Goal: Task Accomplishment & Management: Use online tool/utility

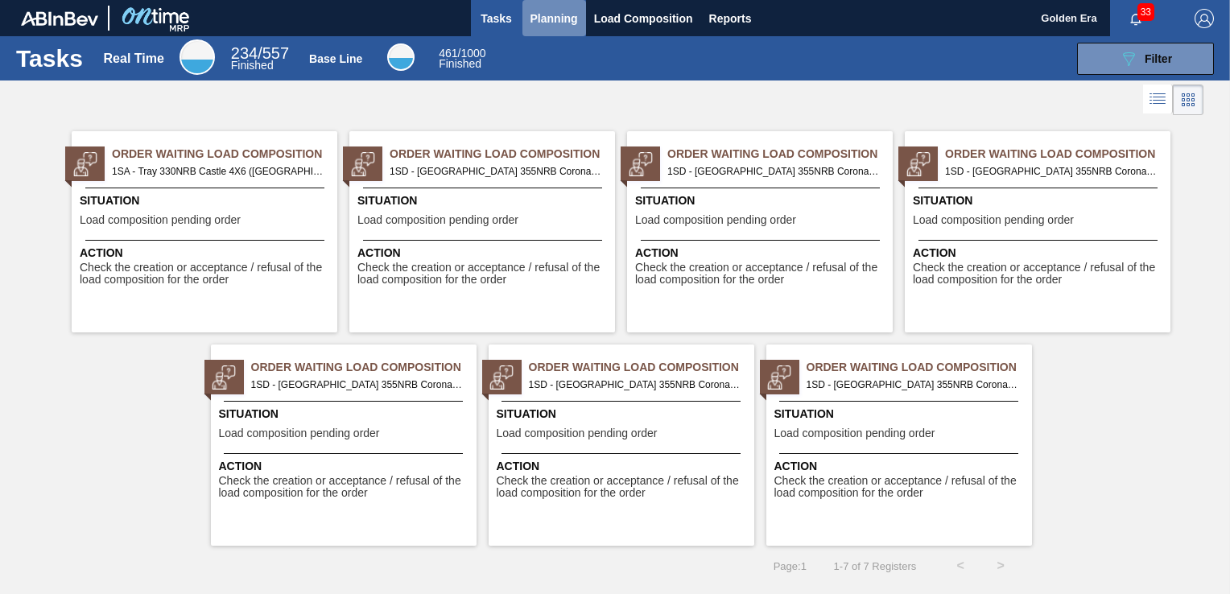
click at [563, 9] on span "Planning" at bounding box center [555, 18] width 48 height 19
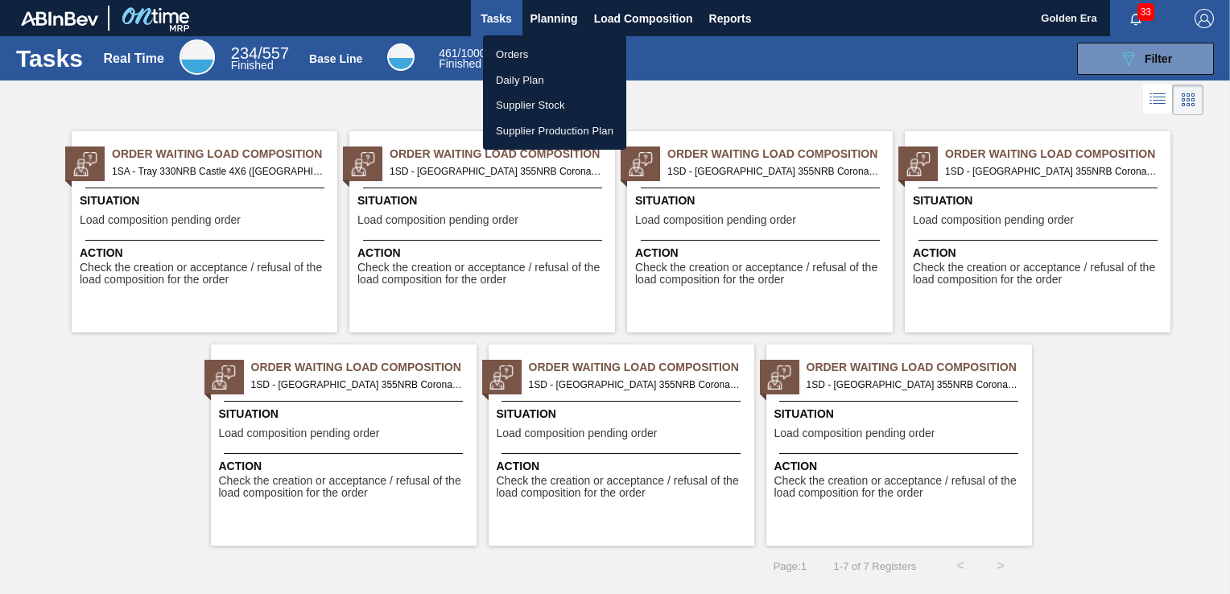
click at [525, 54] on li "Orders" at bounding box center [554, 55] width 143 height 26
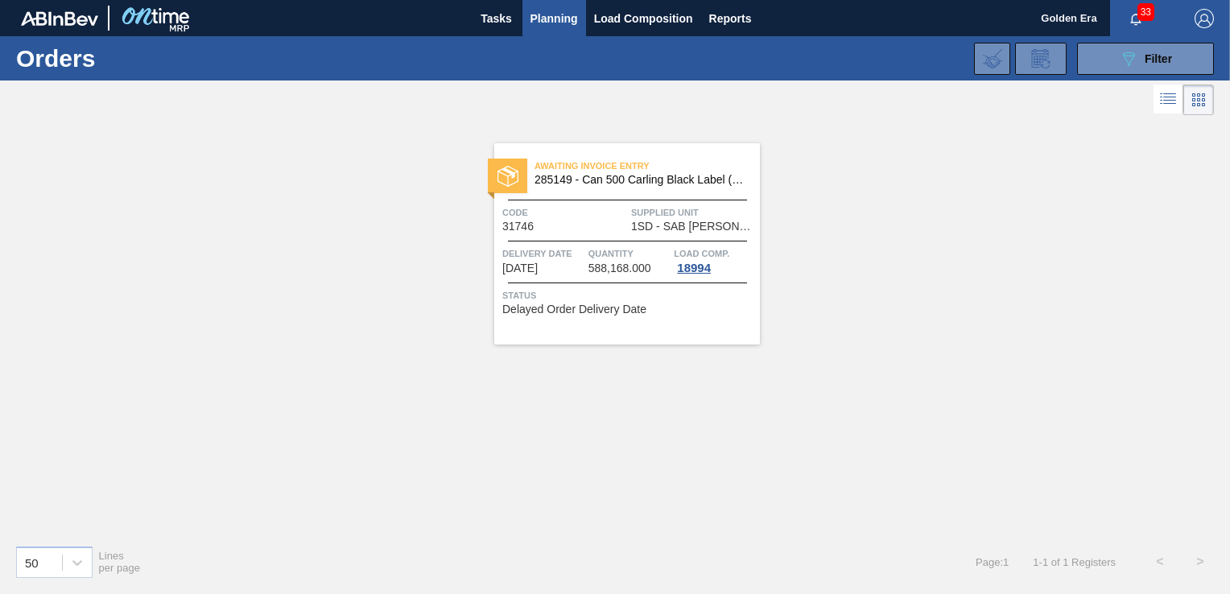
click at [1174, 52] on button "089F7B8B-B2A5-4AFE-B5C0-19BA573D28AC Filter" at bounding box center [1145, 59] width 137 height 32
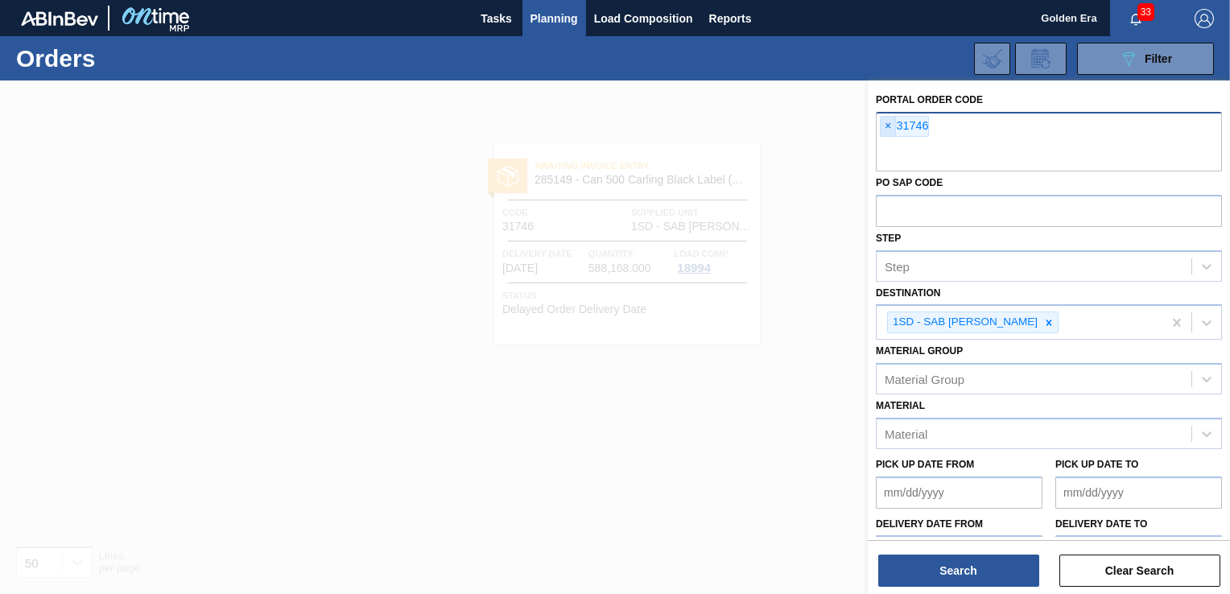
click at [887, 123] on span "×" at bounding box center [888, 126] width 15 height 19
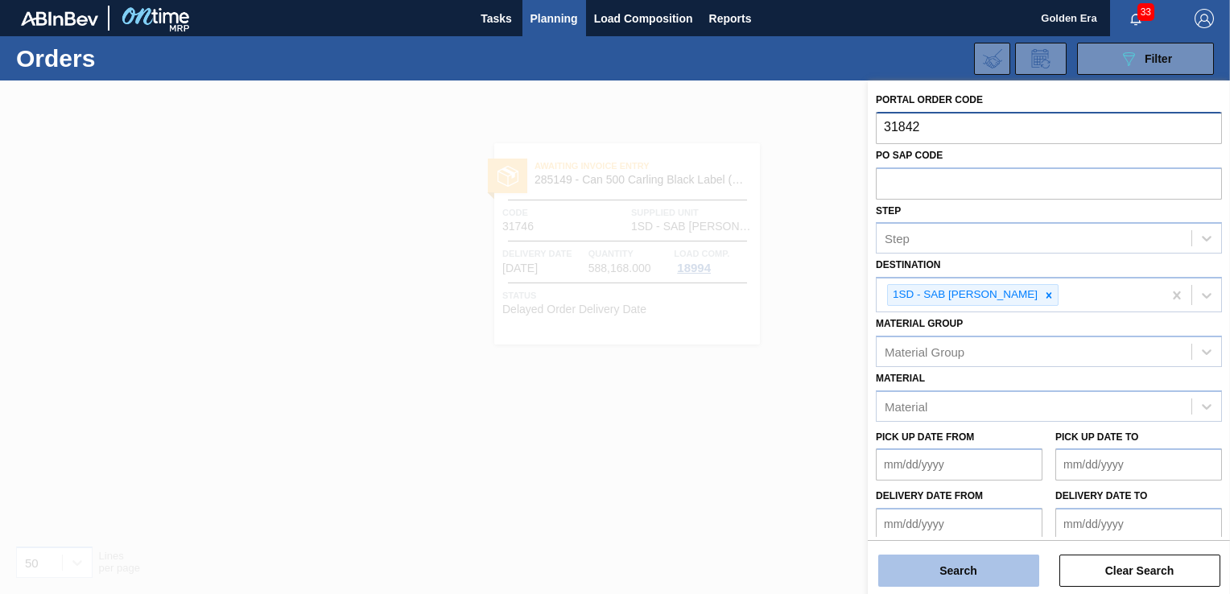
type input "31842"
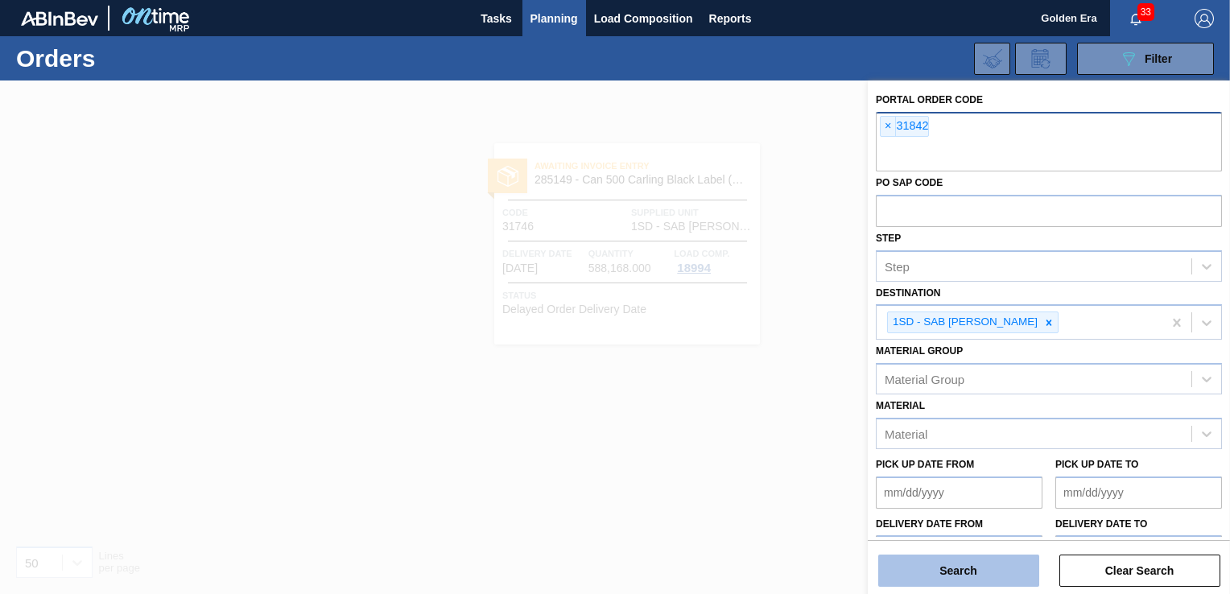
click at [969, 573] on button "Search" at bounding box center [958, 571] width 161 height 32
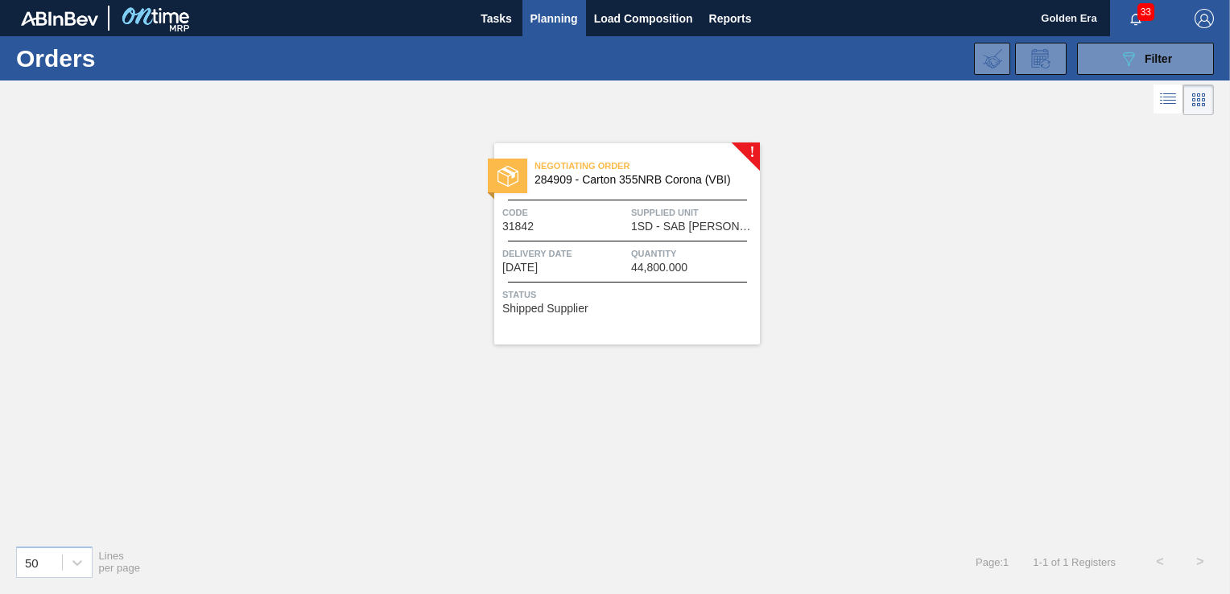
click at [705, 311] on div "Status Shipped Supplier" at bounding box center [629, 300] width 254 height 26
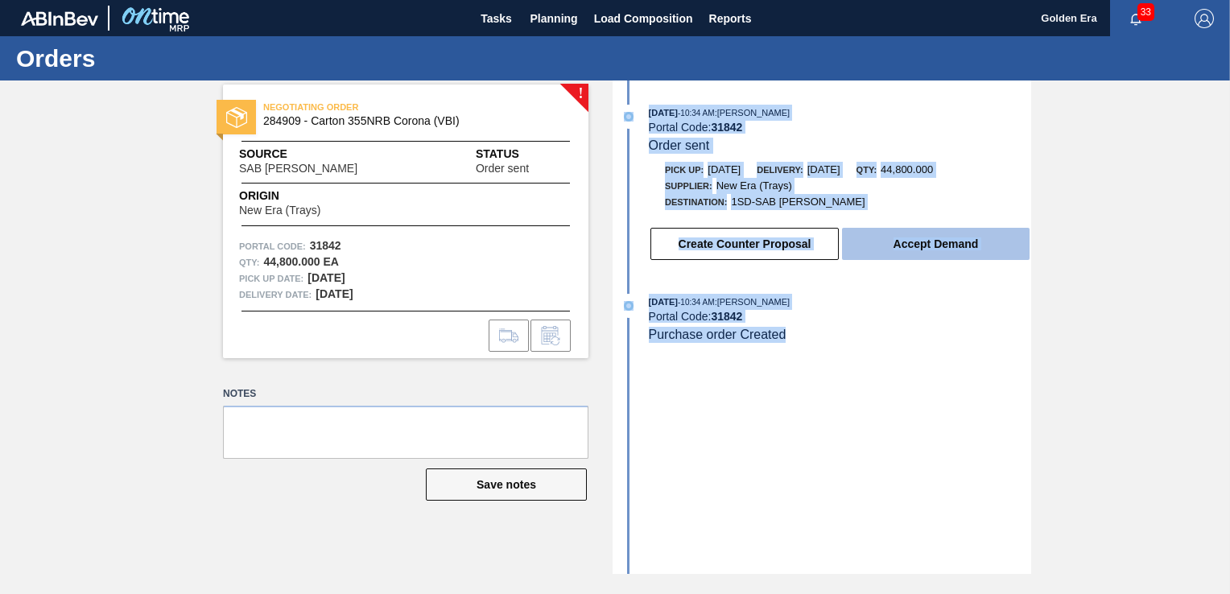
click at [946, 247] on button "Accept Demand" at bounding box center [936, 244] width 188 height 32
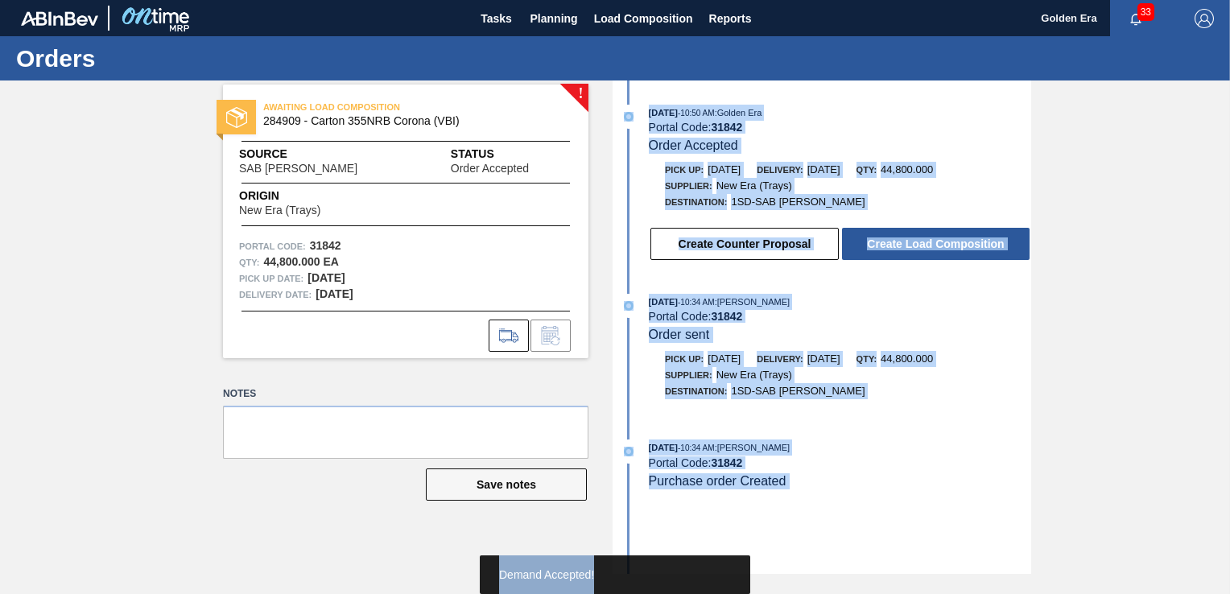
click at [946, 247] on button "Create Load Composition" at bounding box center [936, 244] width 188 height 32
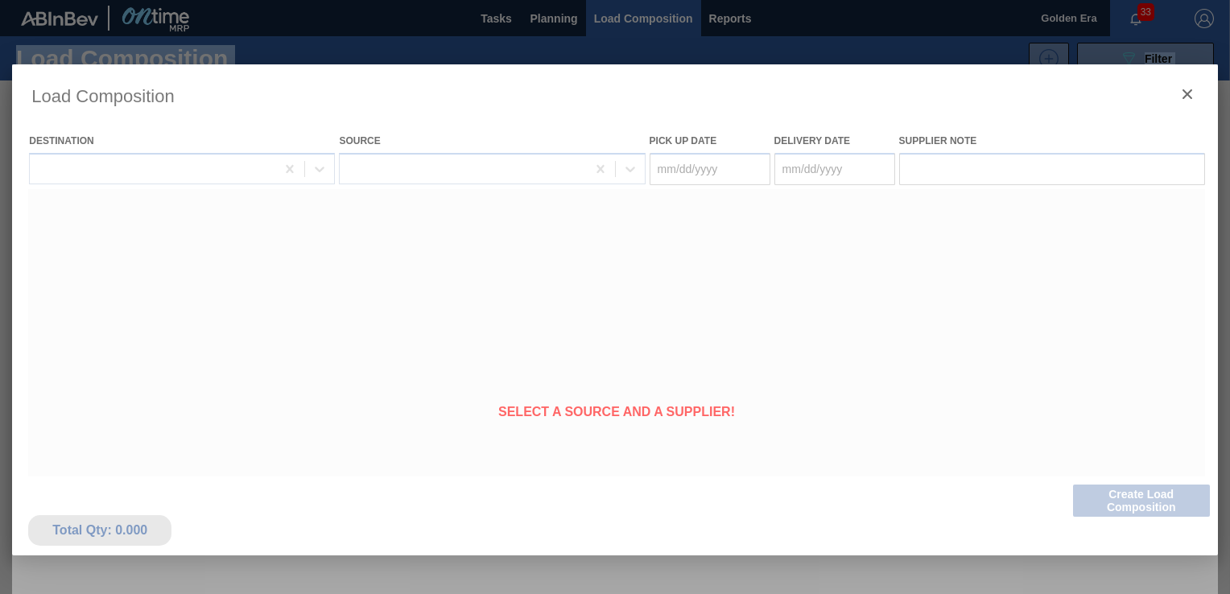
type Date "[DATE]"
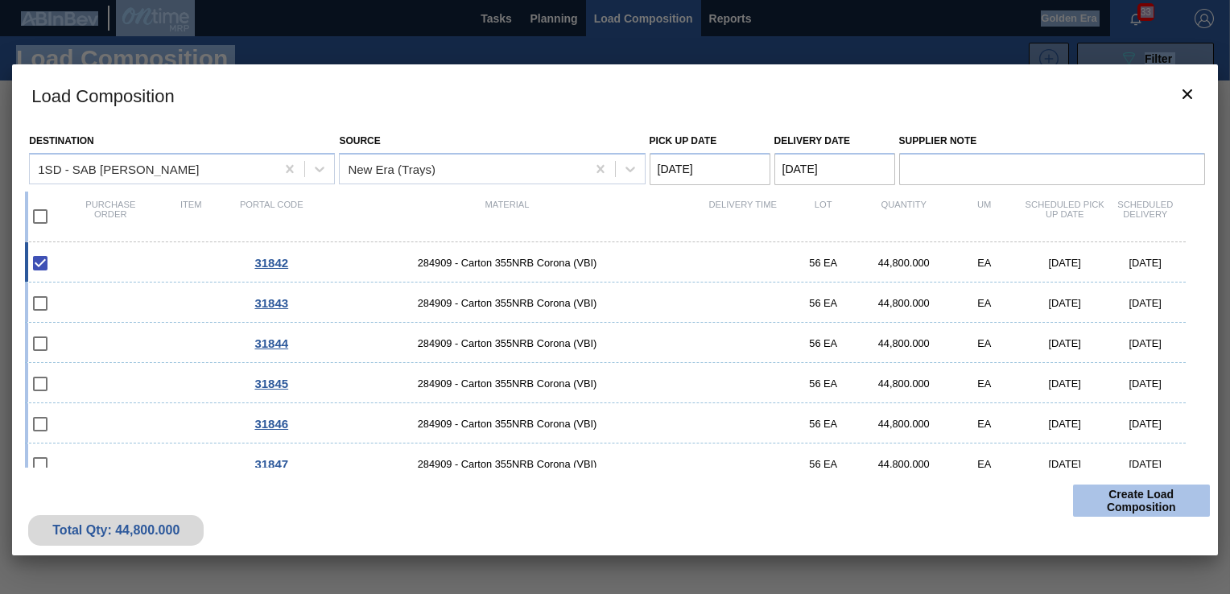
click at [1151, 490] on button "Create Load Composition" at bounding box center [1141, 501] width 137 height 32
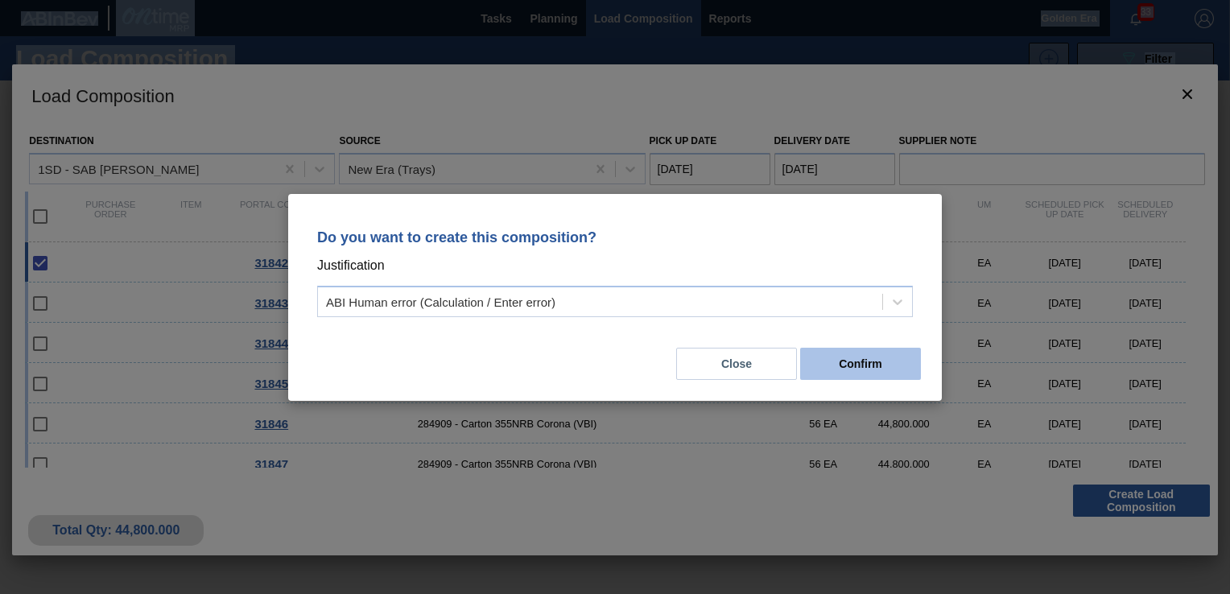
click at [837, 365] on button "Confirm" at bounding box center [860, 364] width 121 height 32
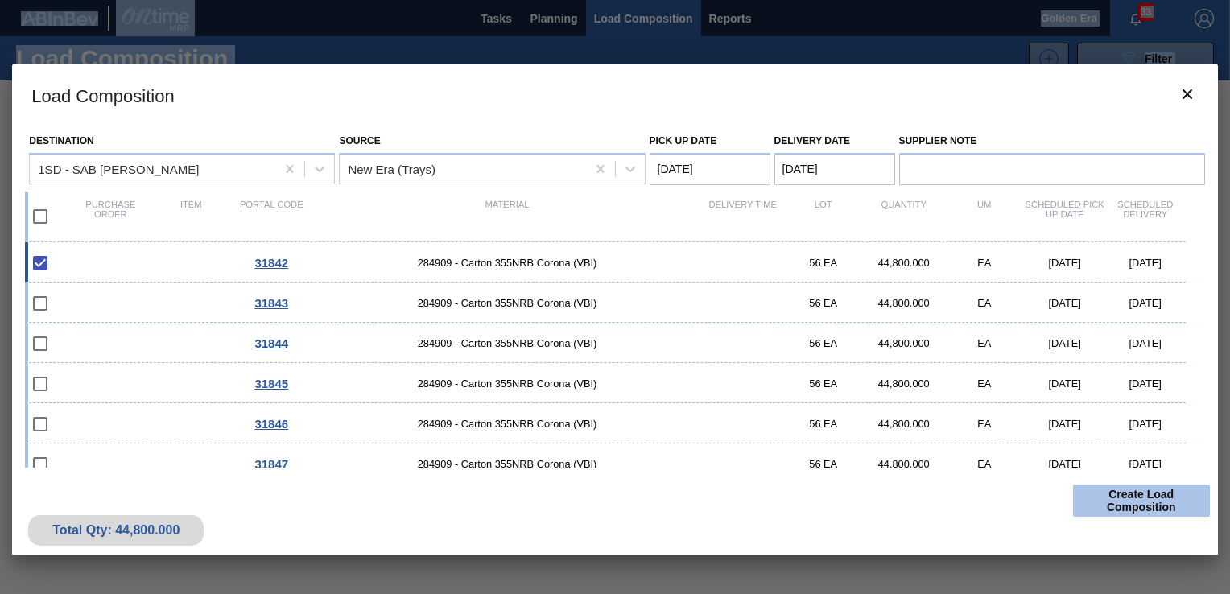
click at [1134, 501] on button "Create Load Composition" at bounding box center [1141, 501] width 137 height 32
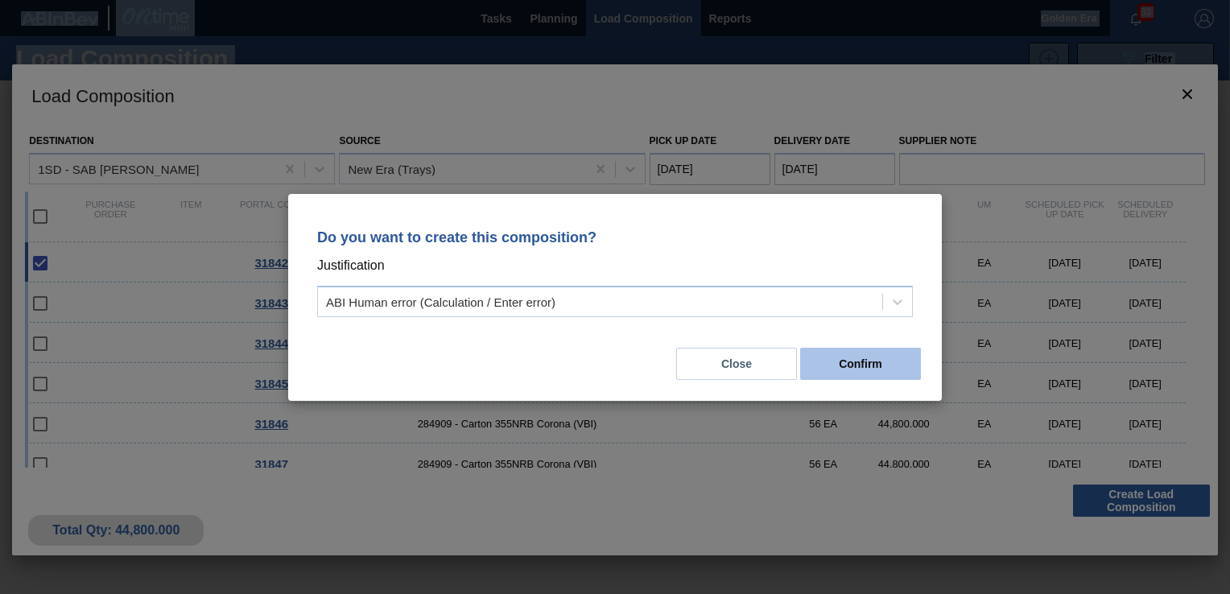
click at [879, 358] on button "Confirm" at bounding box center [860, 364] width 121 height 32
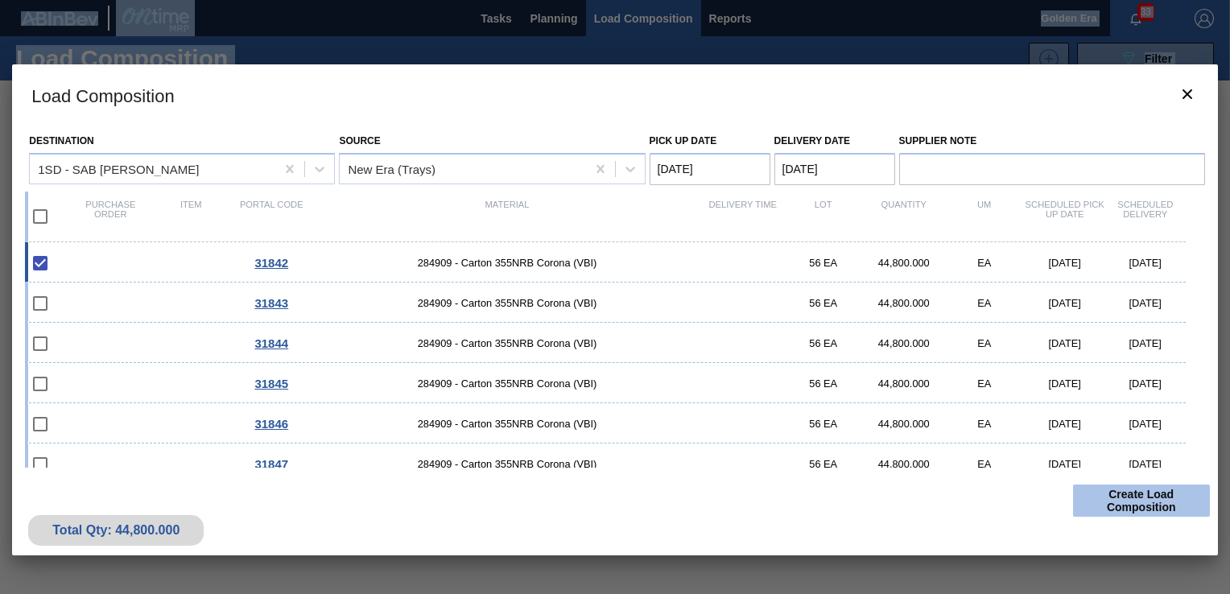
click at [1178, 502] on button "Create Load Composition" at bounding box center [1141, 501] width 137 height 32
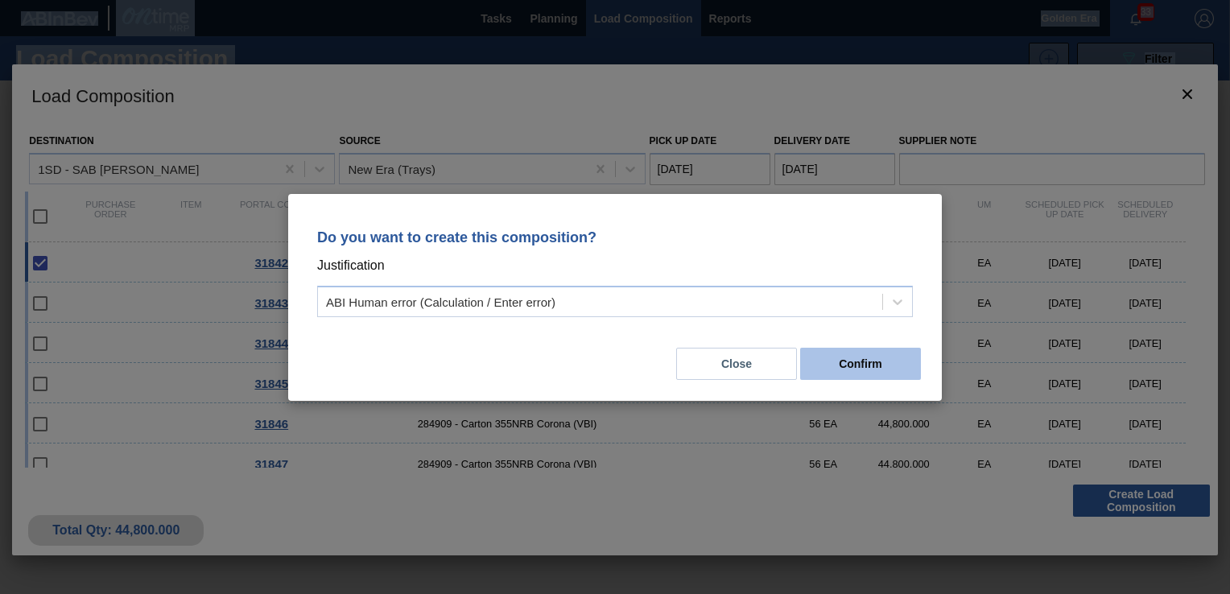
click at [882, 348] on button "Confirm" at bounding box center [860, 364] width 121 height 32
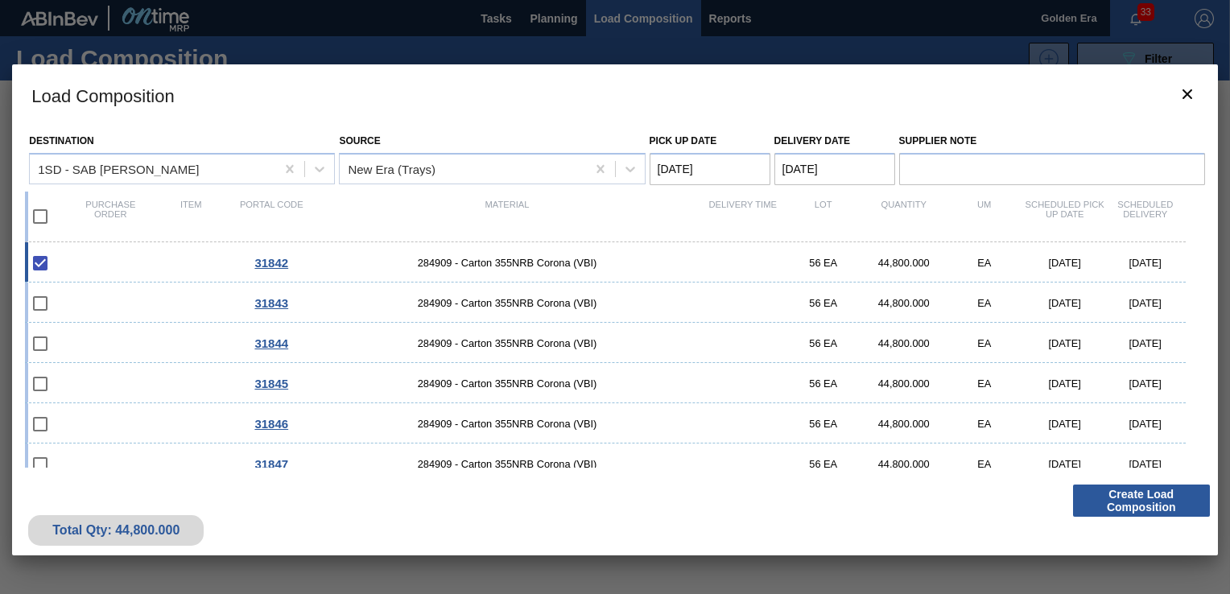
click at [543, 17] on div at bounding box center [615, 297] width 1230 height 594
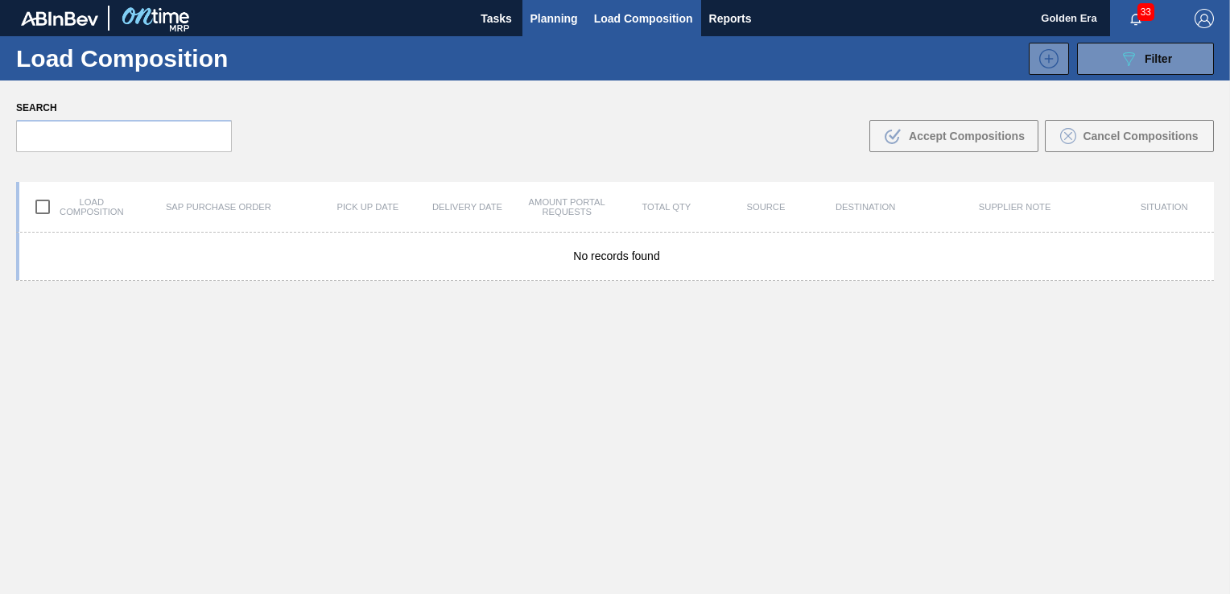
click at [551, 11] on span "Planning" at bounding box center [555, 18] width 48 height 19
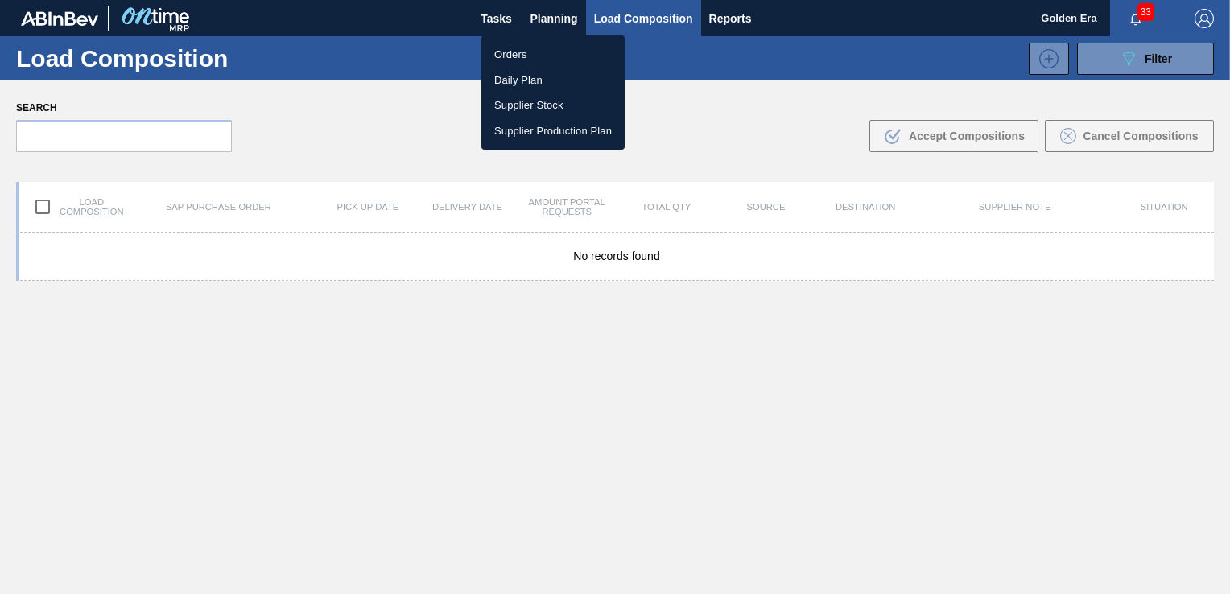
click at [528, 47] on li "Orders" at bounding box center [553, 55] width 143 height 26
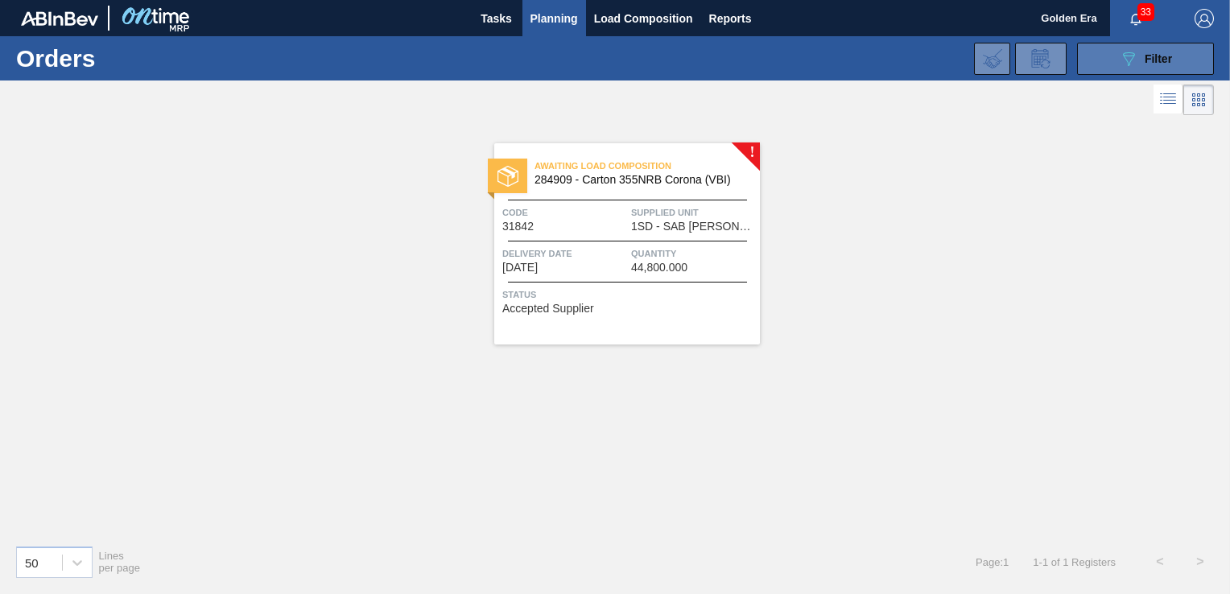
click at [1161, 52] on span "Filter" at bounding box center [1158, 58] width 27 height 13
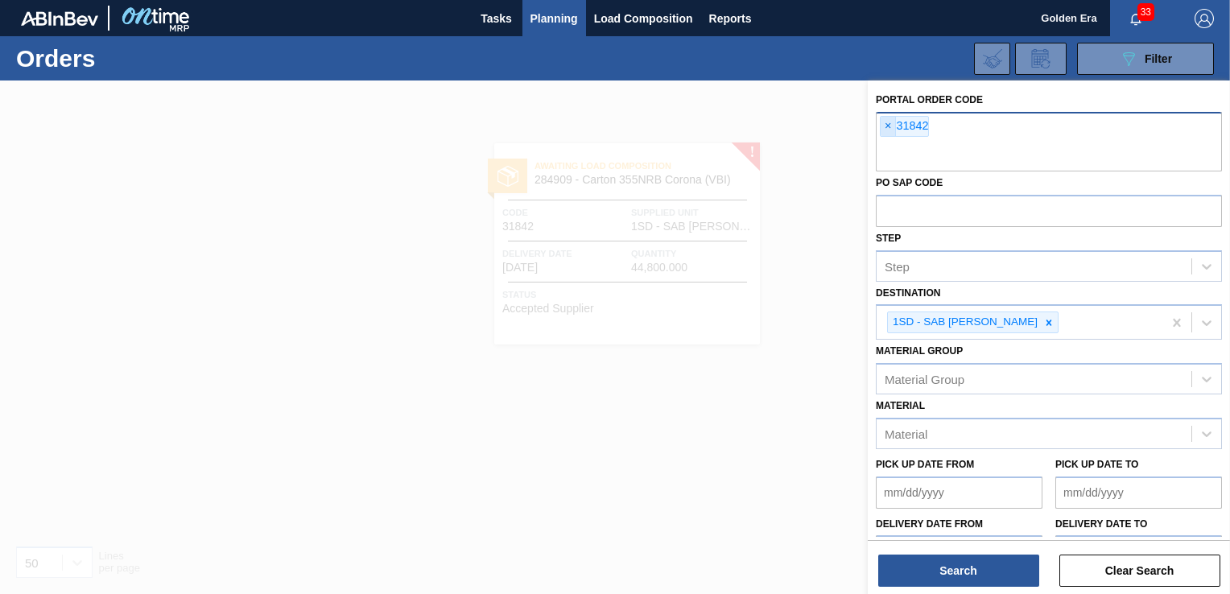
click at [884, 124] on span "×" at bounding box center [888, 126] width 15 height 19
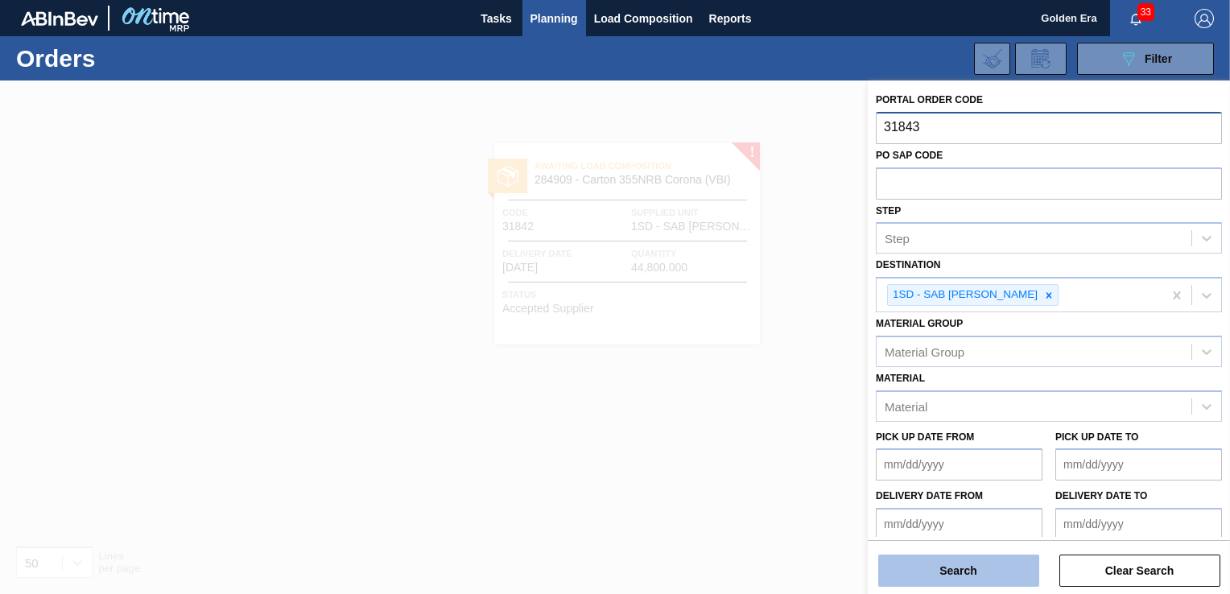
type input "31843"
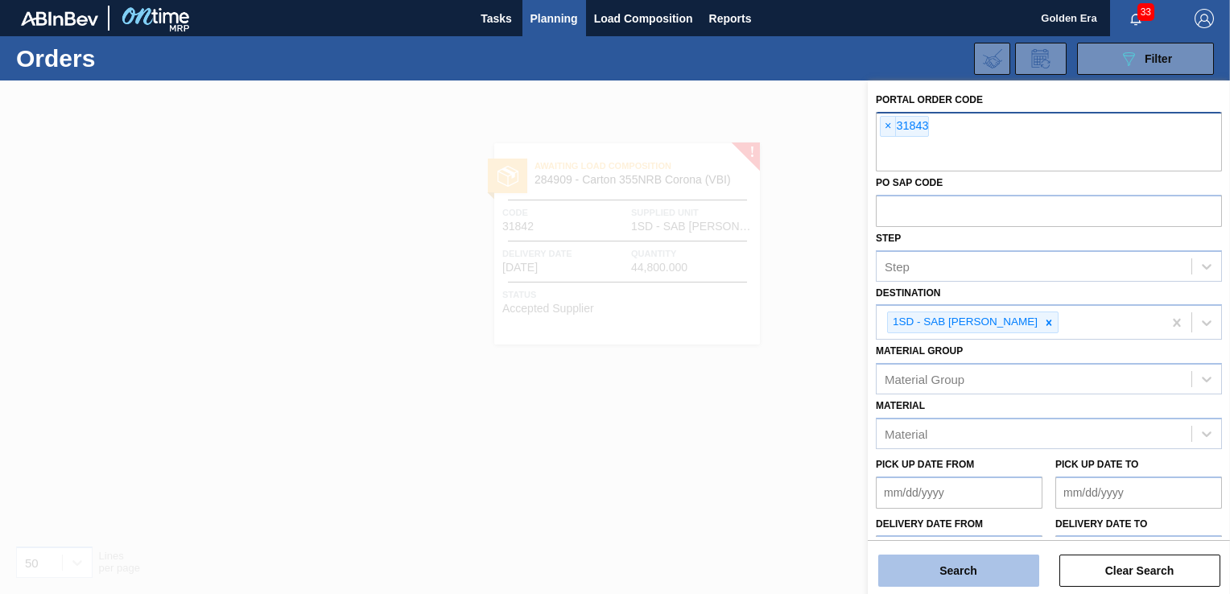
click at [994, 567] on button "Search" at bounding box center [958, 571] width 161 height 32
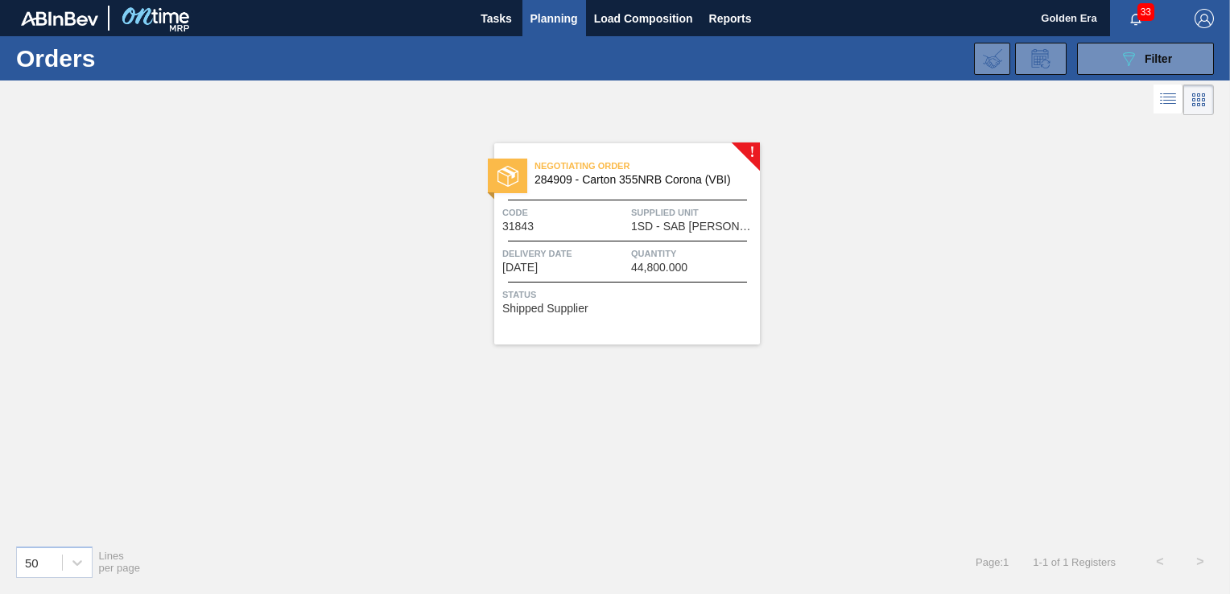
click at [742, 332] on div "Negotiating Order 284909 - Carton 355NRB Corona (VBI) Code 31843 Supplied Unit …" at bounding box center [627, 243] width 266 height 201
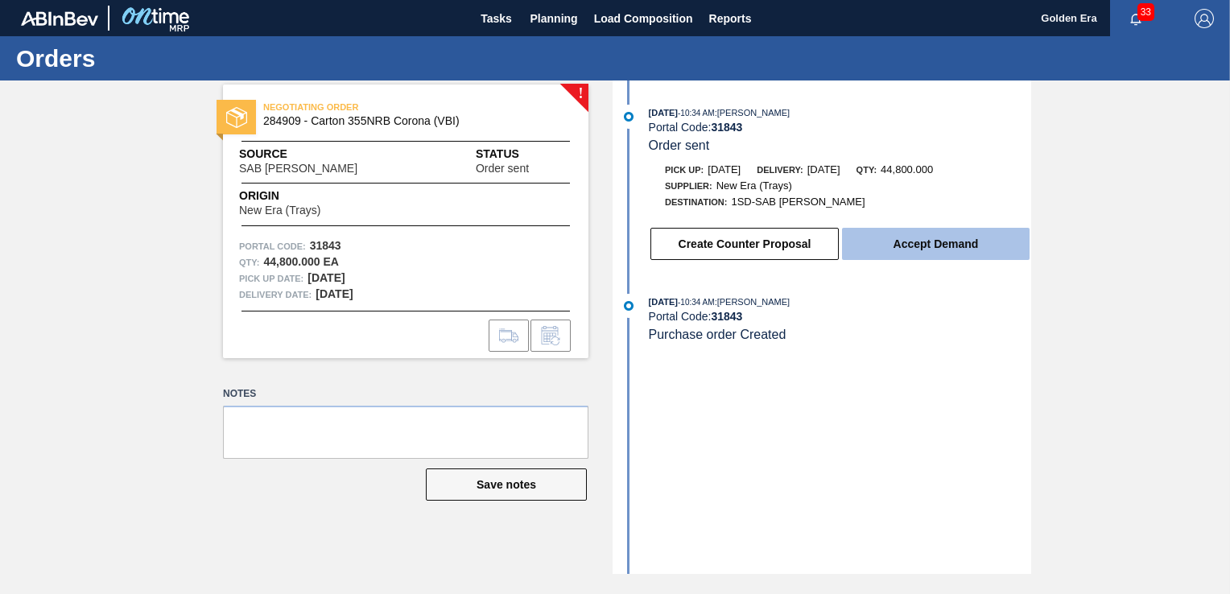
click at [908, 245] on button "Accept Demand" at bounding box center [936, 244] width 188 height 32
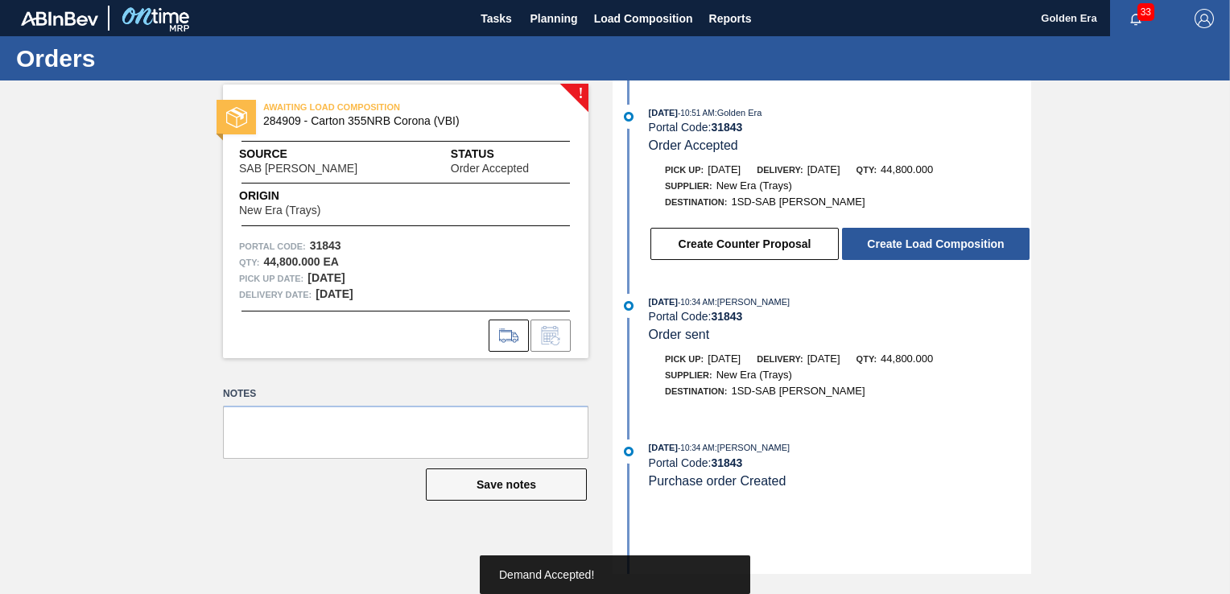
click at [908, 245] on button "Create Load Composition" at bounding box center [936, 244] width 188 height 32
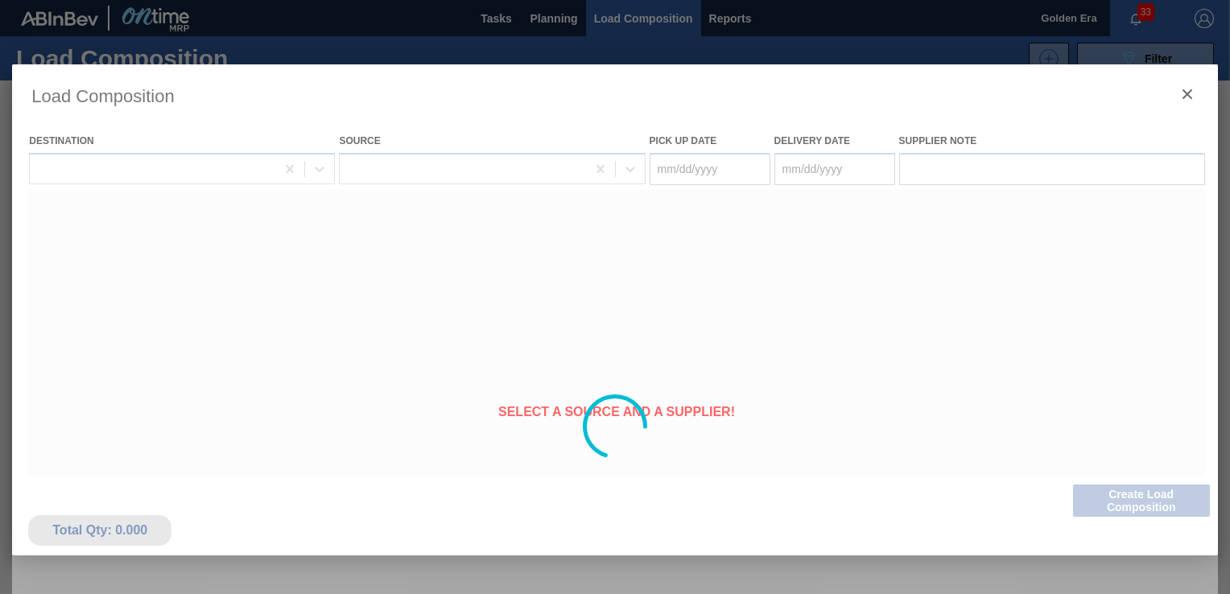
type Date "[DATE]"
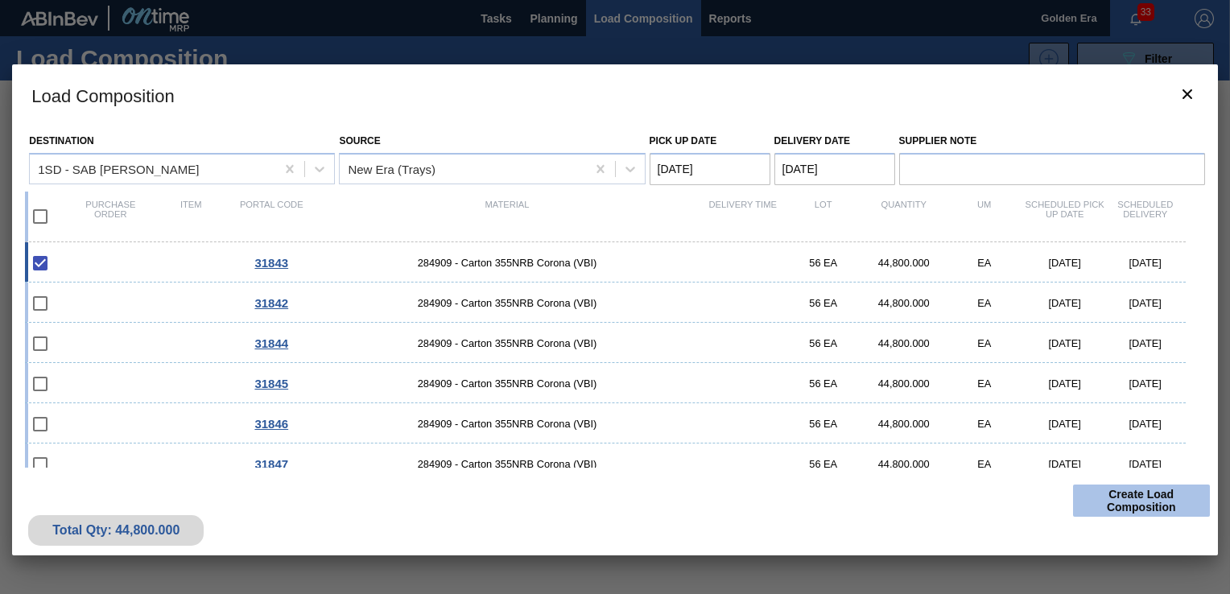
click at [1160, 494] on button "Create Load Composition" at bounding box center [1141, 501] width 137 height 32
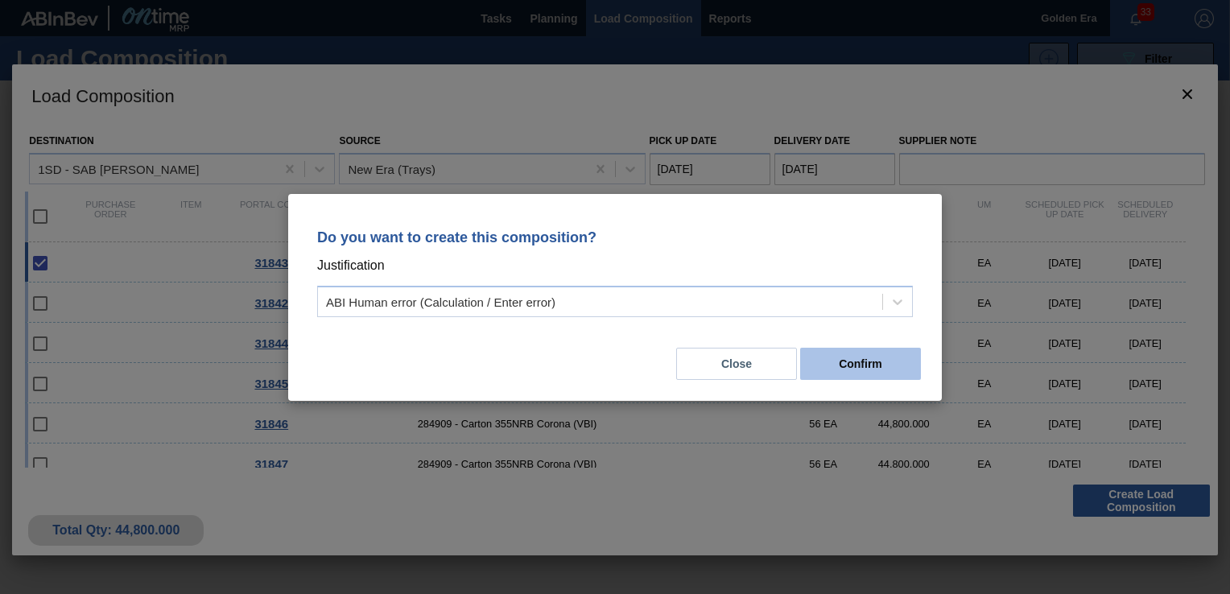
click at [853, 353] on button "Confirm" at bounding box center [860, 364] width 121 height 32
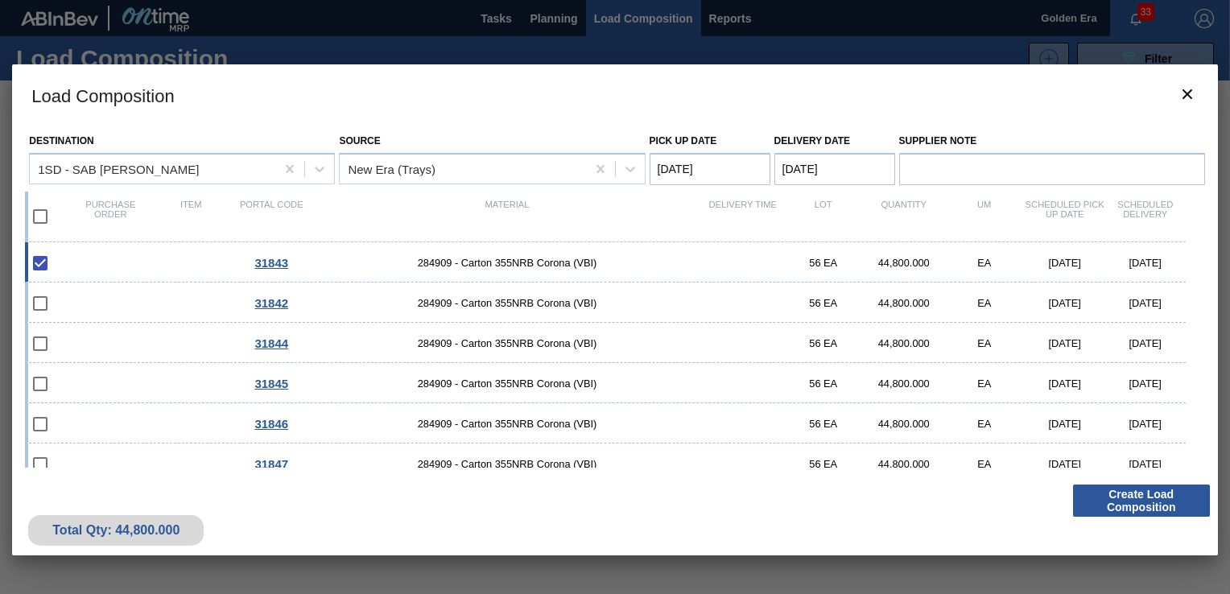
click at [558, 14] on div at bounding box center [615, 297] width 1230 height 594
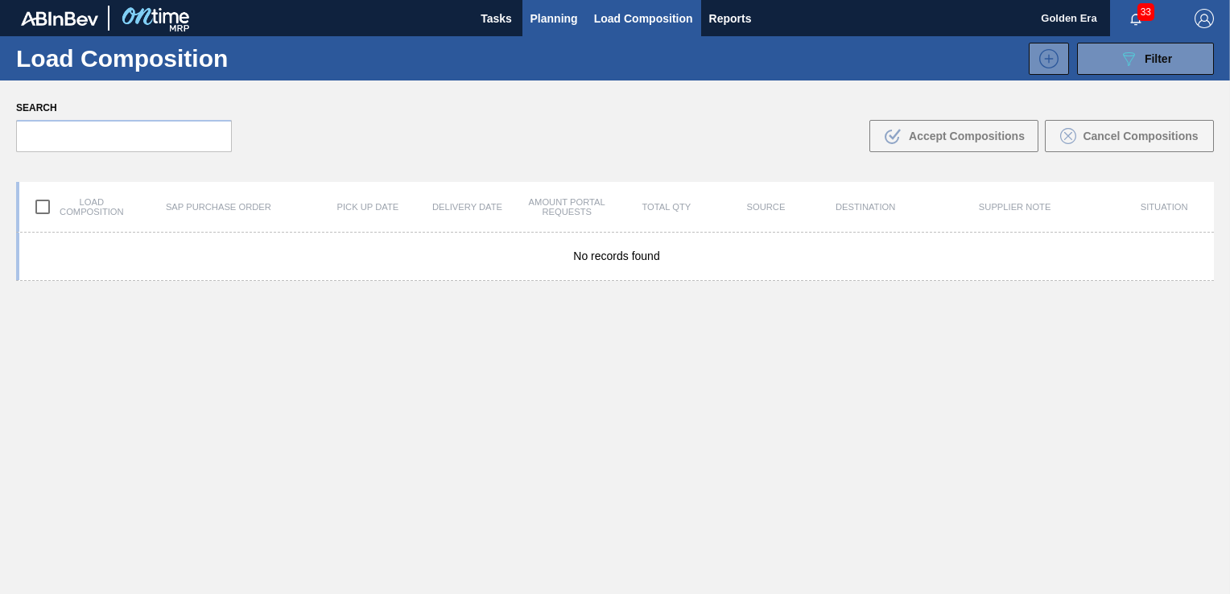
click at [564, 15] on span "Planning" at bounding box center [555, 18] width 48 height 19
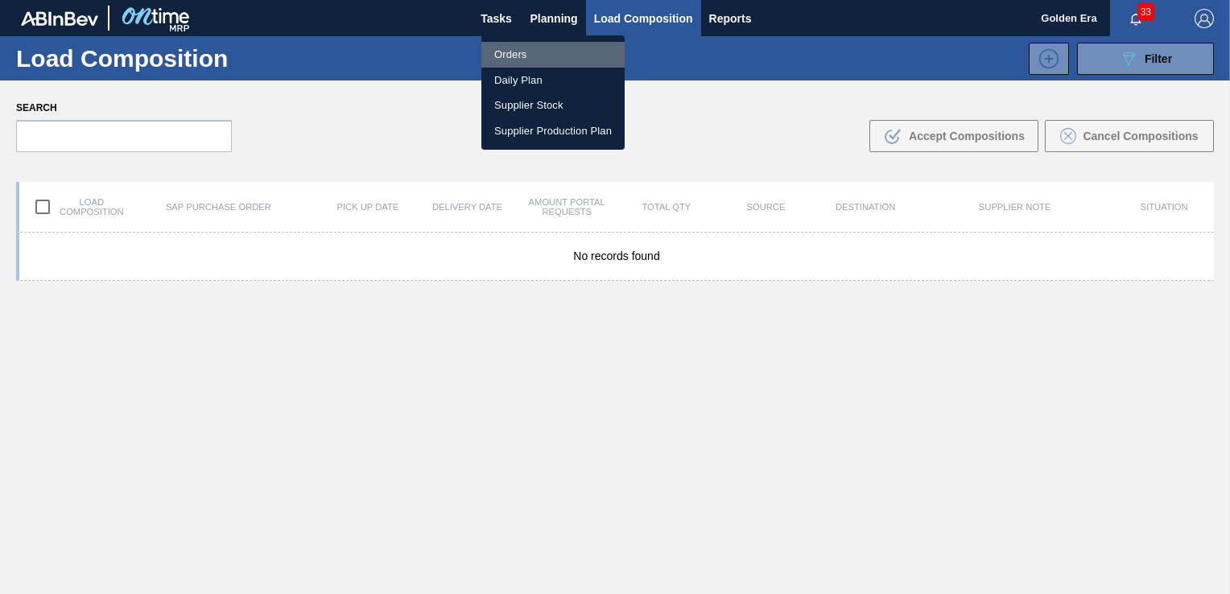
click at [531, 50] on li "Orders" at bounding box center [553, 55] width 143 height 26
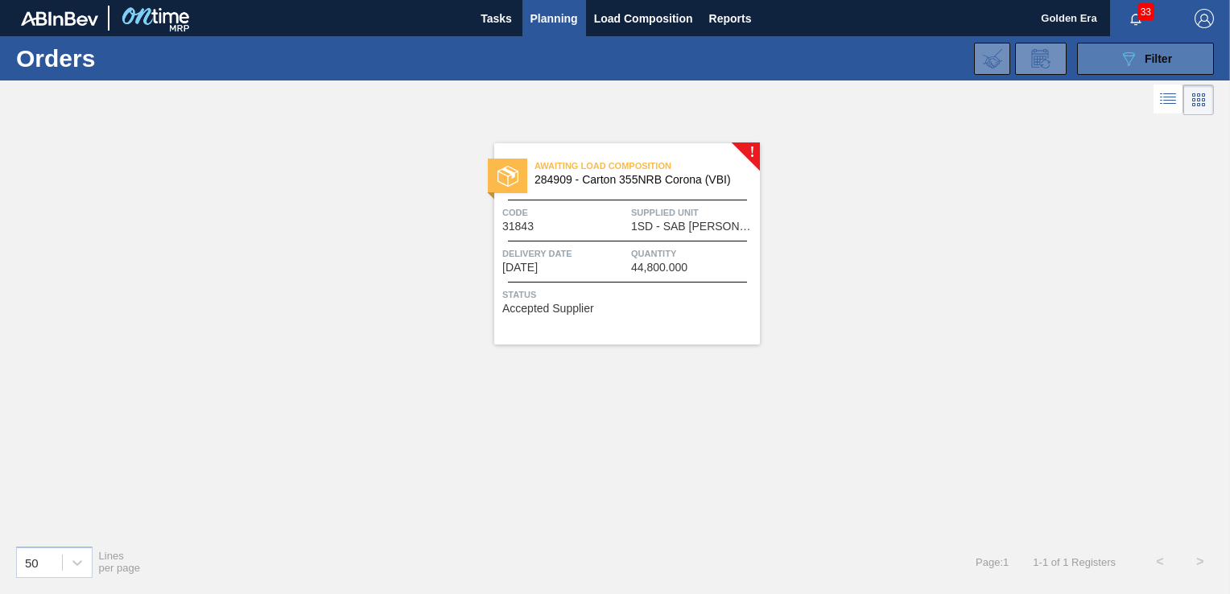
click at [1106, 60] on button "089F7B8B-B2A5-4AFE-B5C0-19BA573D28AC Filter" at bounding box center [1145, 59] width 137 height 32
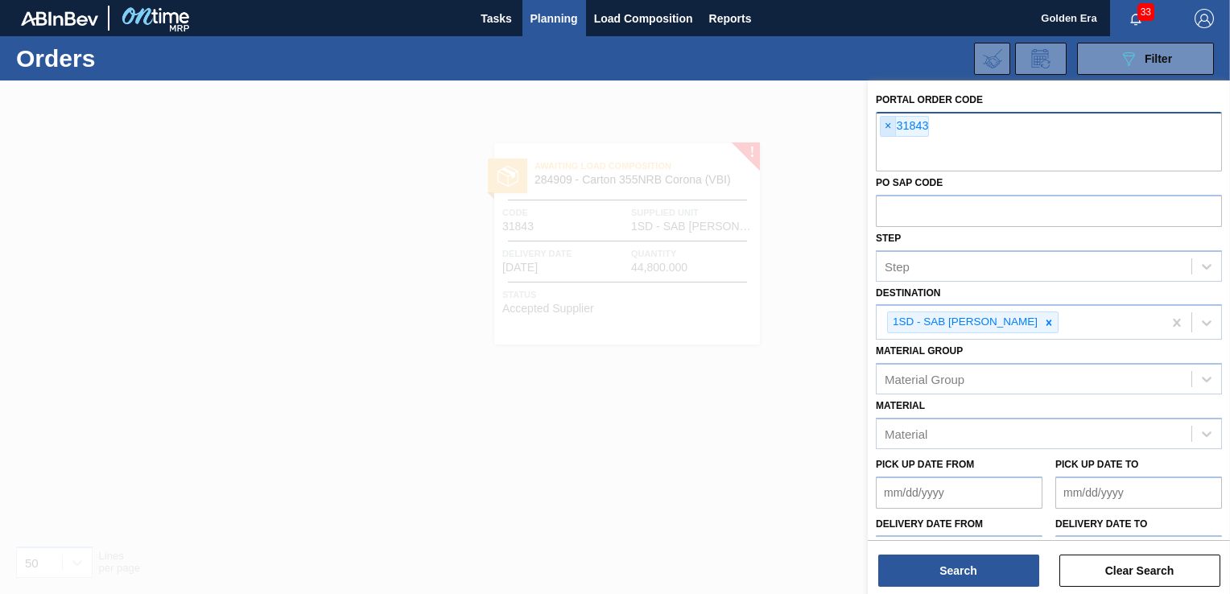
click at [890, 124] on span "×" at bounding box center [888, 126] width 15 height 19
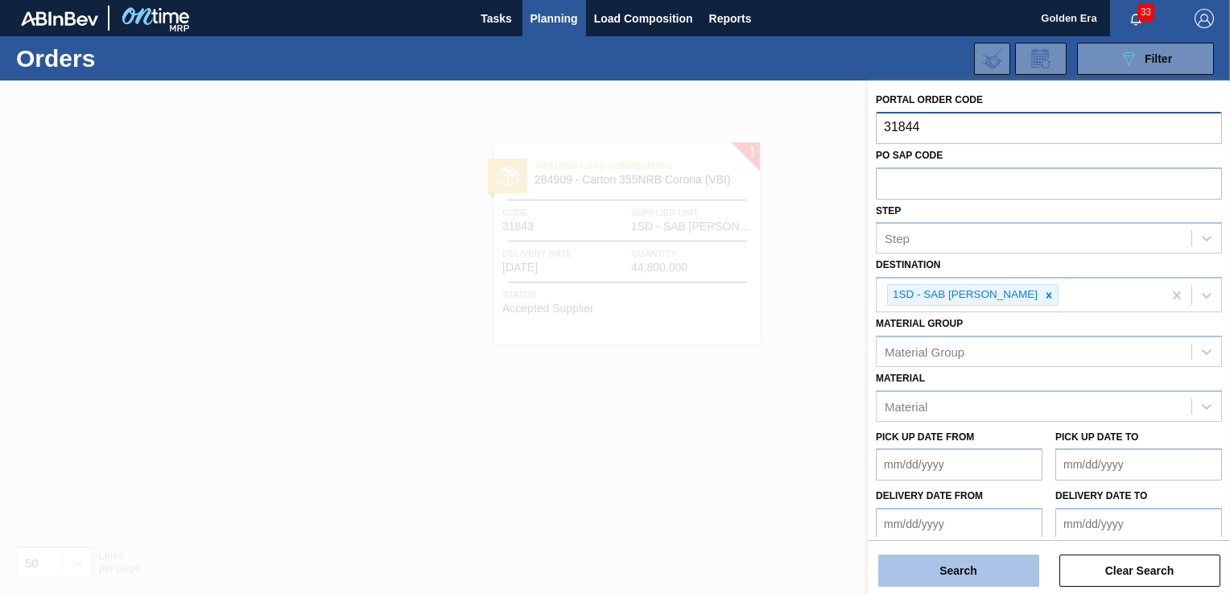
type input "31844"
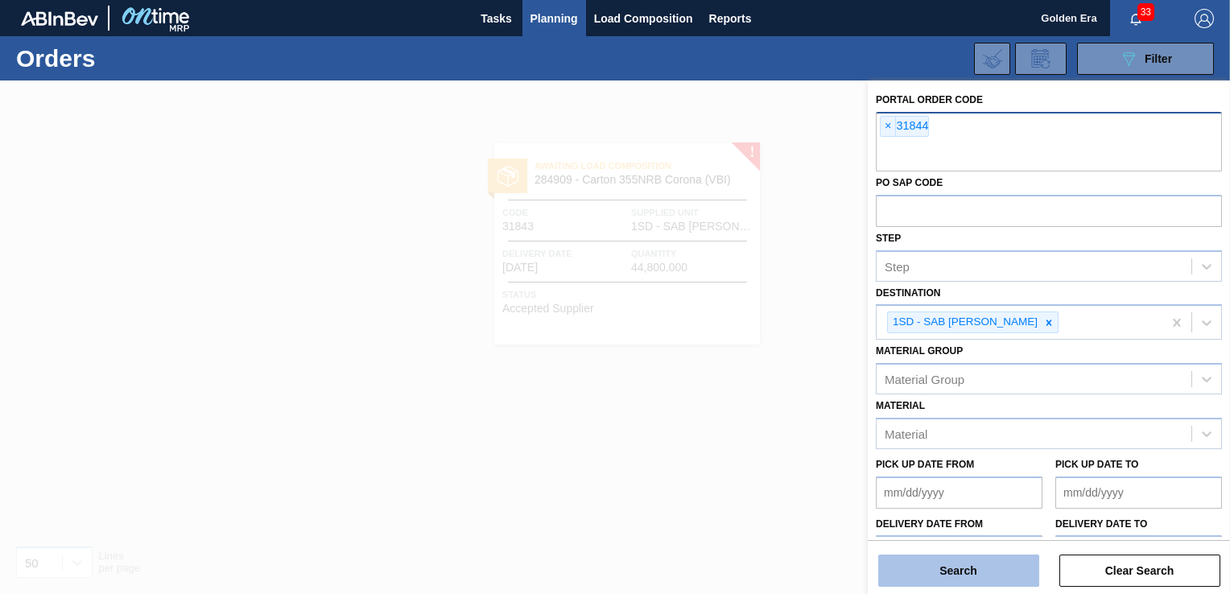
click at [932, 577] on button "Search" at bounding box center [958, 571] width 161 height 32
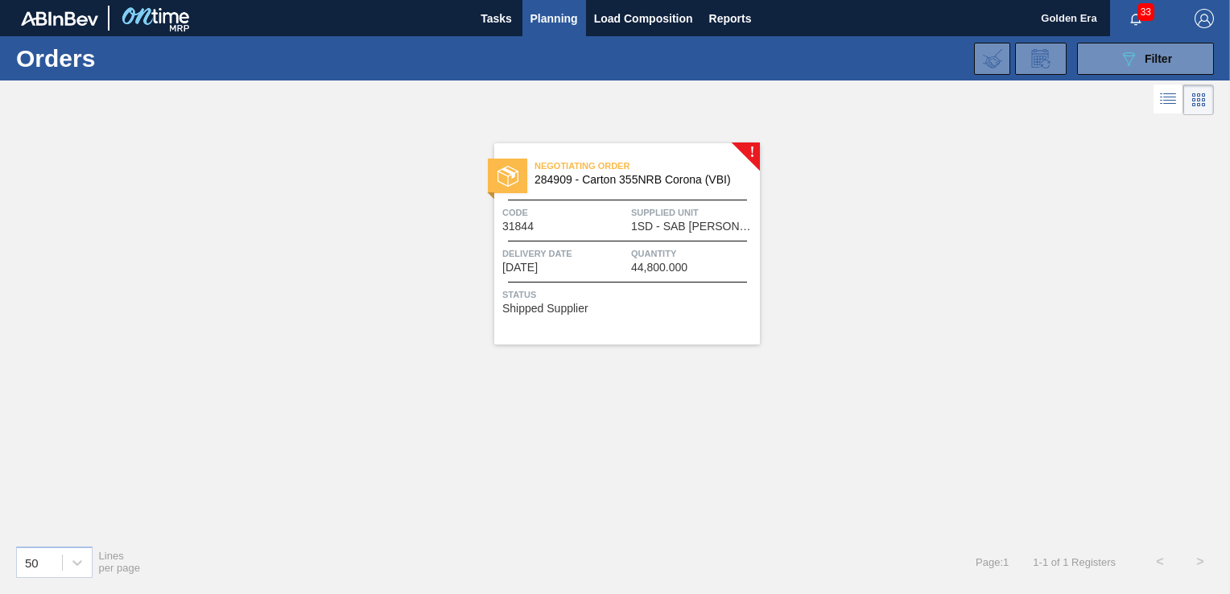
click at [671, 311] on div "Status Shipped Supplier" at bounding box center [629, 300] width 254 height 26
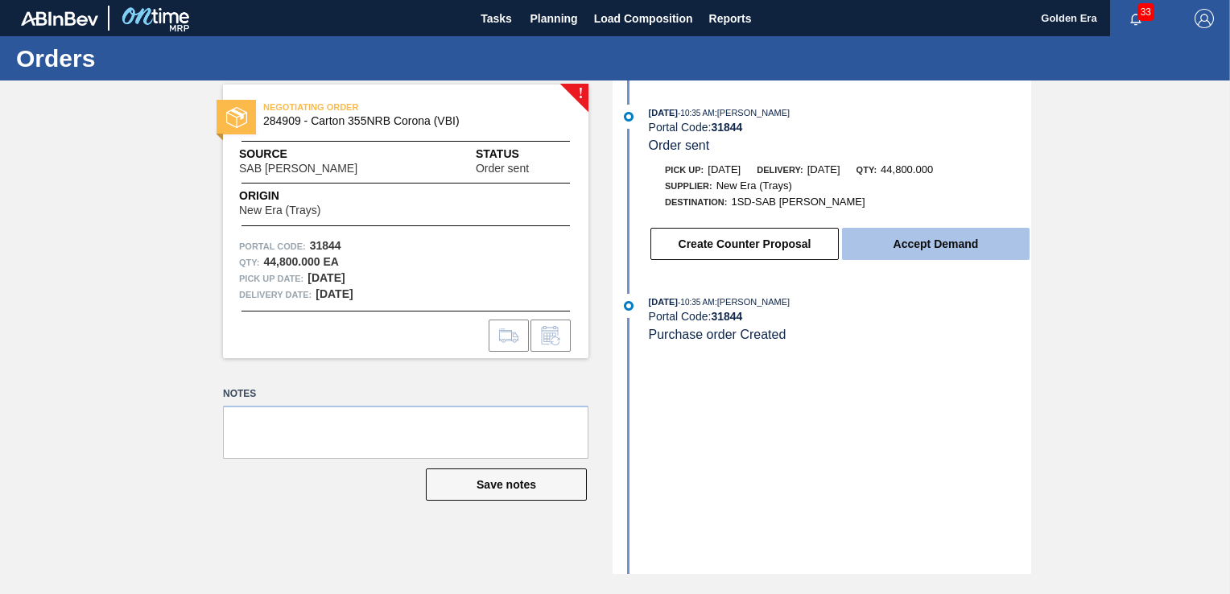
click at [920, 253] on button "Accept Demand" at bounding box center [936, 244] width 188 height 32
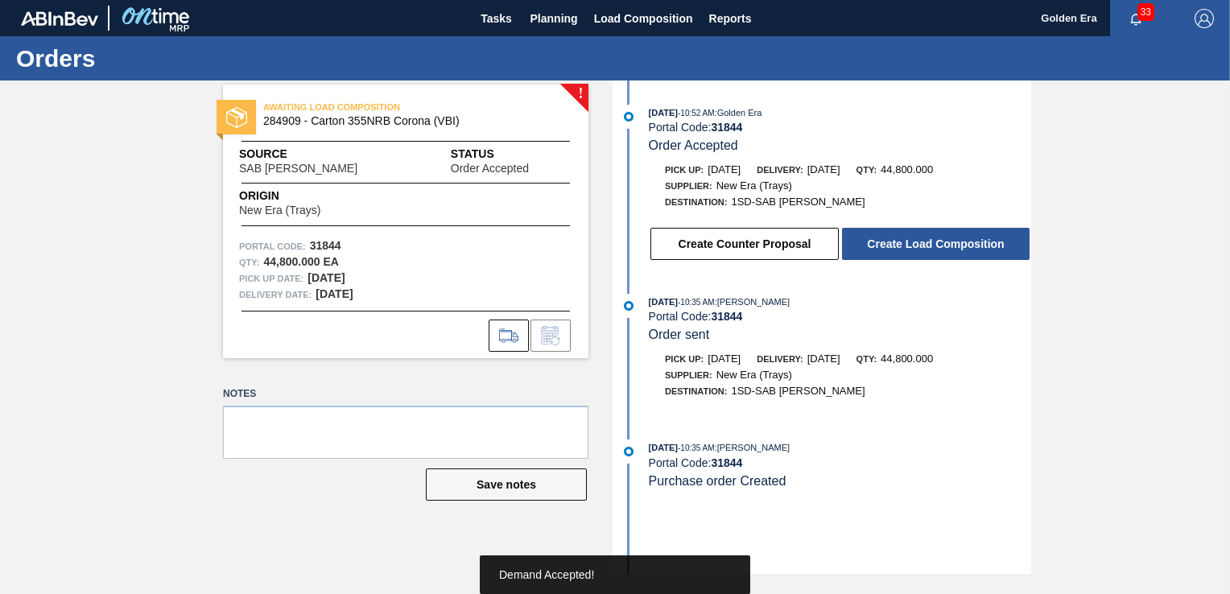
click at [920, 253] on button "Create Load Composition" at bounding box center [936, 244] width 188 height 32
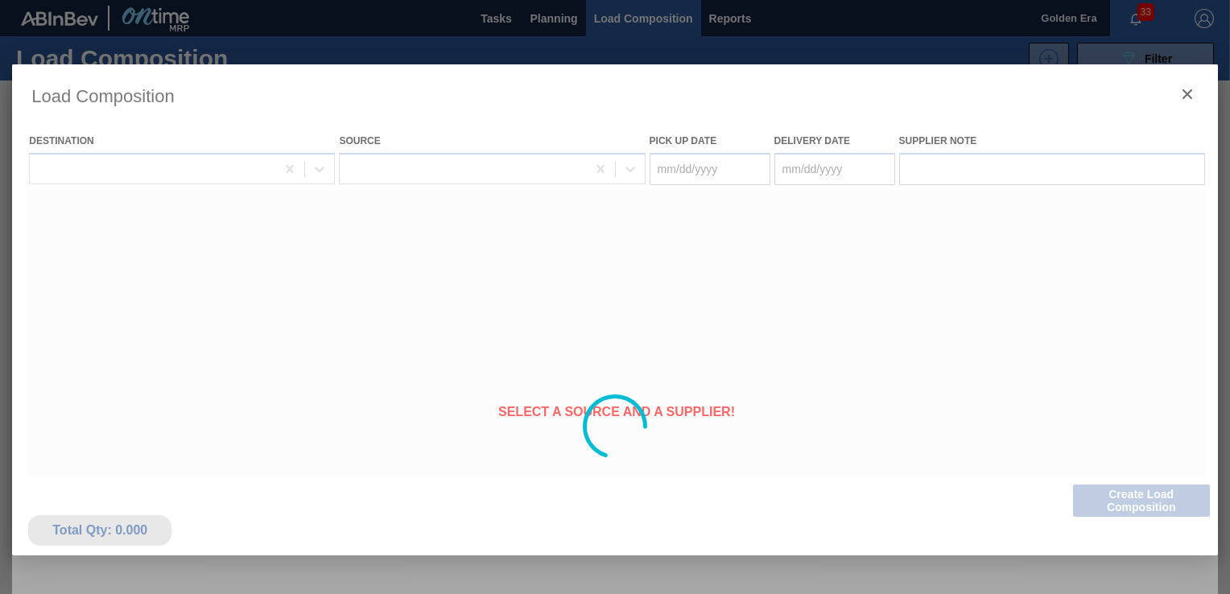
type Date "[DATE]"
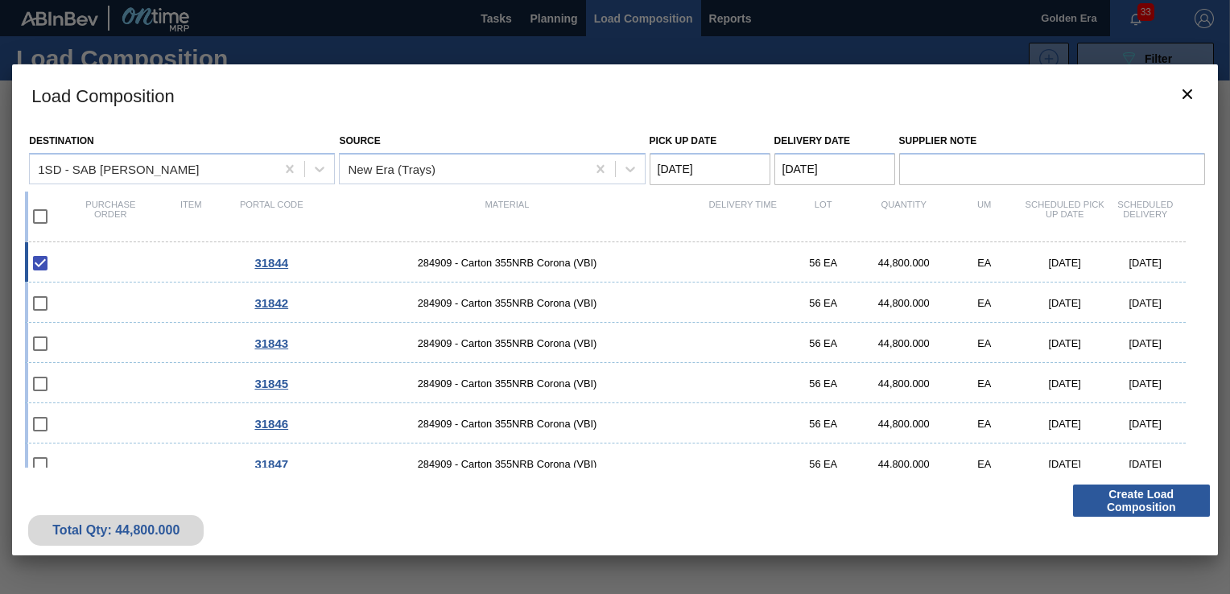
click at [1121, 502] on button "Create Load Composition" at bounding box center [1141, 501] width 137 height 32
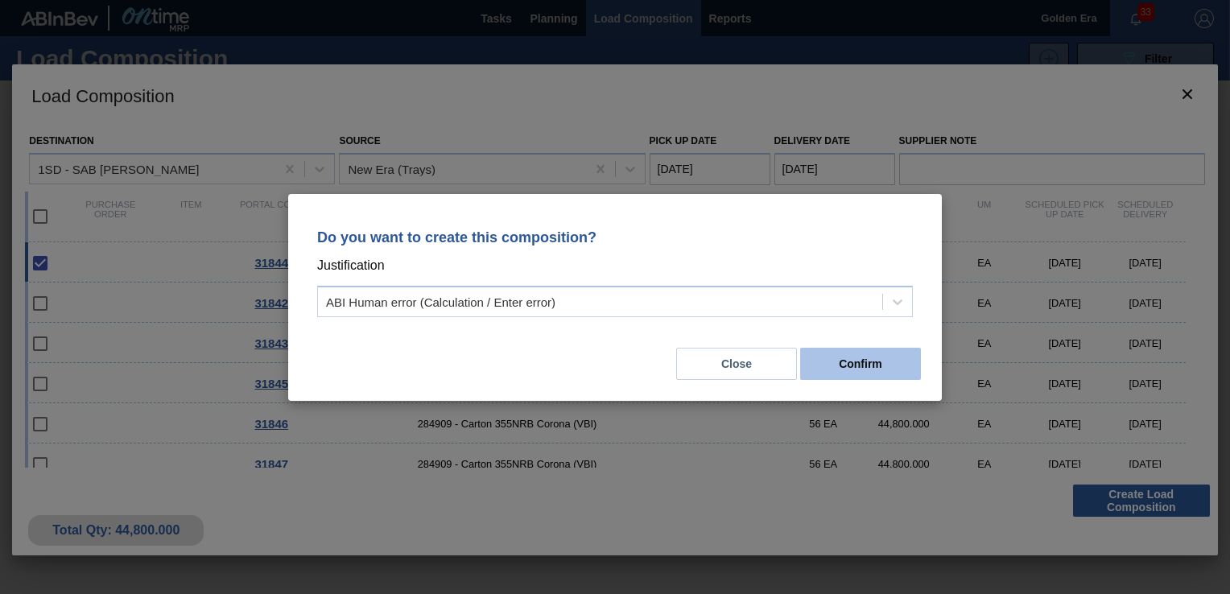
click at [842, 362] on button "Confirm" at bounding box center [860, 364] width 121 height 32
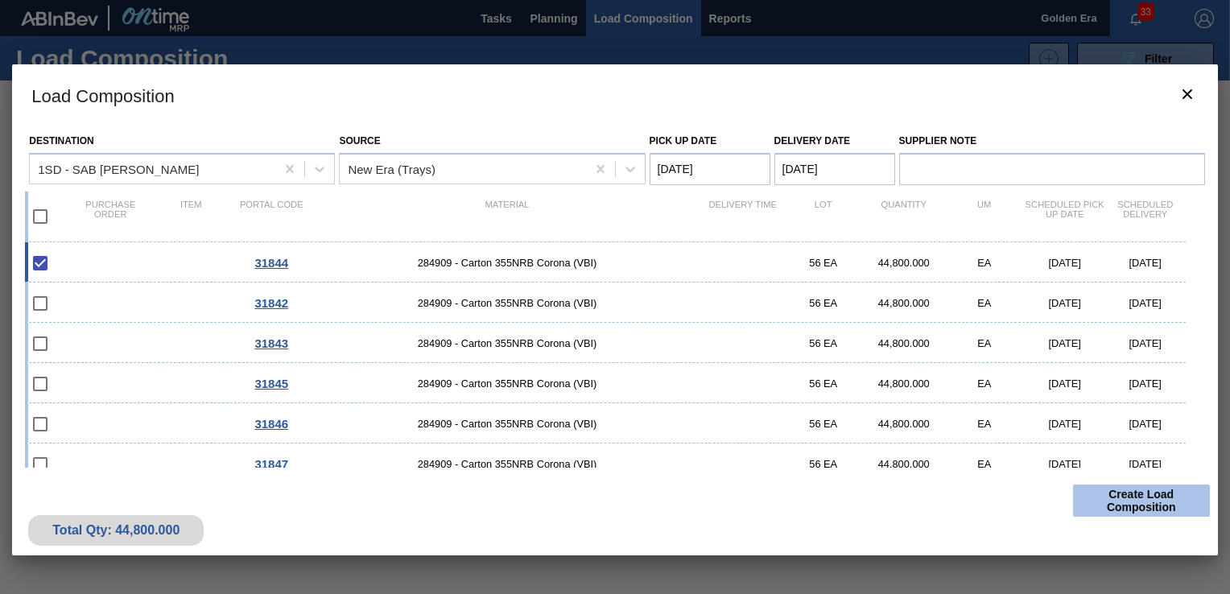
click at [1176, 496] on button "Create Load Composition" at bounding box center [1141, 501] width 137 height 32
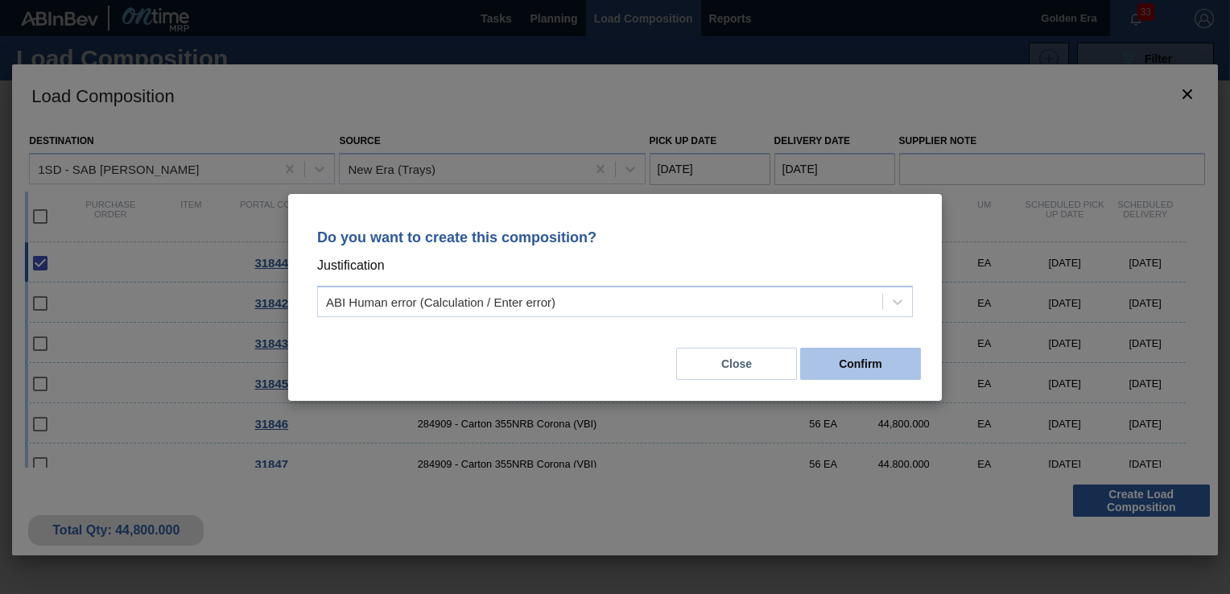
click at [875, 367] on button "Confirm" at bounding box center [860, 364] width 121 height 32
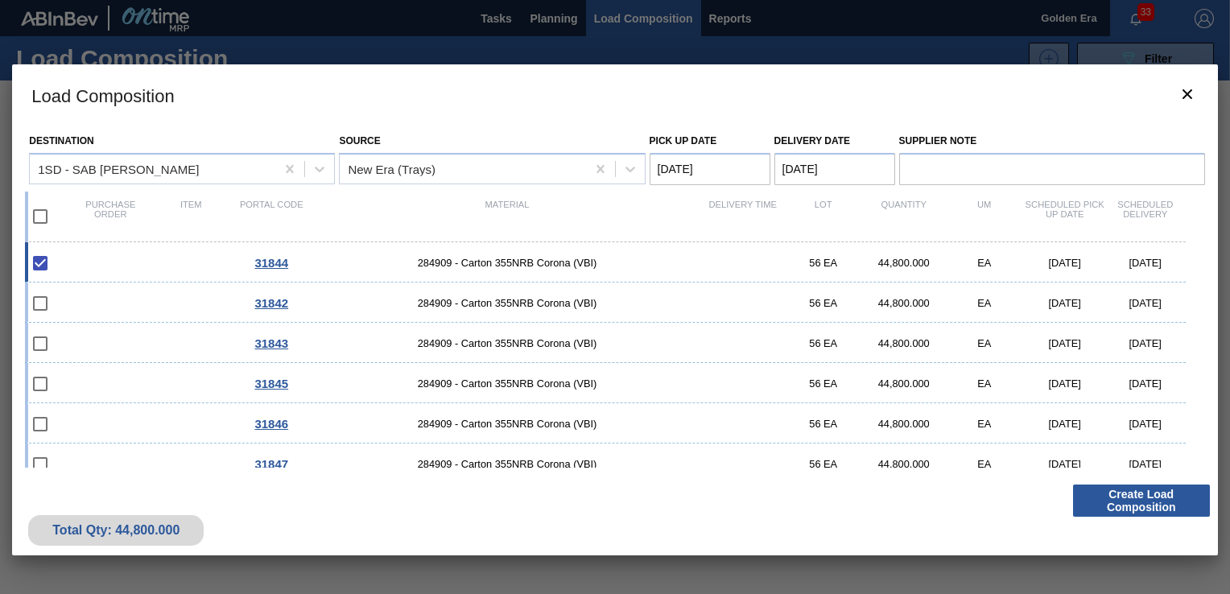
click at [565, 18] on div at bounding box center [615, 297] width 1230 height 594
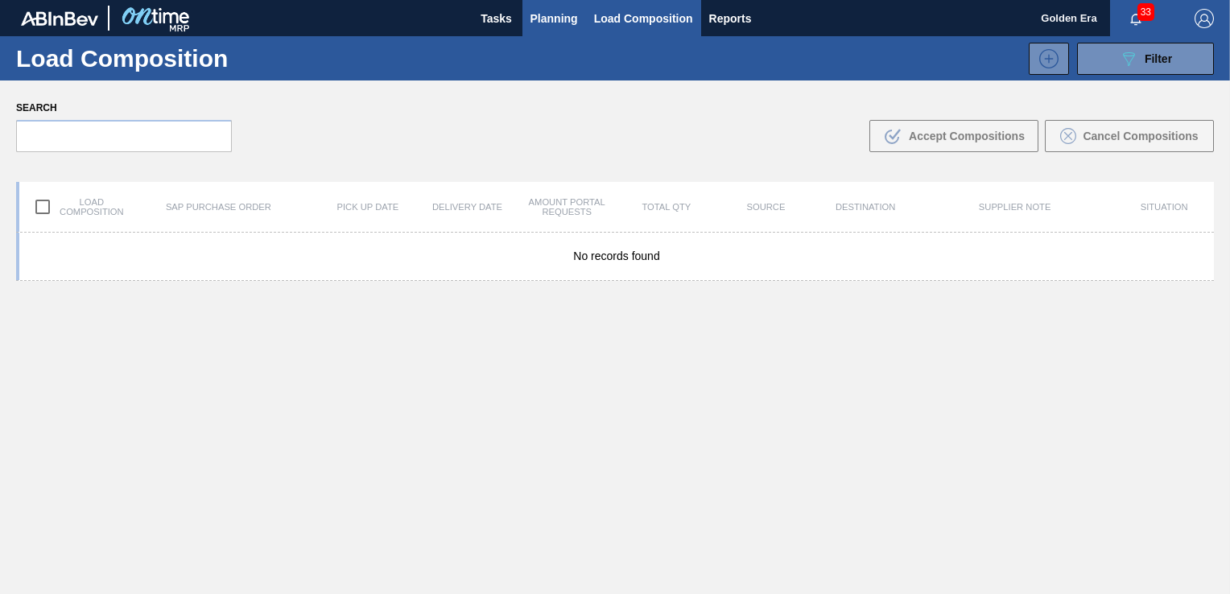
click at [551, 25] on span "Planning" at bounding box center [555, 18] width 48 height 19
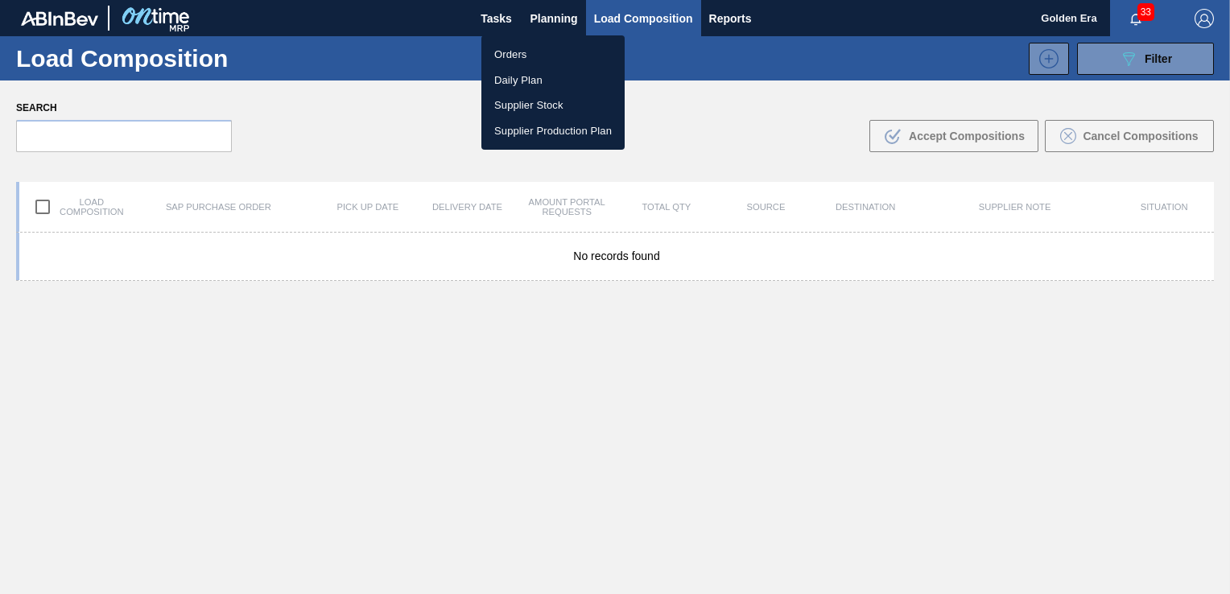
click at [513, 53] on li "Orders" at bounding box center [553, 55] width 143 height 26
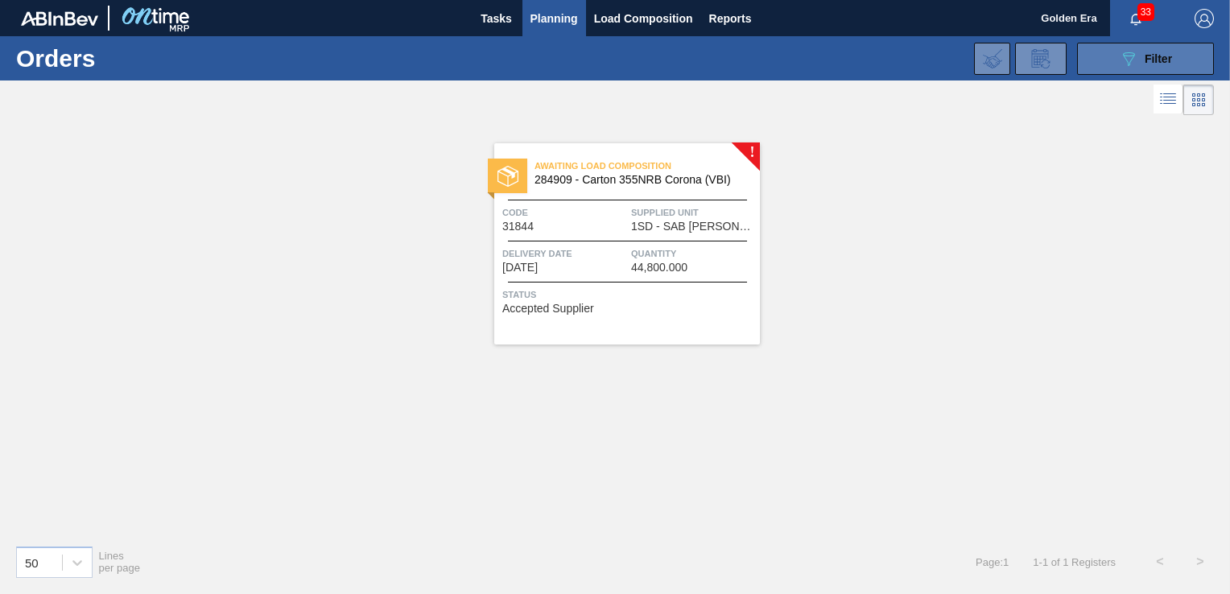
click at [1172, 62] on button "089F7B8B-B2A5-4AFE-B5C0-19BA573D28AC Filter" at bounding box center [1145, 59] width 137 height 32
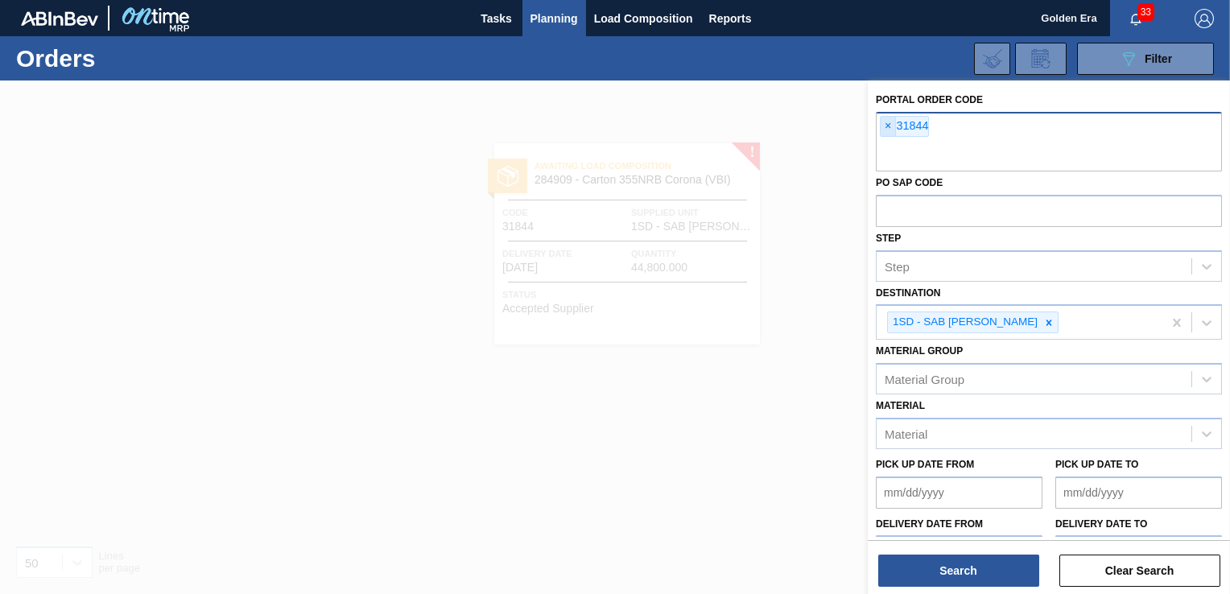
click at [886, 121] on span "×" at bounding box center [888, 126] width 15 height 19
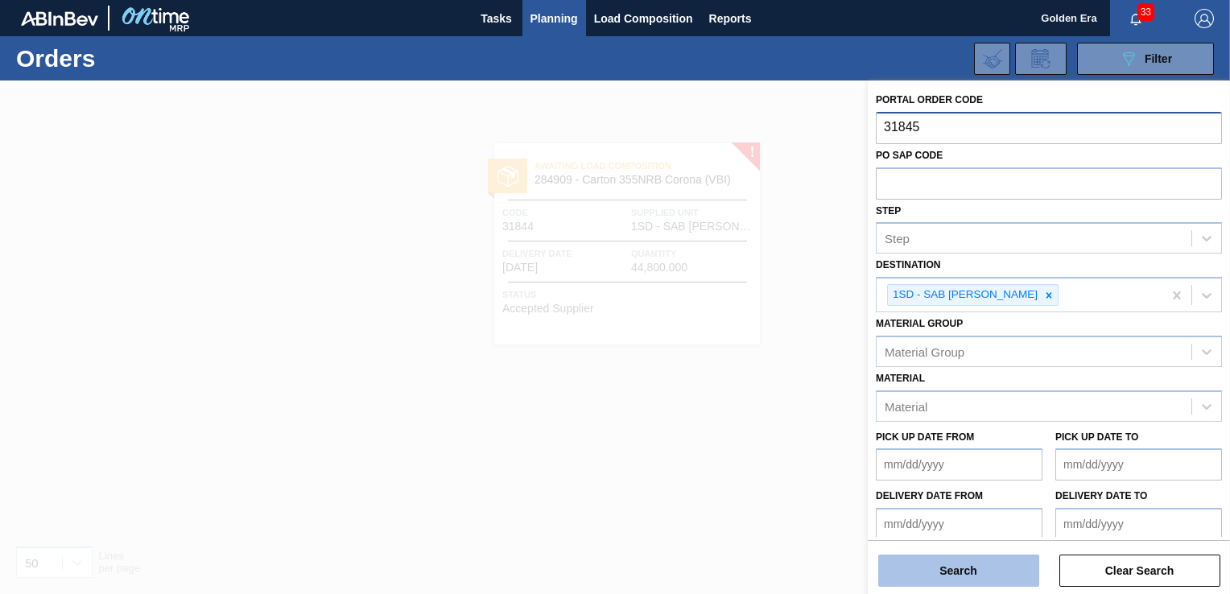
type input "31845"
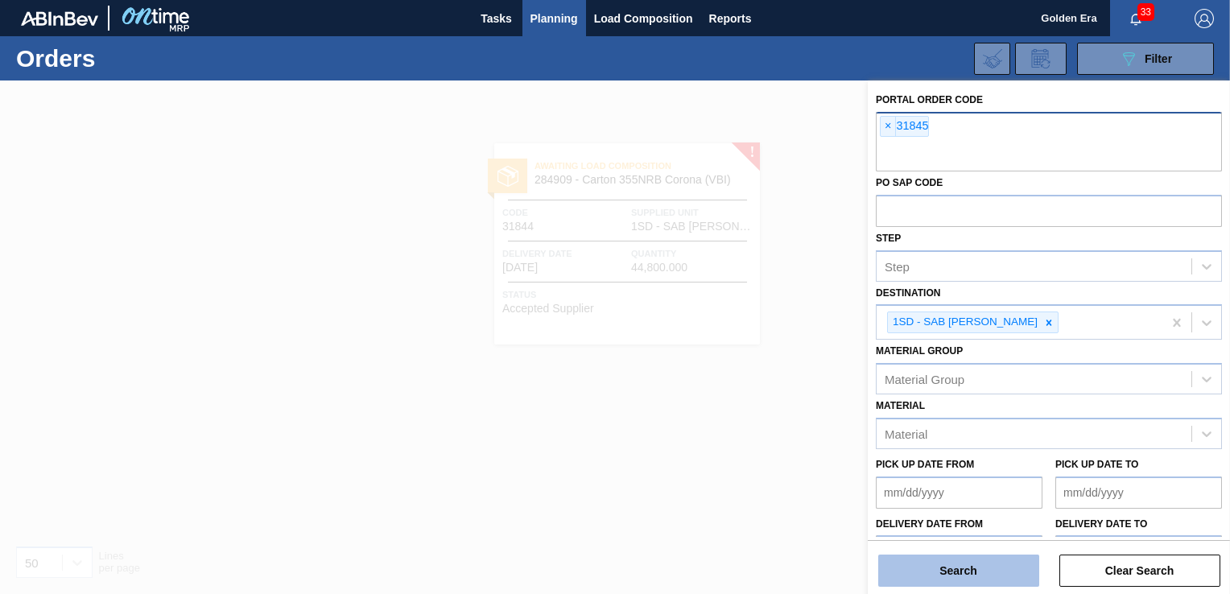
click at [994, 562] on button "Search" at bounding box center [958, 571] width 161 height 32
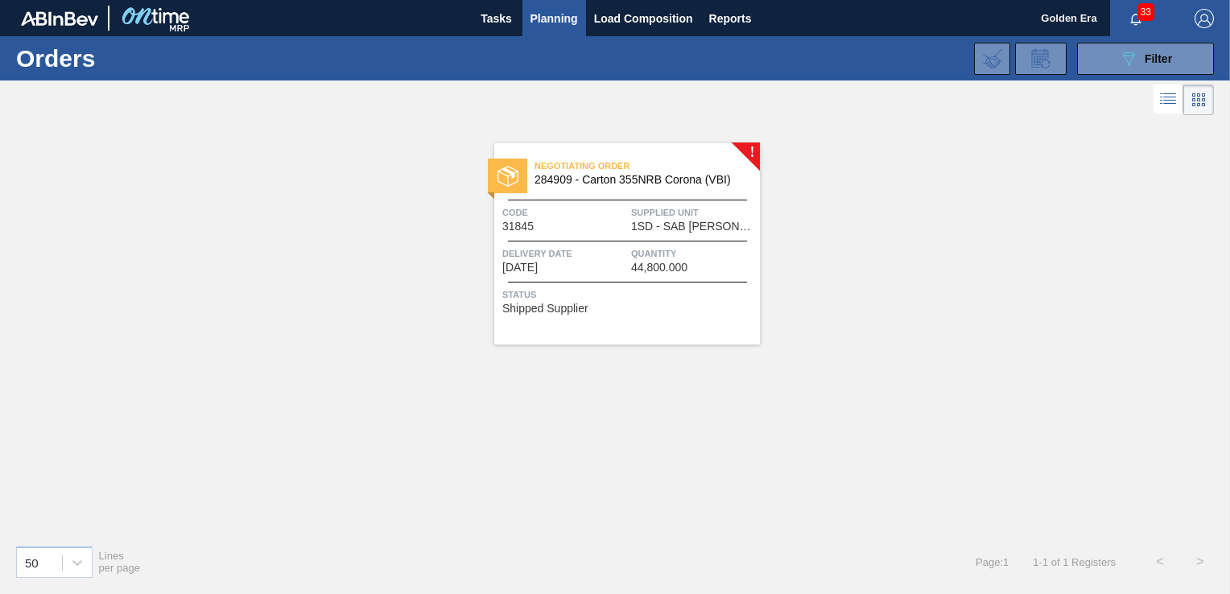
click at [680, 284] on div "Negotiating Order 284909 - Carton 355NRB Corona (VBI) Code 31845 Supplied Unit …" at bounding box center [627, 243] width 266 height 201
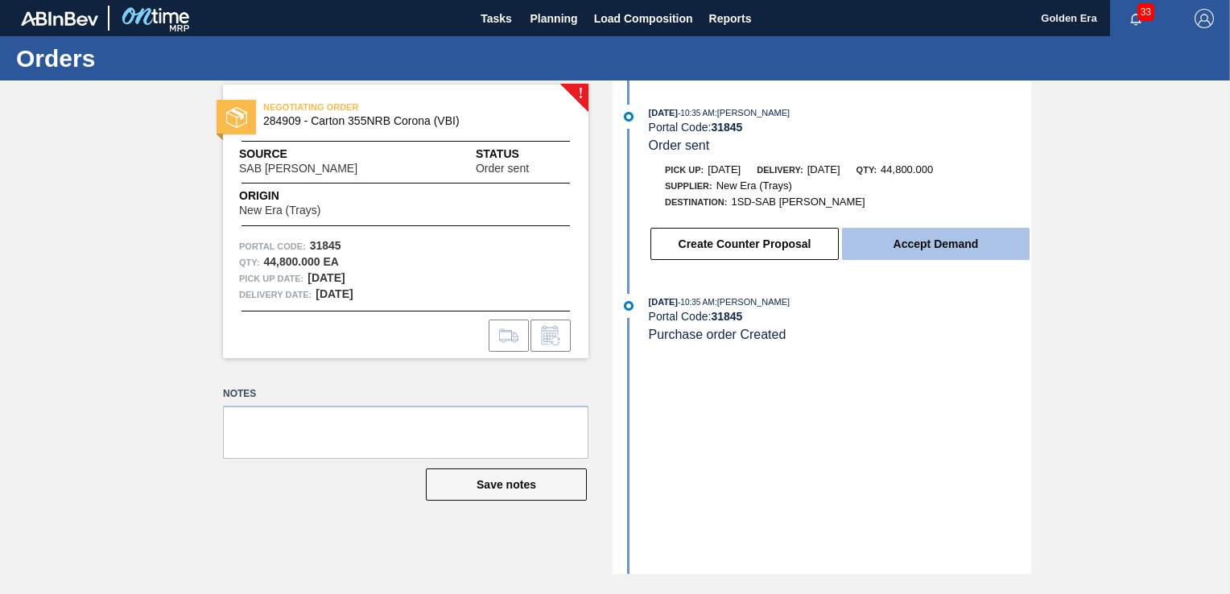
click at [954, 244] on button "Accept Demand" at bounding box center [936, 244] width 188 height 32
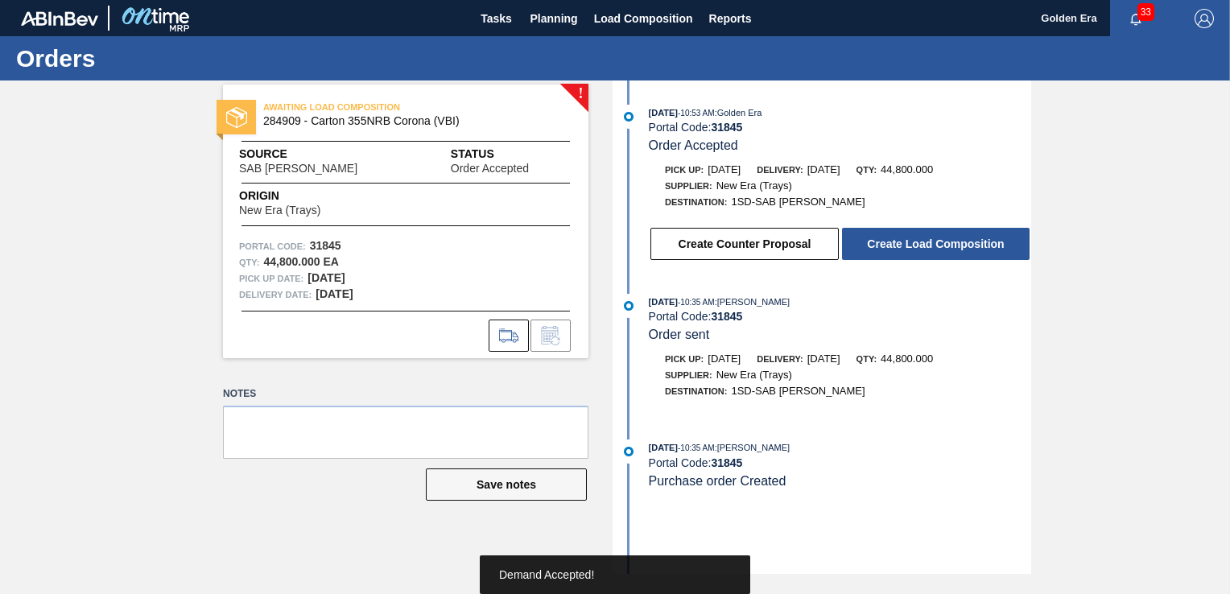
click at [954, 244] on button "Create Load Composition" at bounding box center [936, 244] width 188 height 32
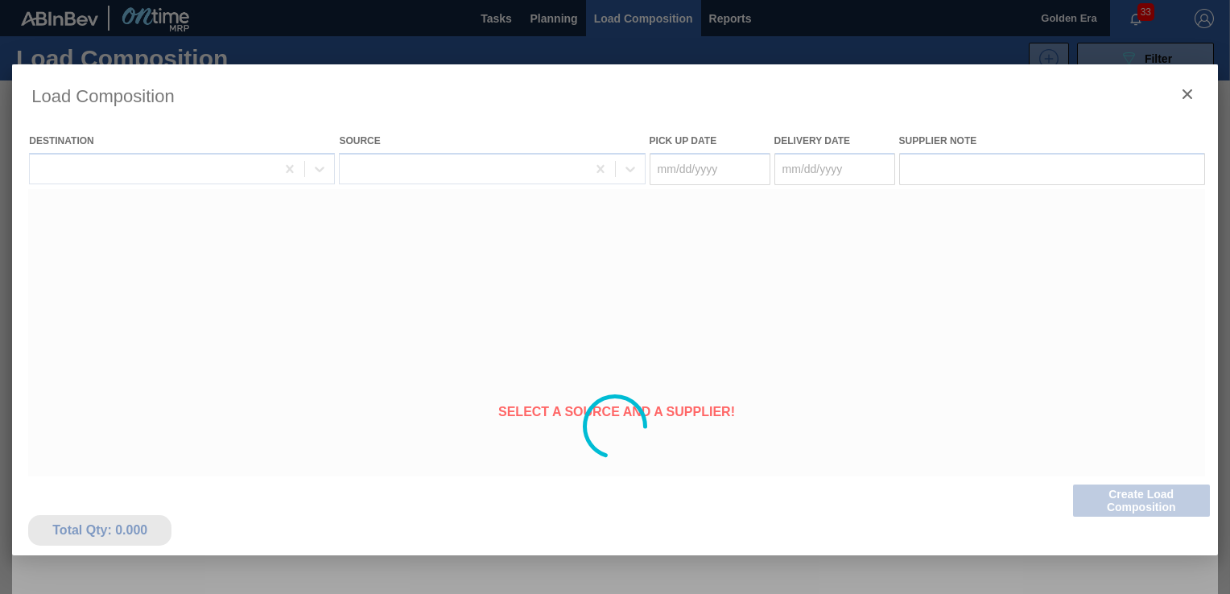
type Date "[DATE]"
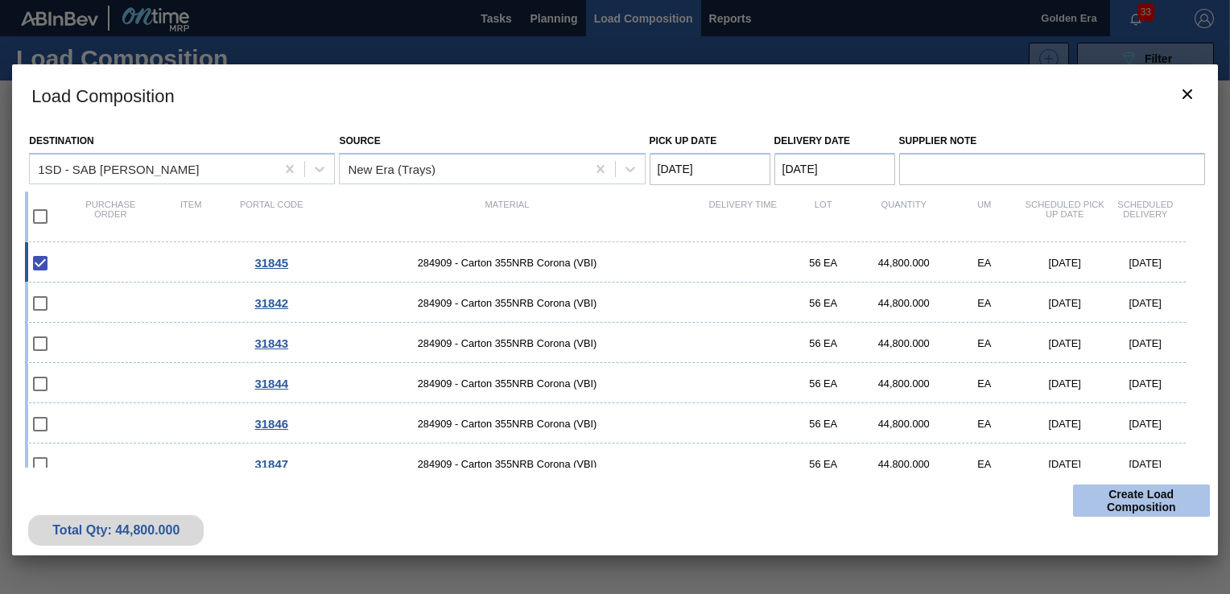
click at [1167, 506] on button "Create Load Composition" at bounding box center [1141, 501] width 137 height 32
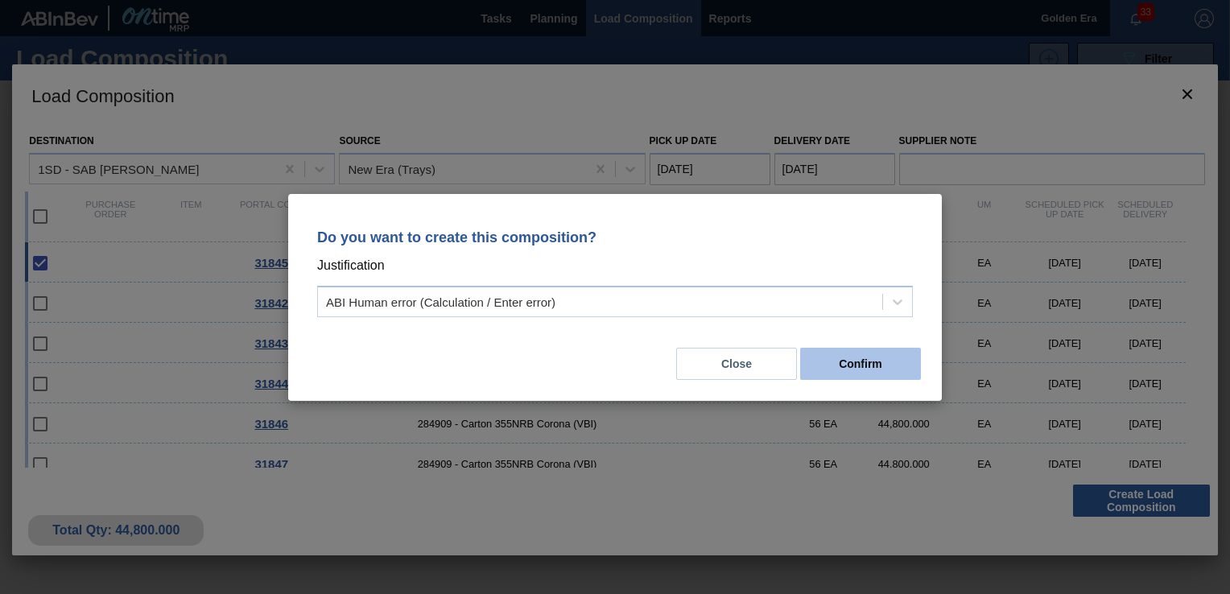
click at [870, 366] on button "Confirm" at bounding box center [860, 364] width 121 height 32
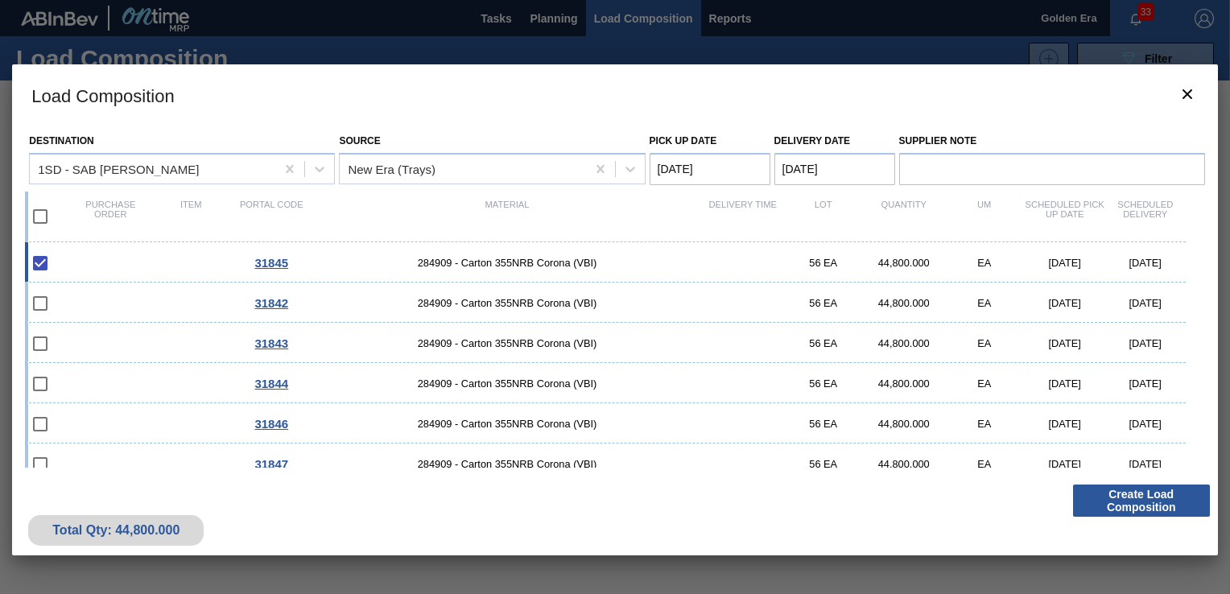
click at [552, 14] on div at bounding box center [615, 297] width 1230 height 594
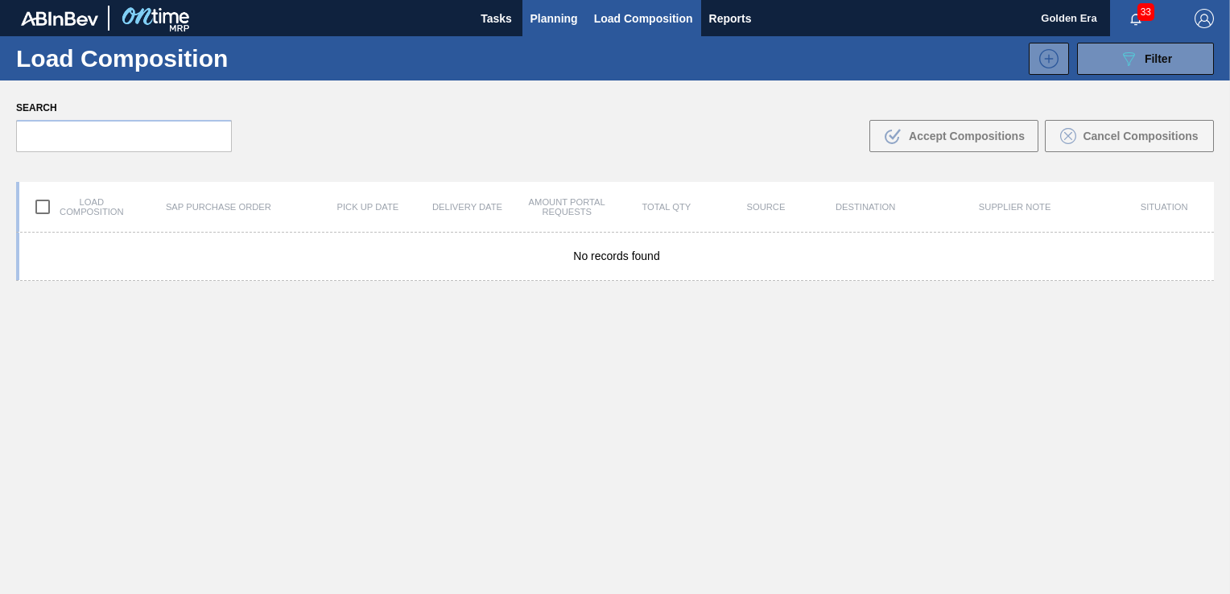
click at [544, 9] on span "Planning" at bounding box center [555, 18] width 48 height 19
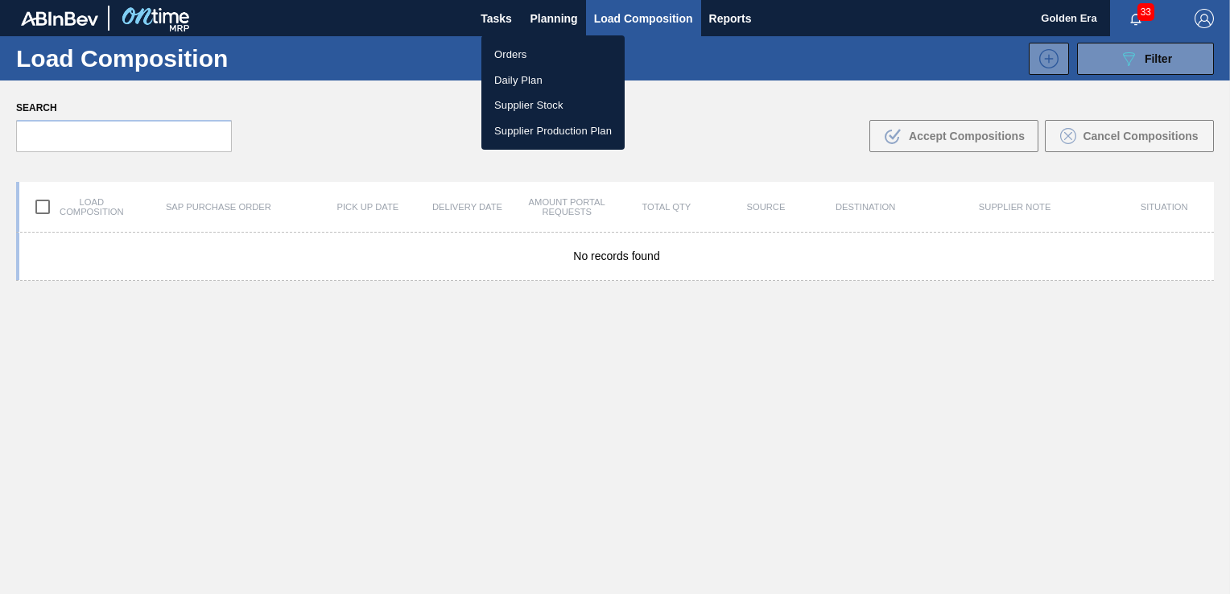
drag, startPoint x: 530, startPoint y: 53, endPoint x: 1176, endPoint y: 59, distance: 645.8
click at [530, 53] on li "Orders" at bounding box center [553, 55] width 143 height 26
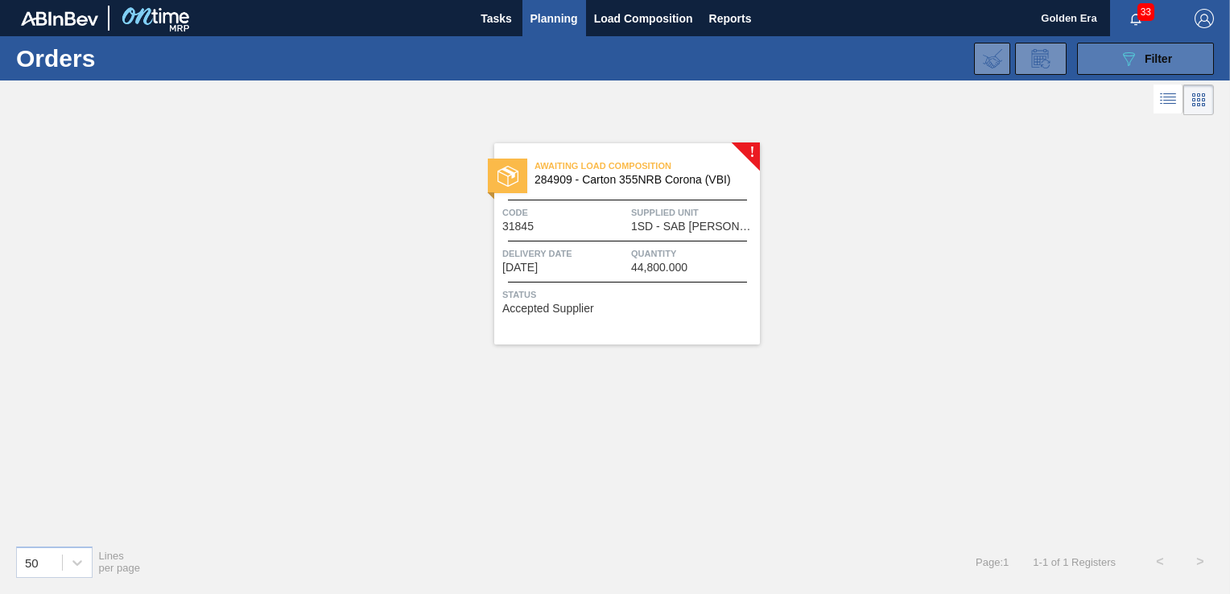
click at [1173, 59] on button "089F7B8B-B2A5-4AFE-B5C0-19BA573D28AC Filter" at bounding box center [1145, 59] width 137 height 32
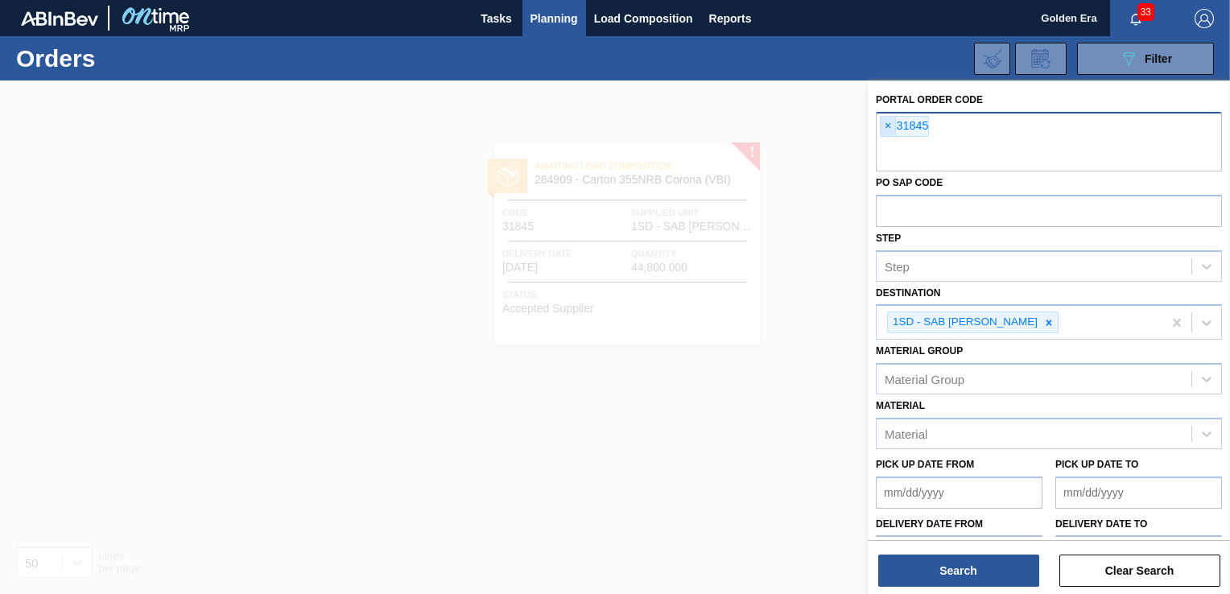
click at [888, 127] on span "×" at bounding box center [888, 126] width 15 height 19
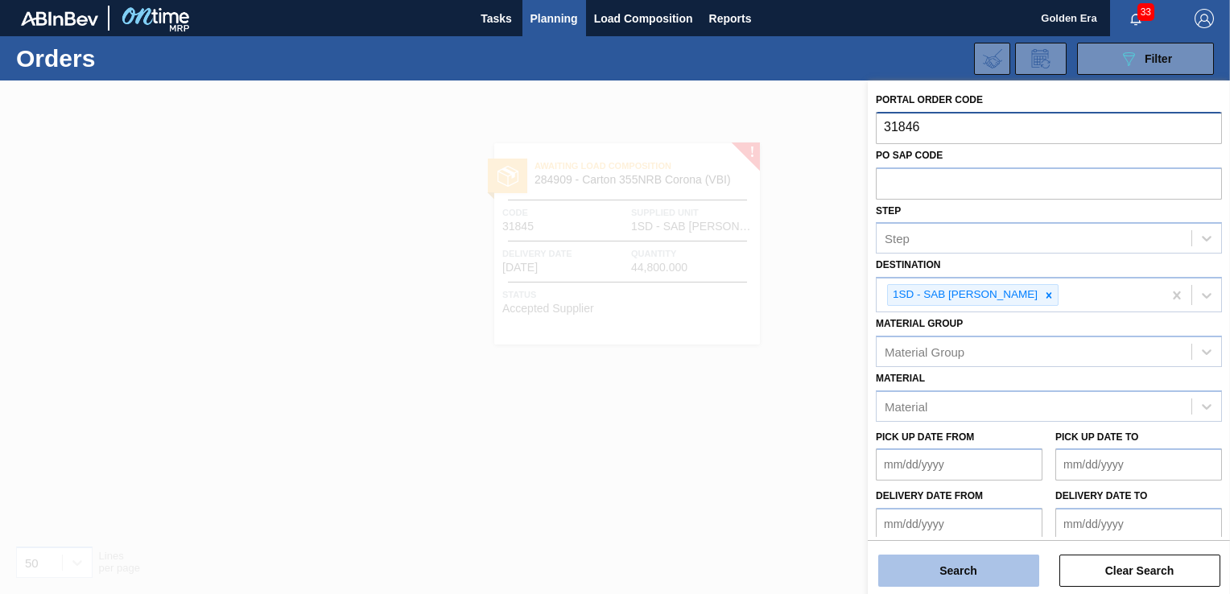
type input "31846"
click at [949, 575] on button "Search" at bounding box center [958, 571] width 161 height 32
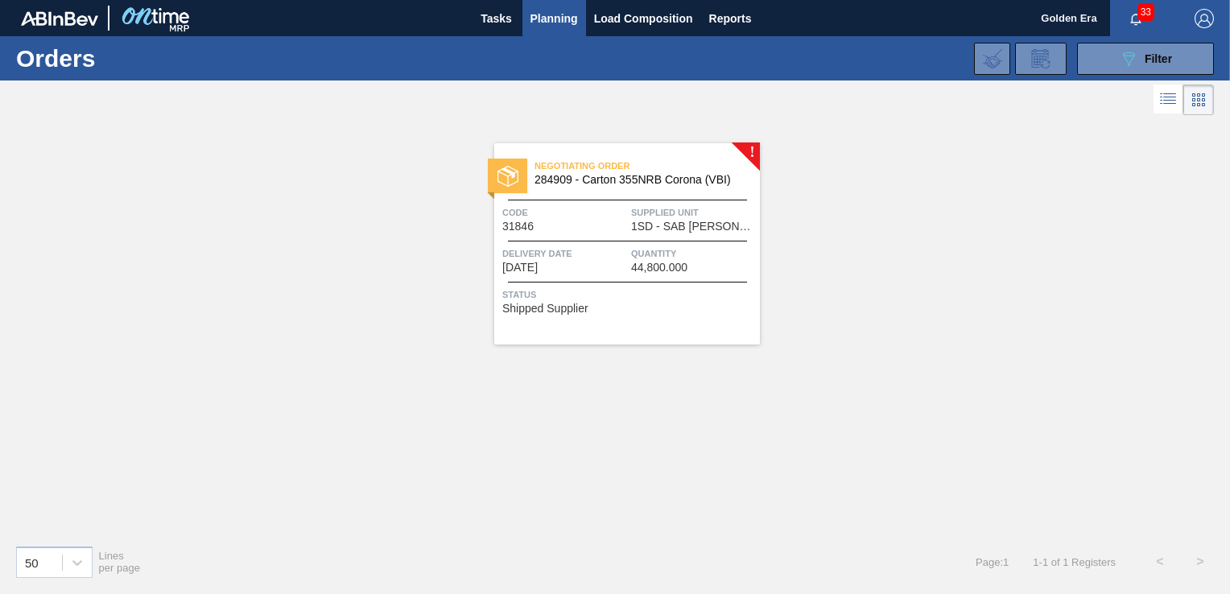
click at [663, 312] on div "Negotiating Order 284909 - Carton 355NRB Corona (VBI) Code 31846 Supplied Unit …" at bounding box center [627, 243] width 266 height 201
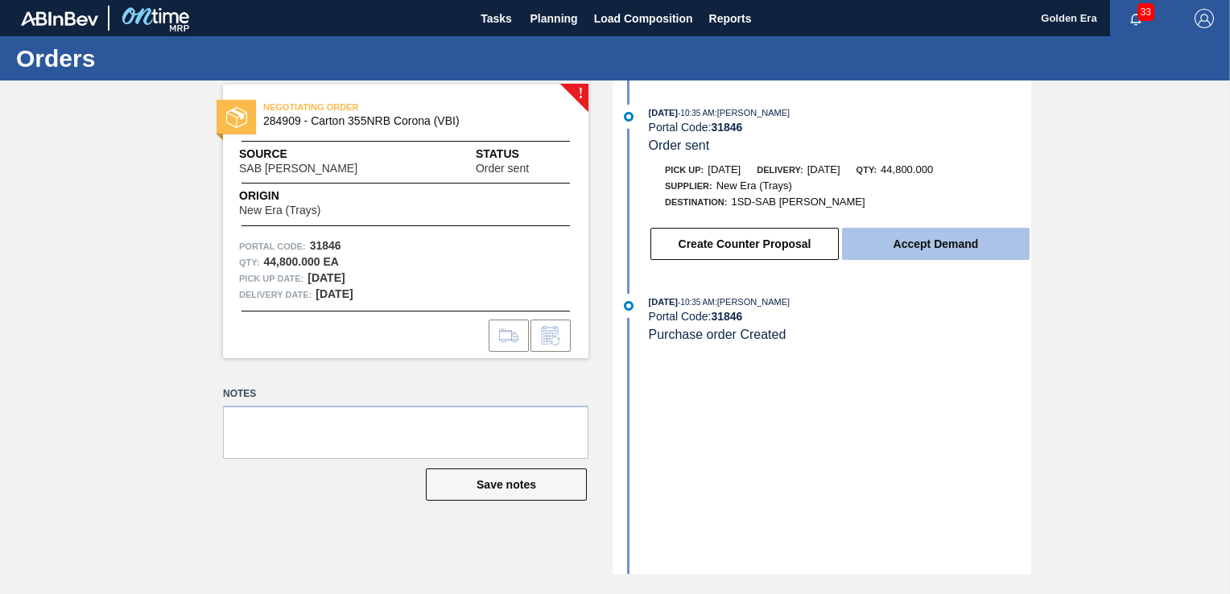
click at [887, 249] on button "Accept Demand" at bounding box center [936, 244] width 188 height 32
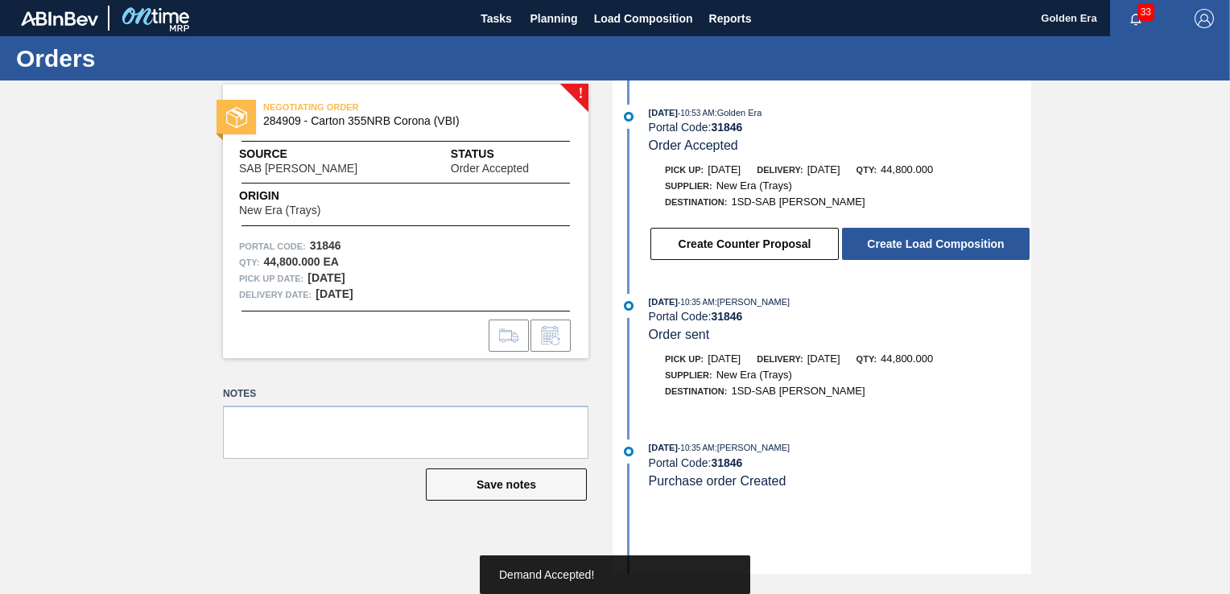
click at [887, 249] on button "Create Load Composition" at bounding box center [936, 244] width 188 height 32
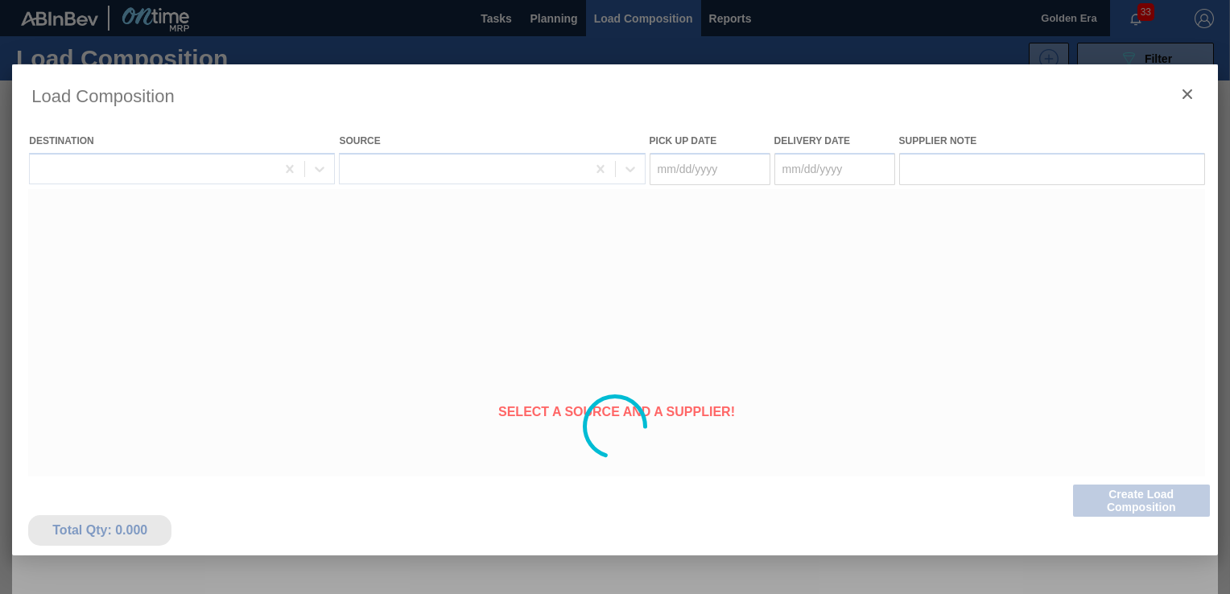
type Date "[DATE]"
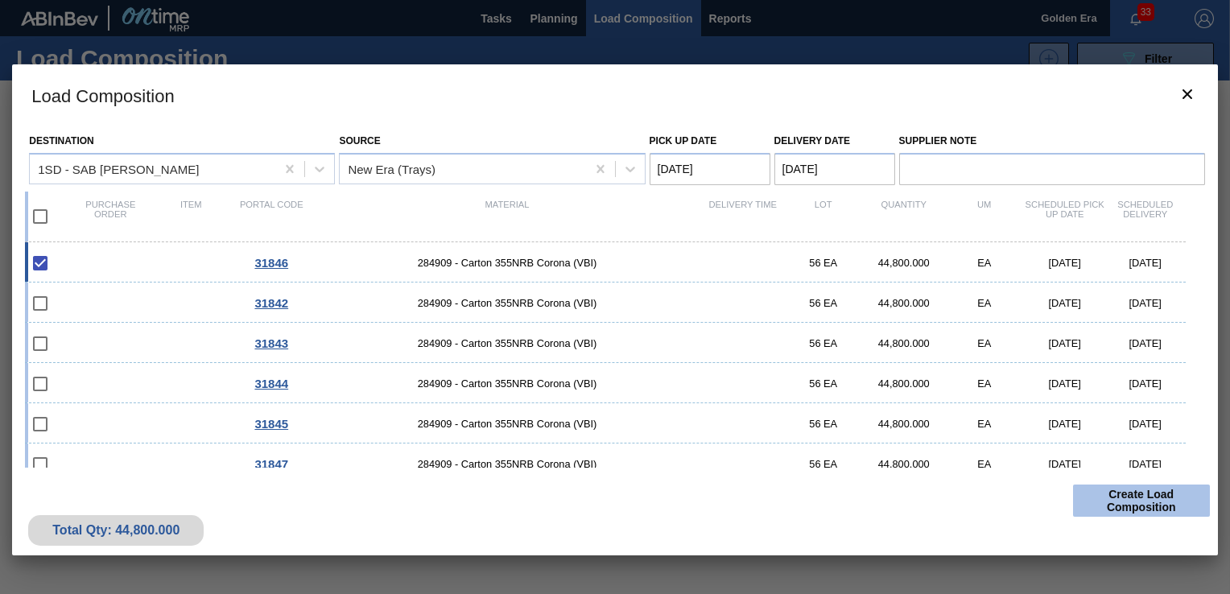
click at [1176, 492] on button "Create Load Composition" at bounding box center [1141, 501] width 137 height 32
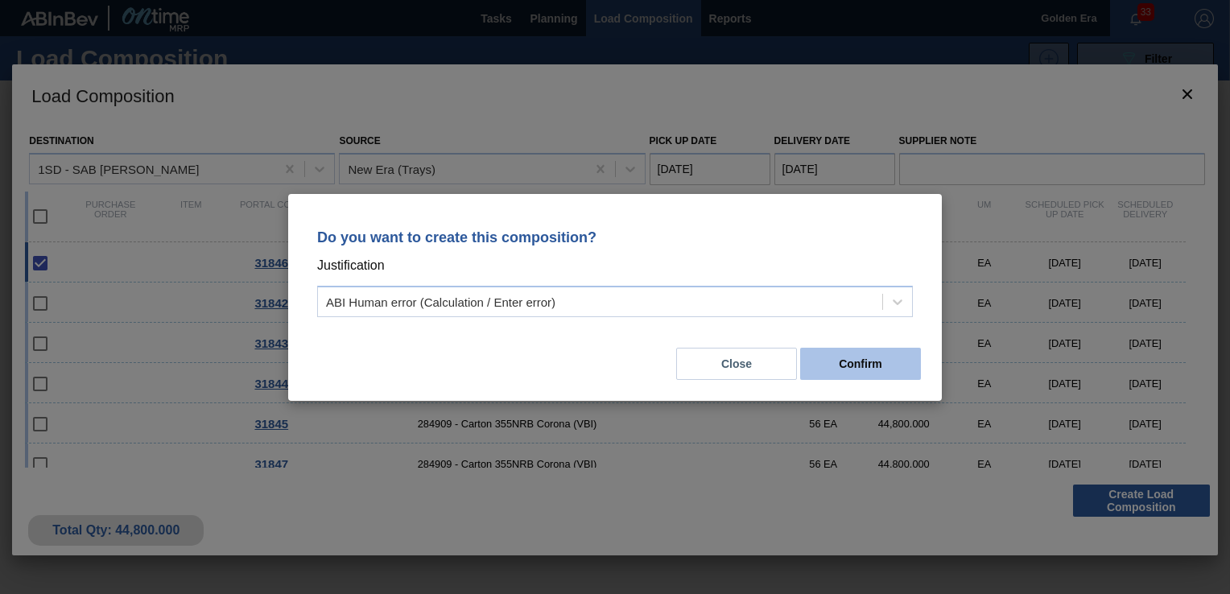
click at [862, 355] on button "Confirm" at bounding box center [860, 364] width 121 height 32
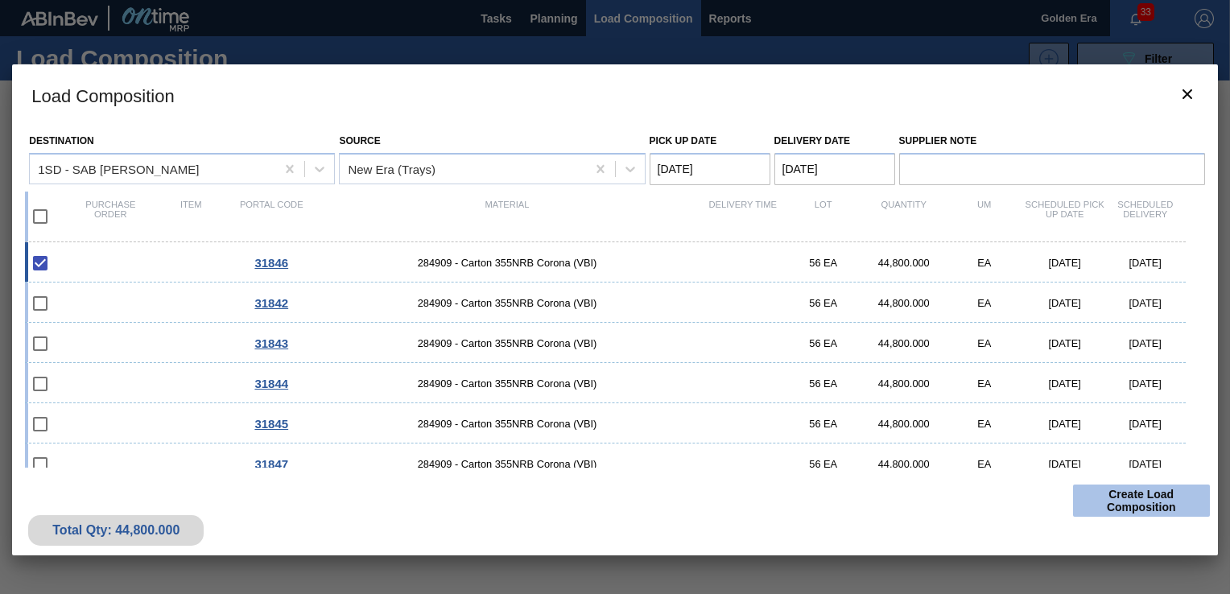
click at [1153, 504] on button "Create Load Composition" at bounding box center [1141, 501] width 137 height 32
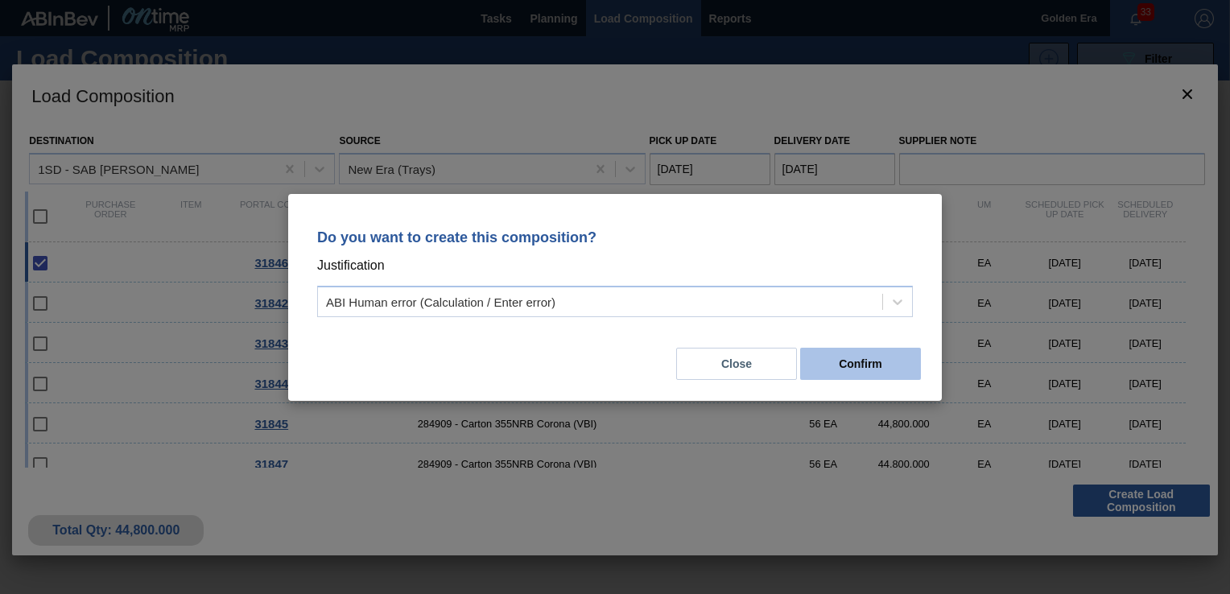
click at [876, 366] on button "Confirm" at bounding box center [860, 364] width 121 height 32
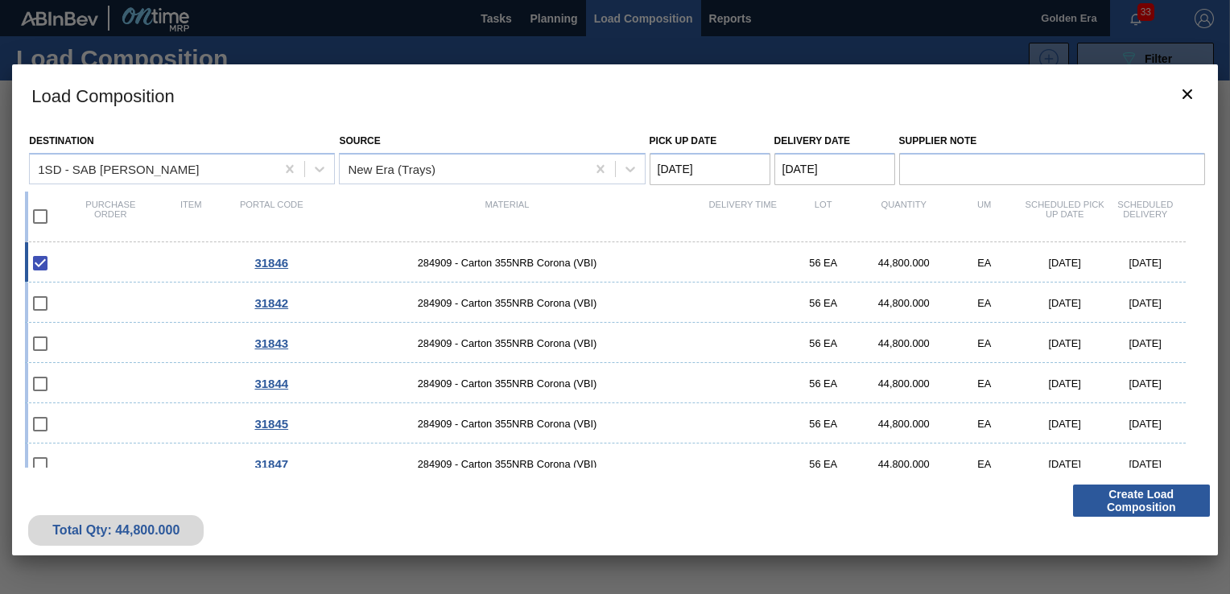
click at [541, 18] on div at bounding box center [615, 297] width 1230 height 594
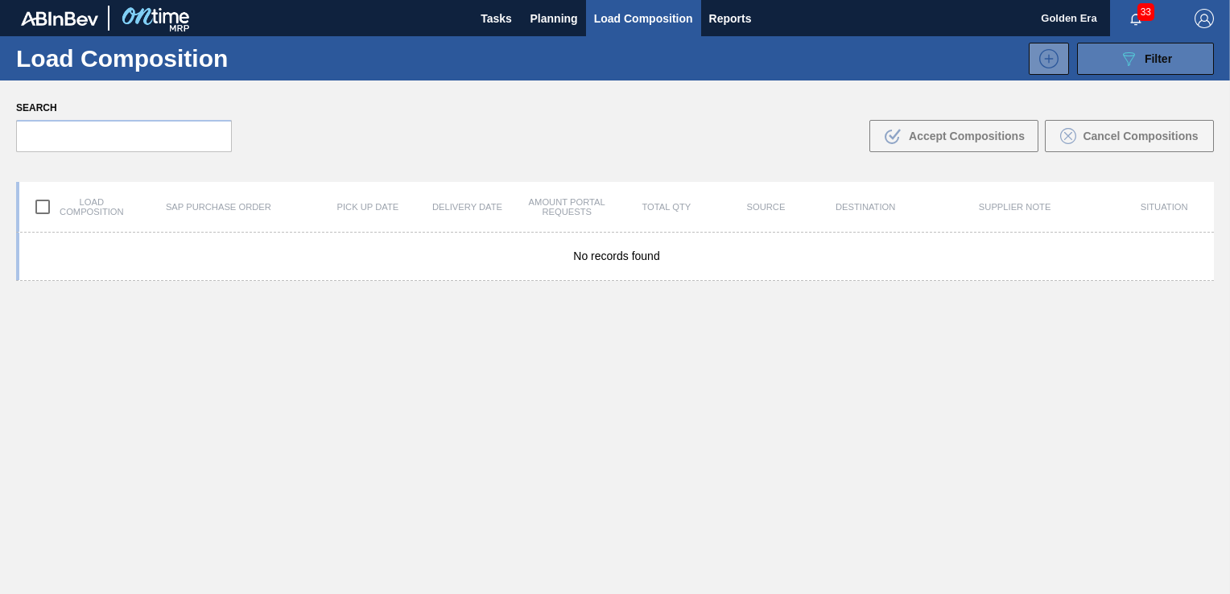
click at [1137, 55] on div "089F7B8B-B2A5-4AFE-B5C0-19BA573D28AC Filter" at bounding box center [1145, 58] width 53 height 19
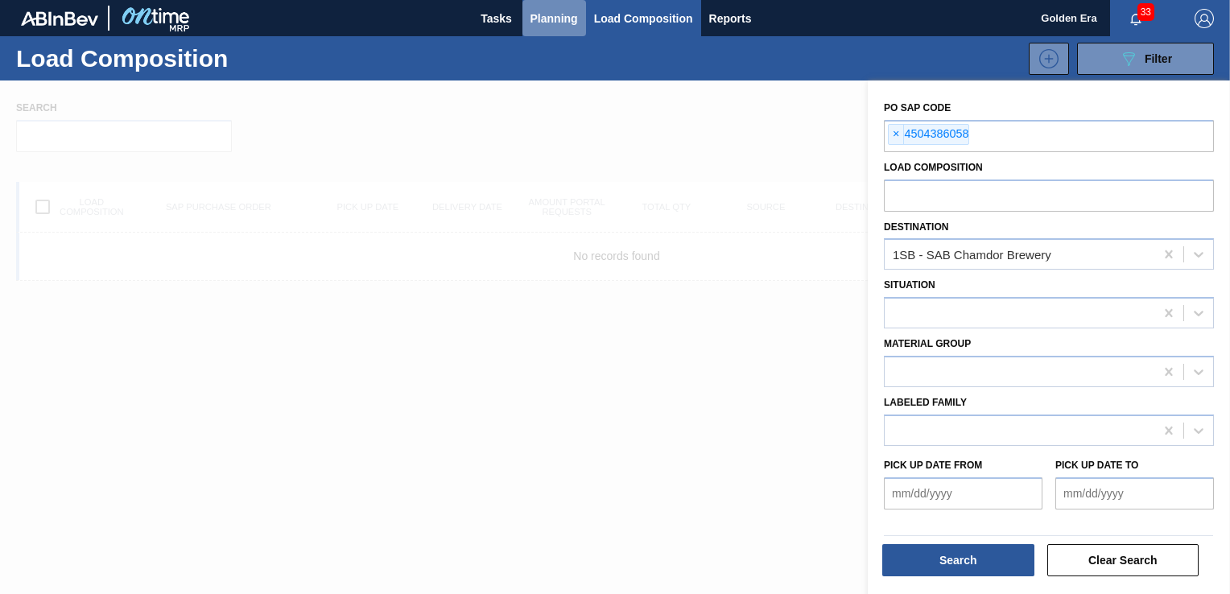
click at [541, 17] on span "Planning" at bounding box center [555, 18] width 48 height 19
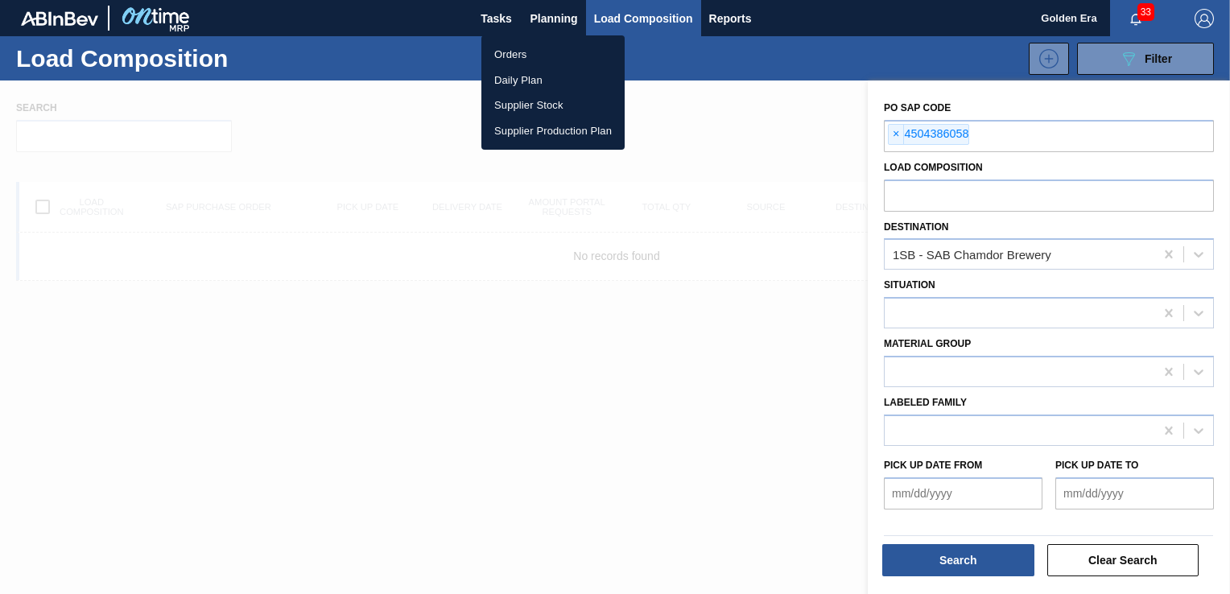
click at [520, 50] on li "Orders" at bounding box center [553, 55] width 143 height 26
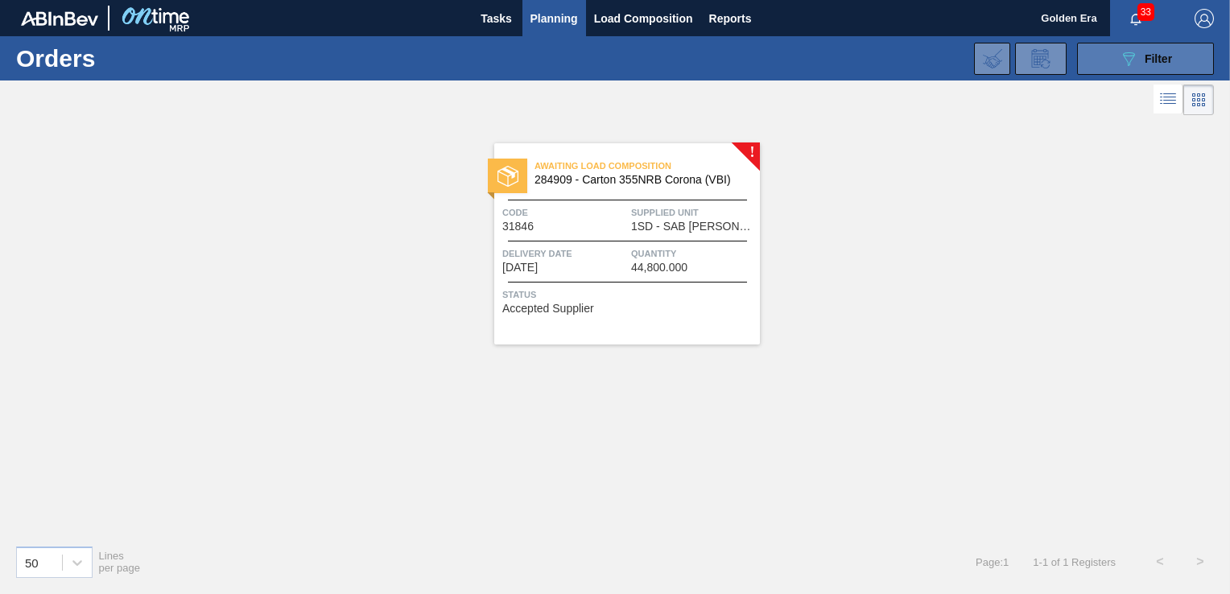
click at [1112, 63] on button "089F7B8B-B2A5-4AFE-B5C0-19BA573D28AC Filter" at bounding box center [1145, 59] width 137 height 32
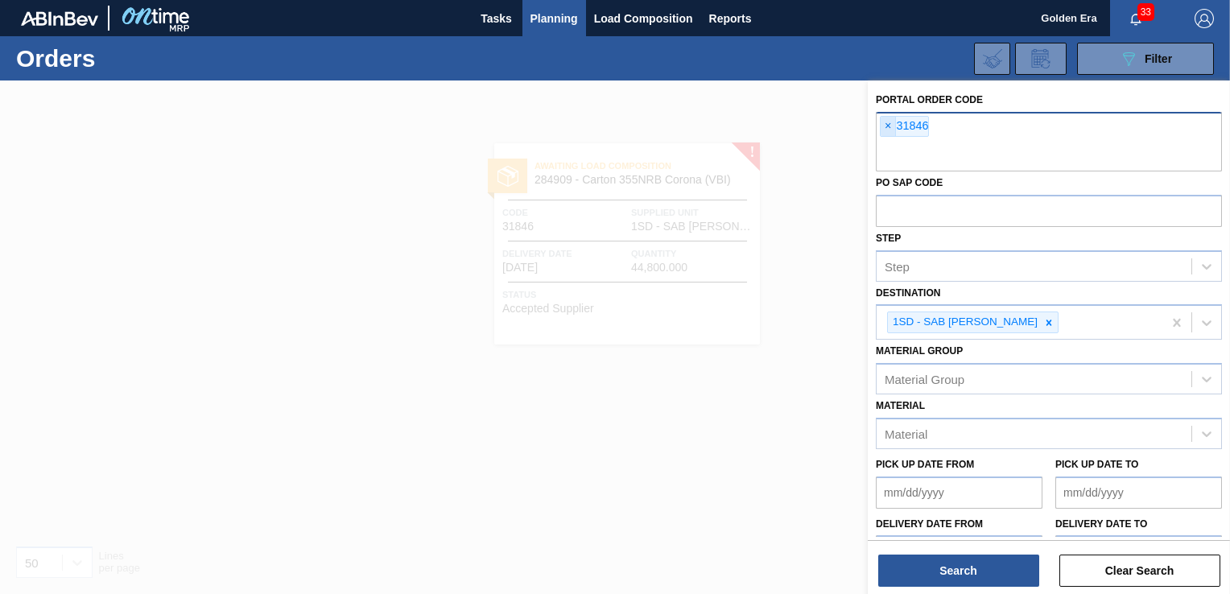
click at [883, 124] on span "×" at bounding box center [888, 126] width 15 height 19
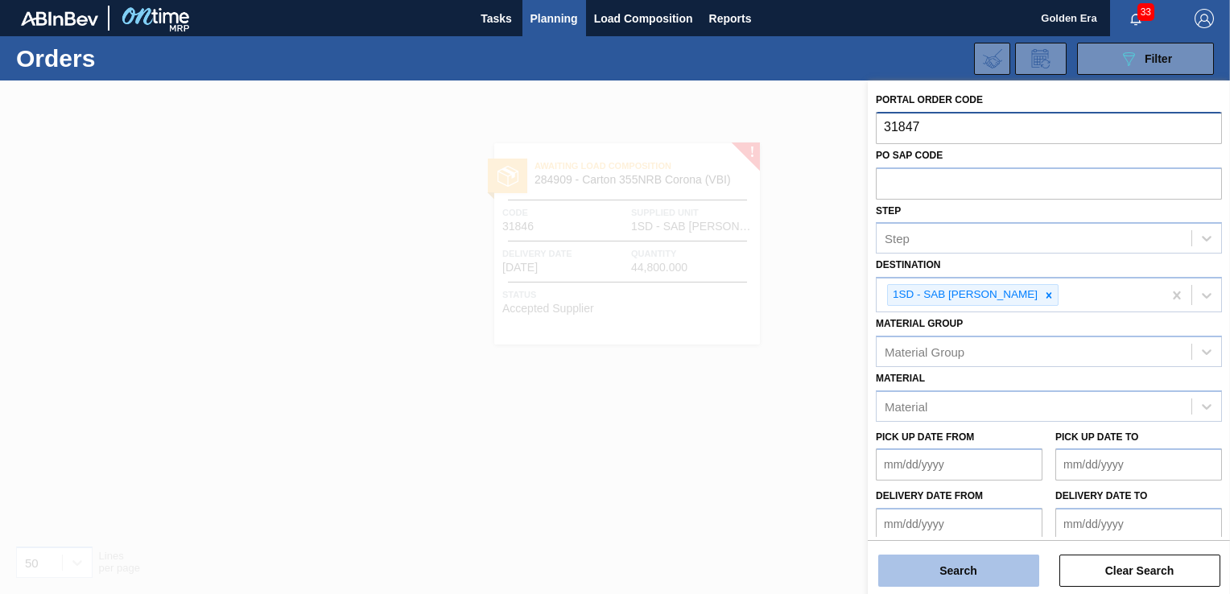
type input "31847"
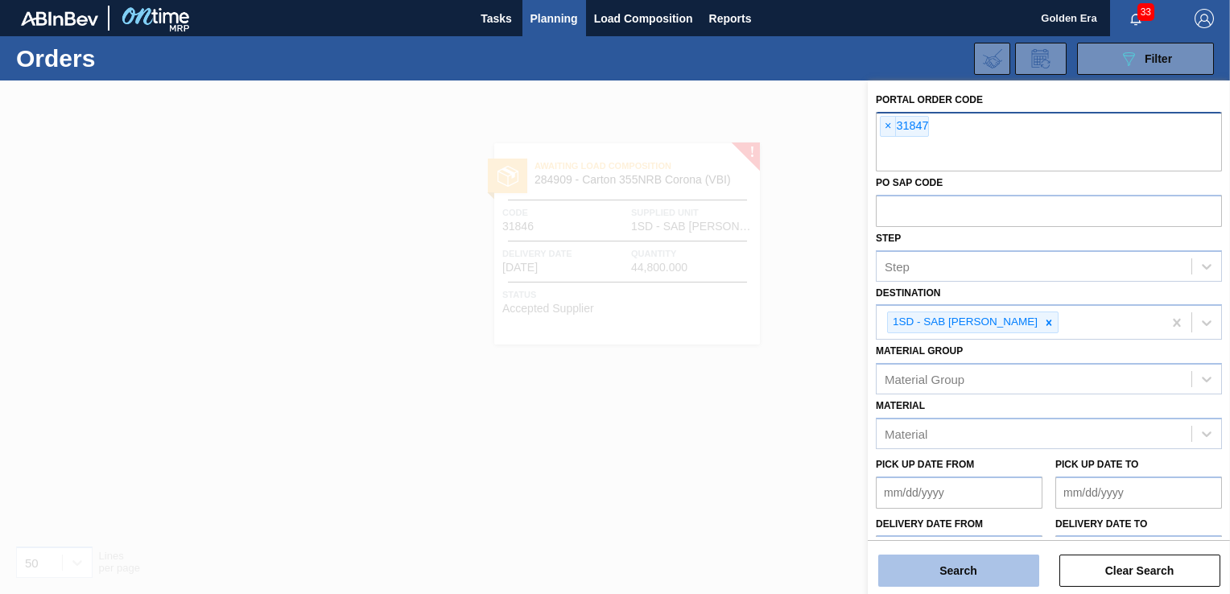
click at [944, 564] on button "Search" at bounding box center [958, 571] width 161 height 32
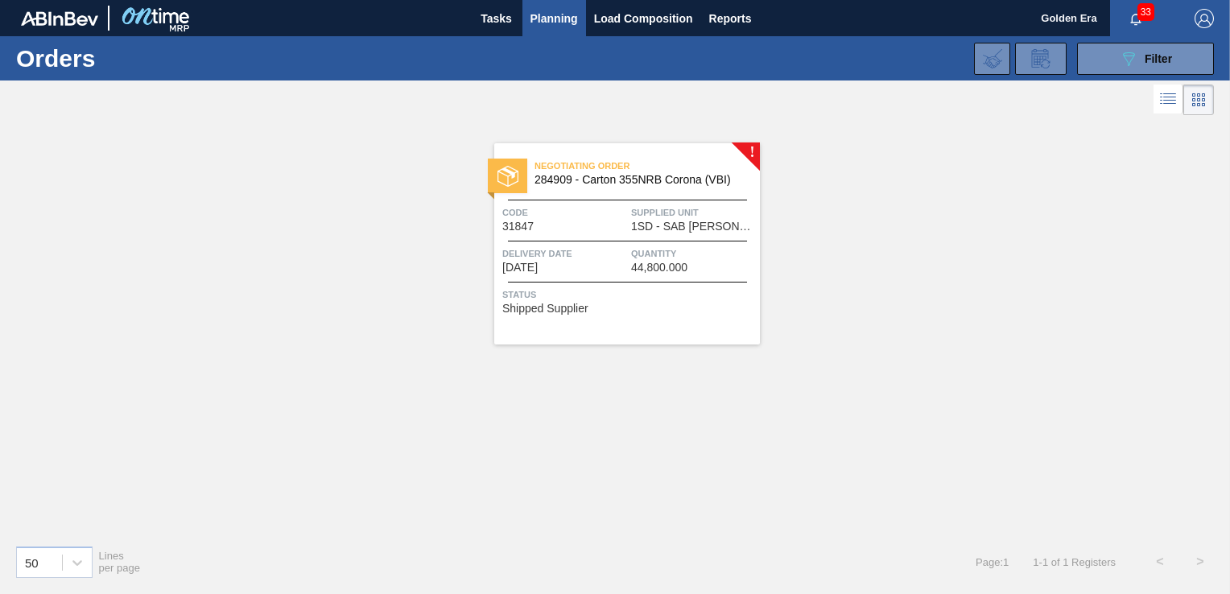
click at [683, 312] on div "Negotiating Order 284909 - Carton 355NRB Corona (VBI) Code 31847 Supplied Unit …" at bounding box center [627, 243] width 266 height 201
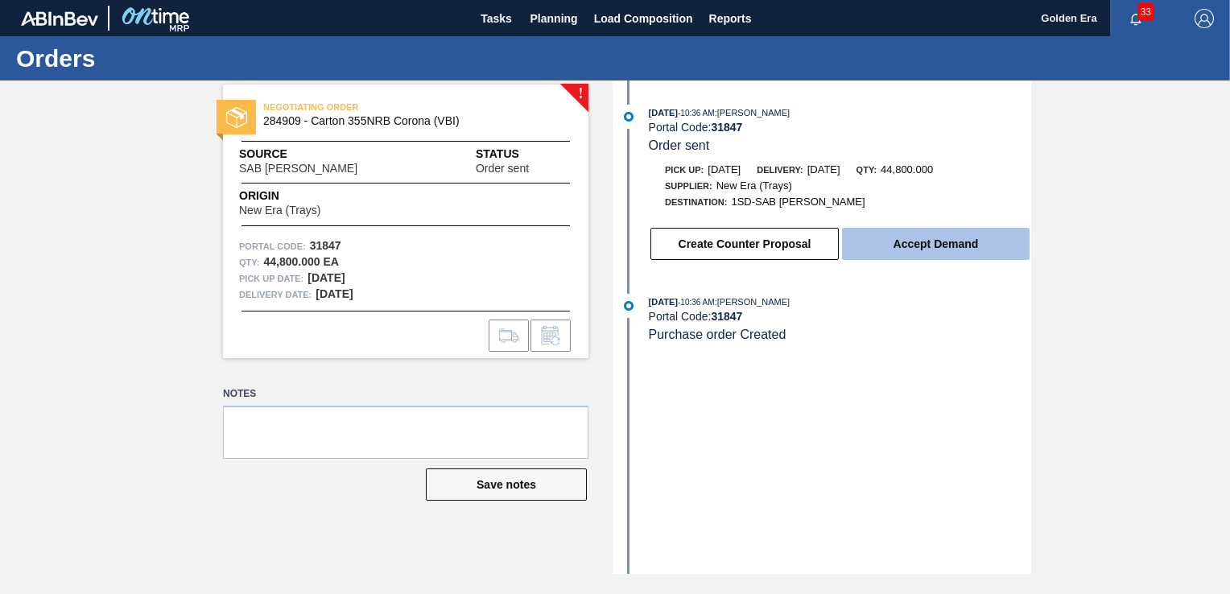
click at [908, 238] on button "Accept Demand" at bounding box center [936, 244] width 188 height 32
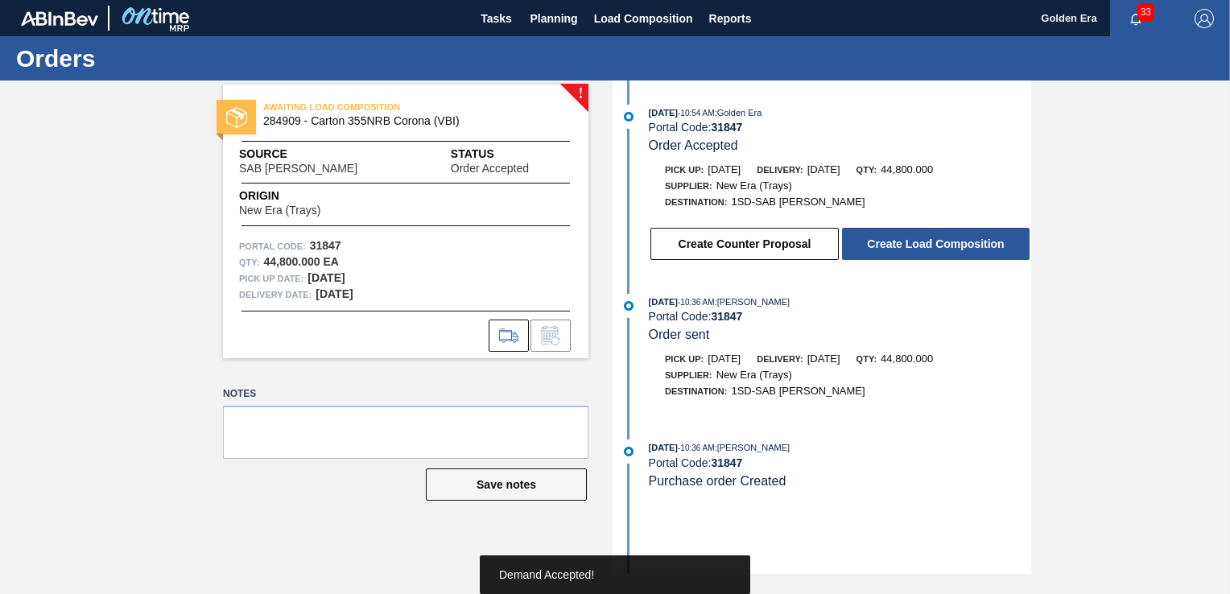
click at [909, 240] on button "Create Load Composition" at bounding box center [936, 244] width 188 height 32
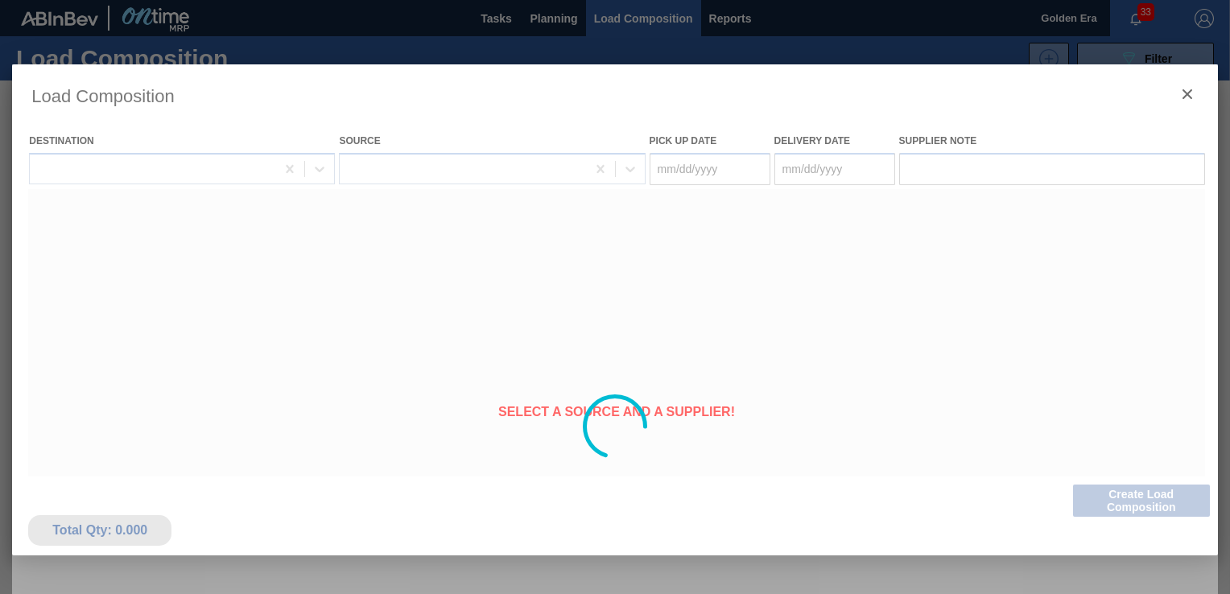
type Date "[DATE]"
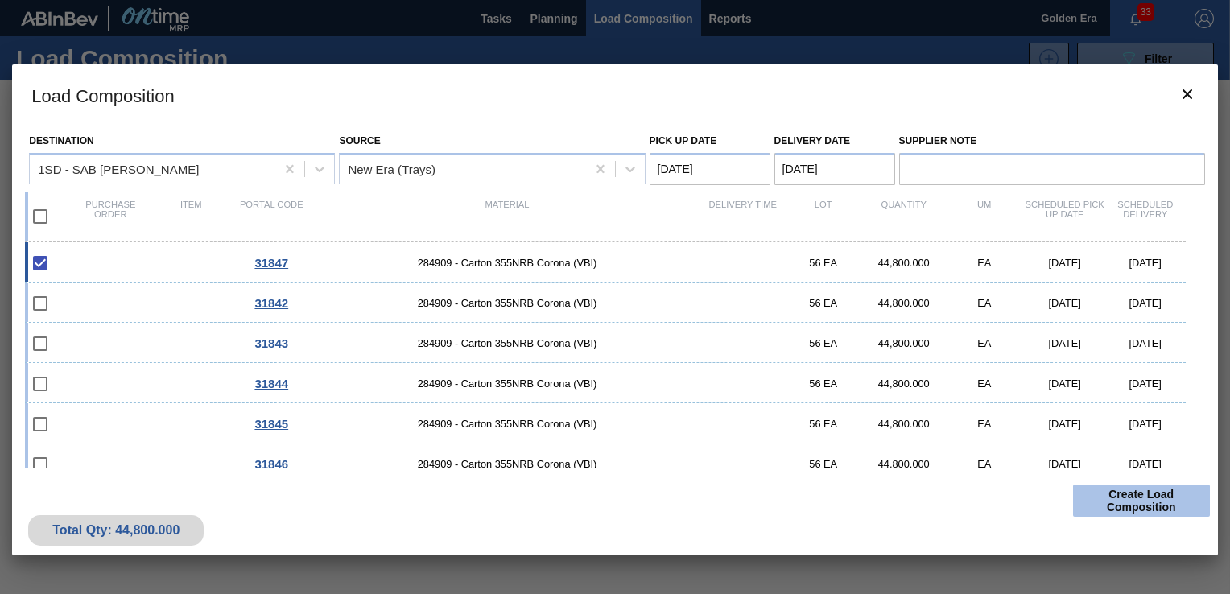
click at [1171, 494] on button "Create Load Composition" at bounding box center [1141, 501] width 137 height 32
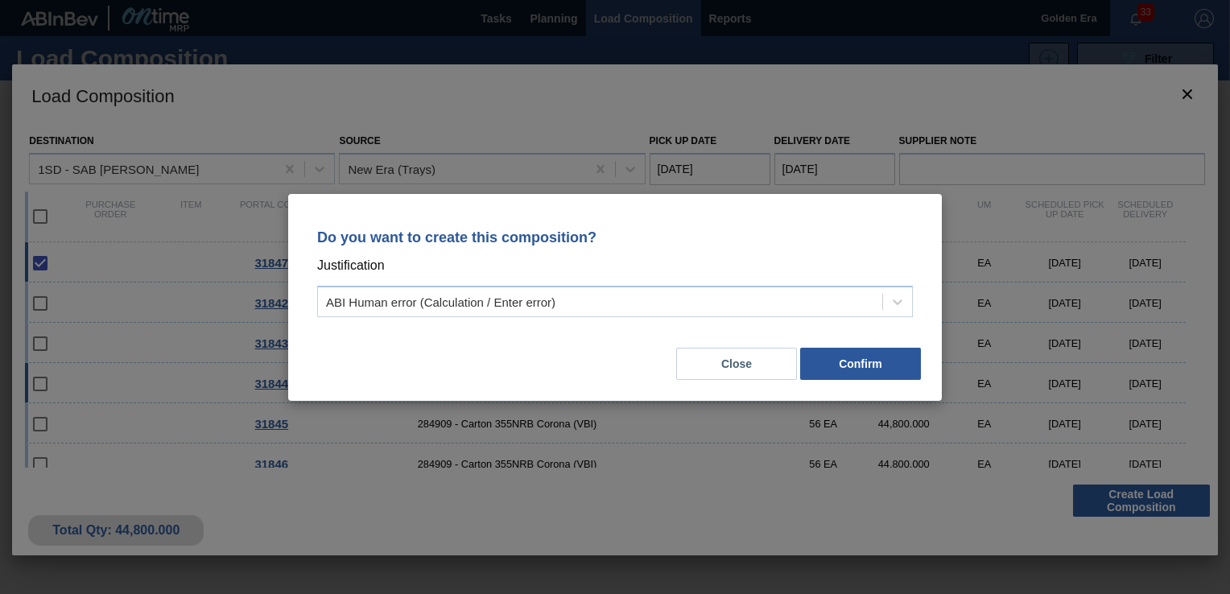
click at [844, 366] on button "Confirm" at bounding box center [860, 364] width 121 height 32
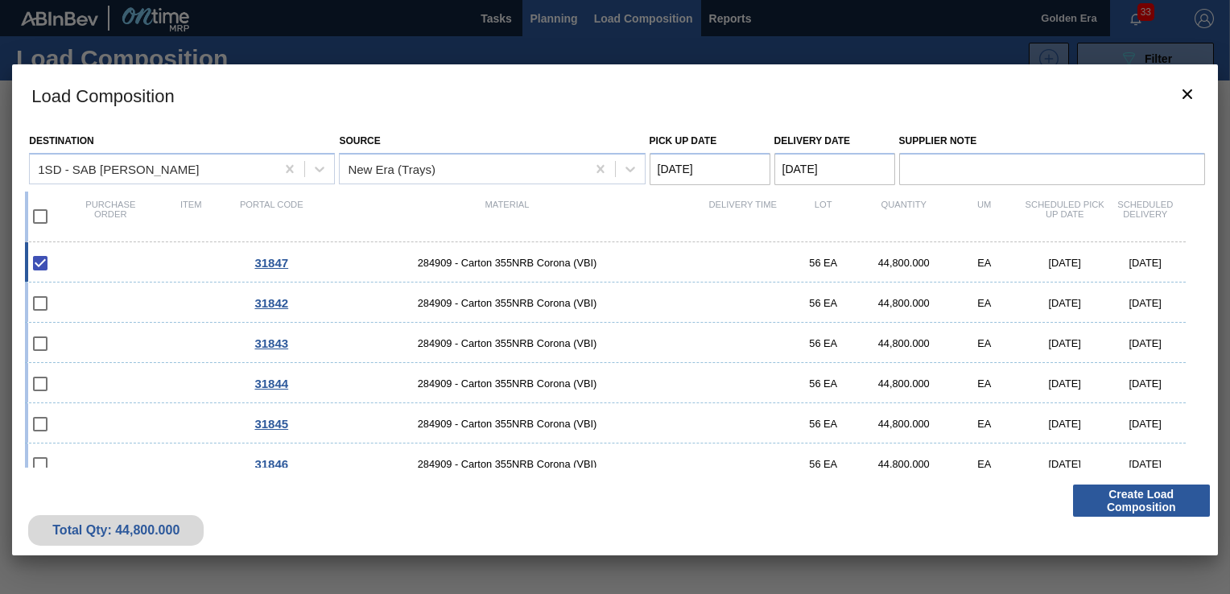
drag, startPoint x: 549, startPoint y: 14, endPoint x: 539, endPoint y: 21, distance: 12.7
click at [545, 17] on div at bounding box center [615, 297] width 1230 height 594
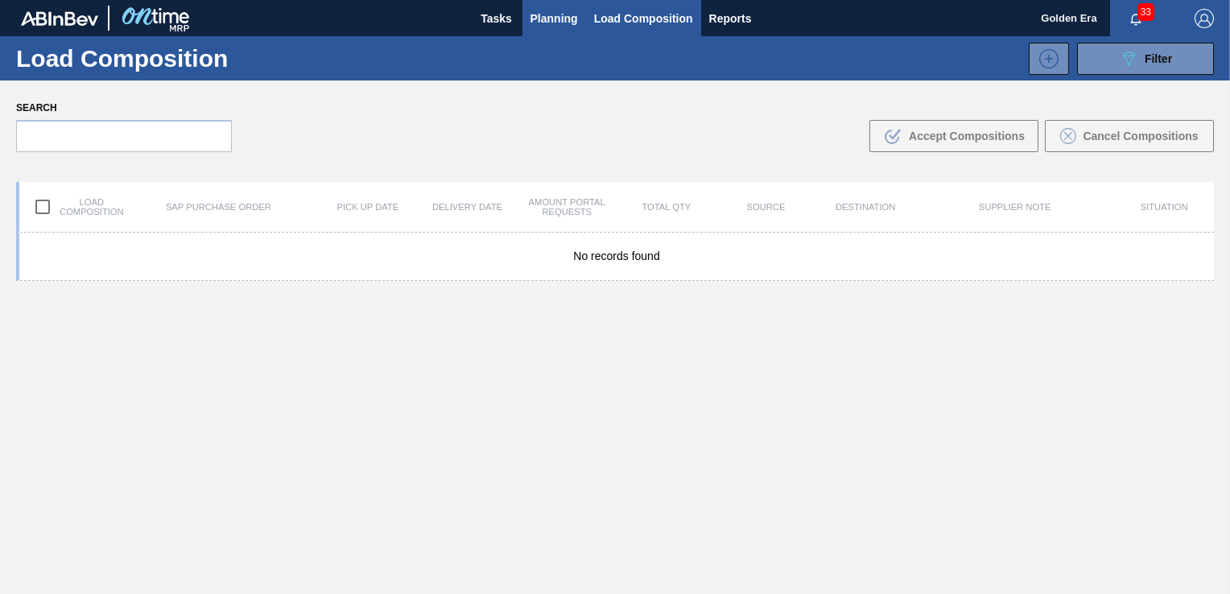
click at [551, 14] on span "Planning" at bounding box center [555, 18] width 48 height 19
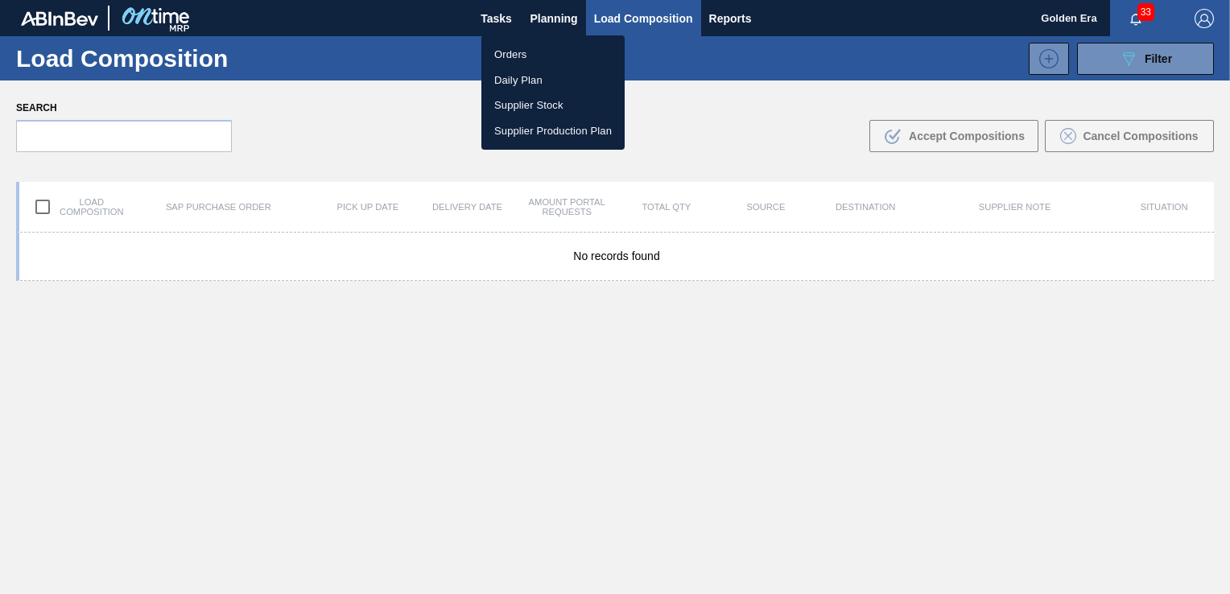
click at [523, 54] on li "Orders" at bounding box center [553, 55] width 143 height 26
click at [1155, 52] on div "Orders Daily Plan Supplier Stock Supplier Production Plan" at bounding box center [615, 297] width 1230 height 594
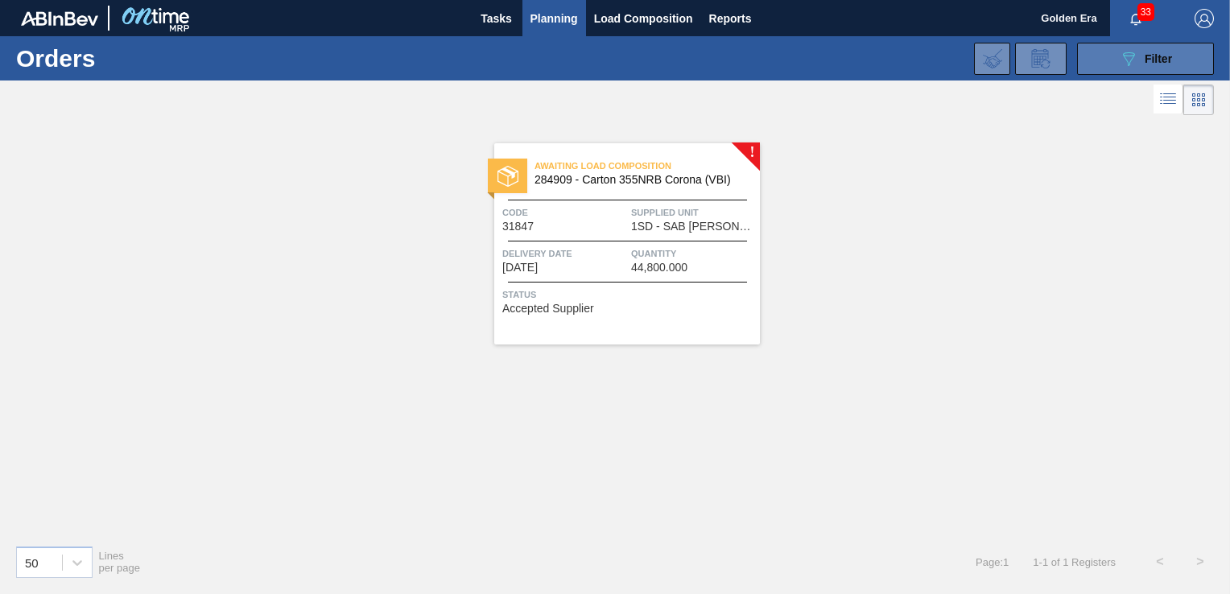
click at [1140, 46] on button "089F7B8B-B2A5-4AFE-B5C0-19BA573D28AC Filter" at bounding box center [1145, 59] width 137 height 32
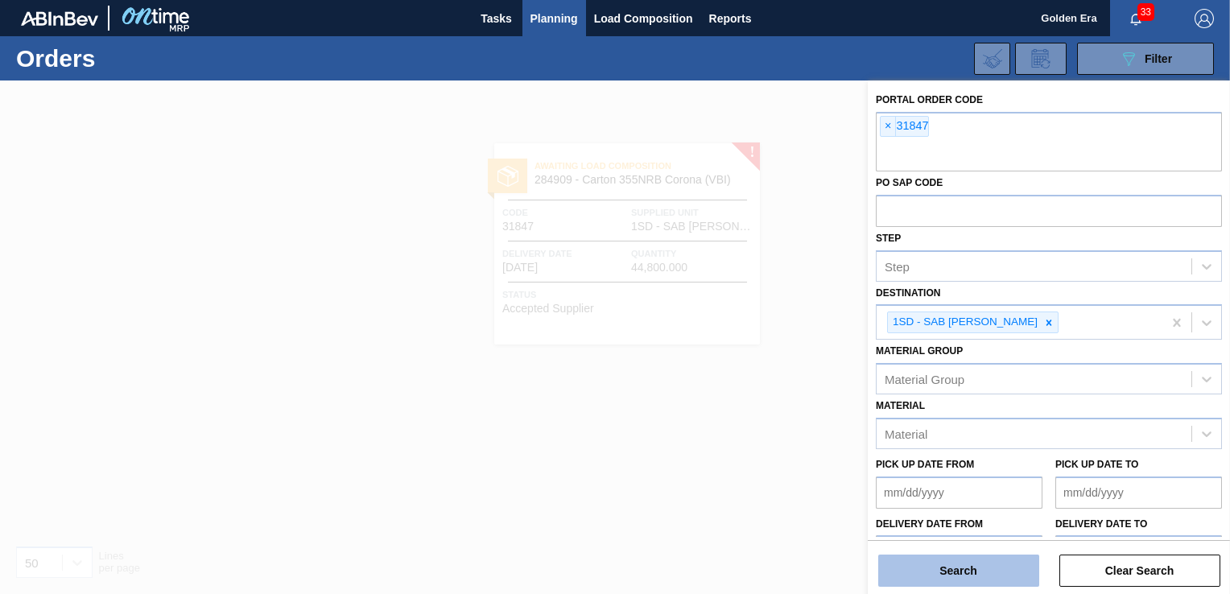
click at [967, 560] on button "Search" at bounding box center [958, 571] width 161 height 32
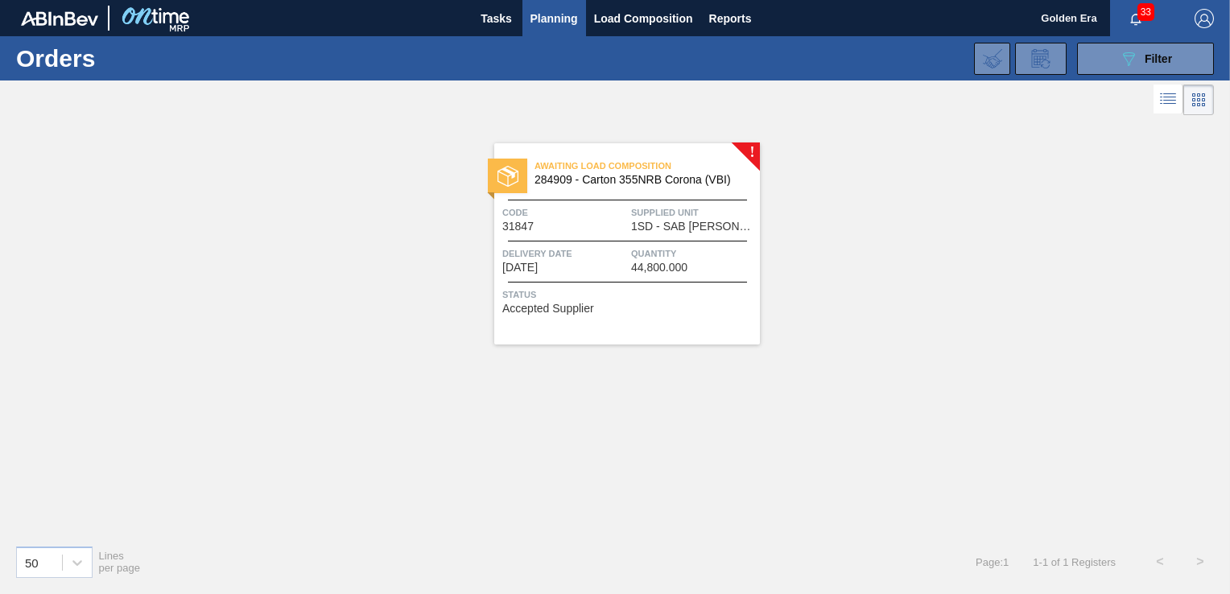
click at [704, 287] on span "Status" at bounding box center [629, 295] width 254 height 16
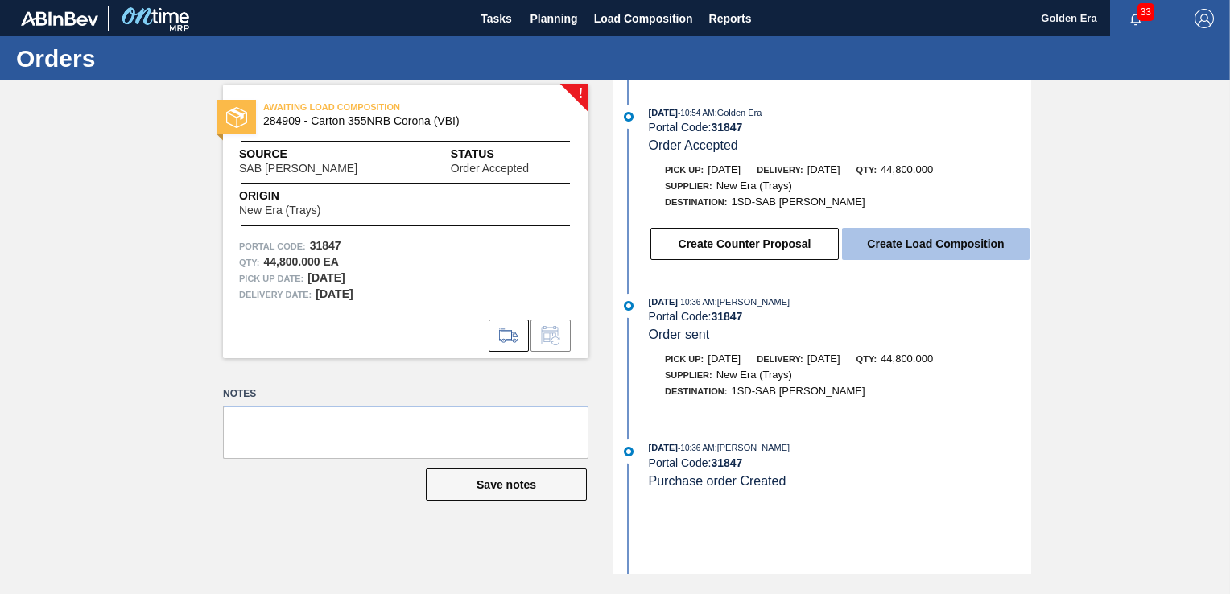
click at [899, 250] on button "Create Load Composition" at bounding box center [936, 244] width 188 height 32
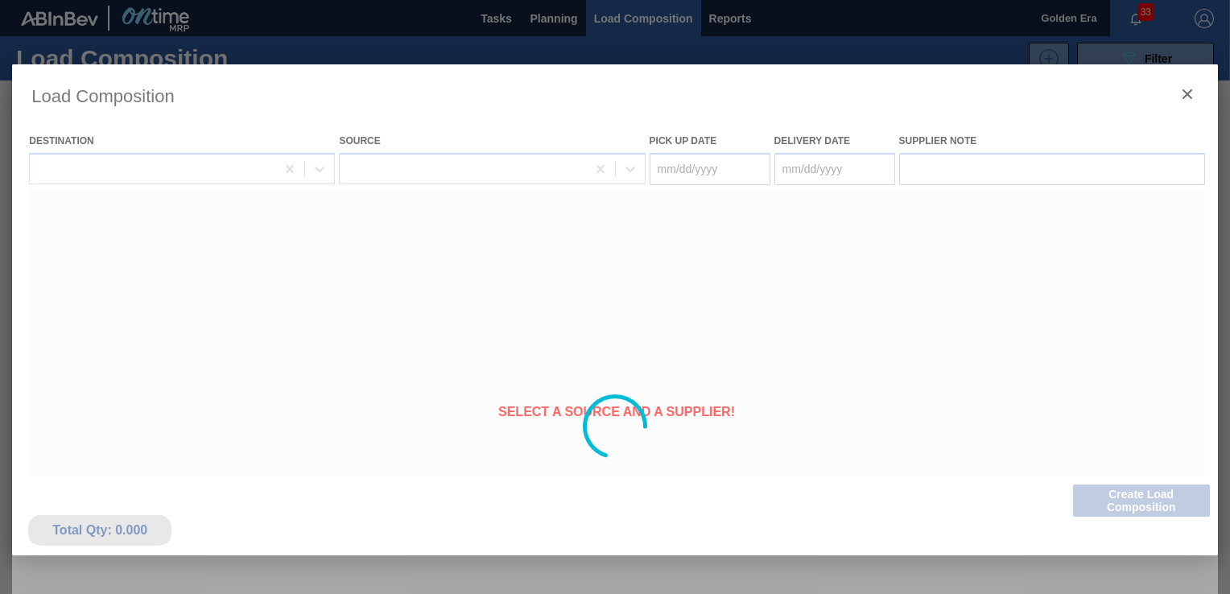
type Date "[DATE]"
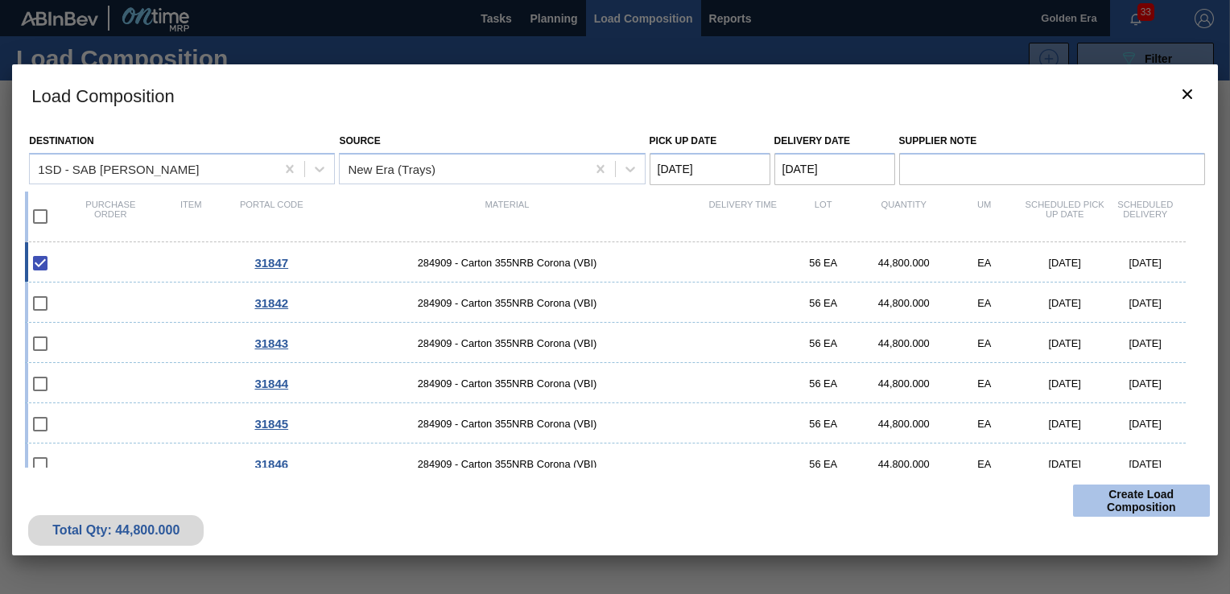
click at [1144, 494] on button "Create Load Composition" at bounding box center [1141, 501] width 137 height 32
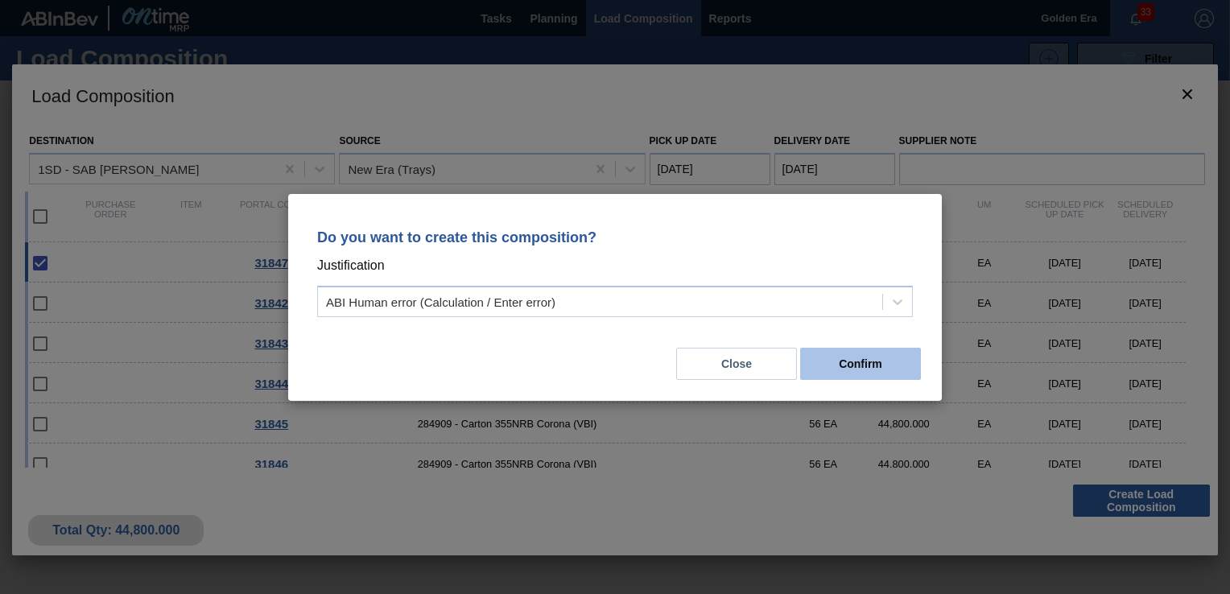
click at [841, 359] on button "Confirm" at bounding box center [860, 364] width 121 height 32
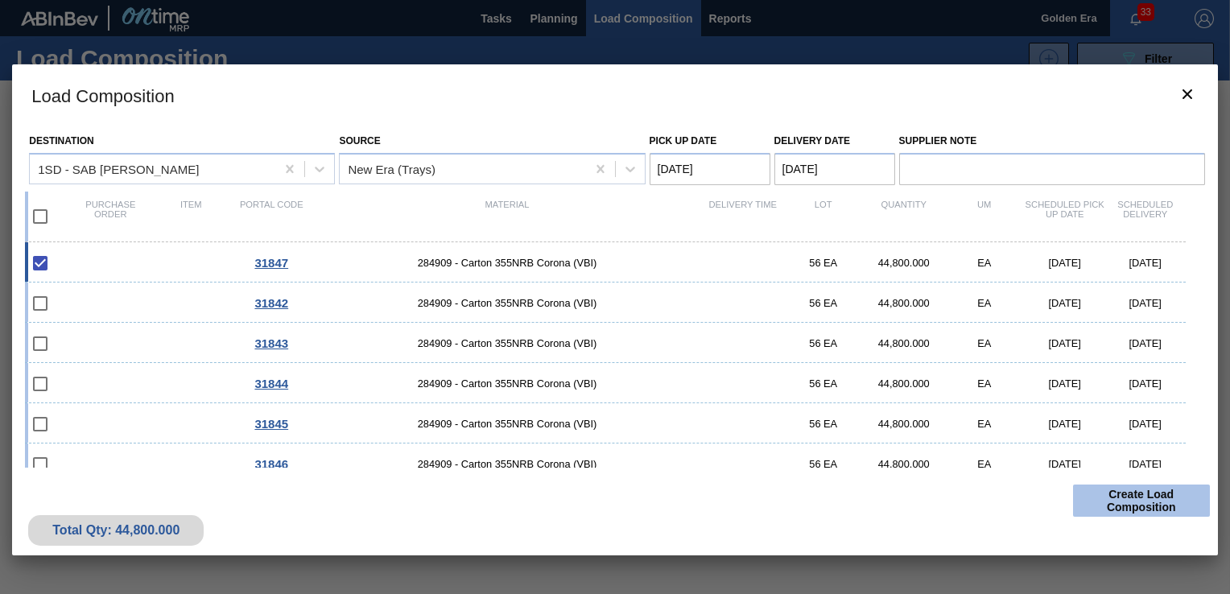
click at [1131, 503] on button "Create Load Composition" at bounding box center [1141, 501] width 137 height 32
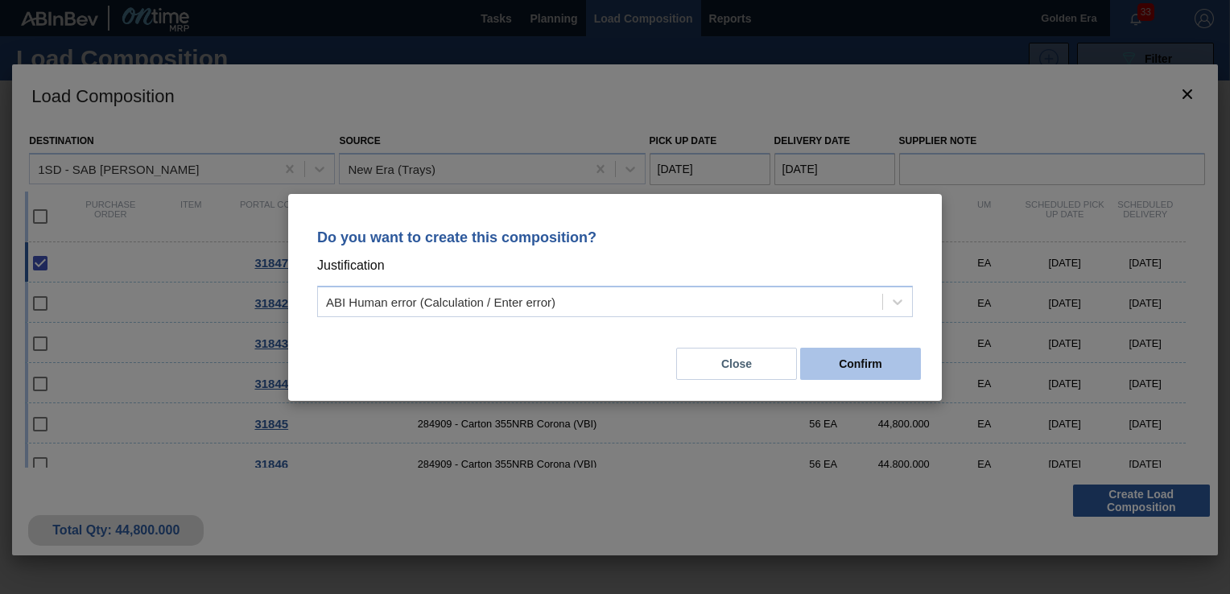
click at [870, 366] on button "Confirm" at bounding box center [860, 364] width 121 height 32
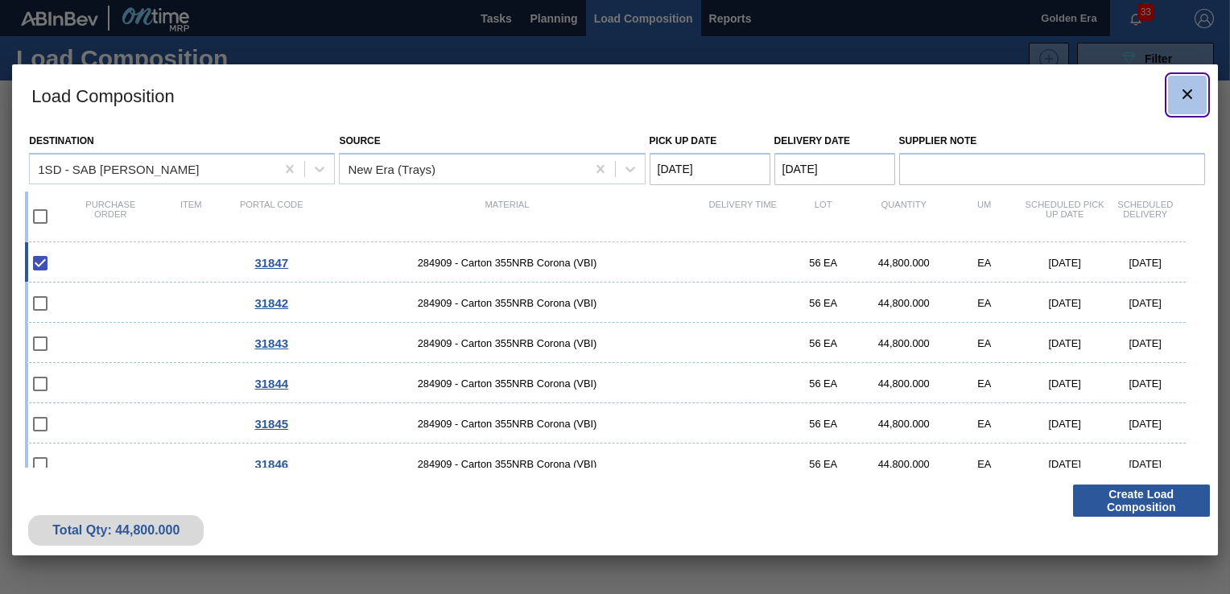
click at [1176, 92] on button "botão de ícone" at bounding box center [1187, 95] width 39 height 39
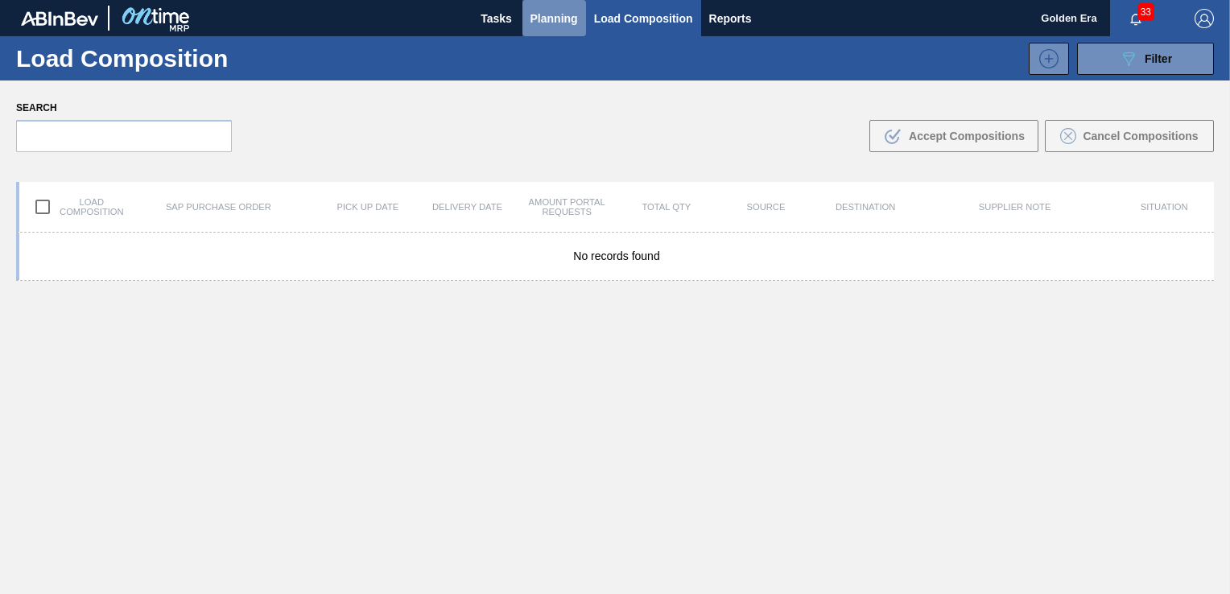
click at [545, 11] on span "Planning" at bounding box center [555, 18] width 48 height 19
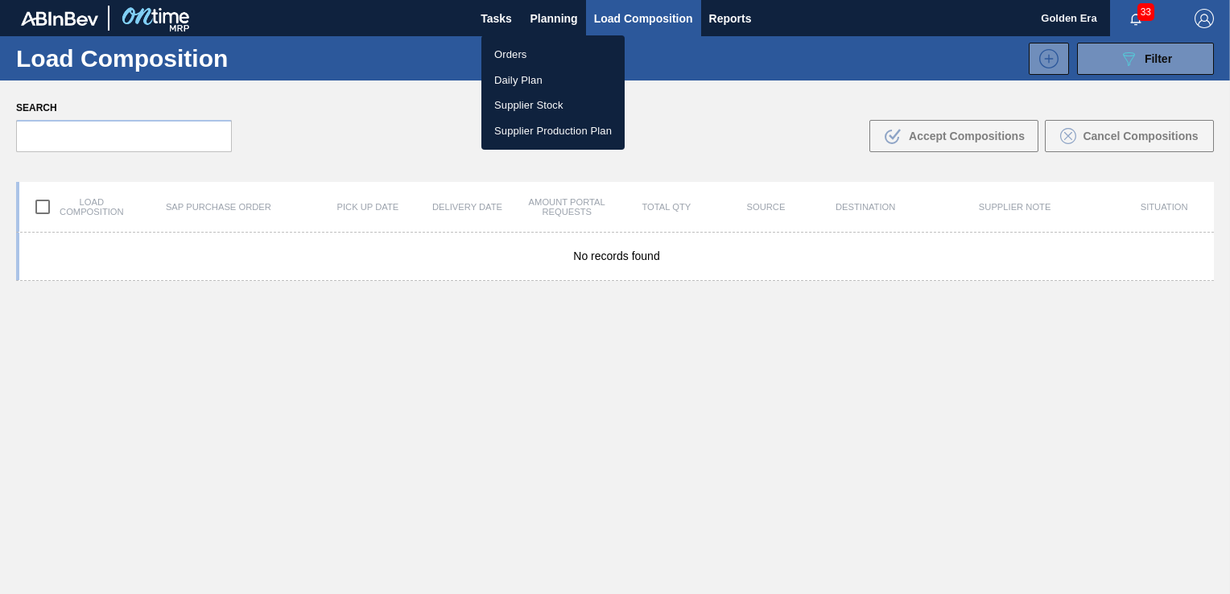
drag, startPoint x: 534, startPoint y: 17, endPoint x: 525, endPoint y: 21, distance: 9.7
click at [531, 18] on div at bounding box center [615, 297] width 1230 height 594
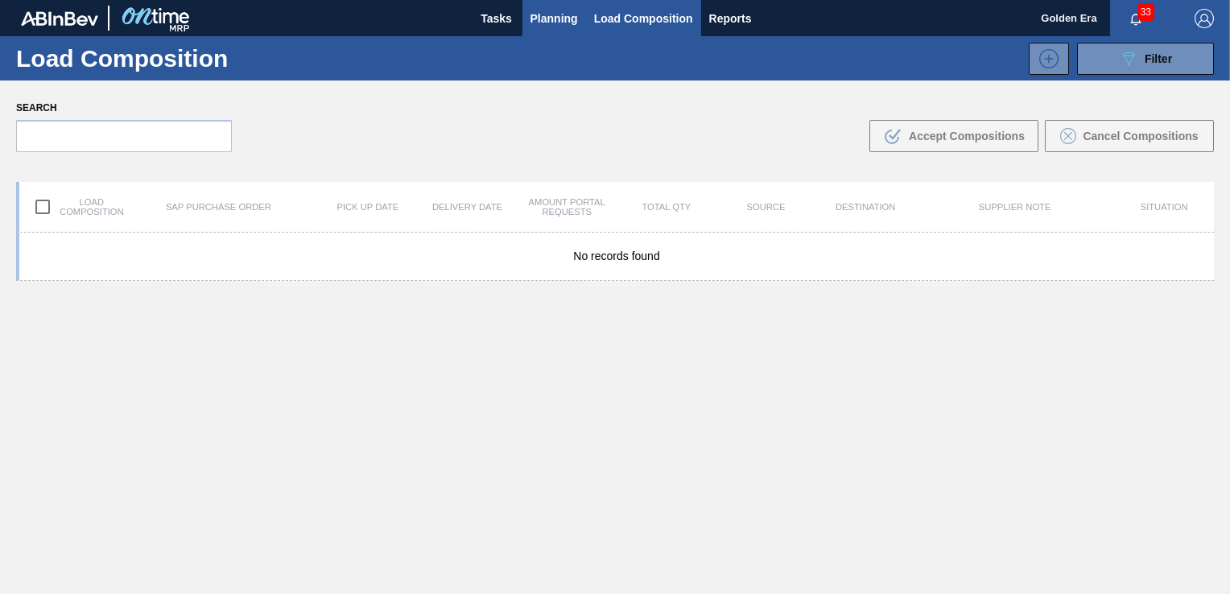
click at [527, 19] on button "Planning" at bounding box center [555, 18] width 64 height 36
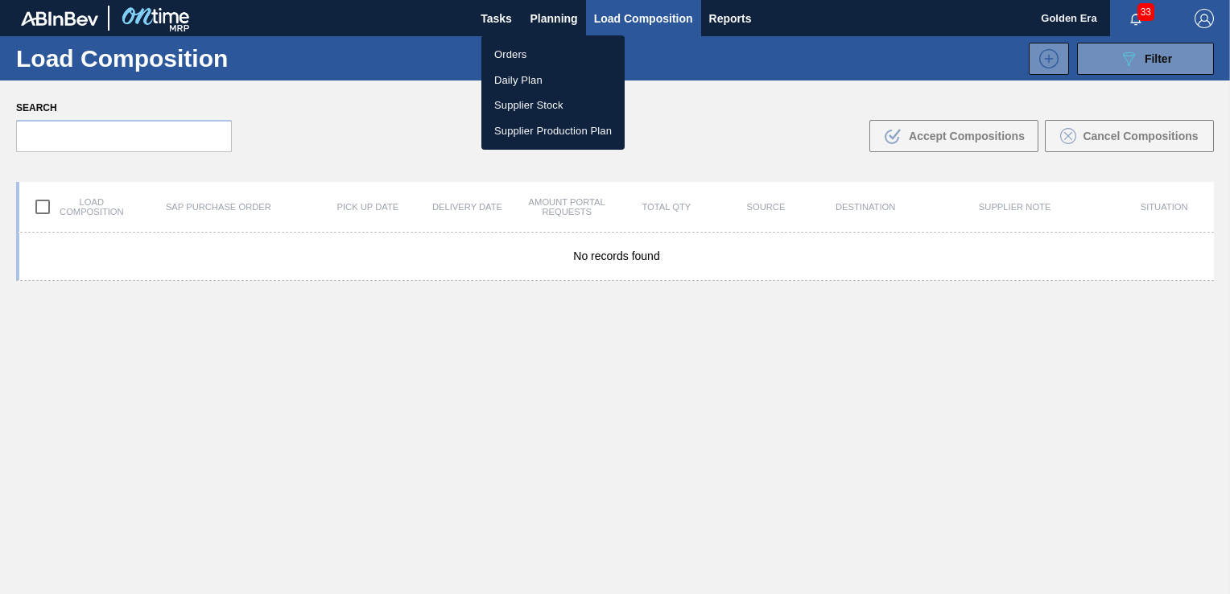
click at [517, 52] on li "Orders" at bounding box center [553, 55] width 143 height 26
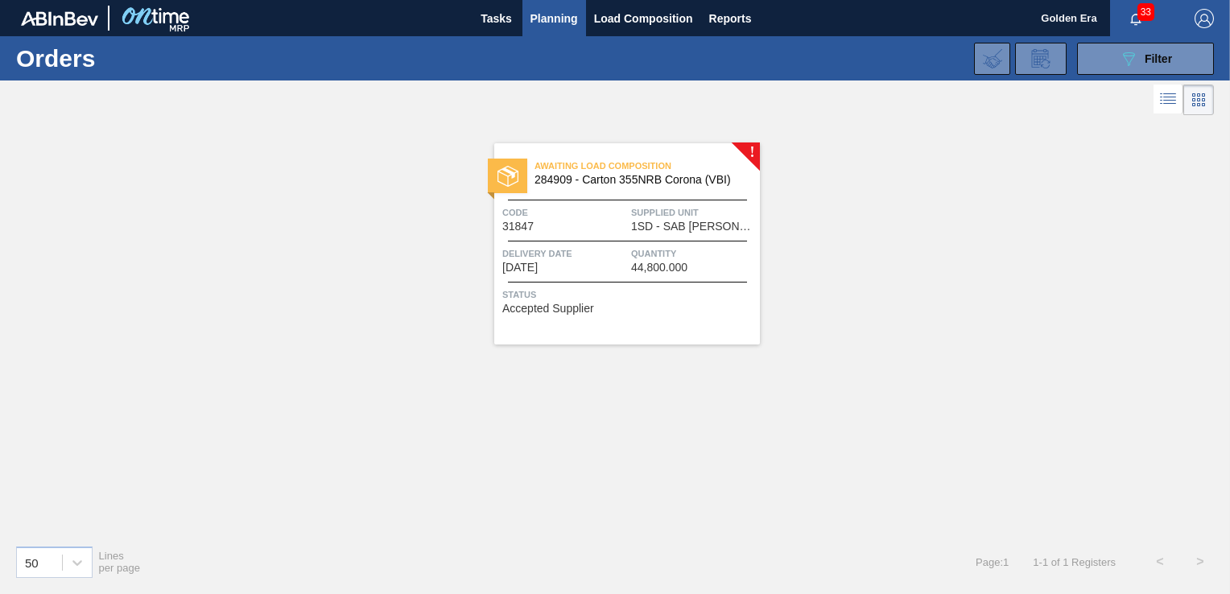
click at [541, 15] on span "Planning" at bounding box center [555, 18] width 48 height 19
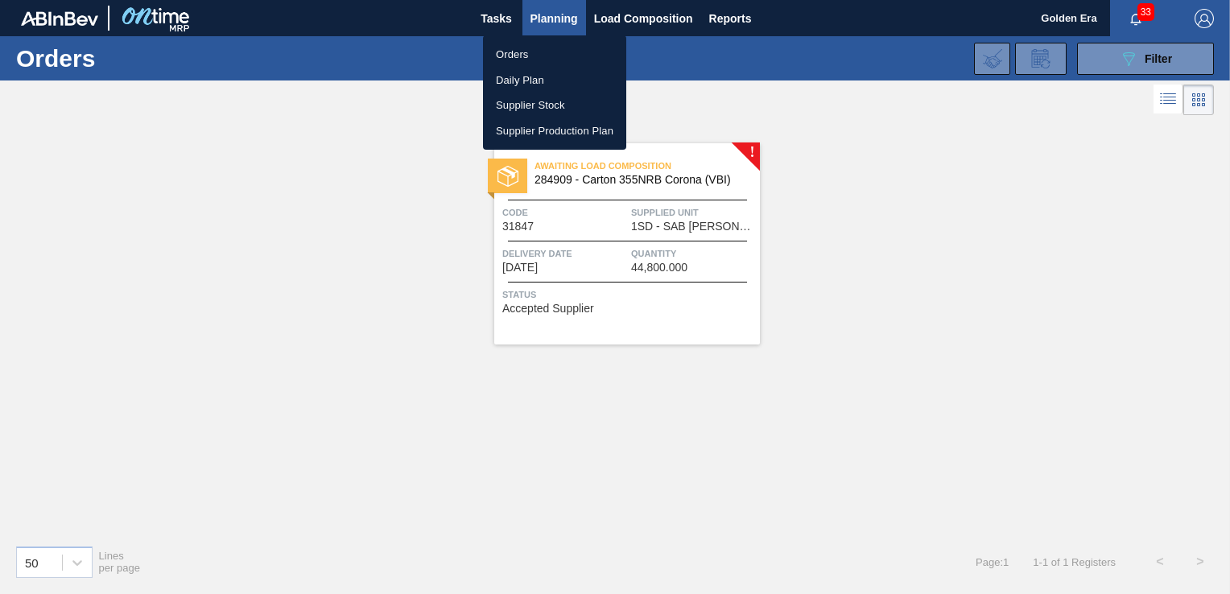
click at [523, 53] on li "Orders" at bounding box center [554, 55] width 143 height 26
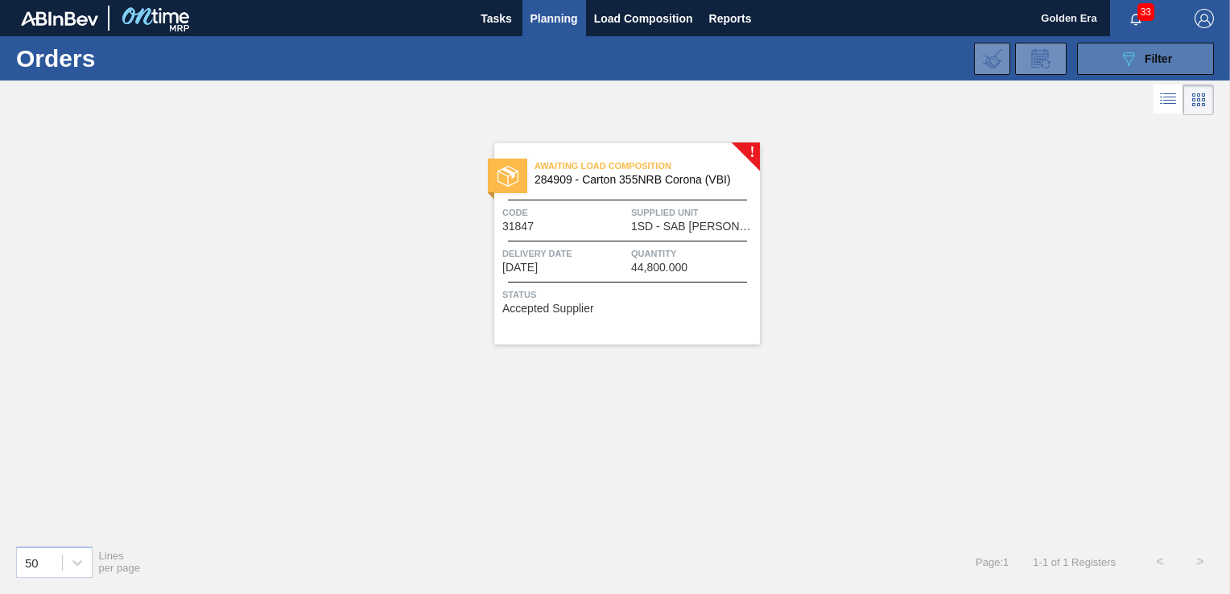
click at [1144, 63] on div "089F7B8B-B2A5-4AFE-B5C0-19BA573D28AC Filter" at bounding box center [1145, 58] width 53 height 19
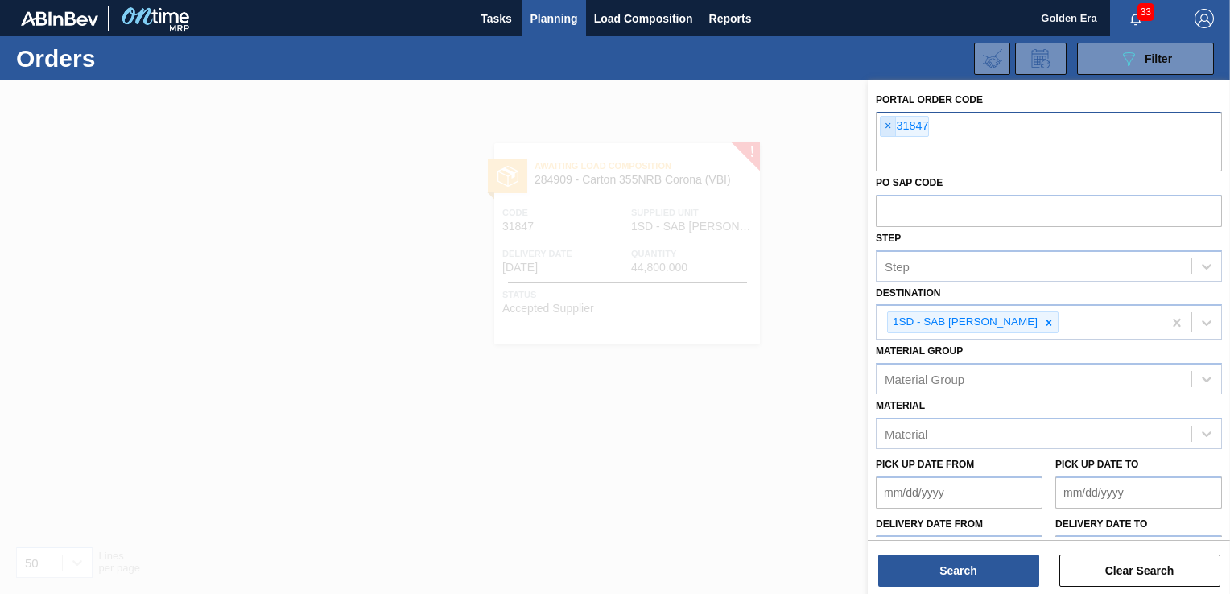
click at [885, 122] on span "×" at bounding box center [888, 126] width 15 height 19
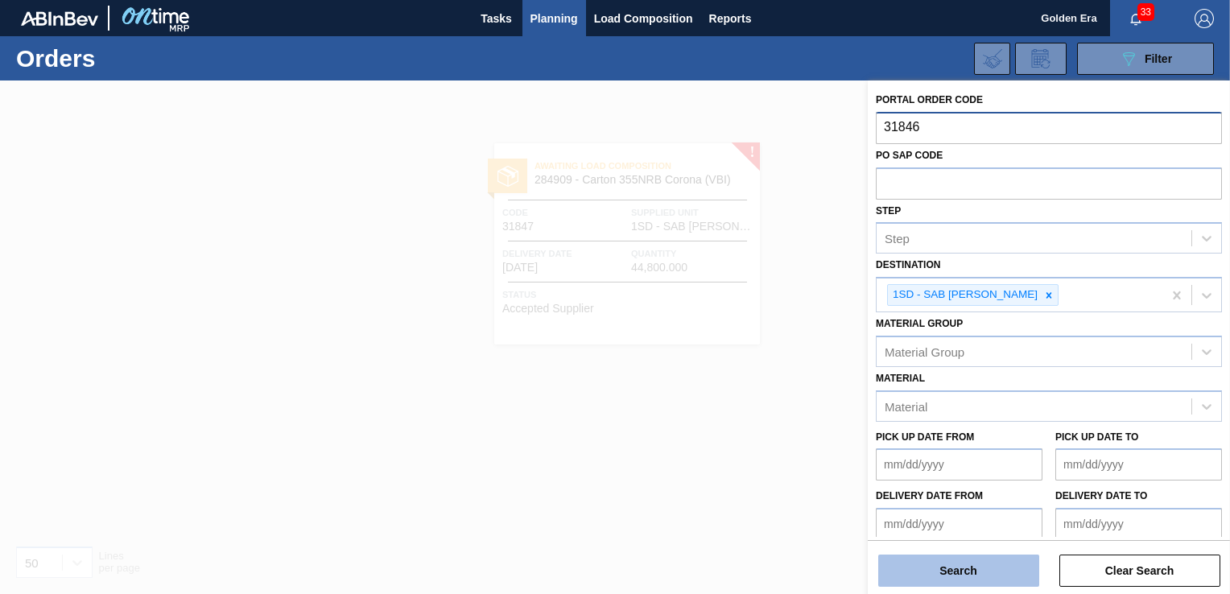
type input "31846"
click at [1003, 579] on button "Search" at bounding box center [958, 571] width 161 height 32
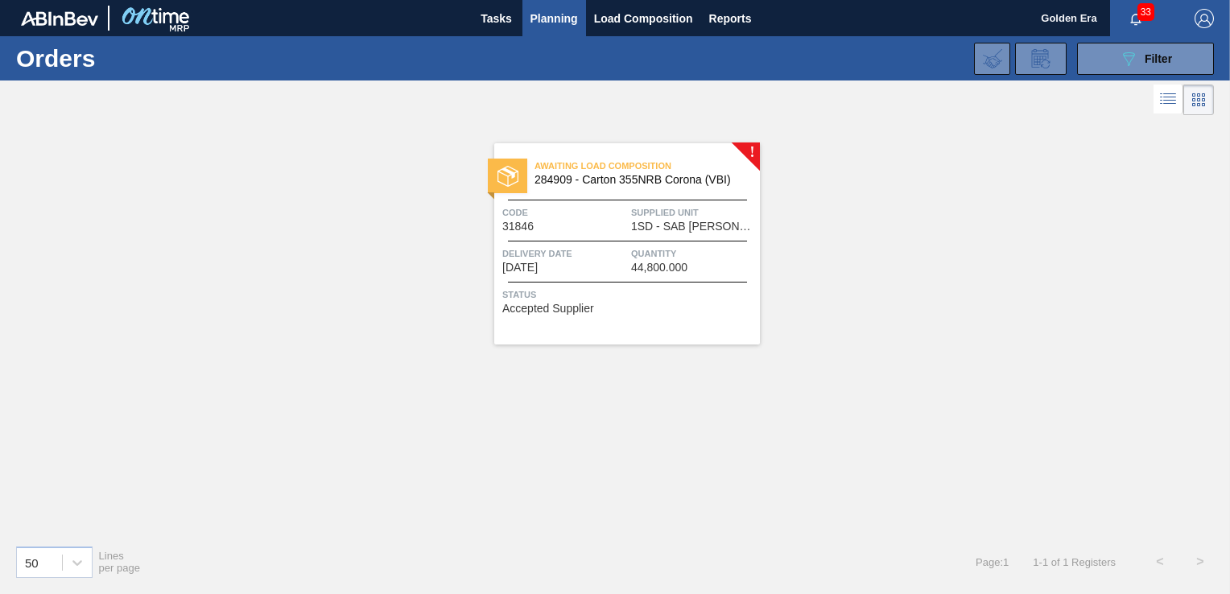
click at [725, 269] on div "Quantity 44,800.000" at bounding box center [693, 260] width 125 height 28
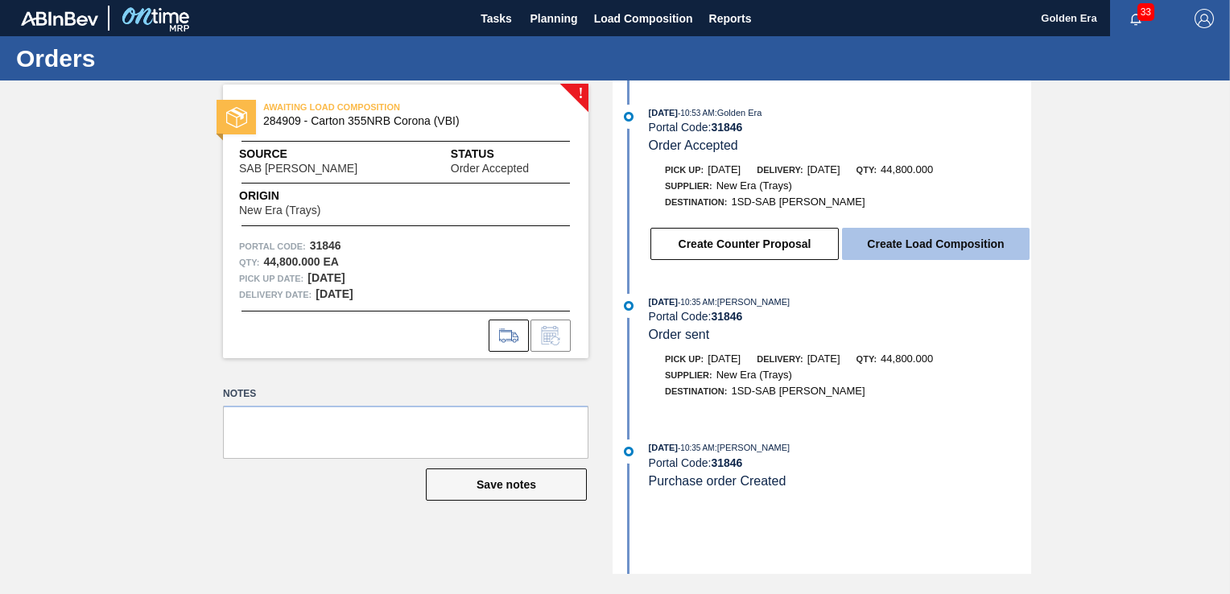
click at [971, 243] on button "Create Load Composition" at bounding box center [936, 244] width 188 height 32
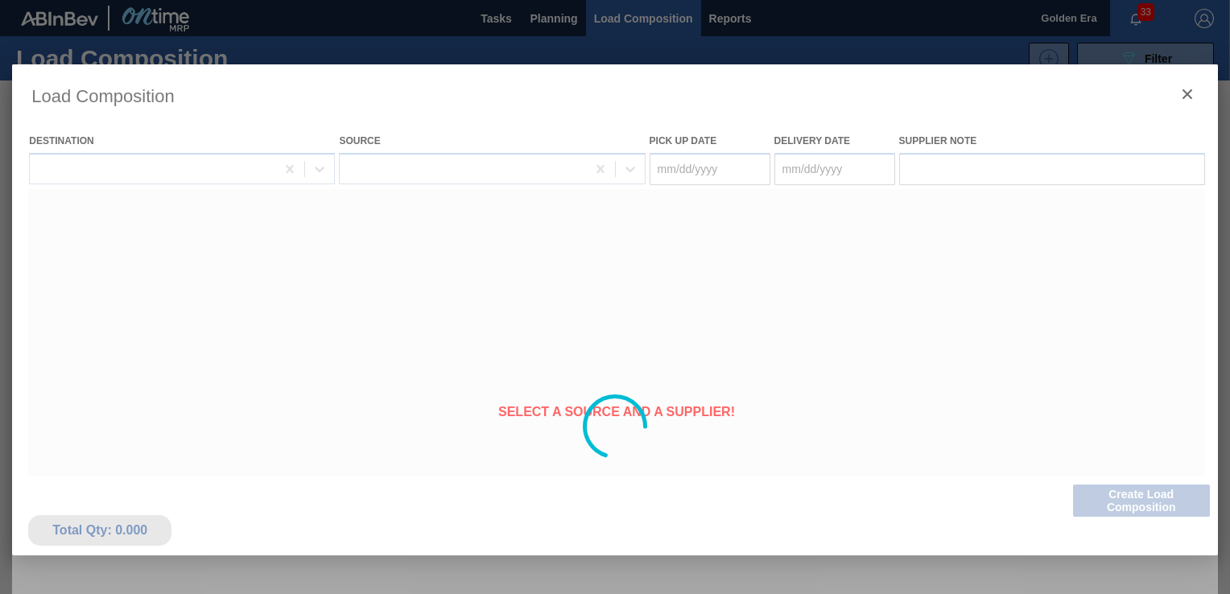
type Date "[DATE]"
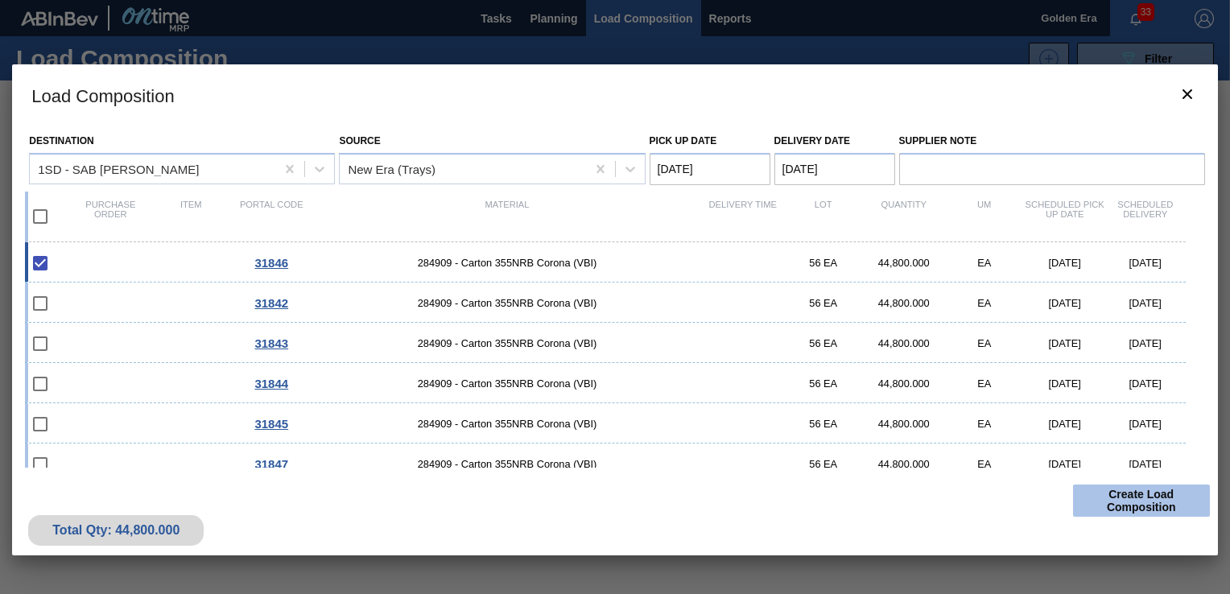
click at [1137, 496] on button "Create Load Composition" at bounding box center [1141, 501] width 137 height 32
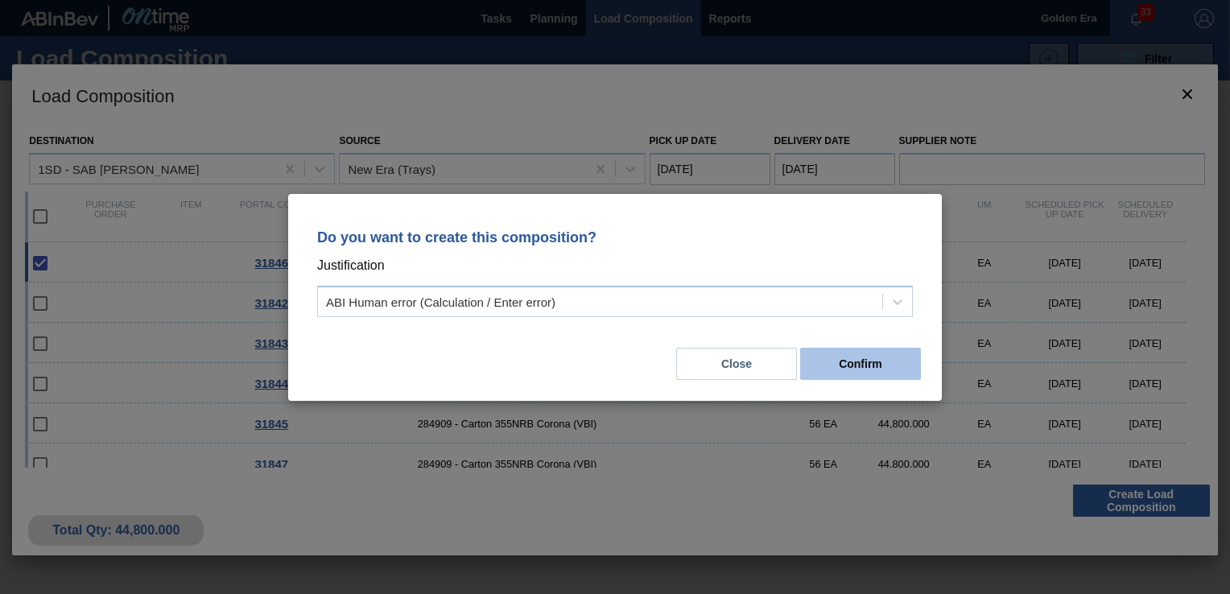
click at [876, 360] on button "Confirm" at bounding box center [860, 364] width 121 height 32
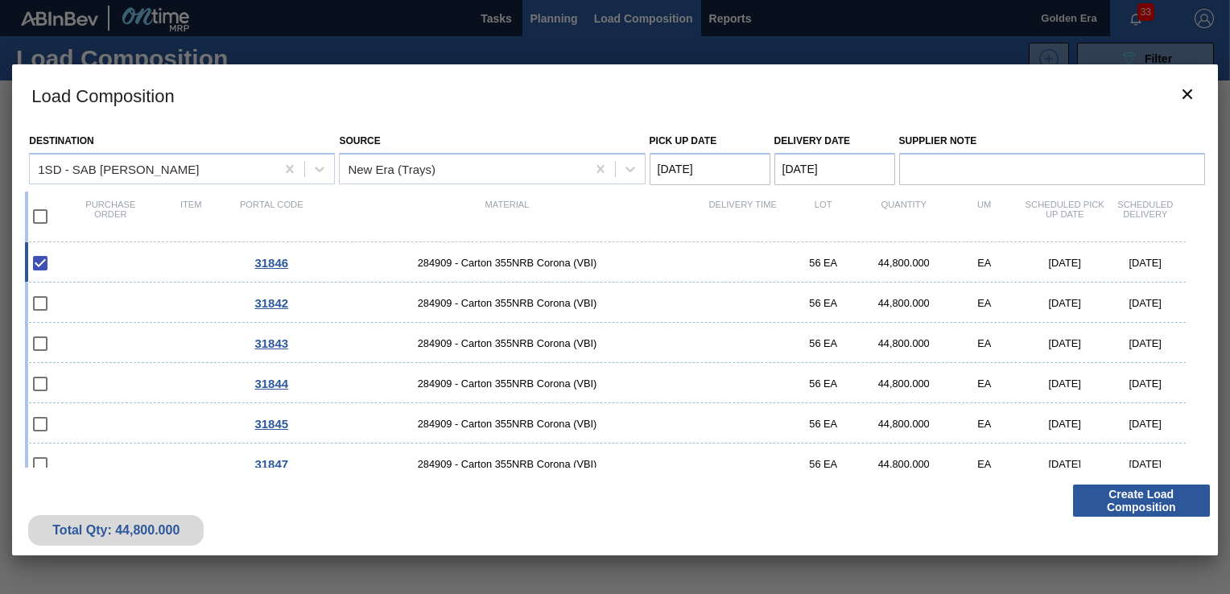
drag, startPoint x: 553, startPoint y: 14, endPoint x: 527, endPoint y: 27, distance: 28.8
click at [552, 14] on div at bounding box center [615, 297] width 1230 height 594
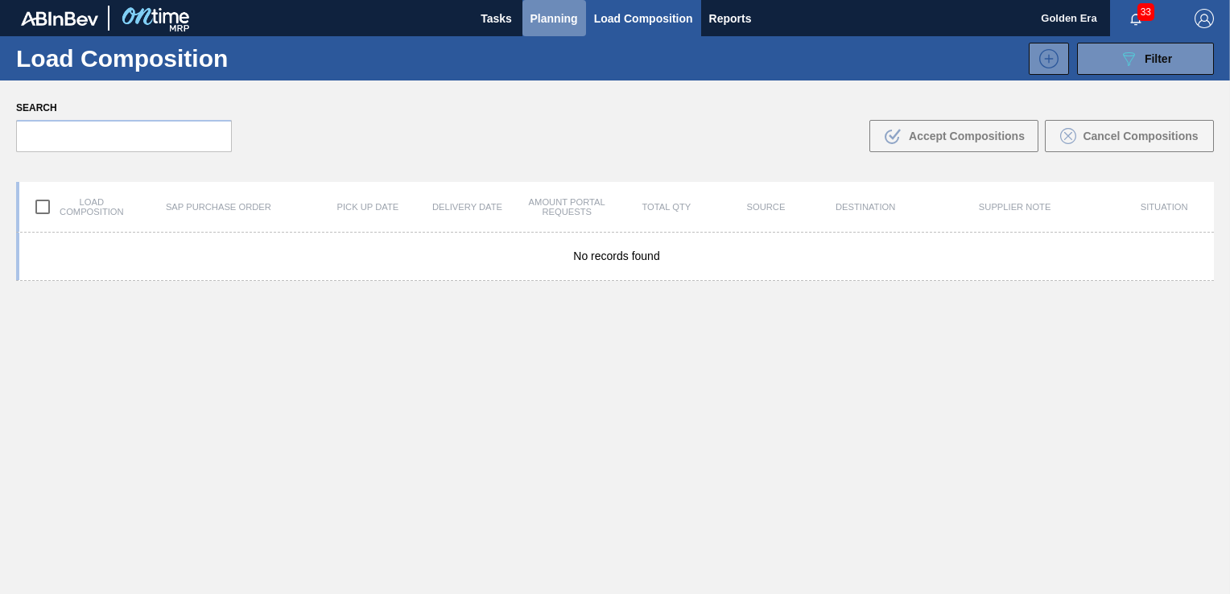
click at [531, 12] on span "Planning" at bounding box center [555, 18] width 48 height 19
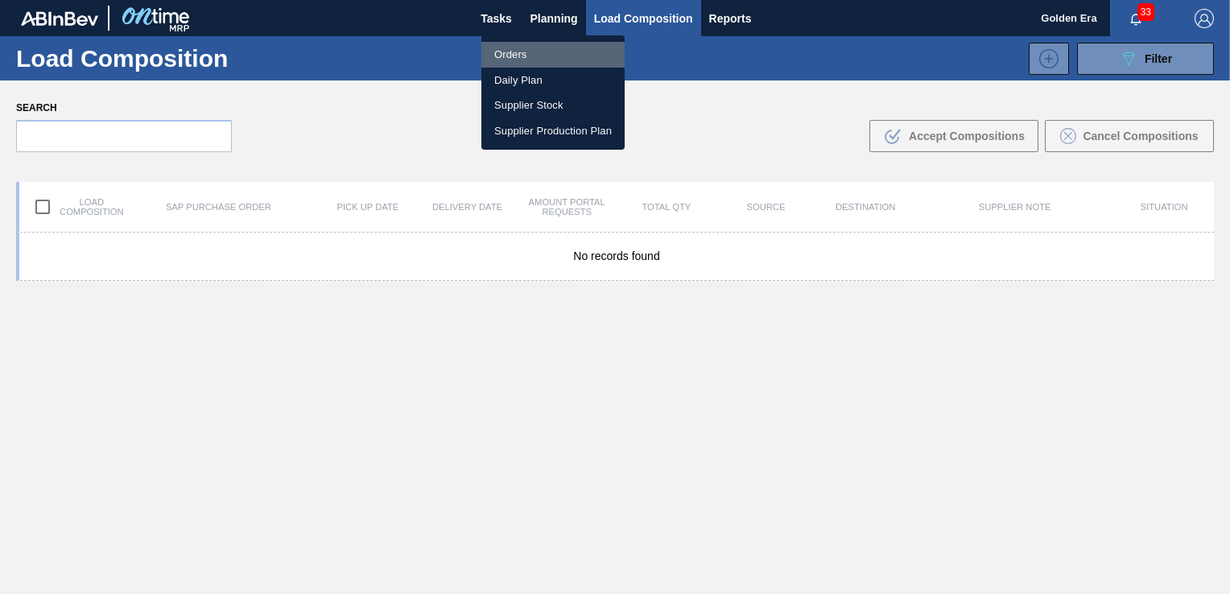
click at [518, 56] on li "Orders" at bounding box center [553, 55] width 143 height 26
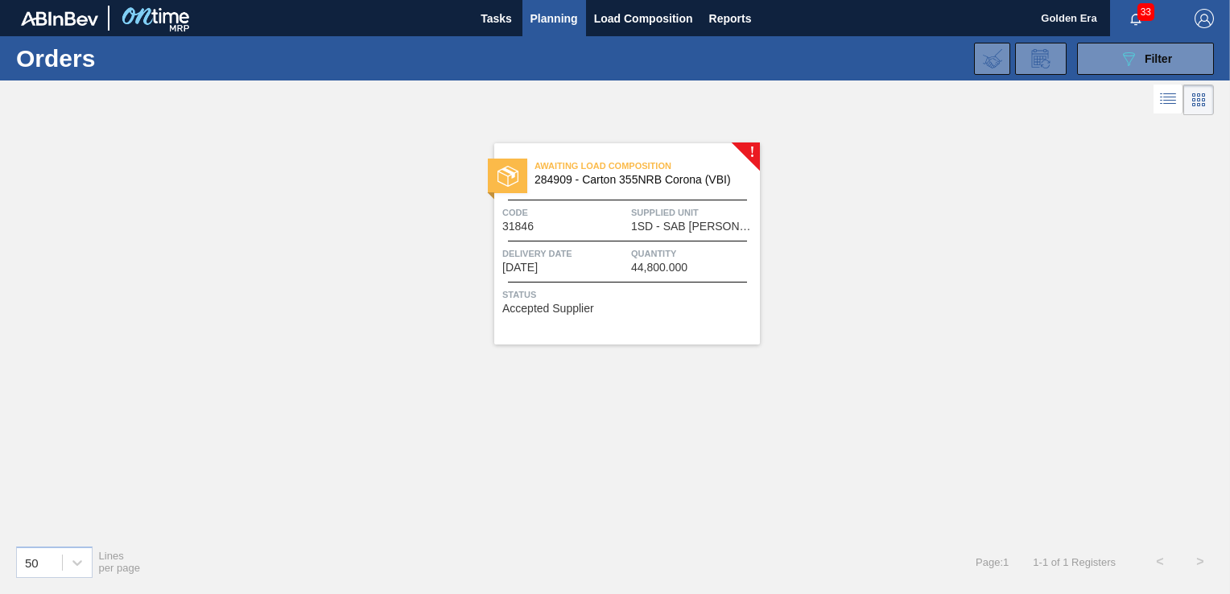
click at [689, 279] on div "Awaiting Load Composition 284909 - Carton 355NRB Corona (VBI) Code 31846 Suppli…" at bounding box center [627, 243] width 266 height 201
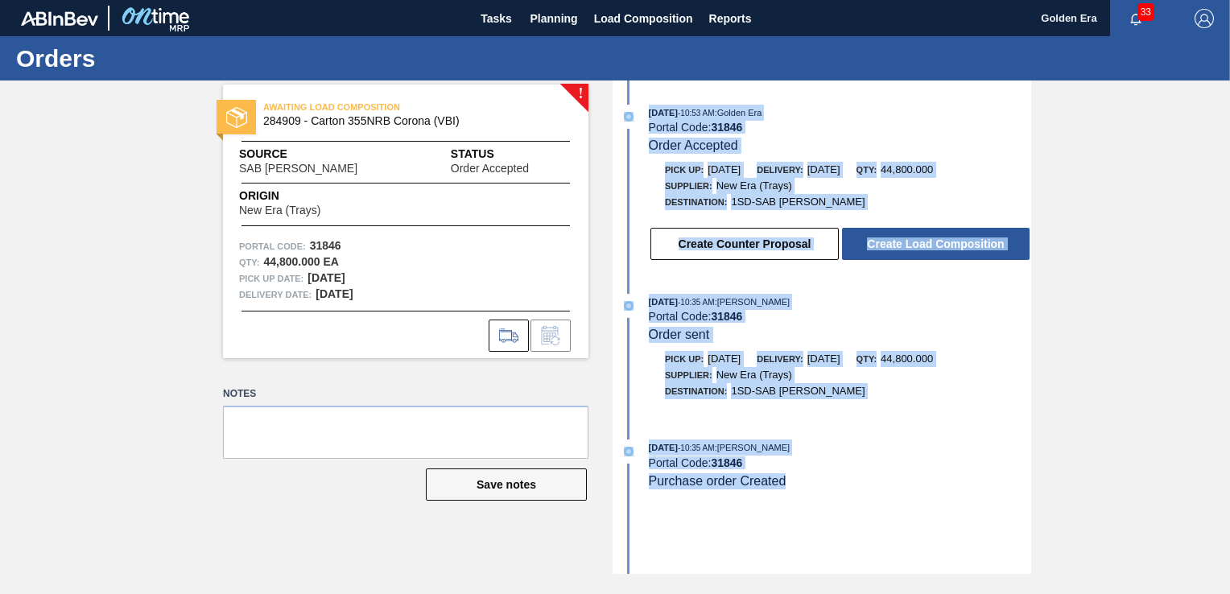
click at [1011, 316] on div "Portal Code: 31846" at bounding box center [840, 316] width 382 height 13
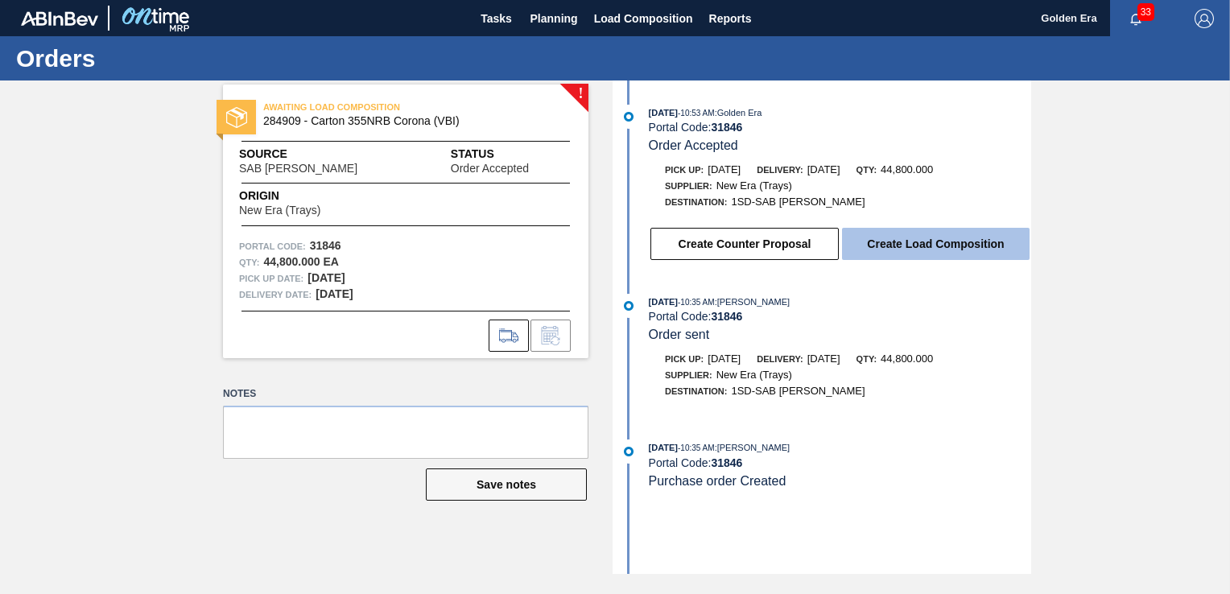
click at [963, 250] on button "Create Load Composition" at bounding box center [936, 244] width 188 height 32
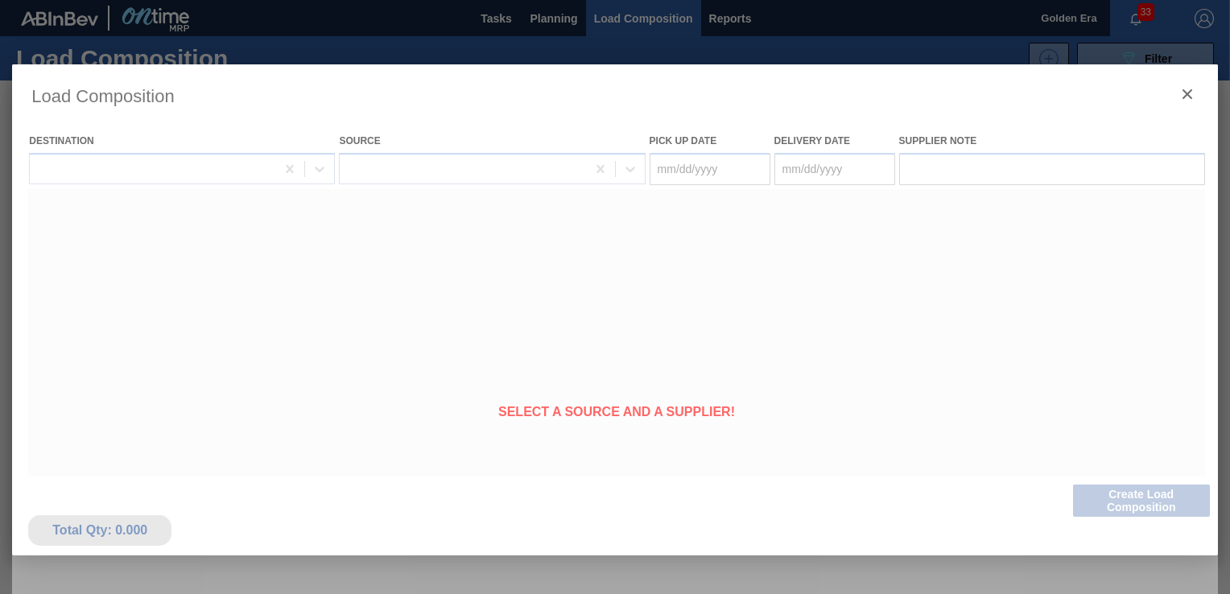
type Date "[DATE]"
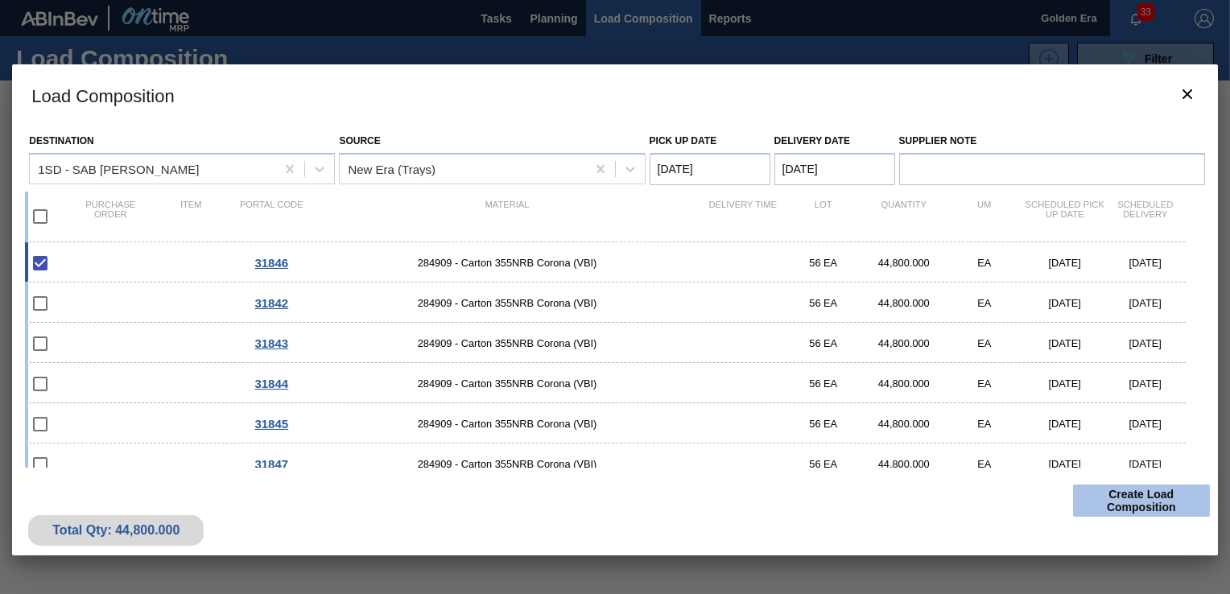
click at [1104, 499] on button "Create Load Composition" at bounding box center [1141, 501] width 137 height 32
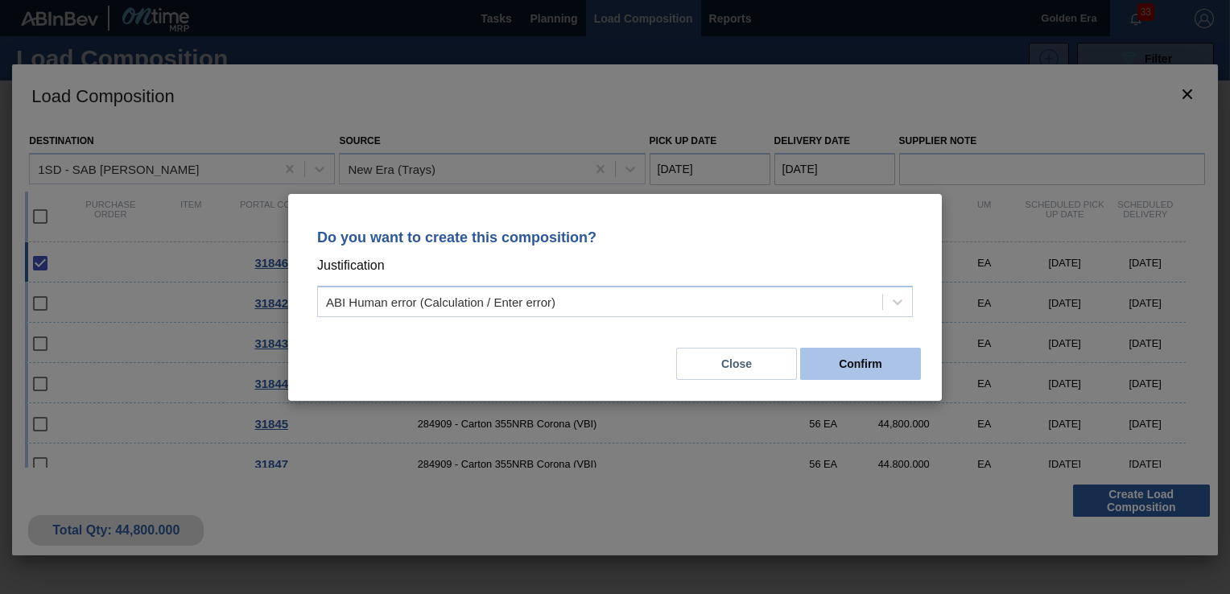
click at [870, 352] on button "Confirm" at bounding box center [860, 364] width 121 height 32
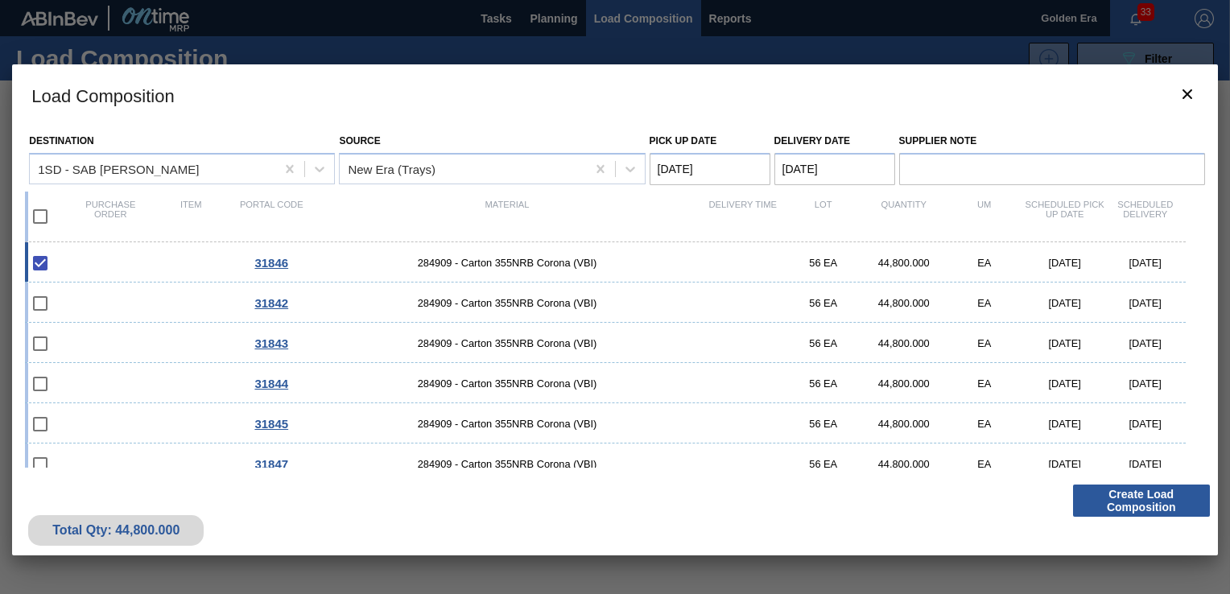
click at [535, 15] on div at bounding box center [615, 297] width 1230 height 594
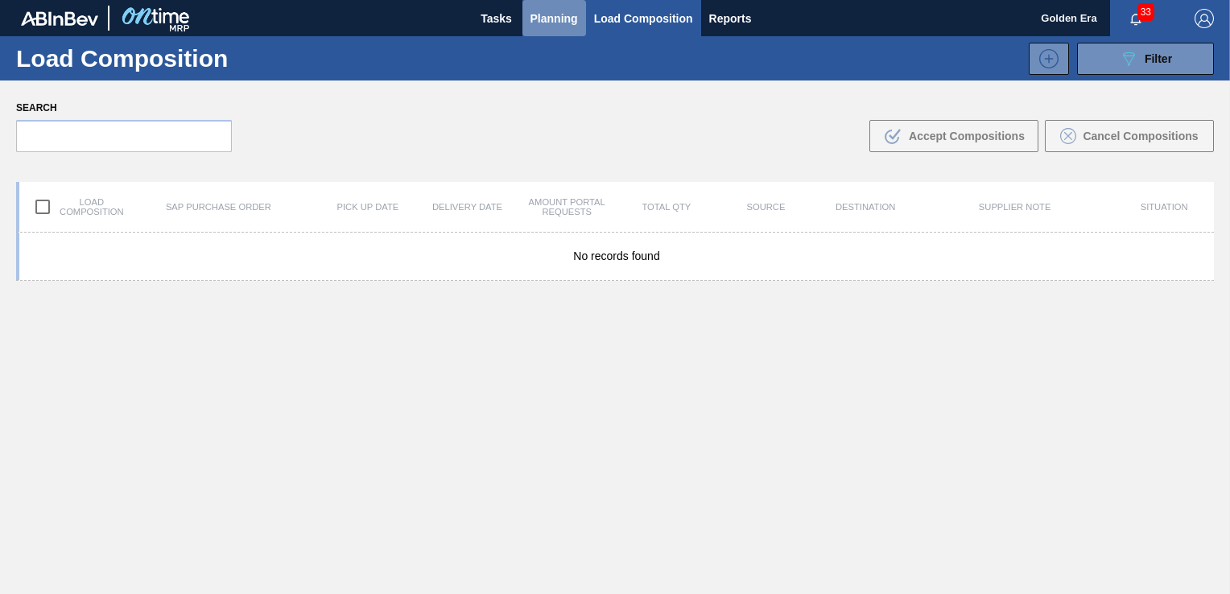
click at [551, 20] on span "Planning" at bounding box center [555, 18] width 48 height 19
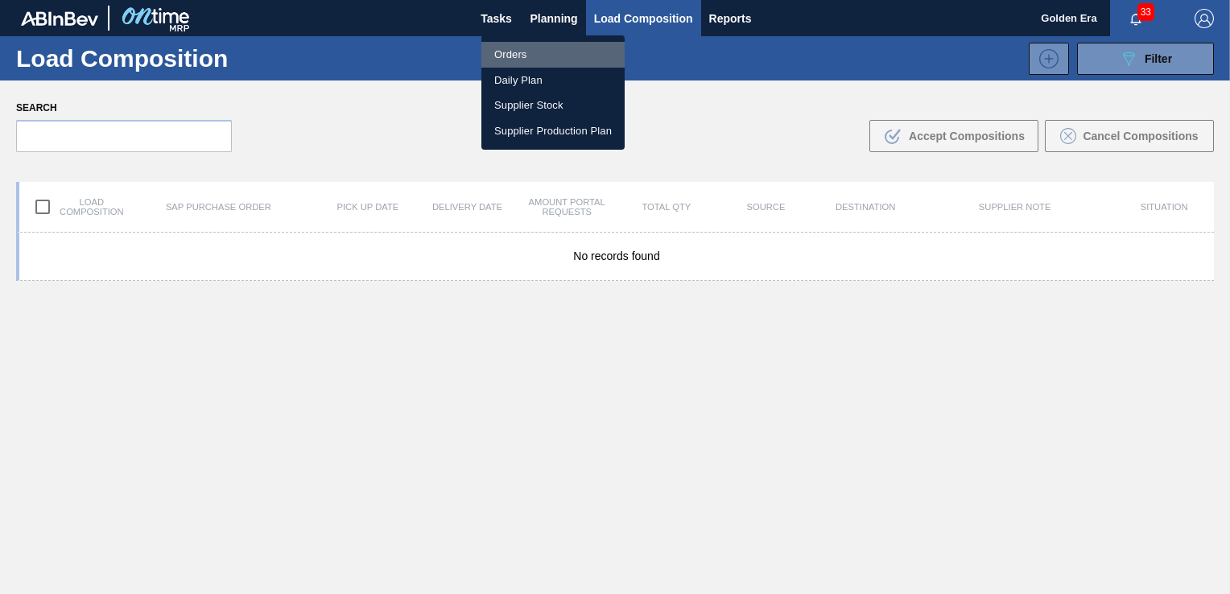
click at [515, 59] on li "Orders" at bounding box center [553, 55] width 143 height 26
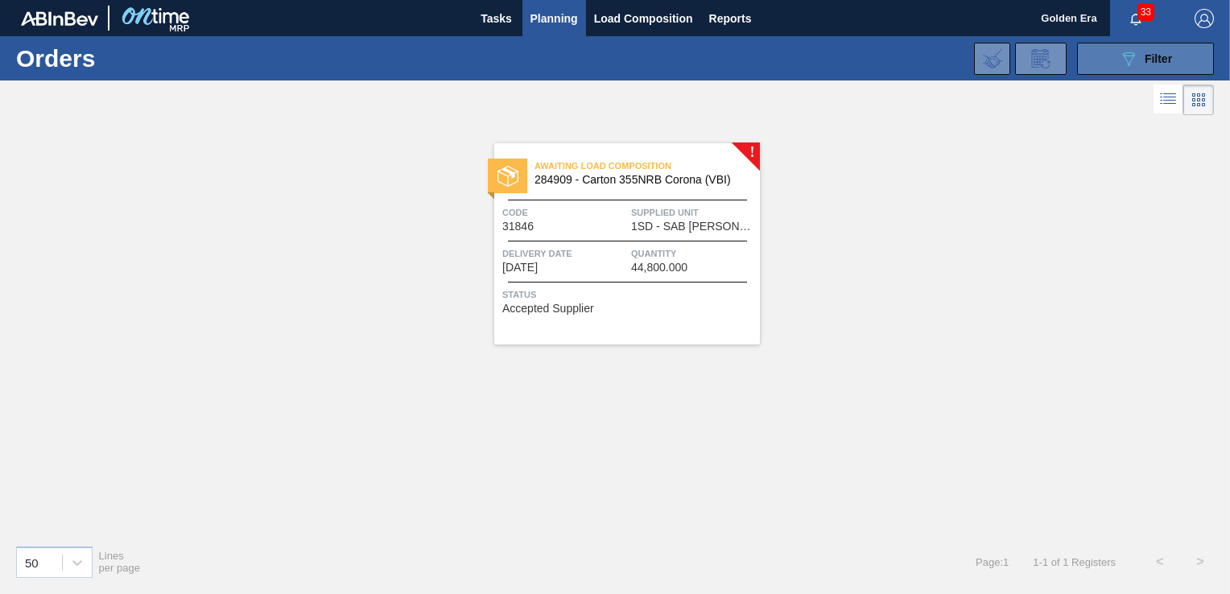
click at [1122, 56] on icon "089F7B8B-B2A5-4AFE-B5C0-19BA573D28AC" at bounding box center [1128, 58] width 19 height 19
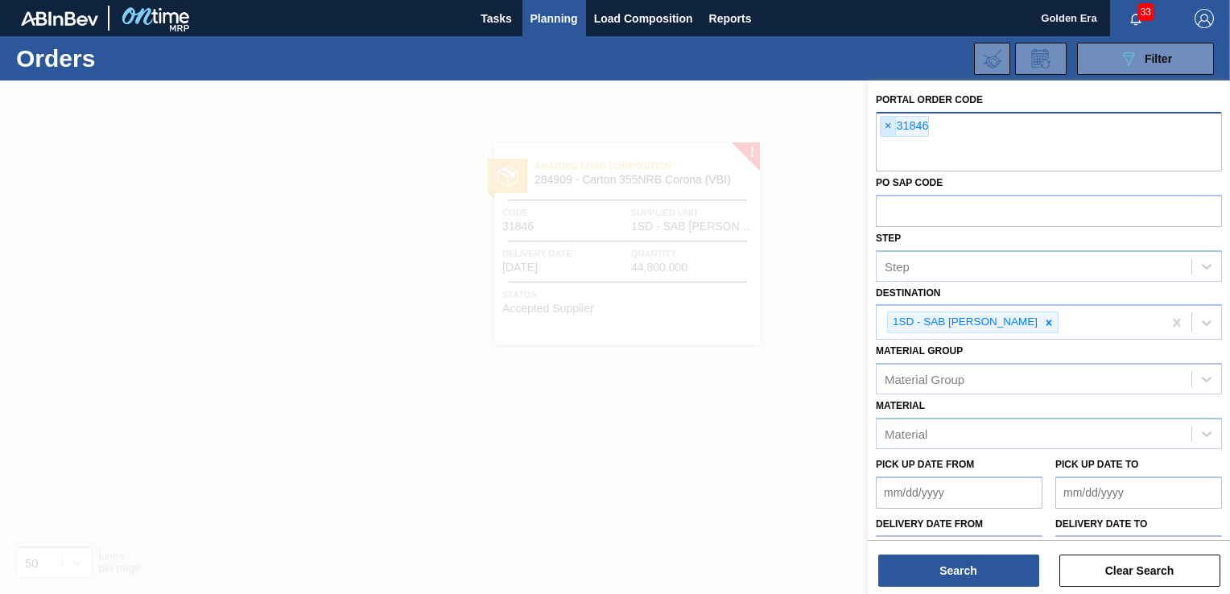
click at [887, 121] on span "×" at bounding box center [888, 126] width 15 height 19
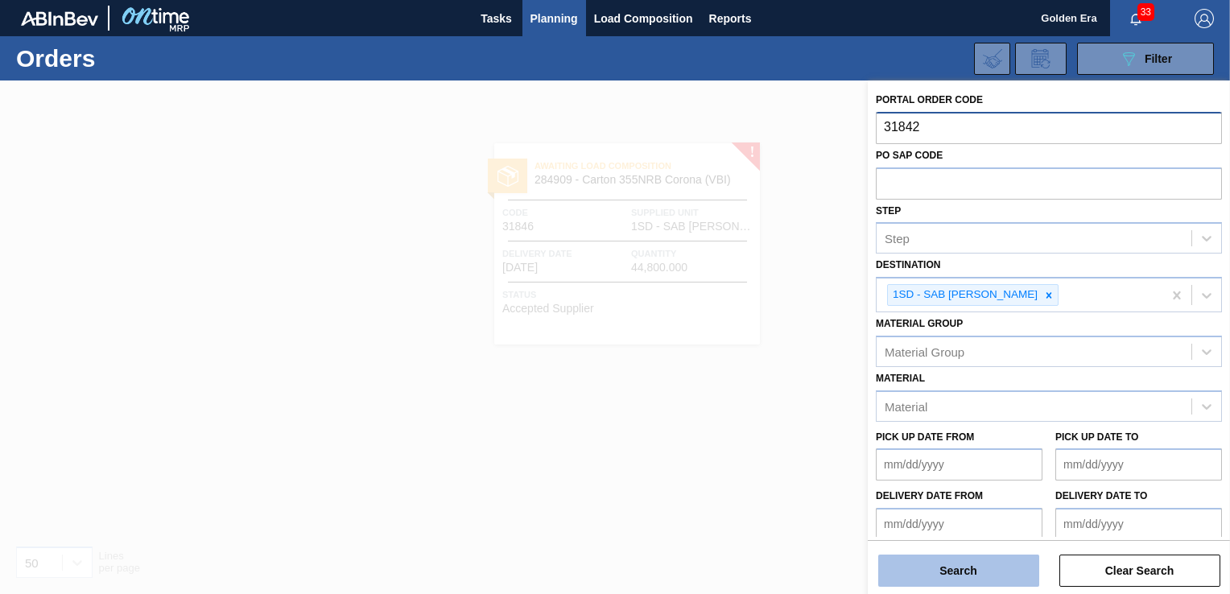
type input "31842"
click at [948, 578] on button "Search" at bounding box center [958, 571] width 161 height 32
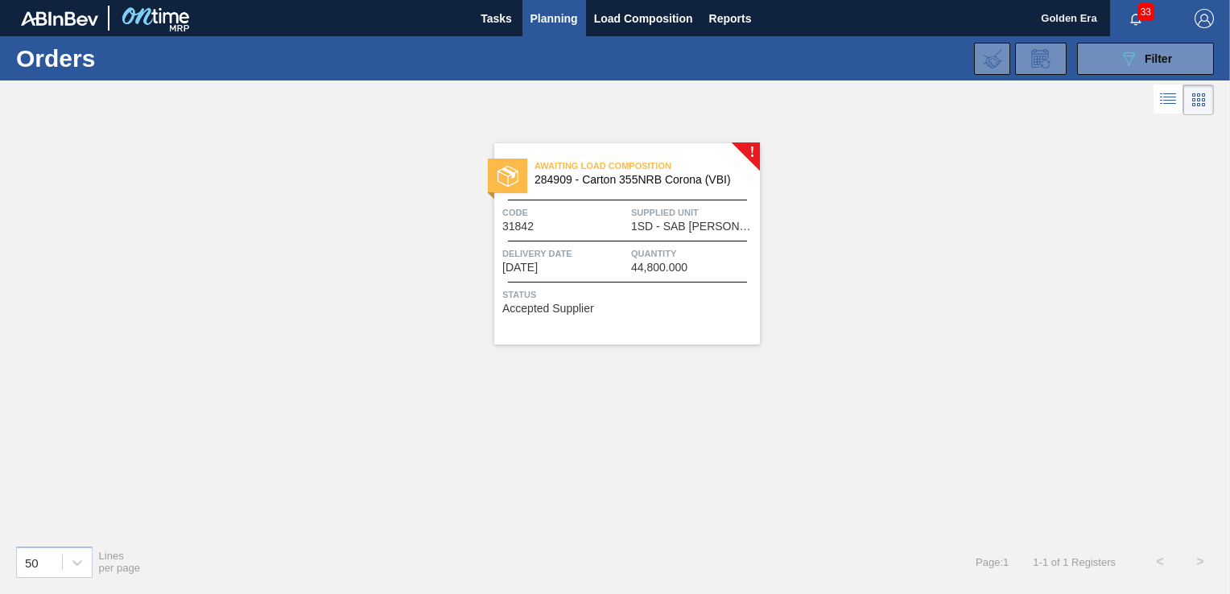
click at [697, 303] on div "Status Accepted Supplier" at bounding box center [629, 300] width 254 height 26
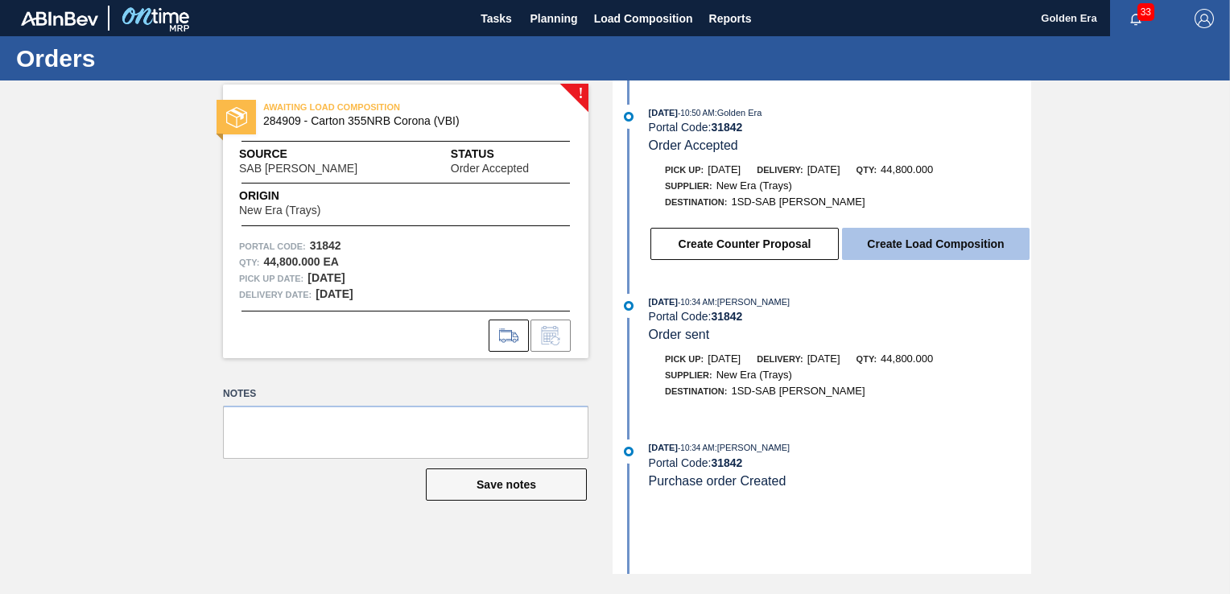
click at [928, 242] on button "Create Load Composition" at bounding box center [936, 244] width 188 height 32
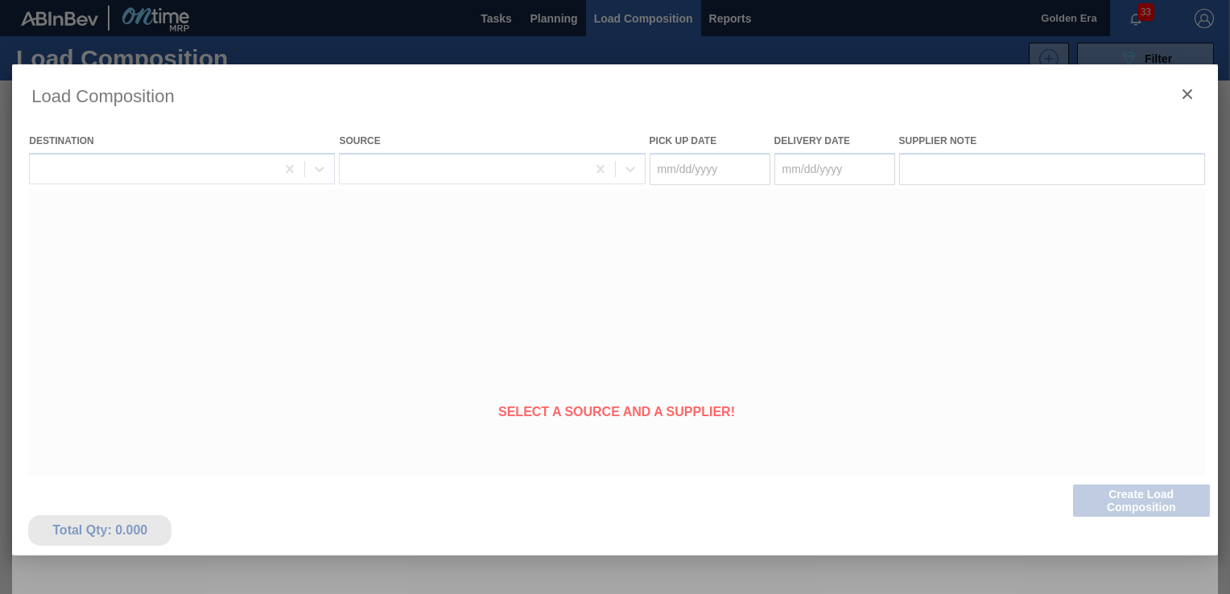
type Date "[DATE]"
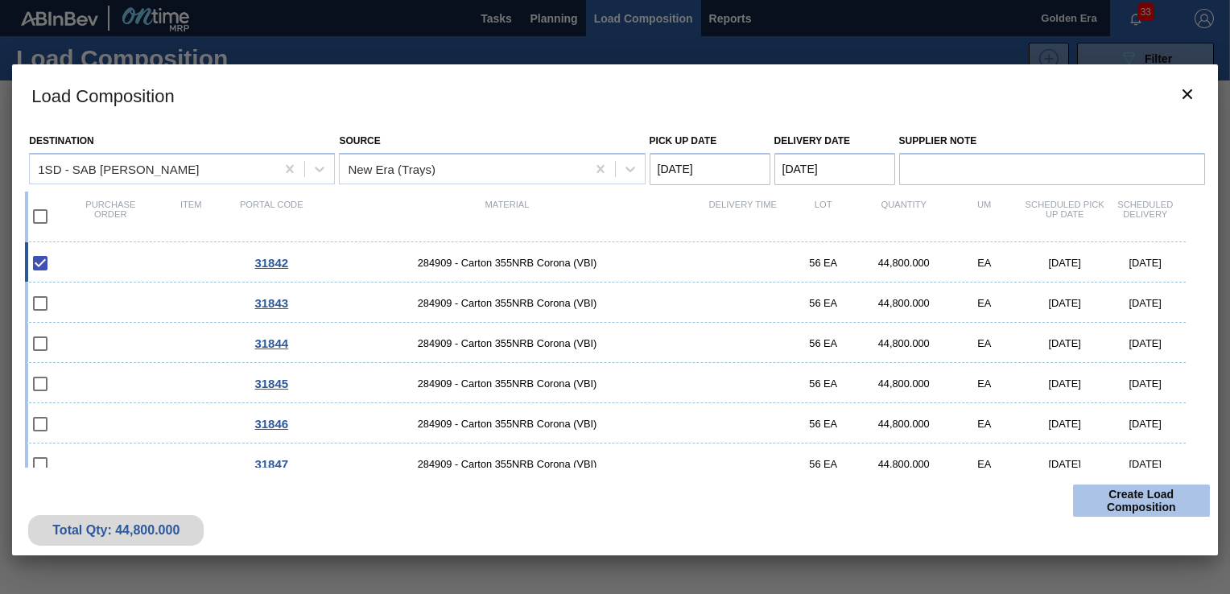
click at [1117, 498] on button "Create Load Composition" at bounding box center [1141, 501] width 137 height 32
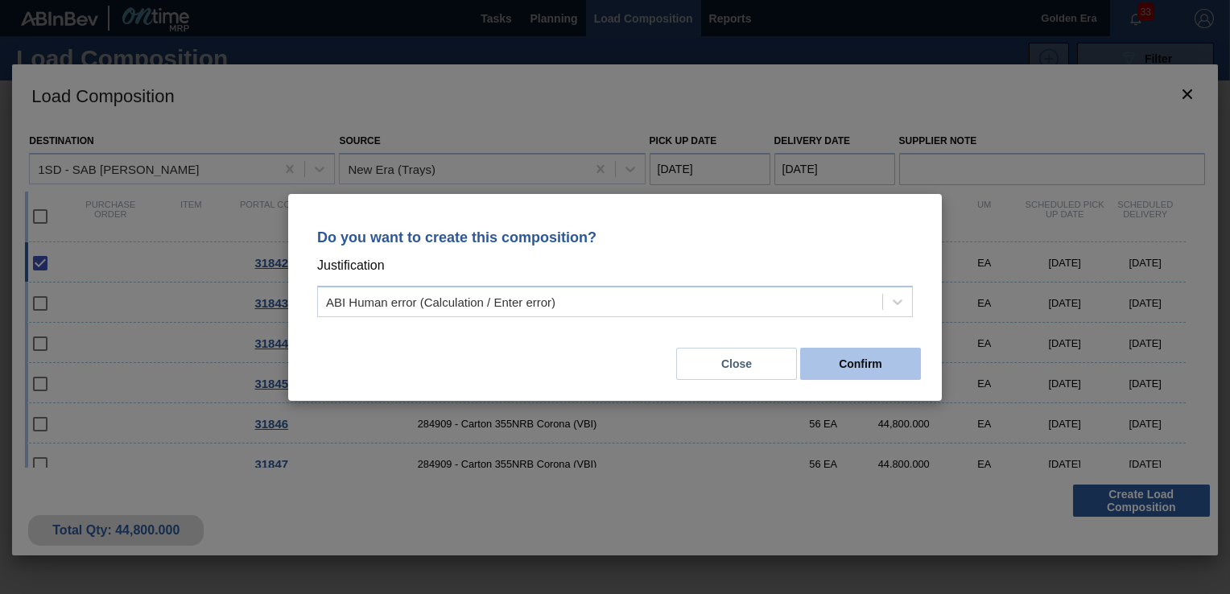
click at [862, 366] on button "Confirm" at bounding box center [860, 364] width 121 height 32
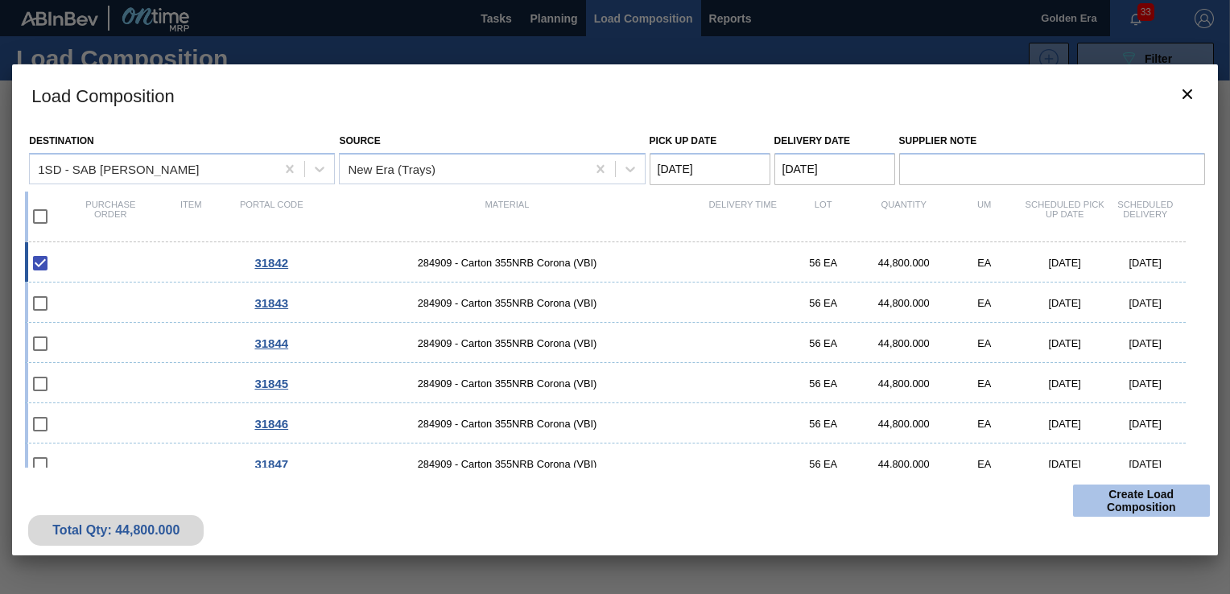
click at [1115, 506] on button "Create Load Composition" at bounding box center [1141, 501] width 137 height 32
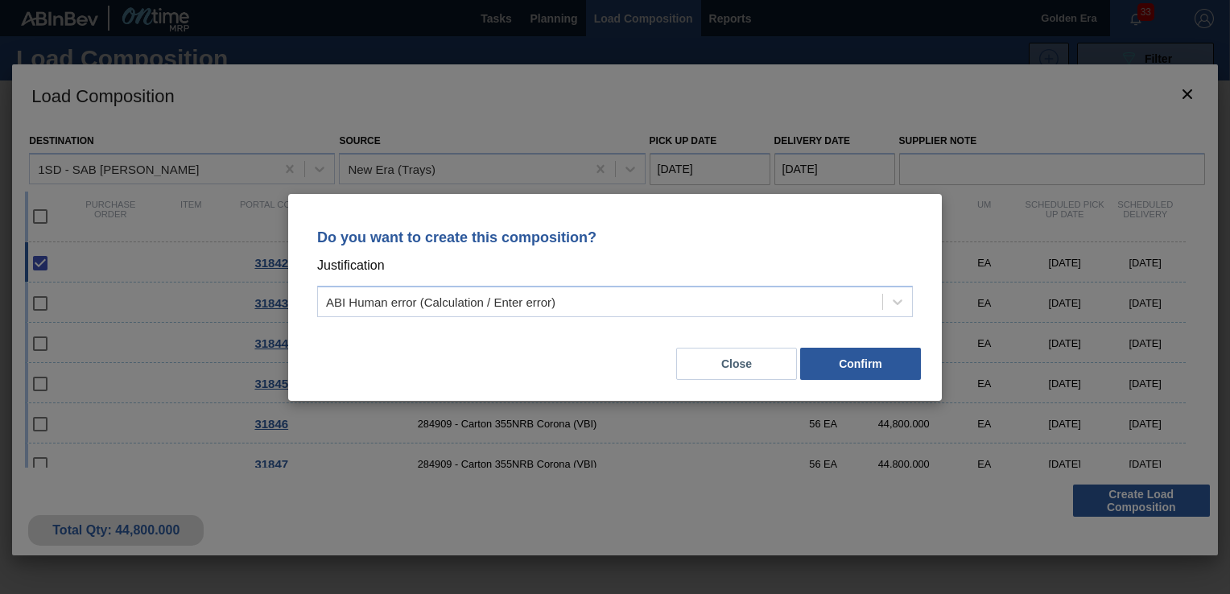
click at [866, 391] on div "Do you want to create this composition? Justification ABI Human error (Calculat…" at bounding box center [615, 297] width 654 height 207
click at [866, 361] on button "Confirm" at bounding box center [860, 364] width 121 height 32
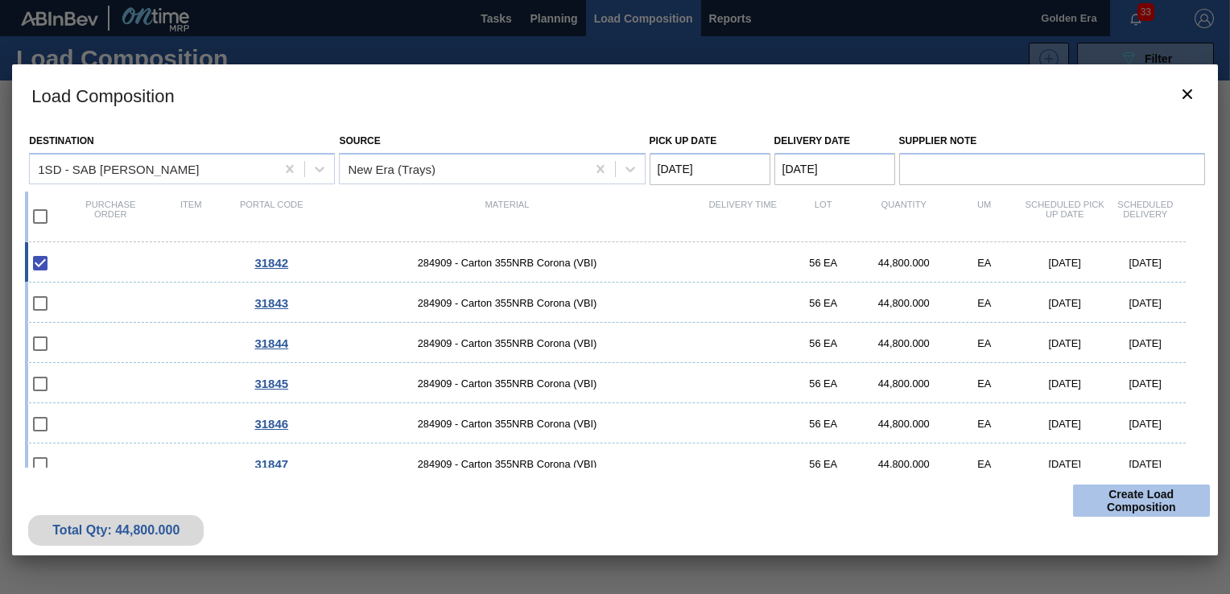
click at [1188, 491] on button "Create Load Composition" at bounding box center [1141, 501] width 137 height 32
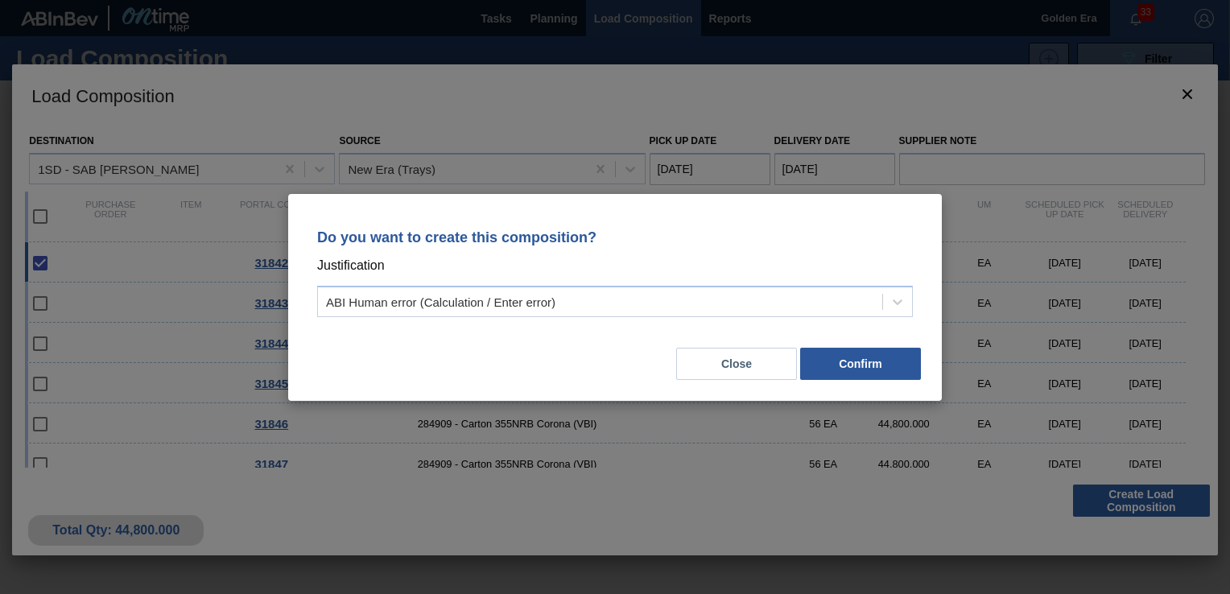
click at [937, 231] on div "Do you want to create this composition? Justification ABI Human error (Calculat…" at bounding box center [615, 297] width 654 height 207
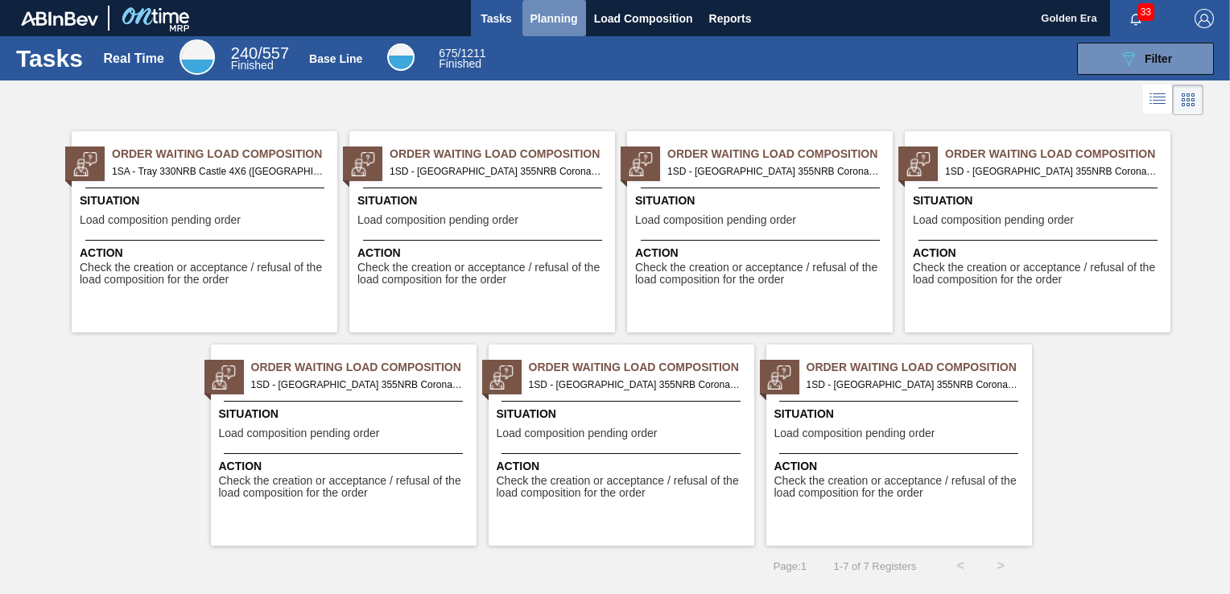
click at [551, 20] on span "Planning" at bounding box center [555, 18] width 48 height 19
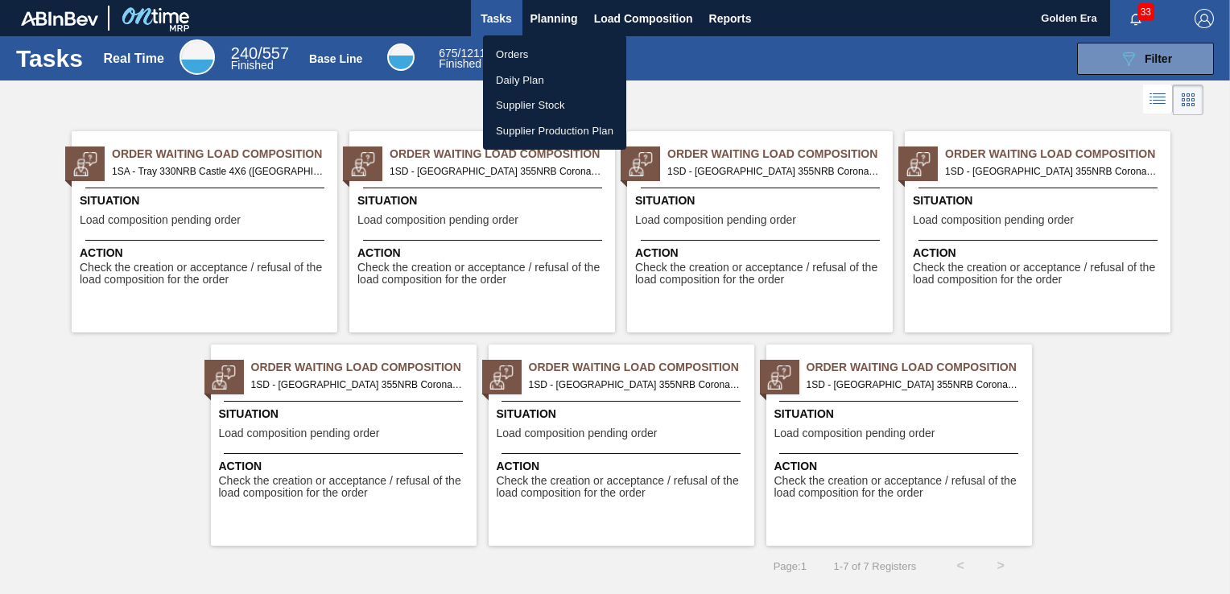
click at [531, 51] on li "Orders" at bounding box center [554, 55] width 143 height 26
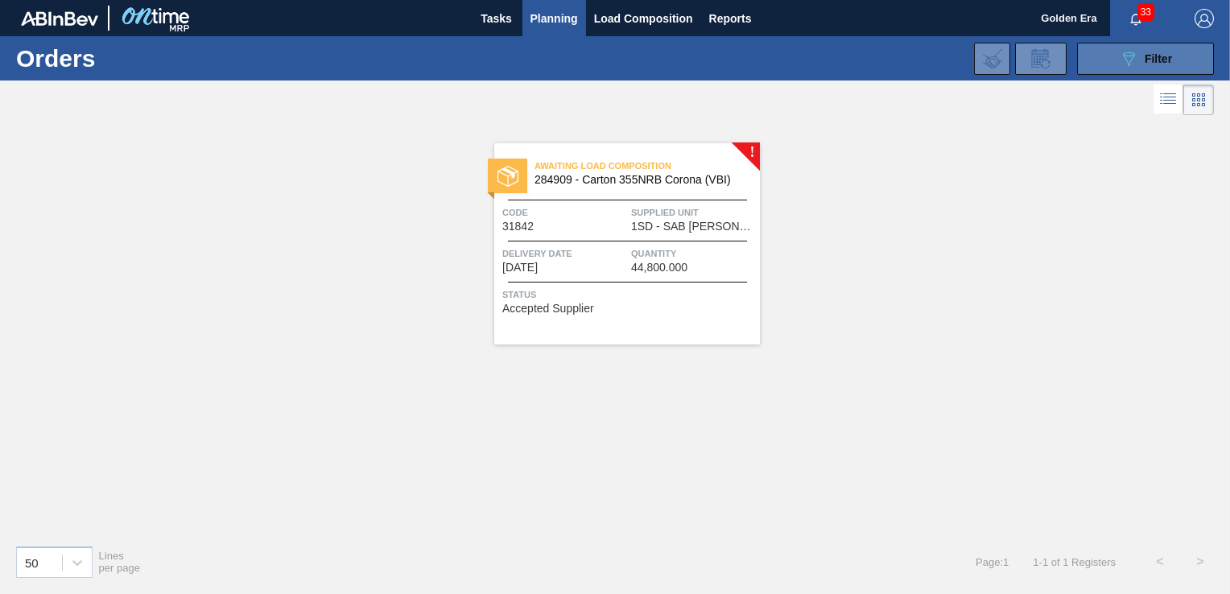
click at [1134, 52] on icon "089F7B8B-B2A5-4AFE-B5C0-19BA573D28AC" at bounding box center [1128, 58] width 19 height 19
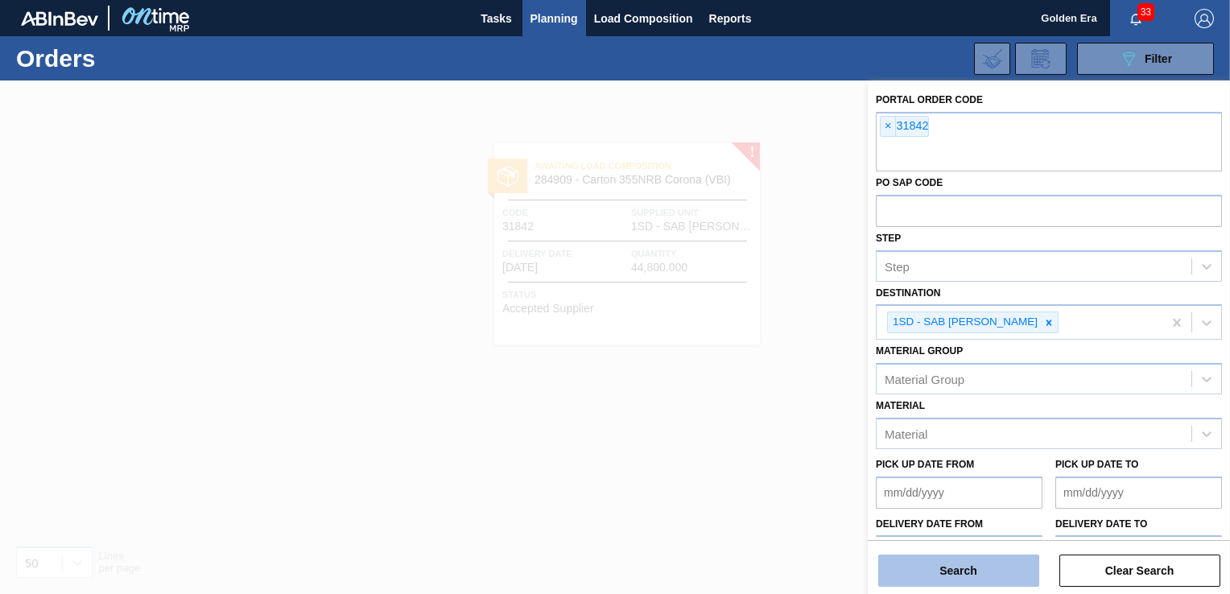
click at [957, 568] on button "Search" at bounding box center [958, 571] width 161 height 32
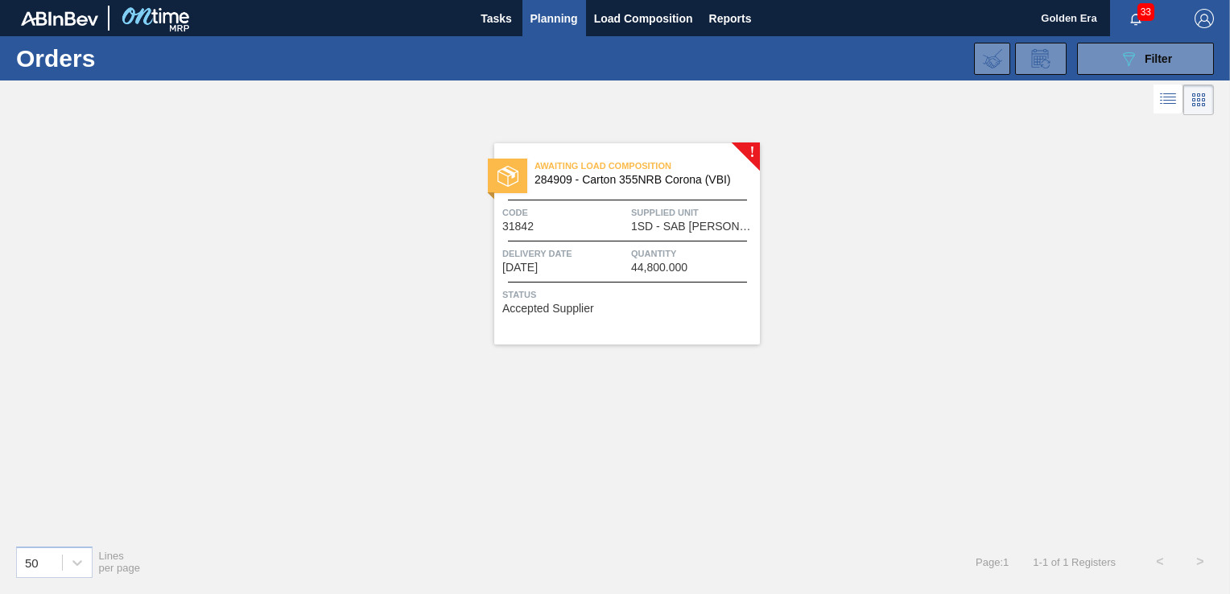
click at [684, 320] on div "Awaiting Load Composition 284909 - Carton 355NRB Corona (VBI) Code 31842 Suppli…" at bounding box center [627, 243] width 266 height 201
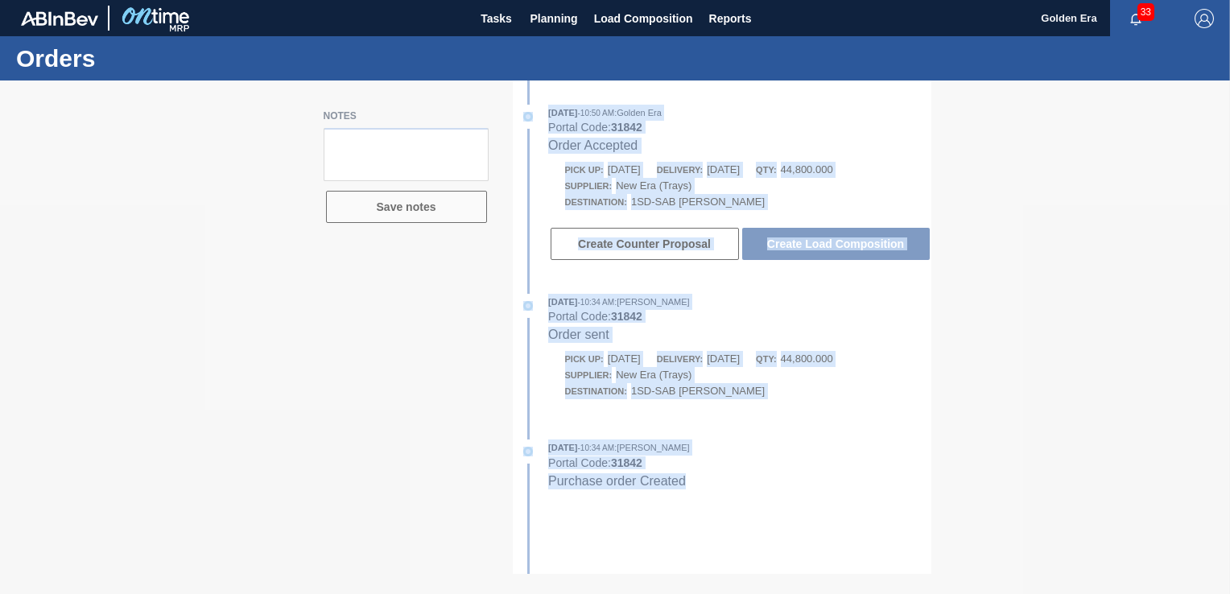
click at [937, 409] on div at bounding box center [615, 338] width 1230 height 514
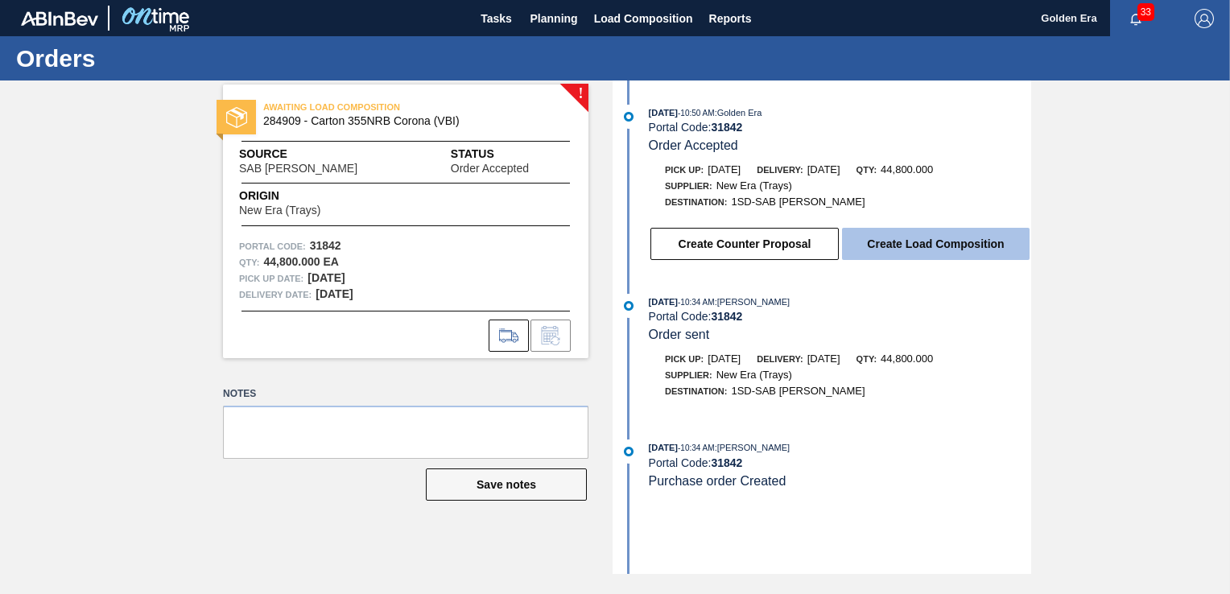
click at [905, 248] on button "Create Load Composition" at bounding box center [936, 244] width 188 height 32
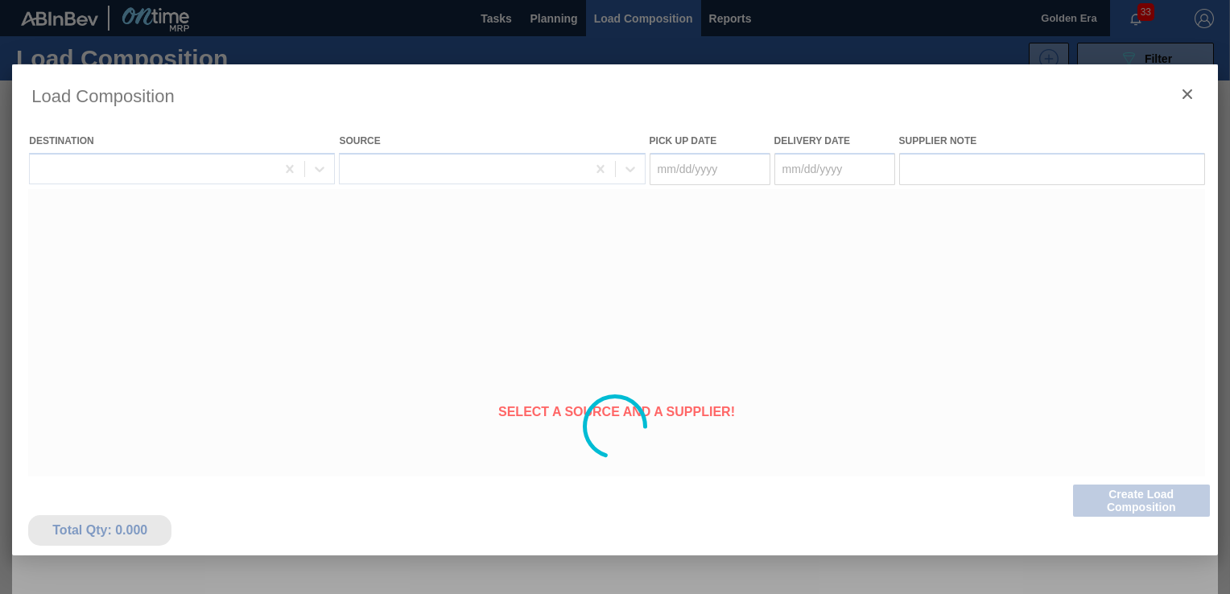
type Date "[DATE]"
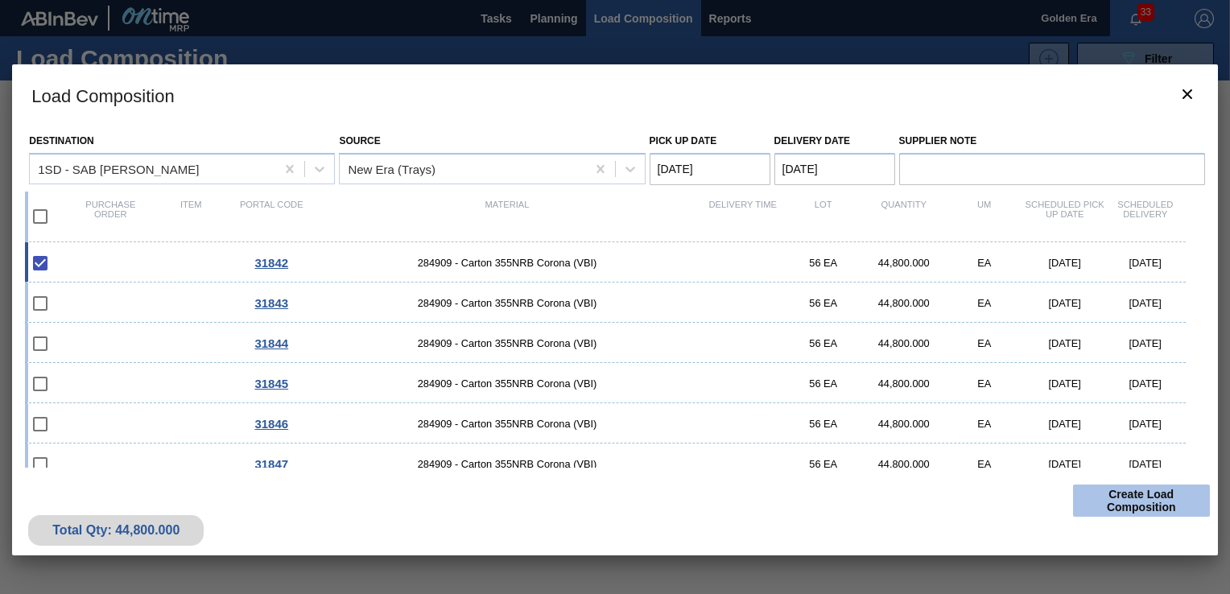
click at [1142, 494] on button "Create Load Composition" at bounding box center [1141, 501] width 137 height 32
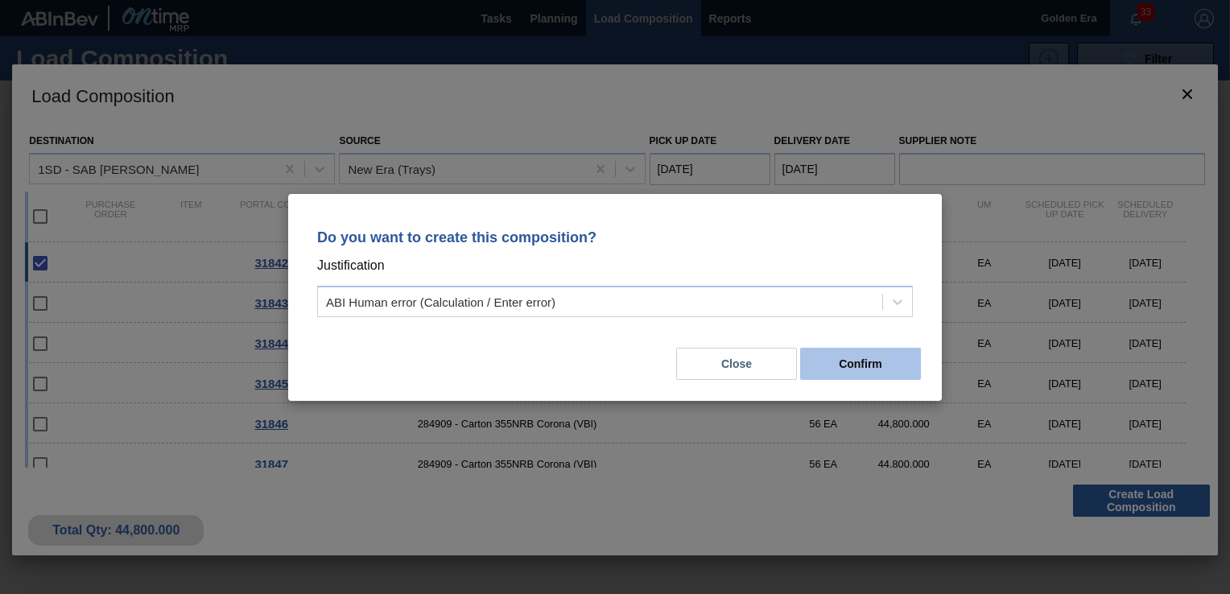
click at [886, 355] on button "Confirm" at bounding box center [860, 364] width 121 height 32
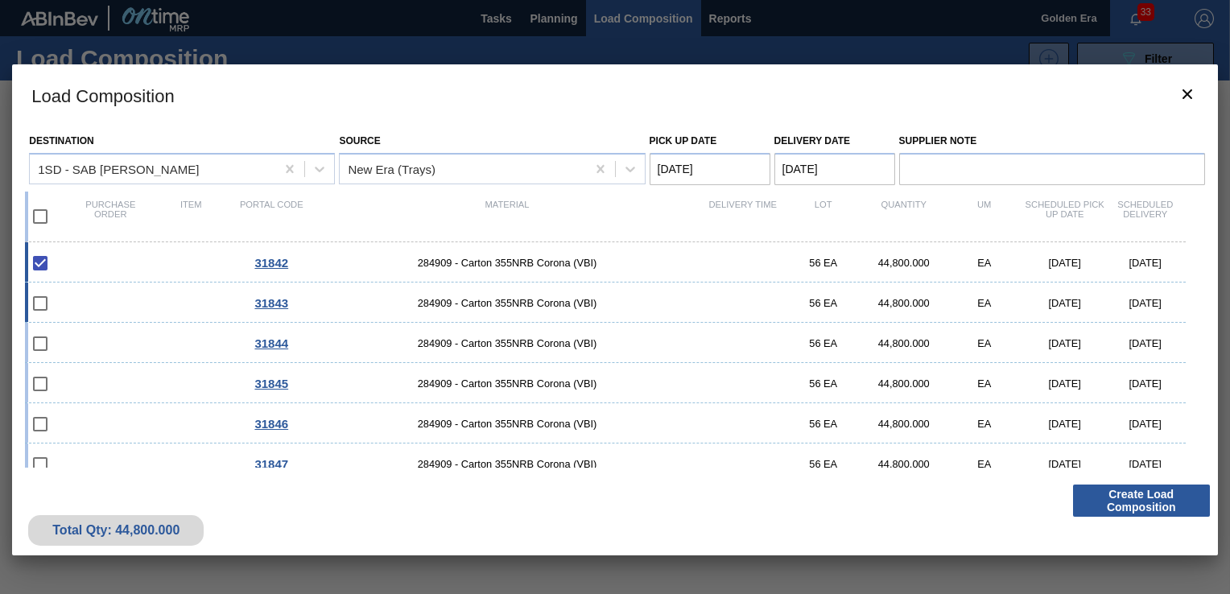
click at [52, 301] on input "checkbox" at bounding box center [40, 304] width 34 height 34
click at [39, 304] on input "checkbox" at bounding box center [40, 304] width 34 height 34
checkbox input "false"
click at [39, 258] on input "checkbox" at bounding box center [40, 263] width 34 height 34
checkbox input "true"
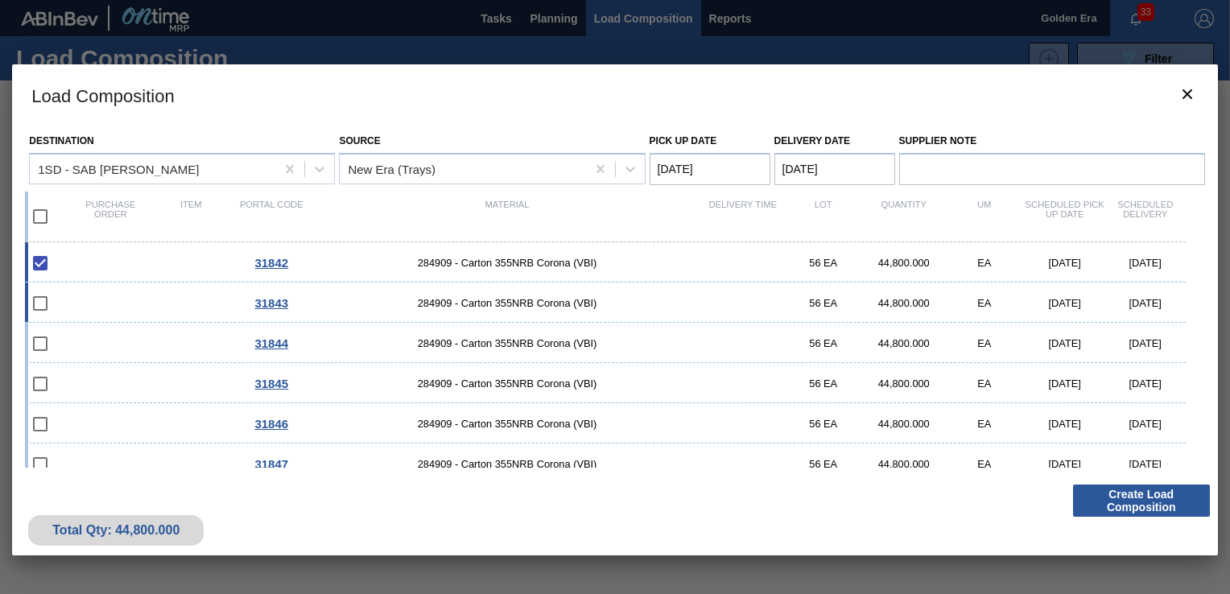
click at [47, 304] on input "checkbox" at bounding box center [40, 304] width 34 height 34
checkbox input "false"
click at [47, 250] on input "checkbox" at bounding box center [40, 263] width 34 height 34
checkbox input "true"
click at [1111, 496] on button "Create Load Composition" at bounding box center [1141, 501] width 137 height 32
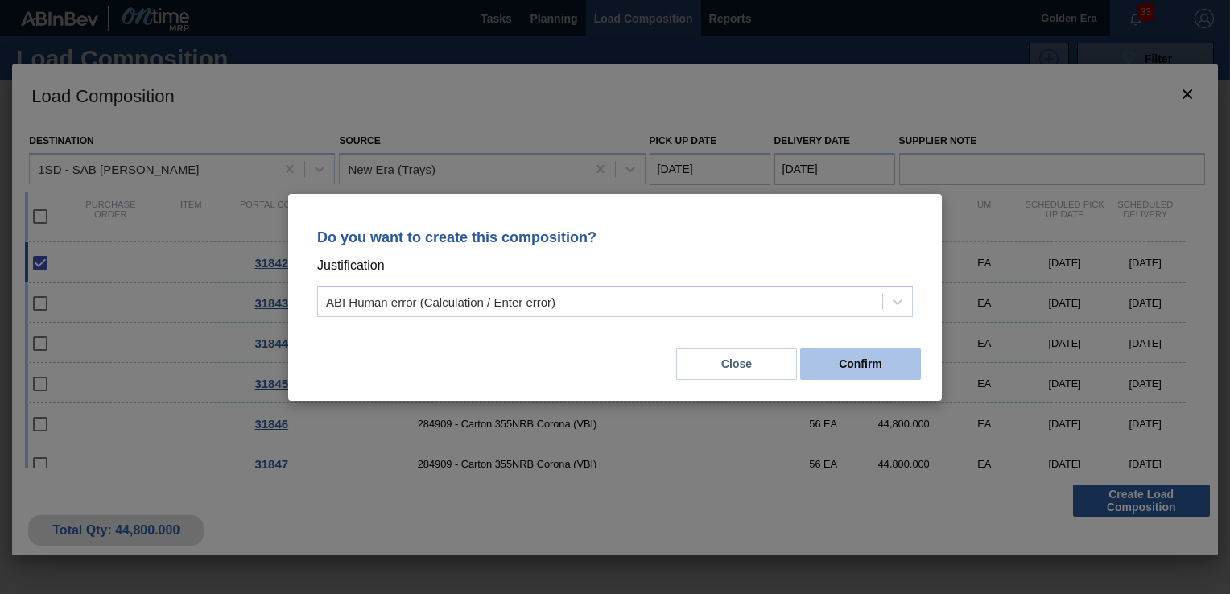
click at [870, 365] on button "Confirm" at bounding box center [860, 364] width 121 height 32
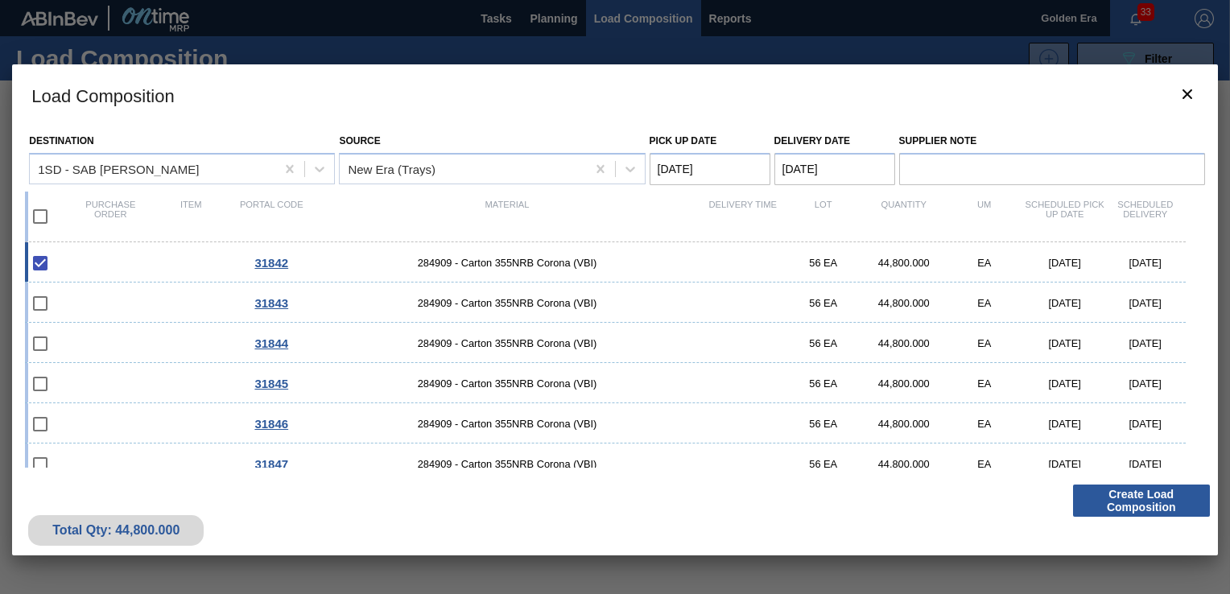
click at [832, 51] on div at bounding box center [615, 297] width 1230 height 594
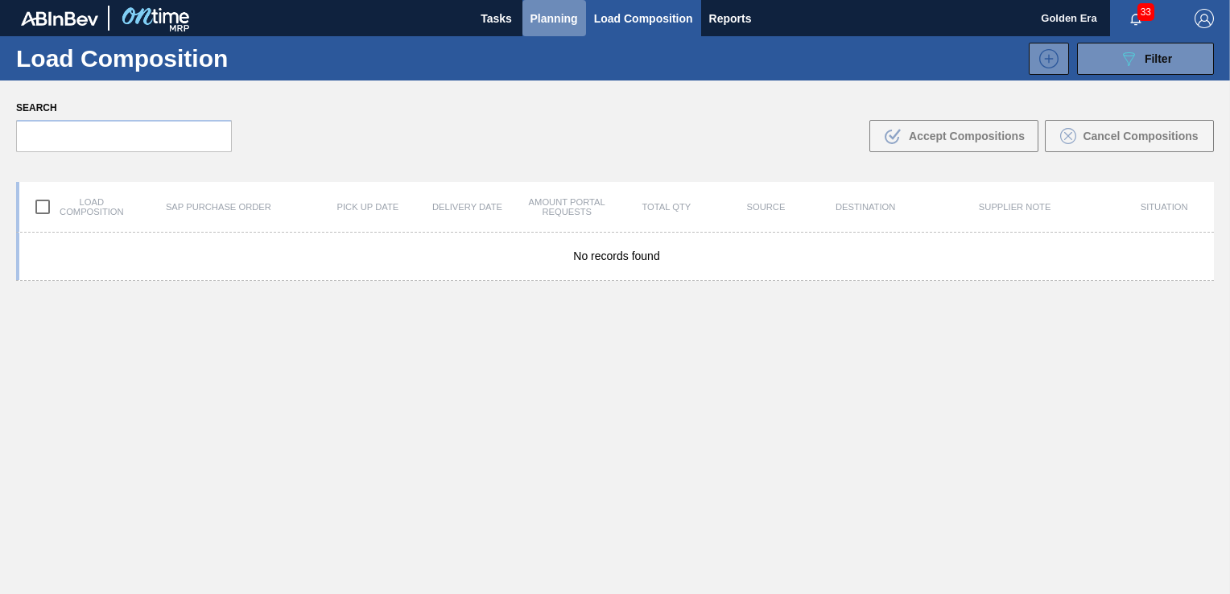
click at [551, 19] on span "Planning" at bounding box center [555, 18] width 48 height 19
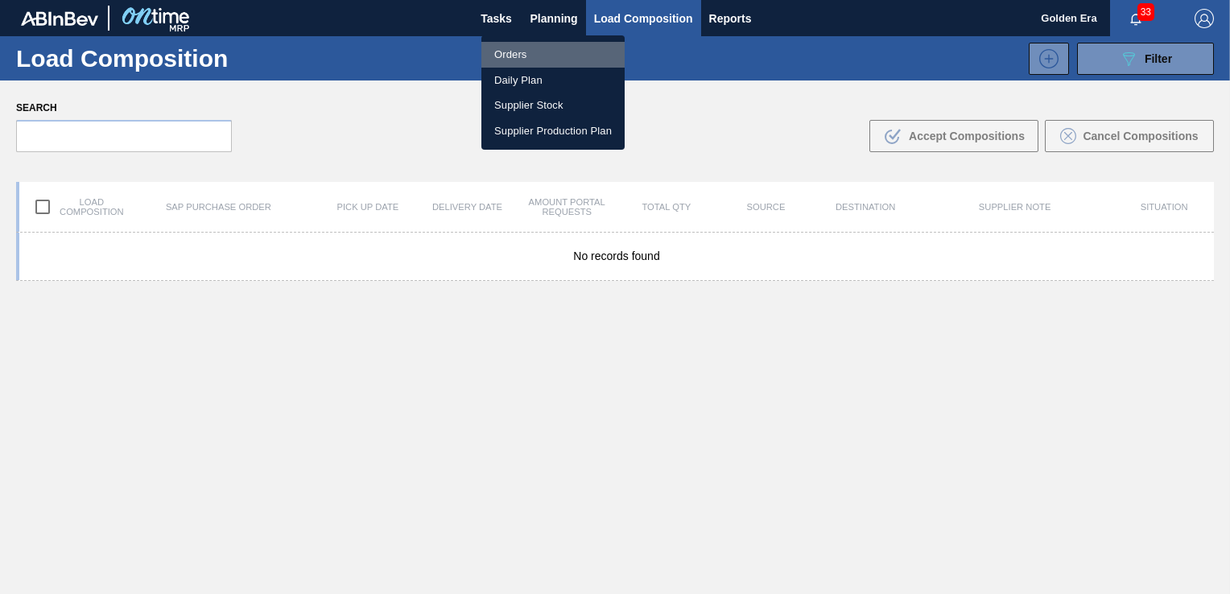
click at [512, 60] on li "Orders" at bounding box center [553, 55] width 143 height 26
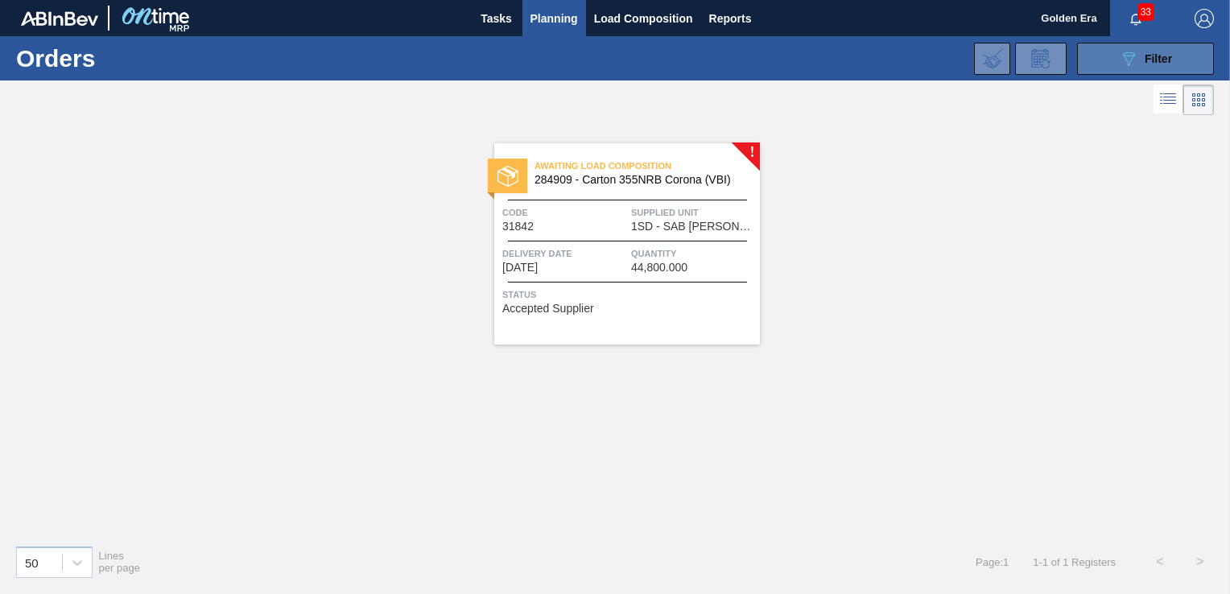
click at [1147, 56] on span "Filter" at bounding box center [1158, 58] width 27 height 13
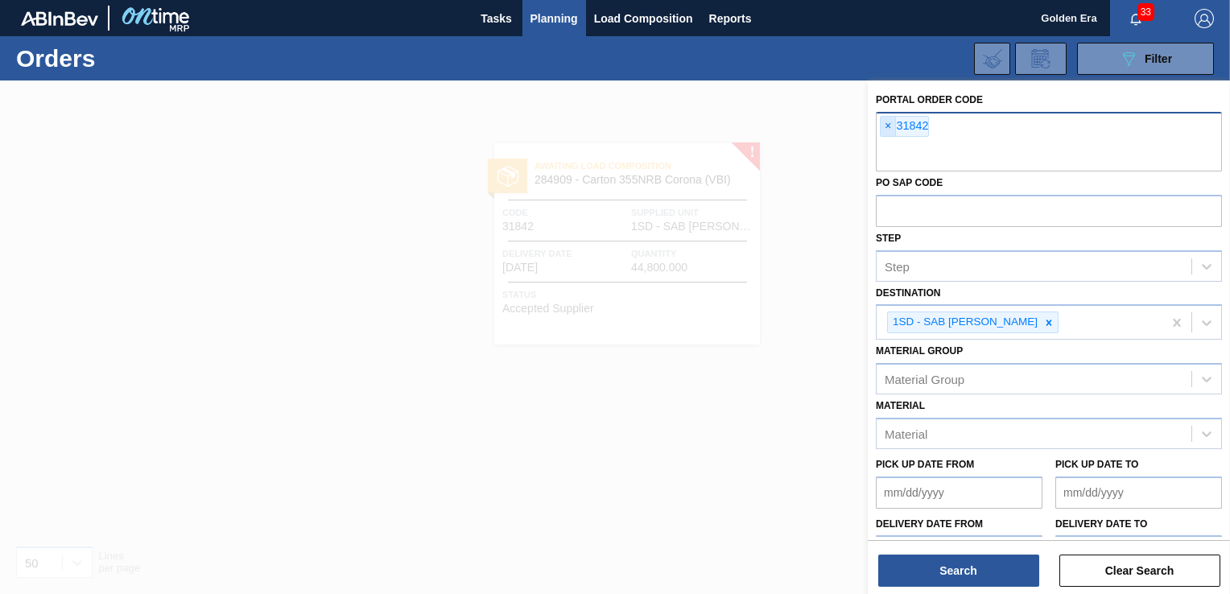
click at [882, 123] on span "×" at bounding box center [888, 126] width 15 height 19
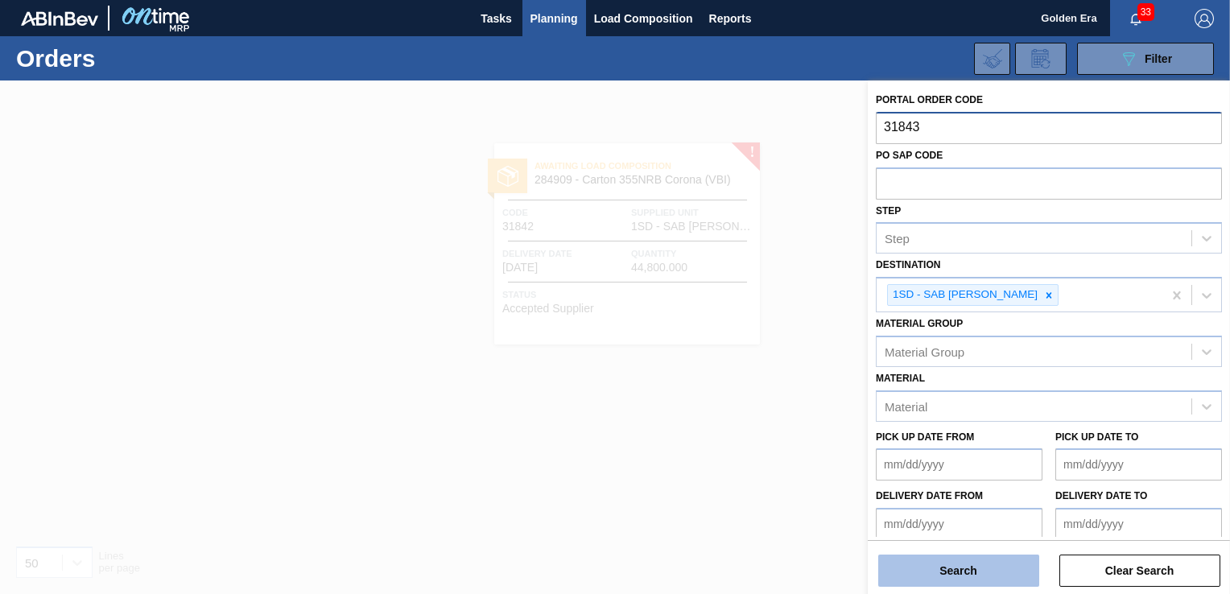
type input "31843"
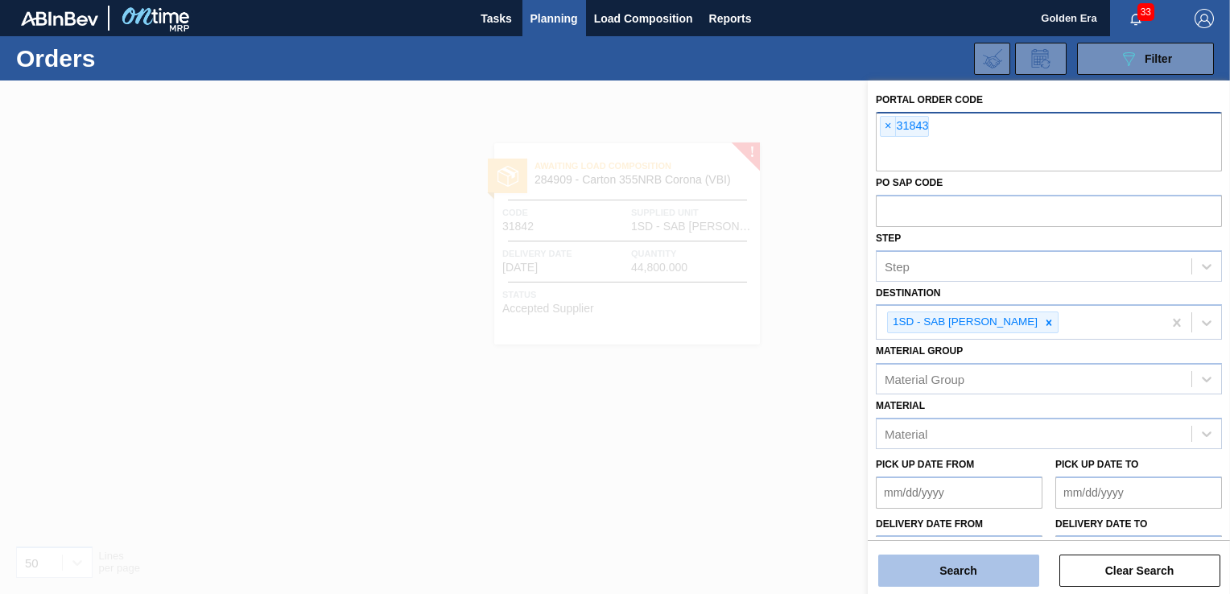
click at [1019, 567] on button "Search" at bounding box center [958, 571] width 161 height 32
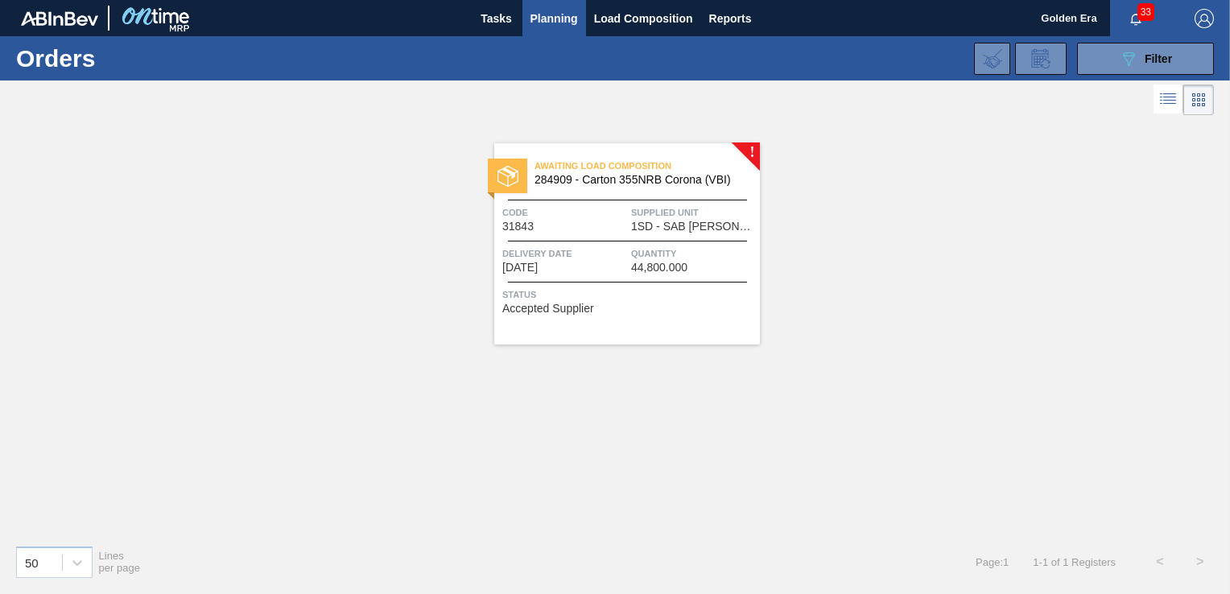
click at [700, 298] on span "Status" at bounding box center [629, 295] width 254 height 16
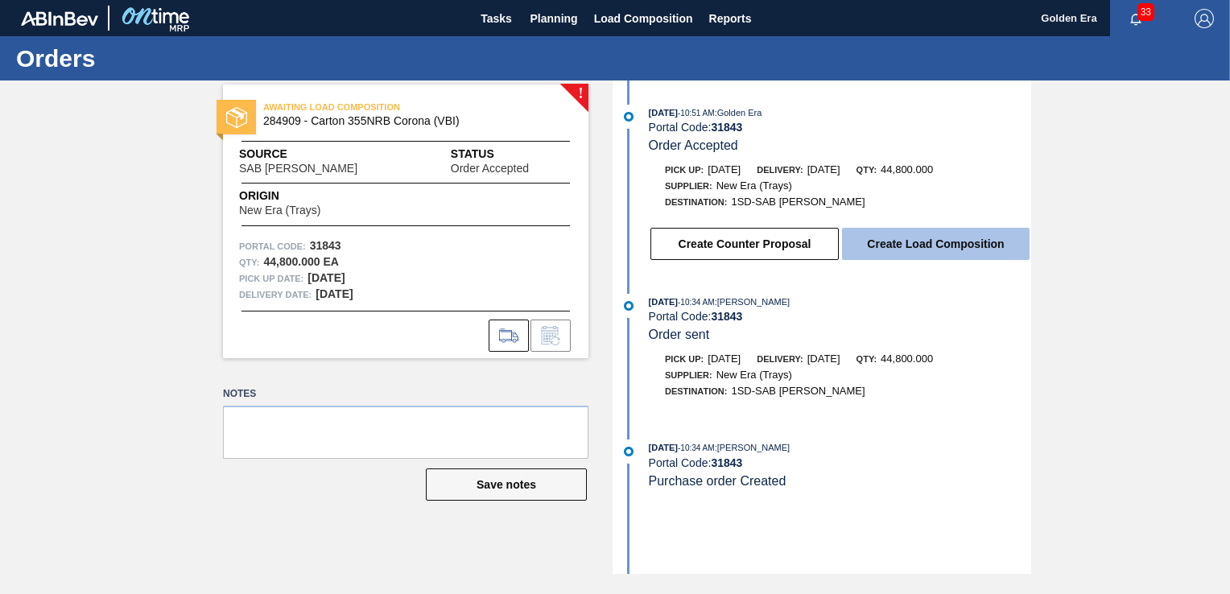
click at [960, 243] on button "Create Load Composition" at bounding box center [936, 244] width 188 height 32
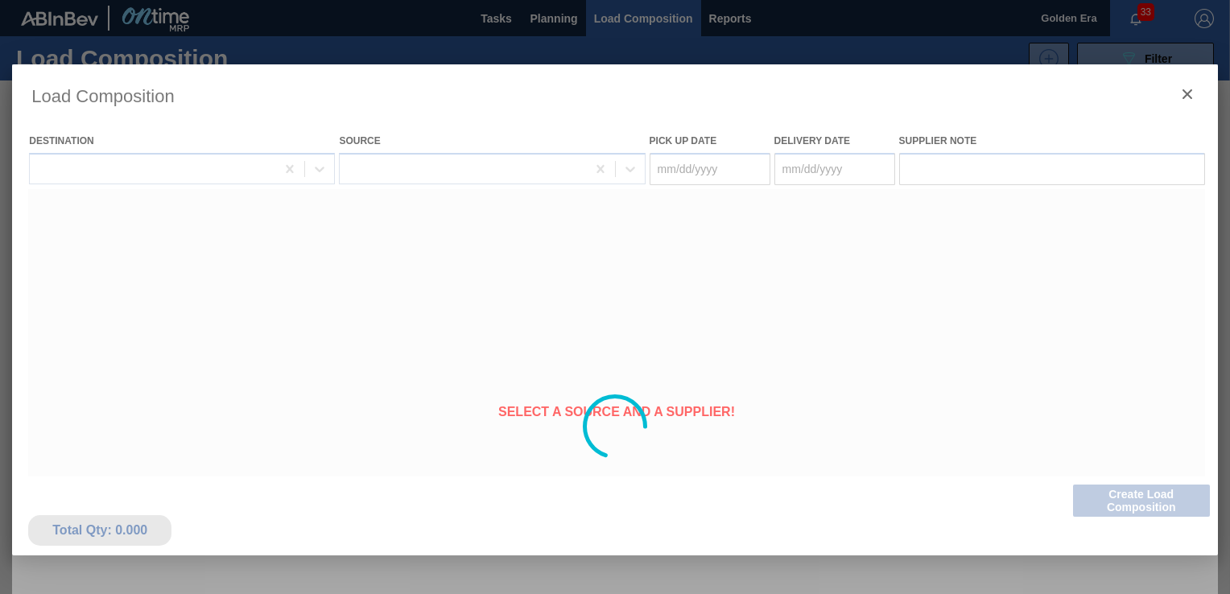
type Date "[DATE]"
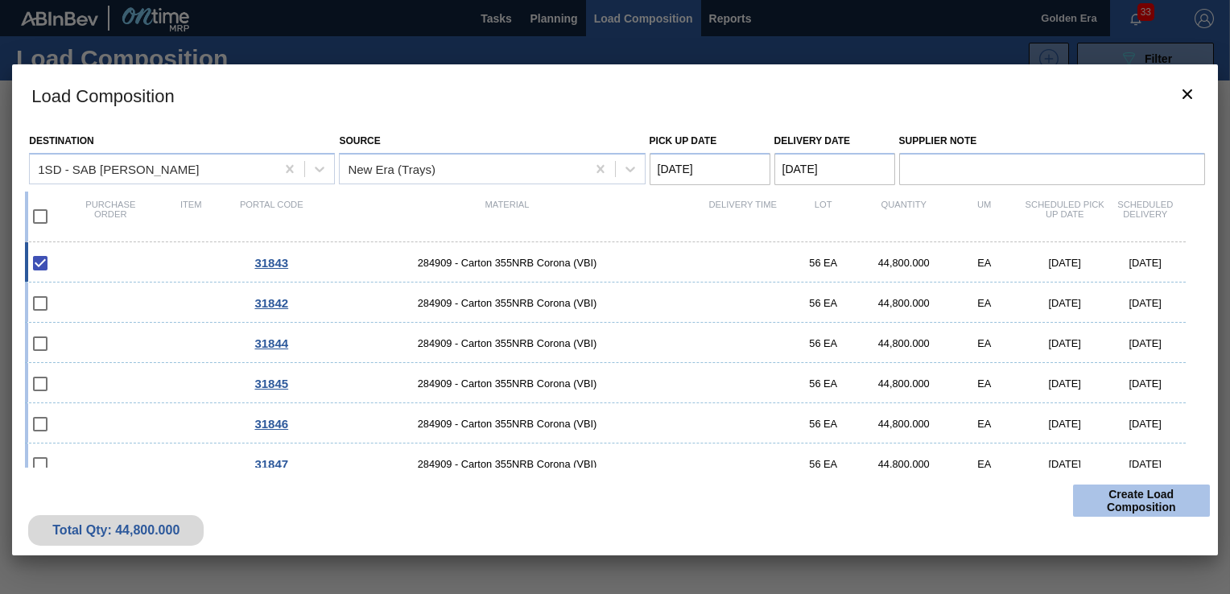
click at [1172, 506] on button "Create Load Composition" at bounding box center [1141, 501] width 137 height 32
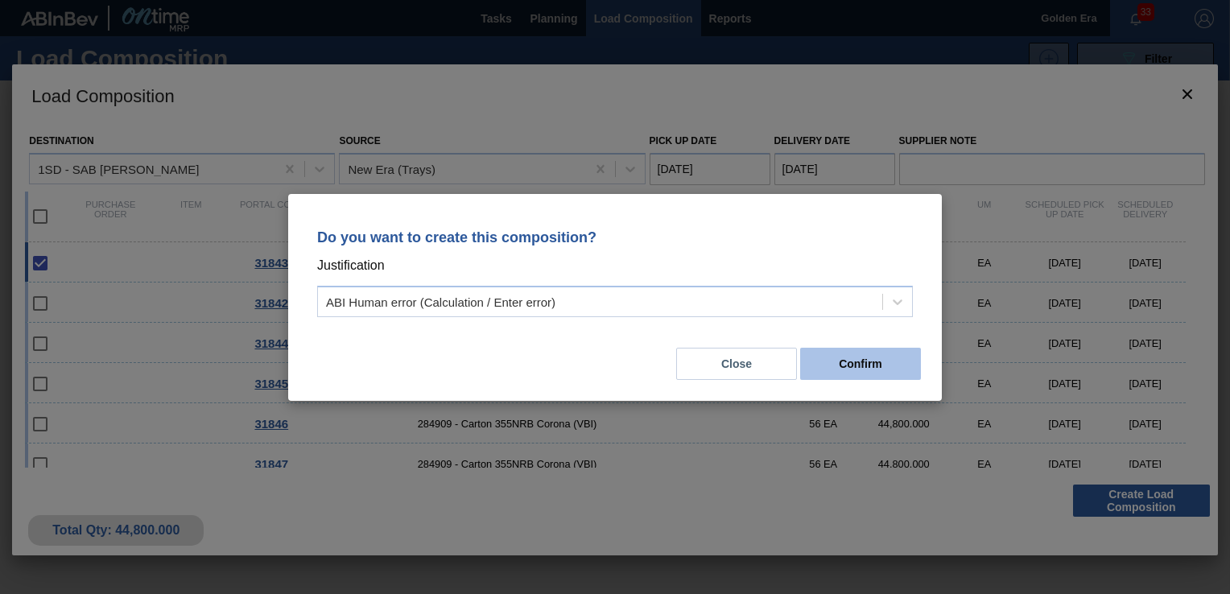
click at [887, 366] on button "Confirm" at bounding box center [860, 364] width 121 height 32
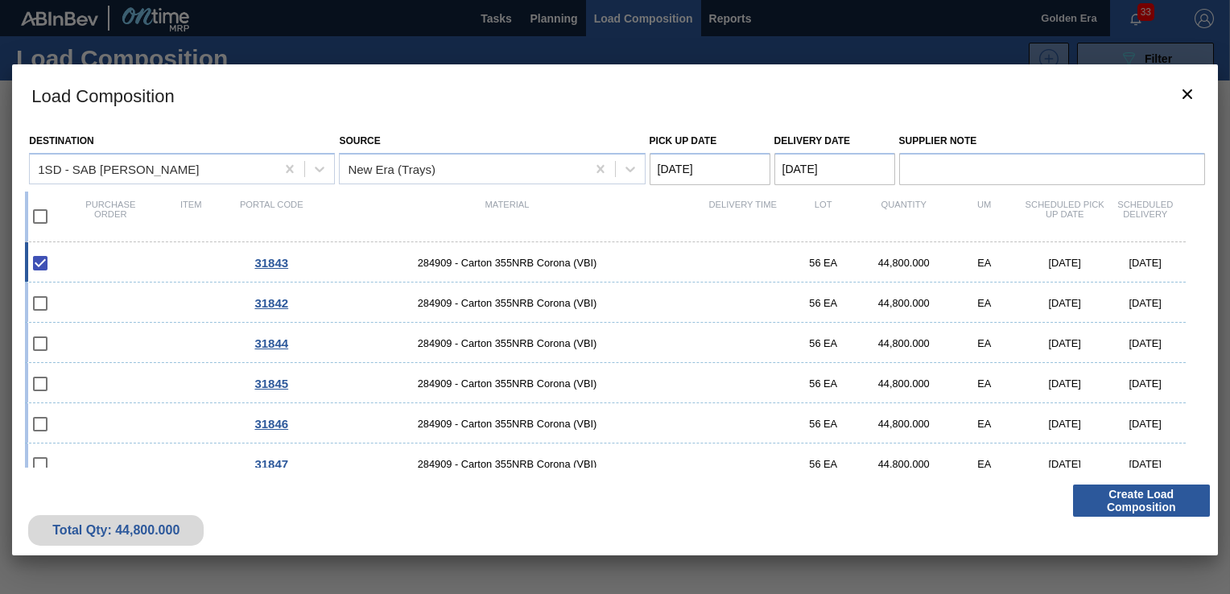
click at [465, 50] on div at bounding box center [615, 297] width 1230 height 594
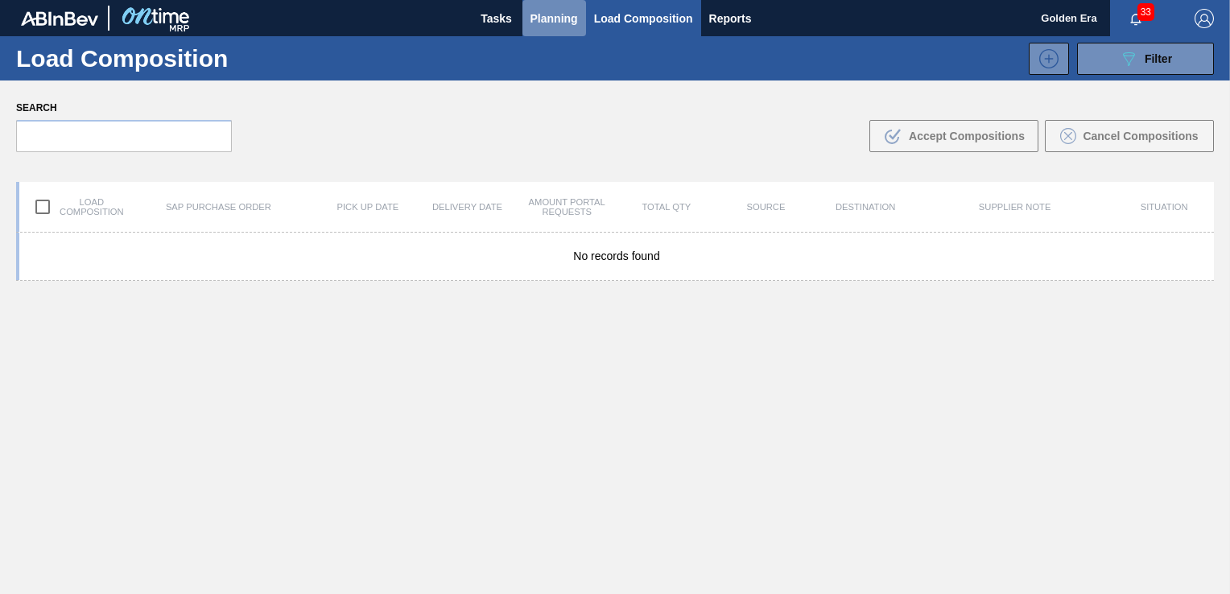
click at [535, 13] on span "Planning" at bounding box center [555, 18] width 48 height 19
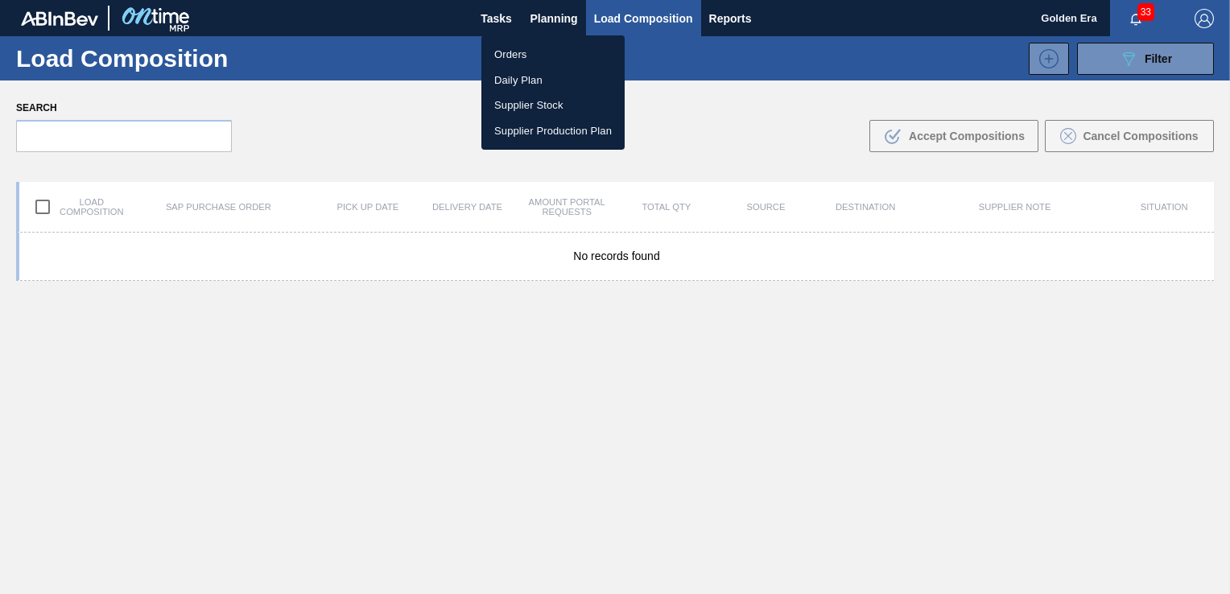
click at [535, 79] on li "Daily Plan" at bounding box center [553, 81] width 143 height 26
click at [565, 58] on li "Orders" at bounding box center [553, 55] width 143 height 26
click at [548, 53] on li "Orders" at bounding box center [553, 55] width 143 height 26
click at [519, 50] on li "Orders" at bounding box center [553, 55] width 143 height 26
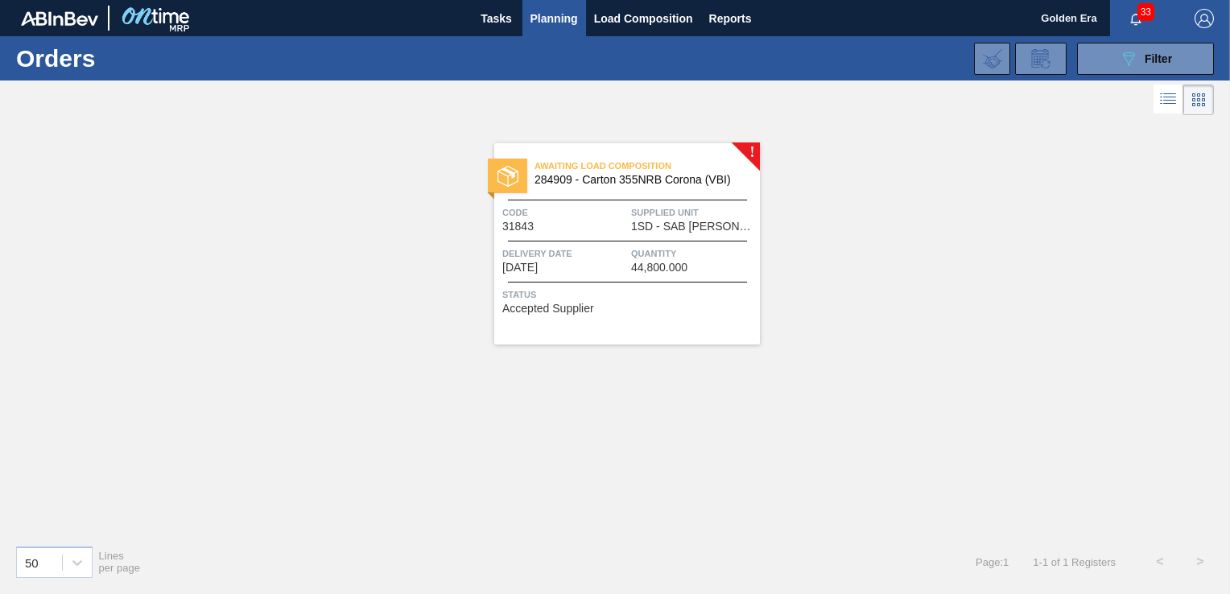
click at [710, 388] on div "! Awaiting Load Composition 284909 - Carton 355NRB Corona (VBI) Code 31843 Supp…" at bounding box center [615, 325] width 1230 height 413
click at [920, 264] on div "! Awaiting Load Composition 284909 - Carton 355NRB Corona (VBI) Code 31843 Supp…" at bounding box center [615, 325] width 1230 height 413
click at [548, 16] on span "Planning" at bounding box center [555, 18] width 48 height 19
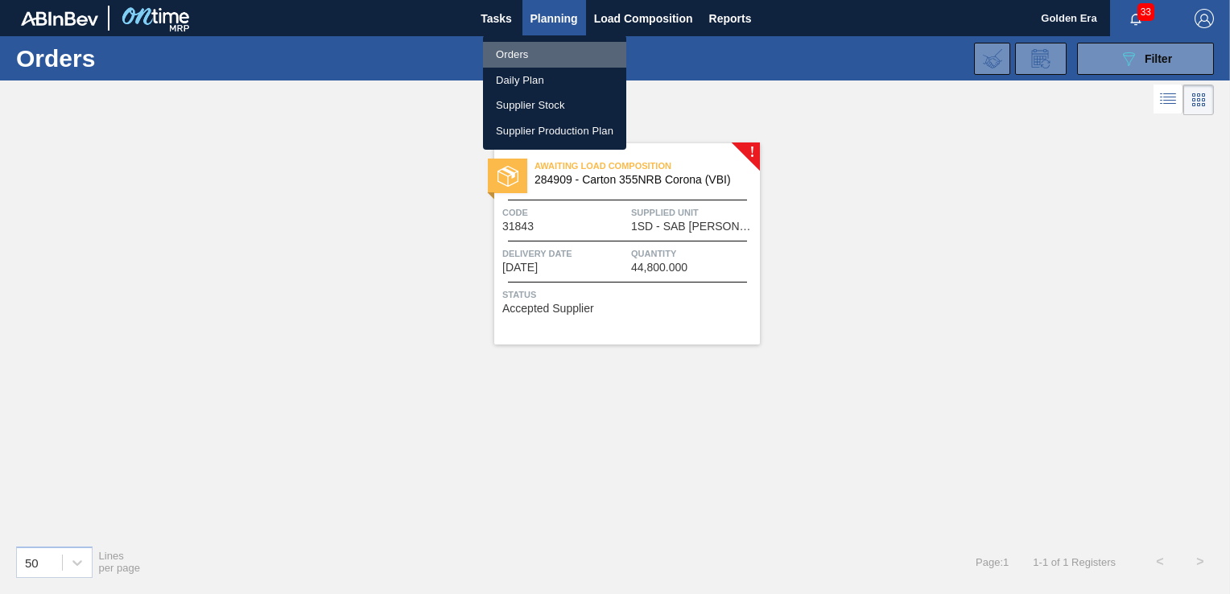
click at [519, 50] on li "Orders" at bounding box center [554, 55] width 143 height 26
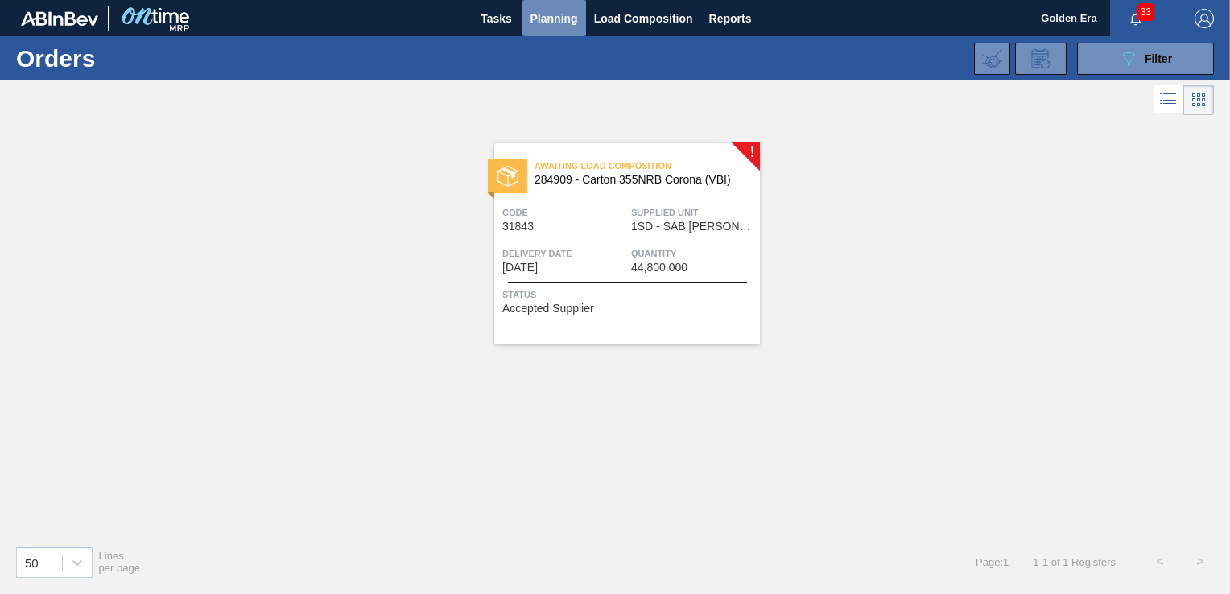
click at [564, 18] on span "Planning" at bounding box center [555, 18] width 48 height 19
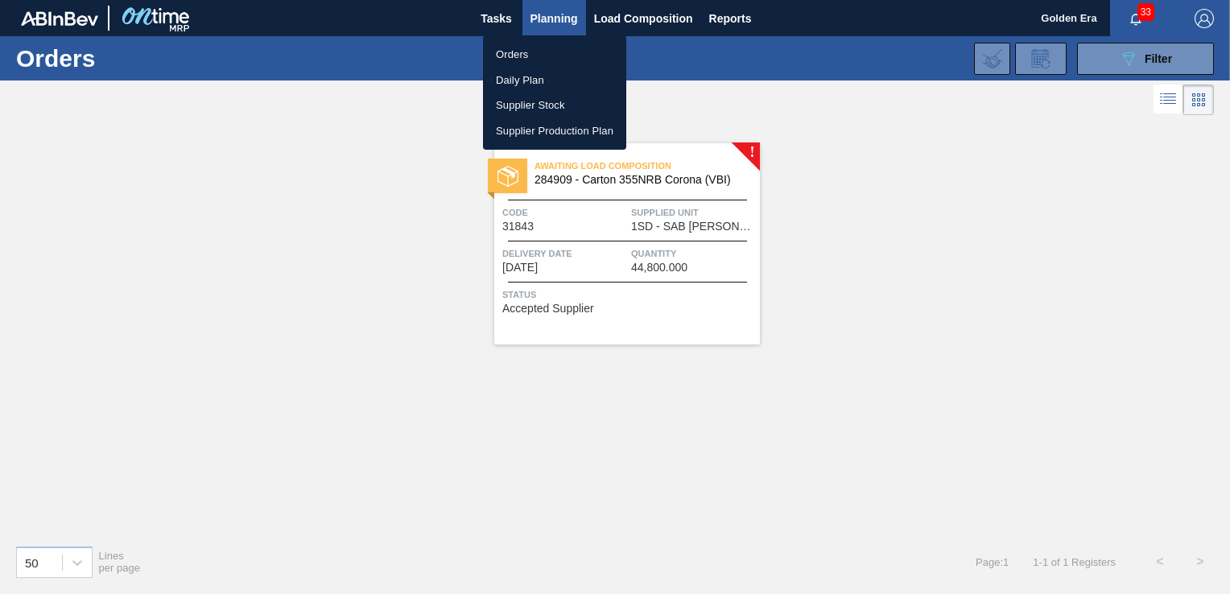
click at [560, 63] on li "Orders" at bounding box center [554, 55] width 143 height 26
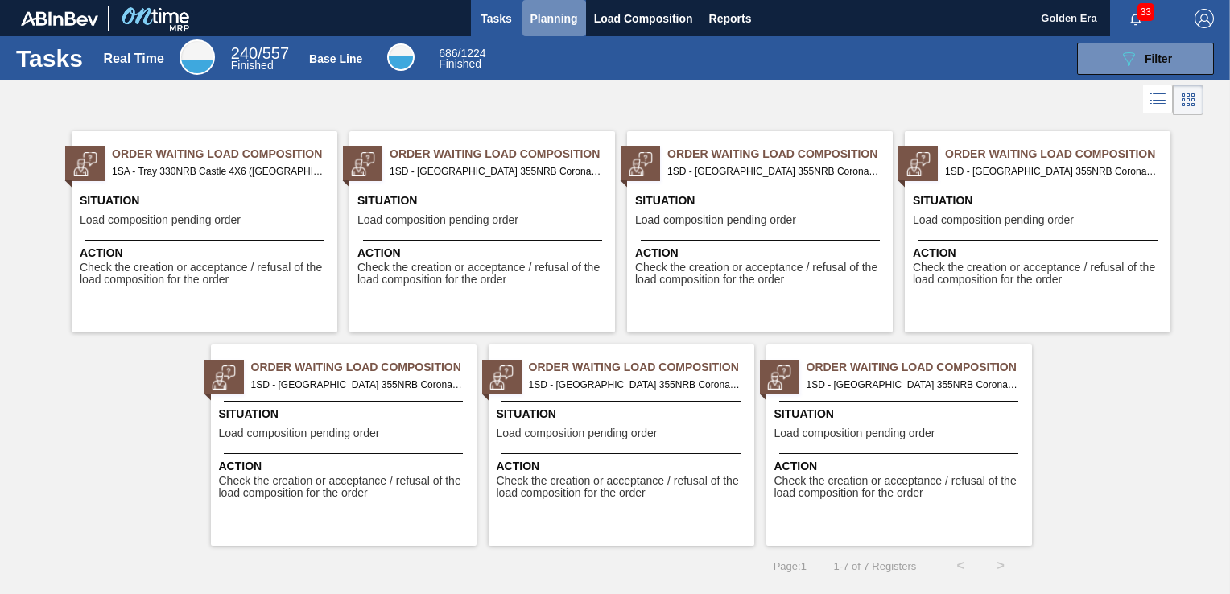
click at [551, 14] on span "Planning" at bounding box center [555, 18] width 48 height 19
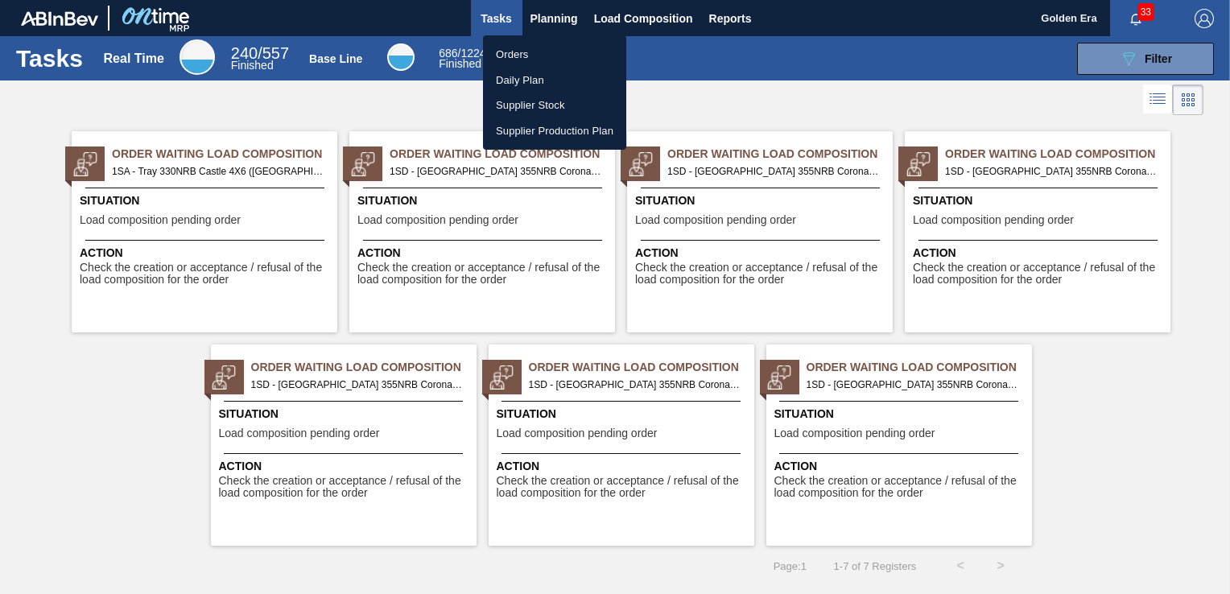
click at [528, 62] on li "Orders" at bounding box center [554, 55] width 143 height 26
click at [1149, 64] on div "Orders Daily Plan Supplier Stock Supplier Production Plan" at bounding box center [615, 297] width 1230 height 594
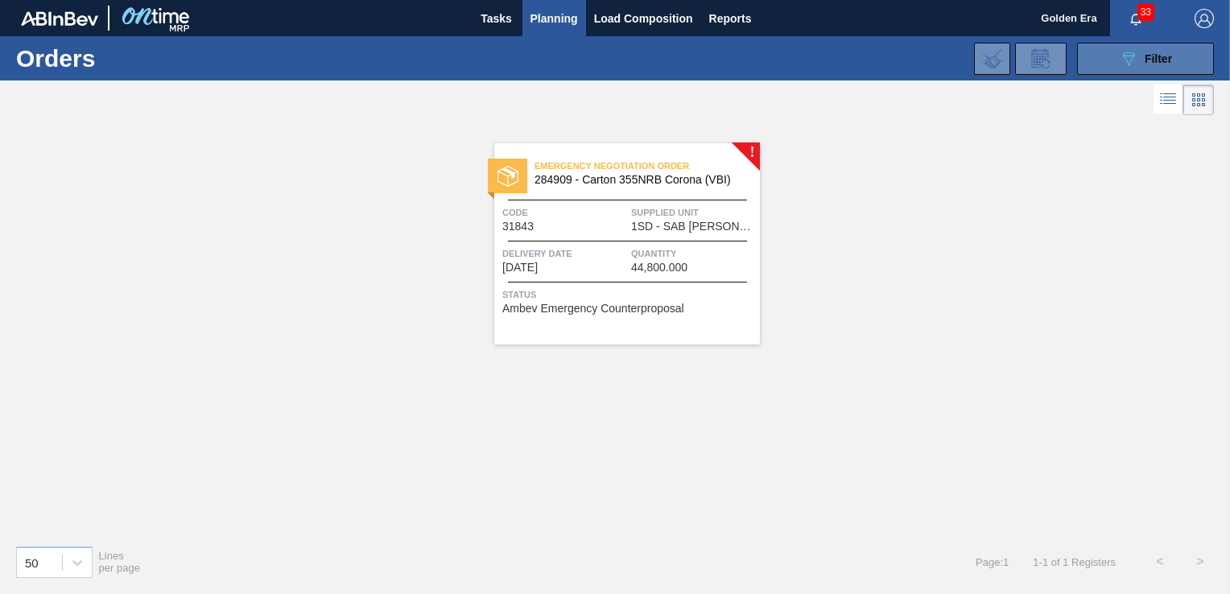
drag, startPoint x: 1129, startPoint y: 45, endPoint x: 1118, endPoint y: 56, distance: 15.9
click at [1126, 48] on button "089F7B8B-B2A5-4AFE-B5C0-19BA573D28AC Filter" at bounding box center [1145, 59] width 137 height 32
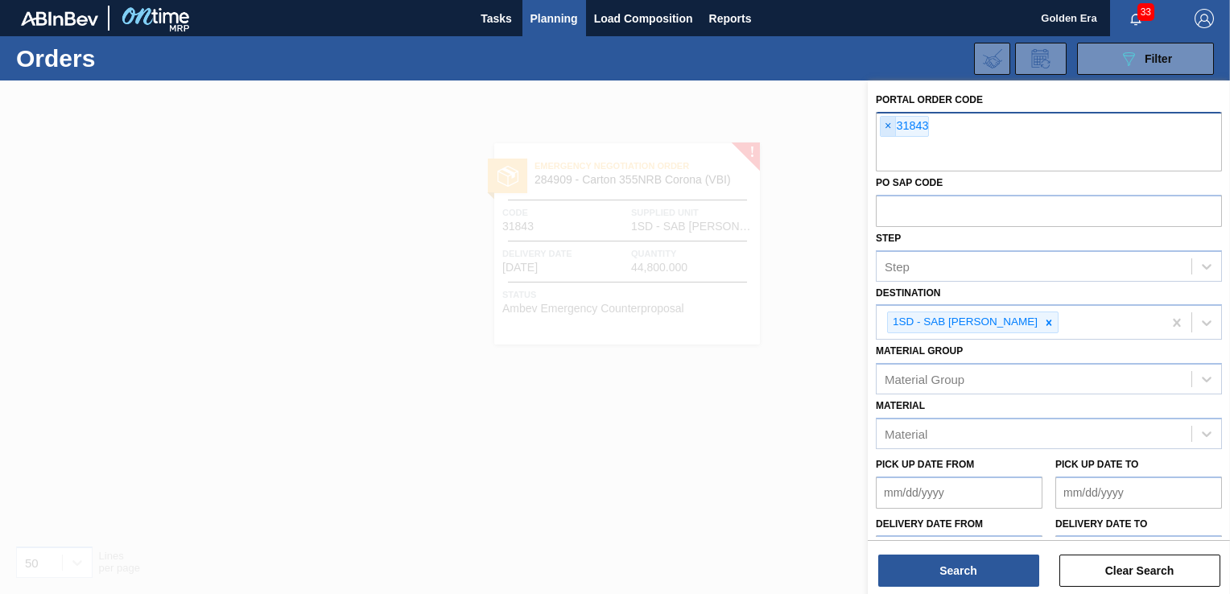
click at [889, 124] on span "×" at bounding box center [888, 126] width 15 height 19
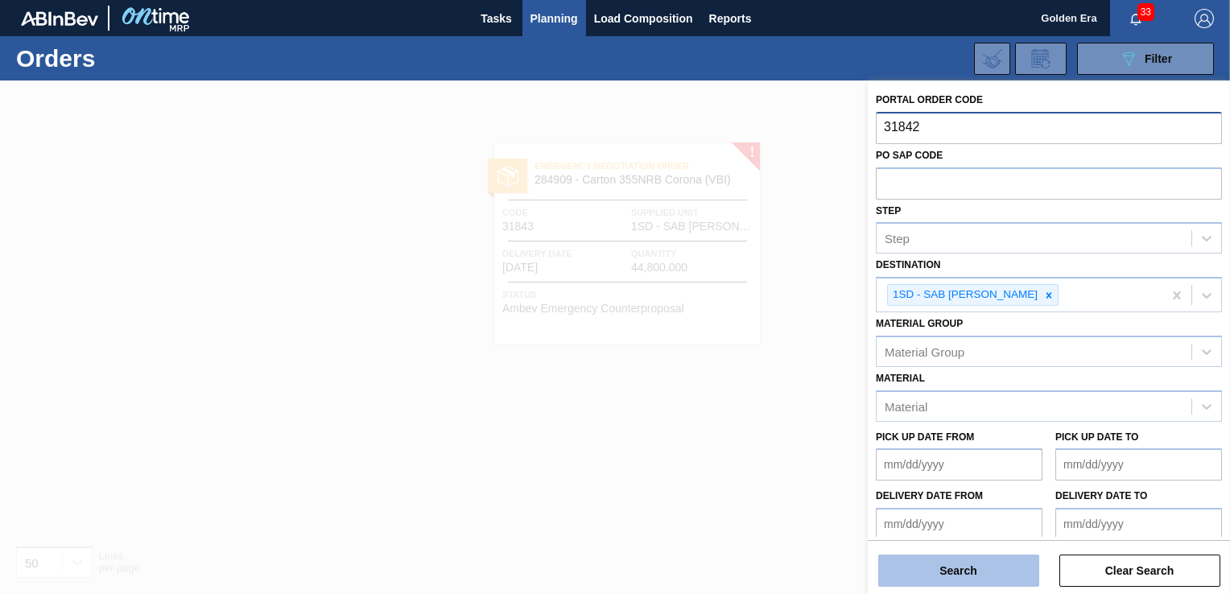
type input "31842"
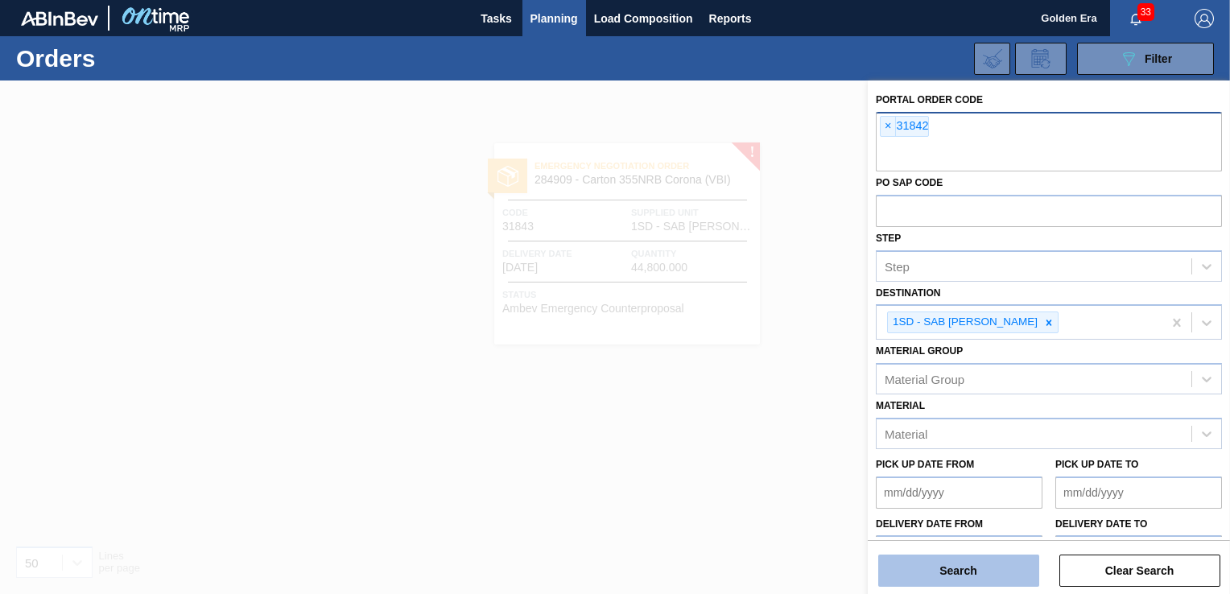
click at [998, 566] on button "Search" at bounding box center [958, 571] width 161 height 32
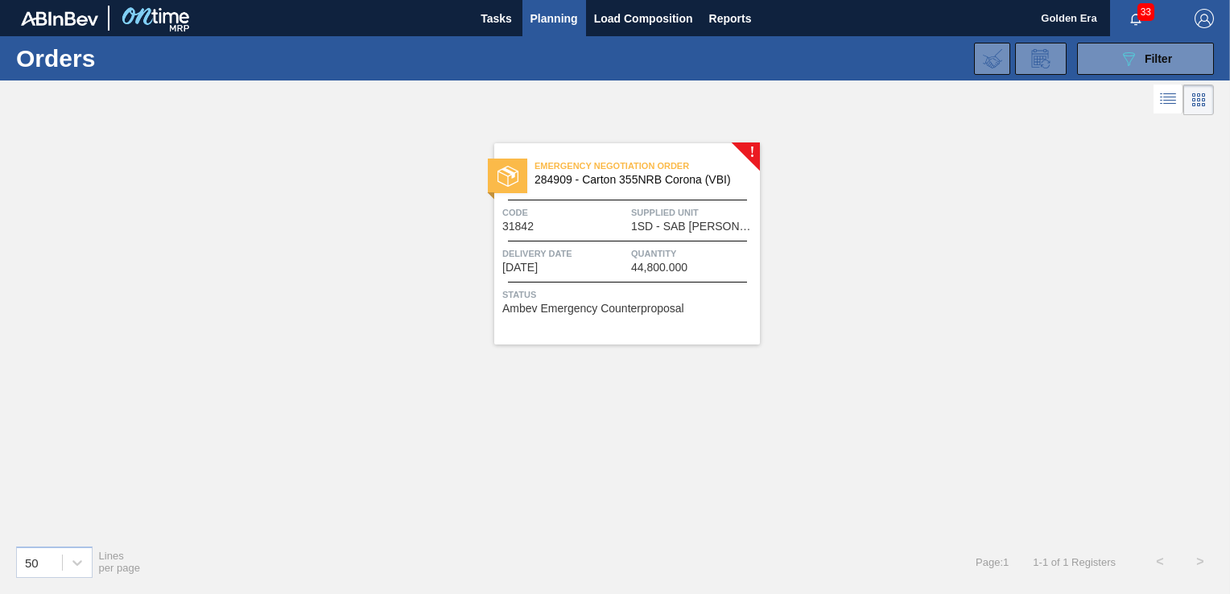
click at [725, 314] on div "Emergency Negotiation Order 284909 - Carton 355NRB Corona (VBI) Code 31842 Supp…" at bounding box center [627, 243] width 266 height 201
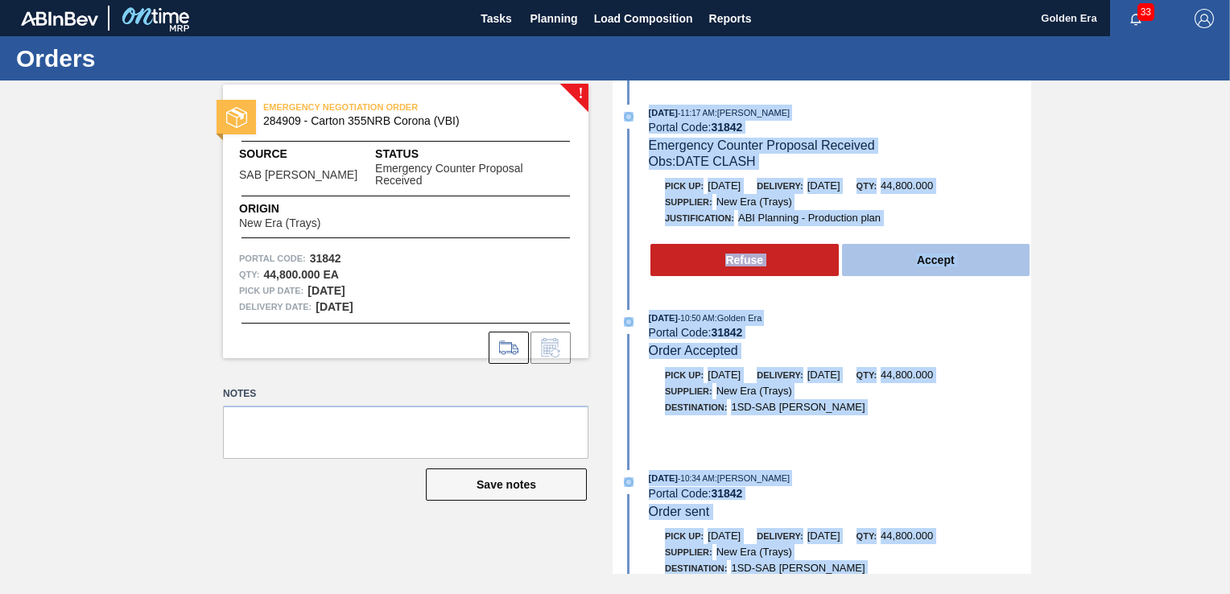
click at [940, 264] on button "Accept" at bounding box center [936, 260] width 188 height 32
drag, startPoint x: 940, startPoint y: 264, endPoint x: 926, endPoint y: 266, distance: 14.6
click at [940, 264] on button "Accept" at bounding box center [936, 260] width 188 height 32
click at [1018, 203] on div "Supplier: New Era (Trays)" at bounding box center [840, 202] width 382 height 16
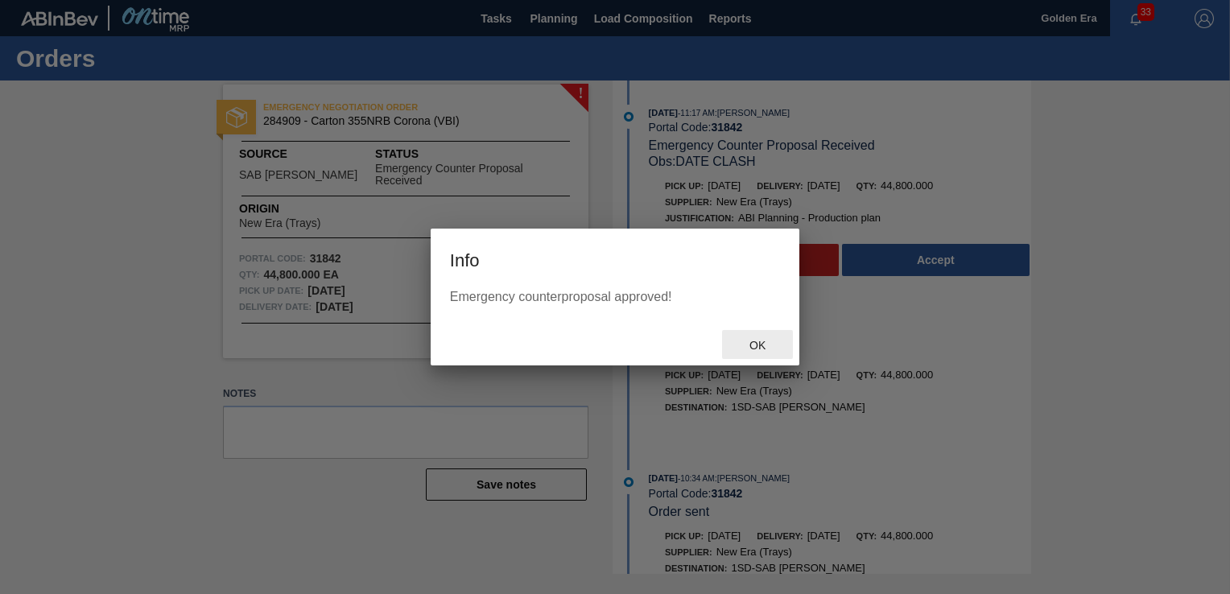
click at [774, 339] on span "Ok" at bounding box center [758, 345] width 42 height 13
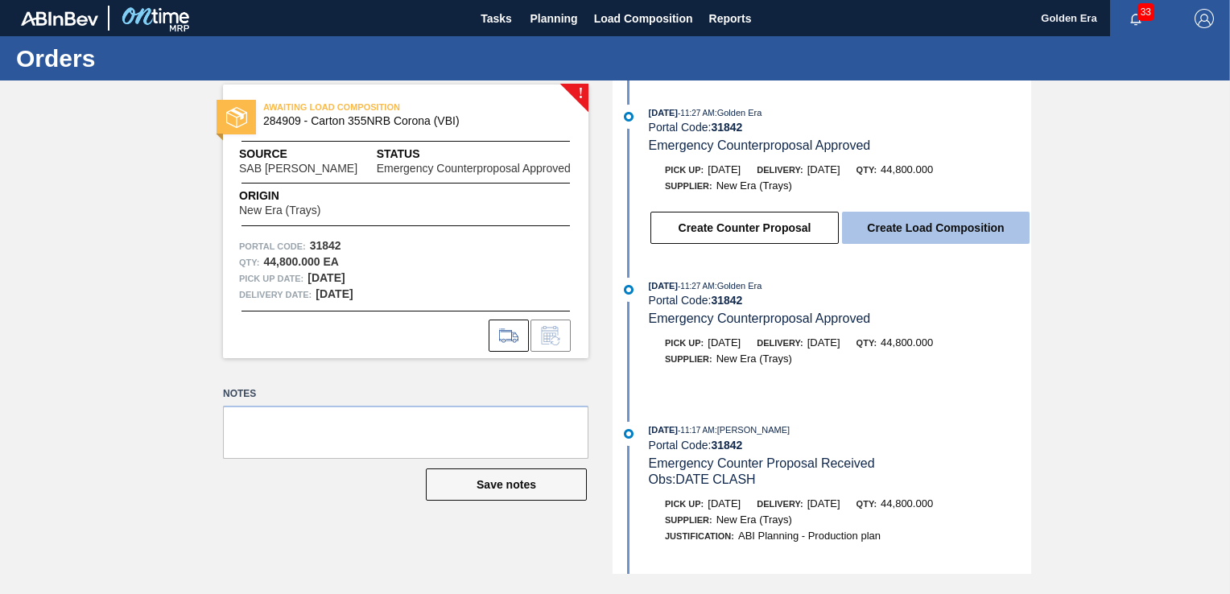
click at [936, 224] on button "Create Load Composition" at bounding box center [936, 228] width 188 height 32
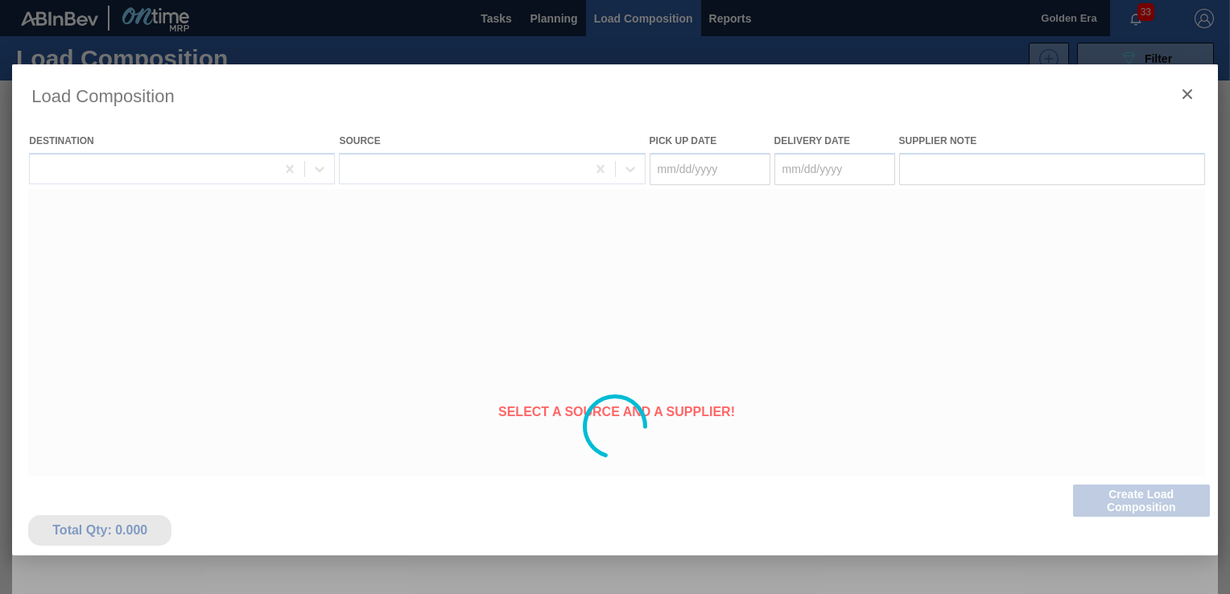
type Date "09/20/2025"
type Date "09/21/2025"
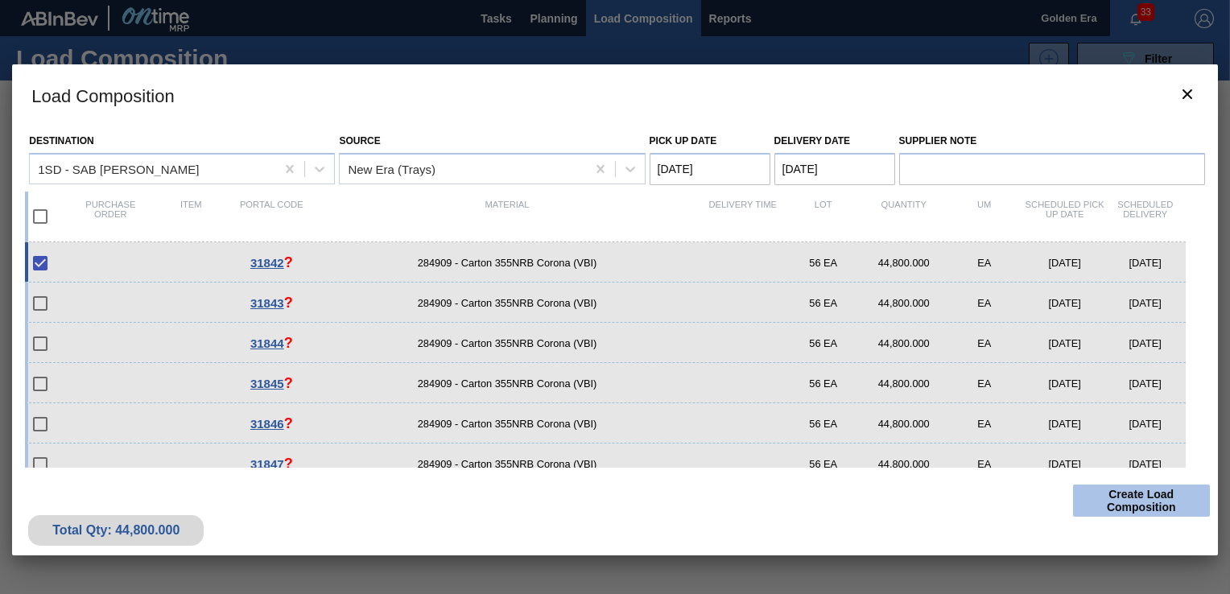
click at [1156, 499] on button "Create Load Composition" at bounding box center [1141, 501] width 137 height 32
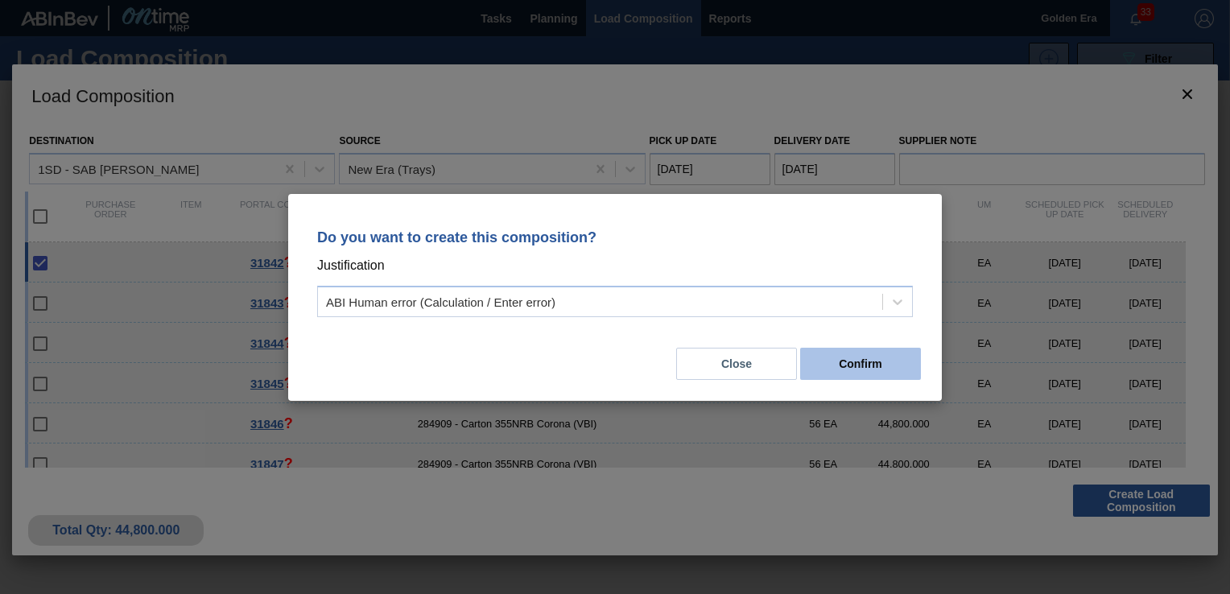
click at [895, 352] on button "Confirm" at bounding box center [860, 364] width 121 height 32
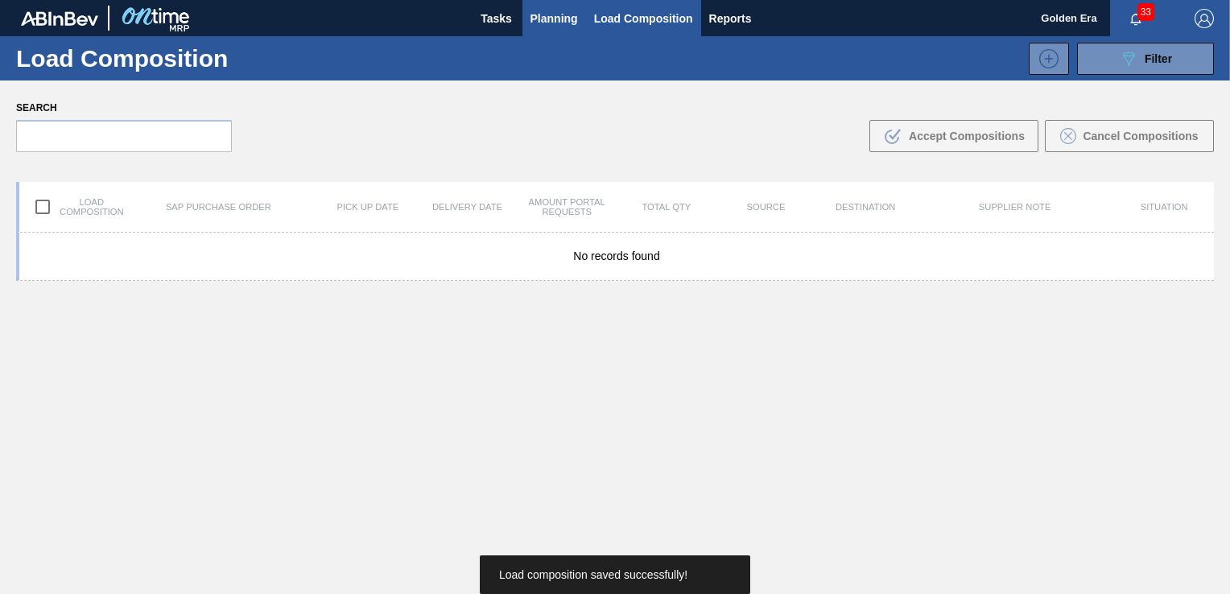
click at [544, 20] on span "Planning" at bounding box center [555, 18] width 48 height 19
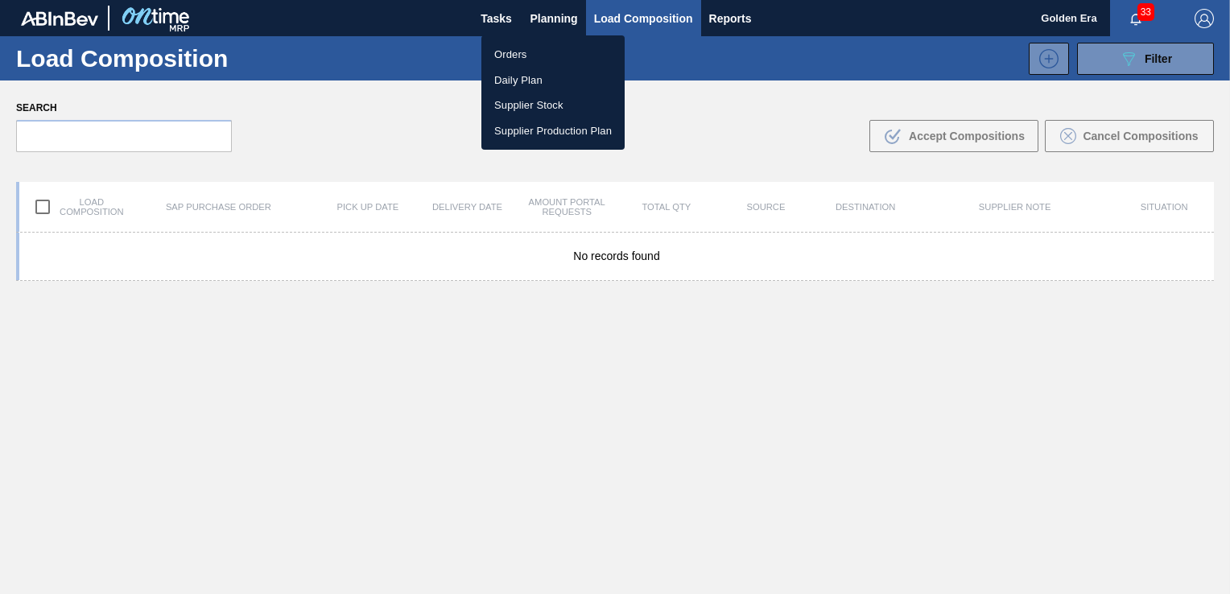
click at [530, 47] on li "Orders" at bounding box center [553, 55] width 143 height 26
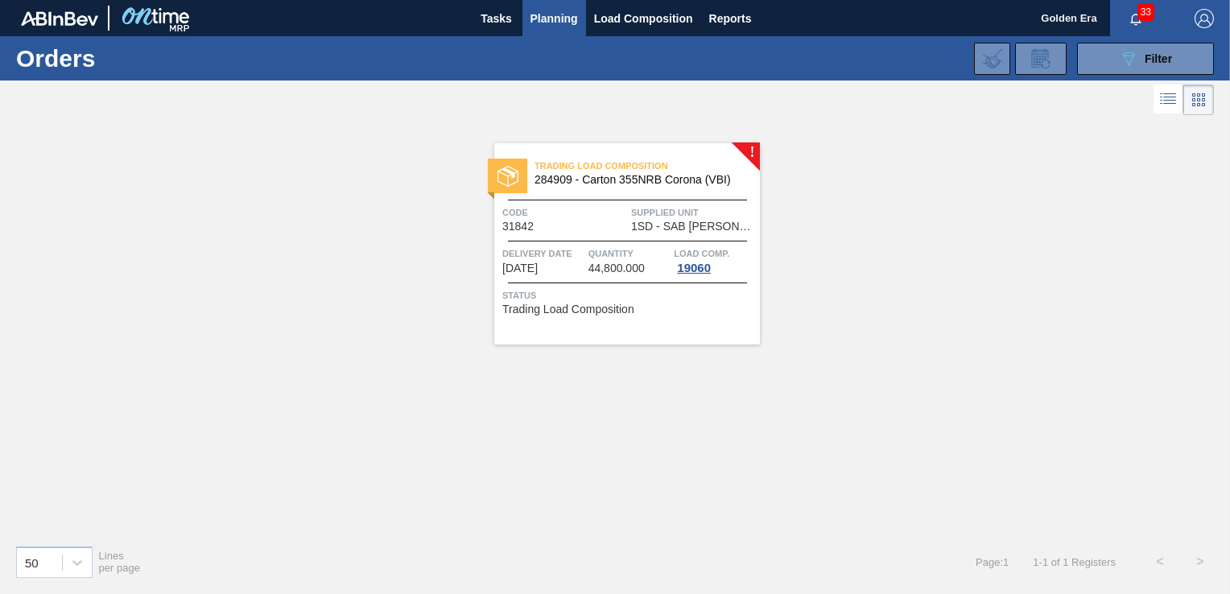
click at [1176, 52] on button "089F7B8B-B2A5-4AFE-B5C0-19BA573D28AC Filter" at bounding box center [1145, 59] width 137 height 32
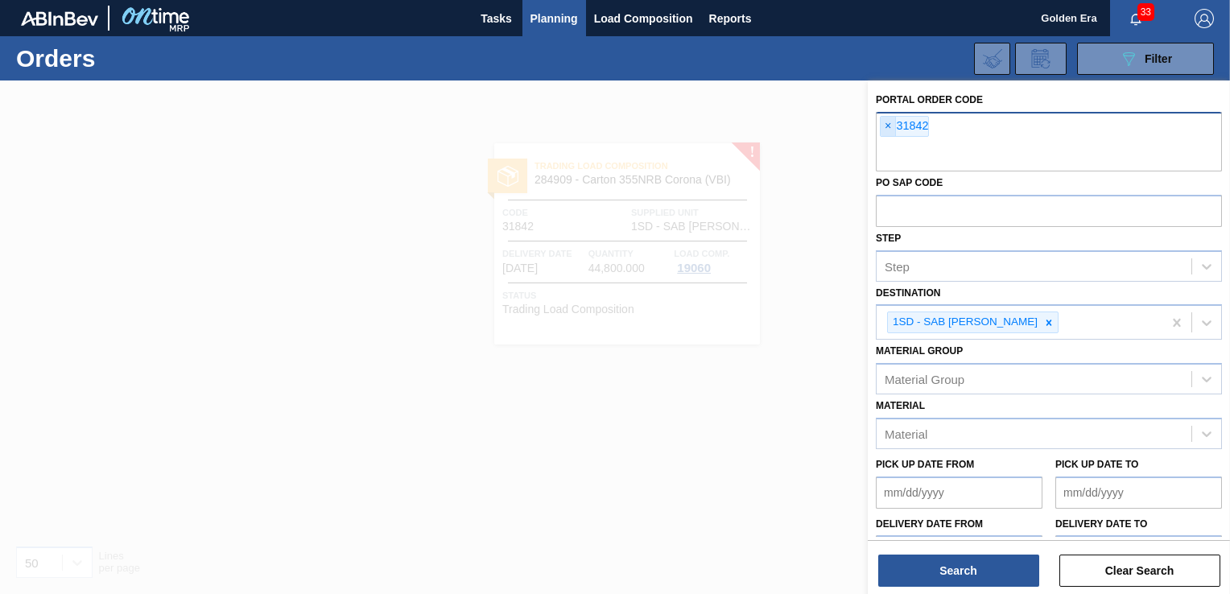
click at [881, 120] on span "×" at bounding box center [888, 126] width 15 height 19
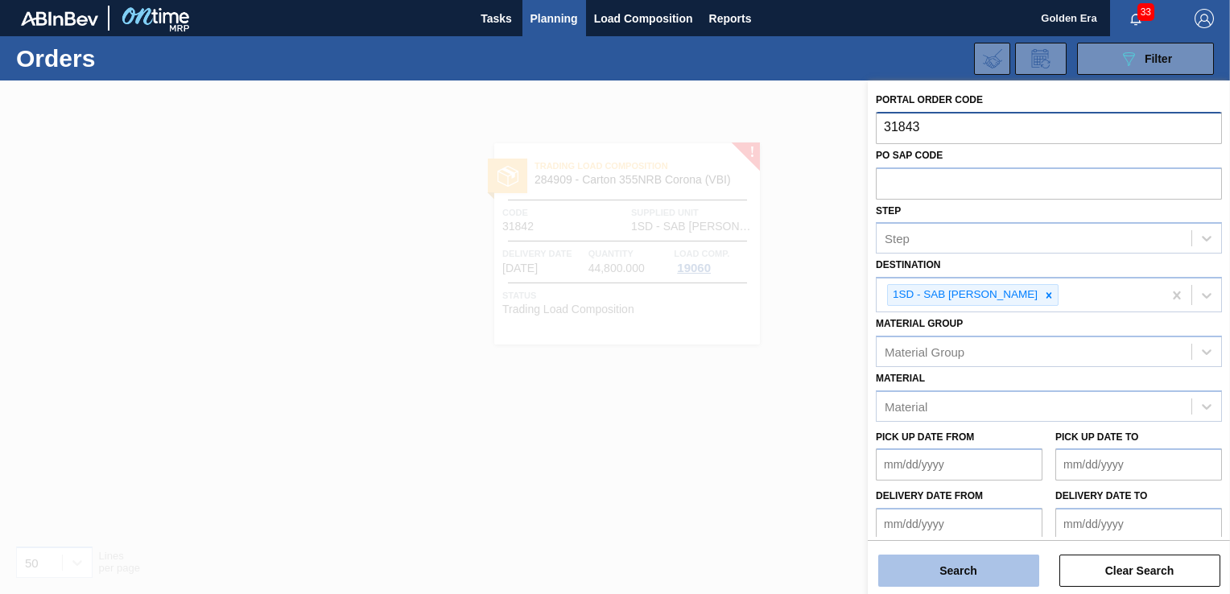
type input "31843"
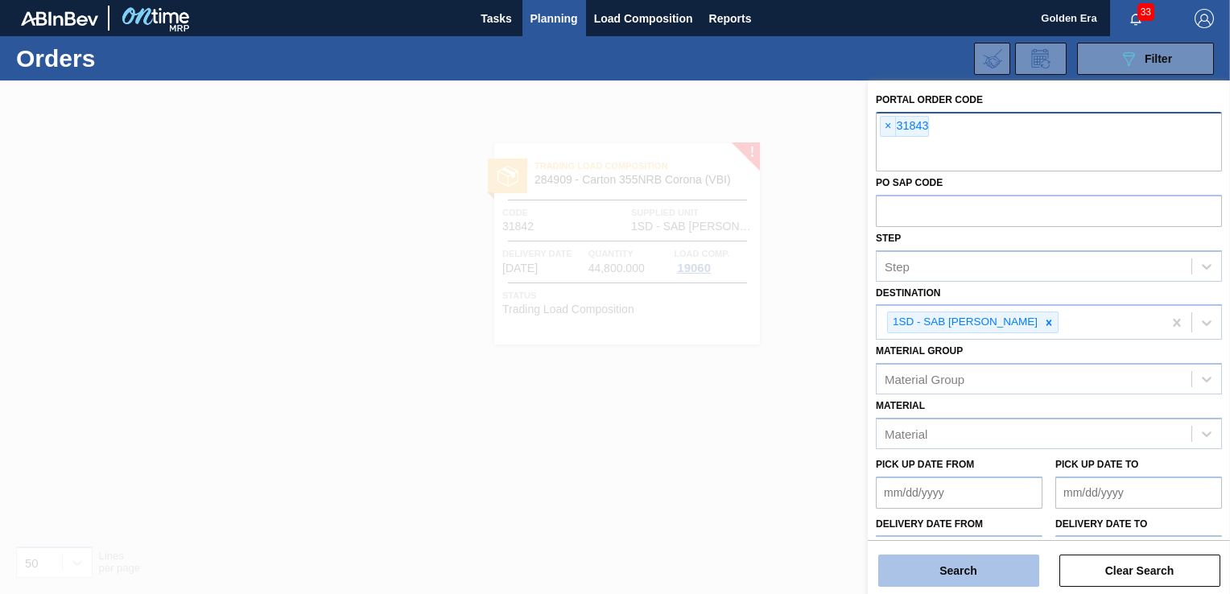
click at [952, 577] on button "Search" at bounding box center [958, 571] width 161 height 32
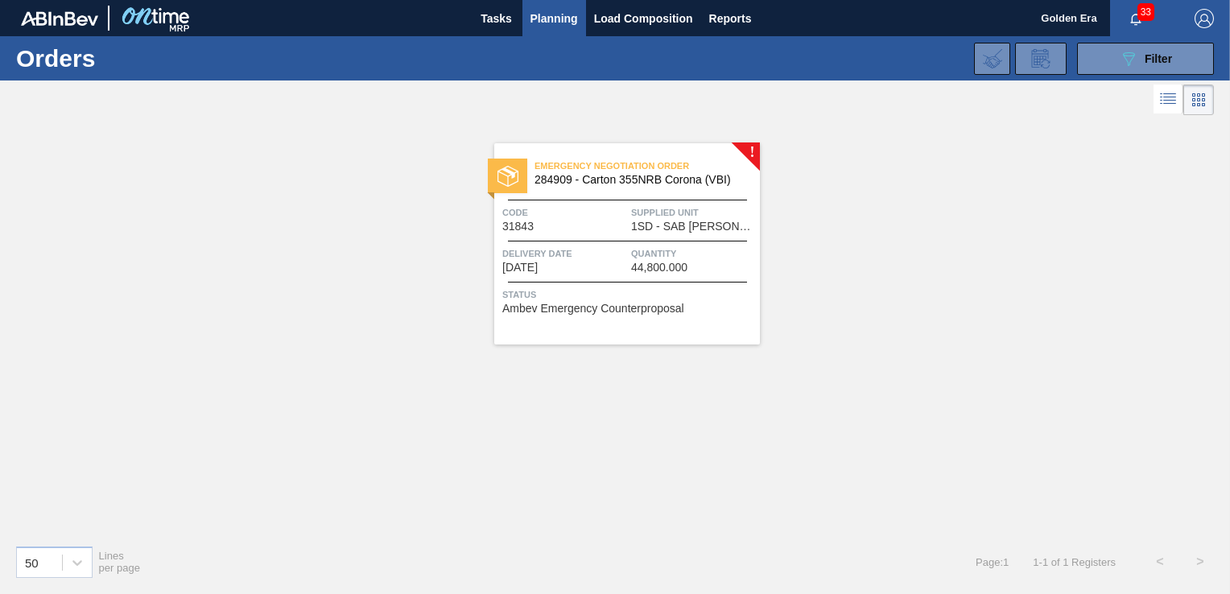
click at [698, 322] on div "Emergency Negotiation Order 284909 - Carton 355NRB Corona (VBI) Code 31843 Supp…" at bounding box center [627, 243] width 266 height 201
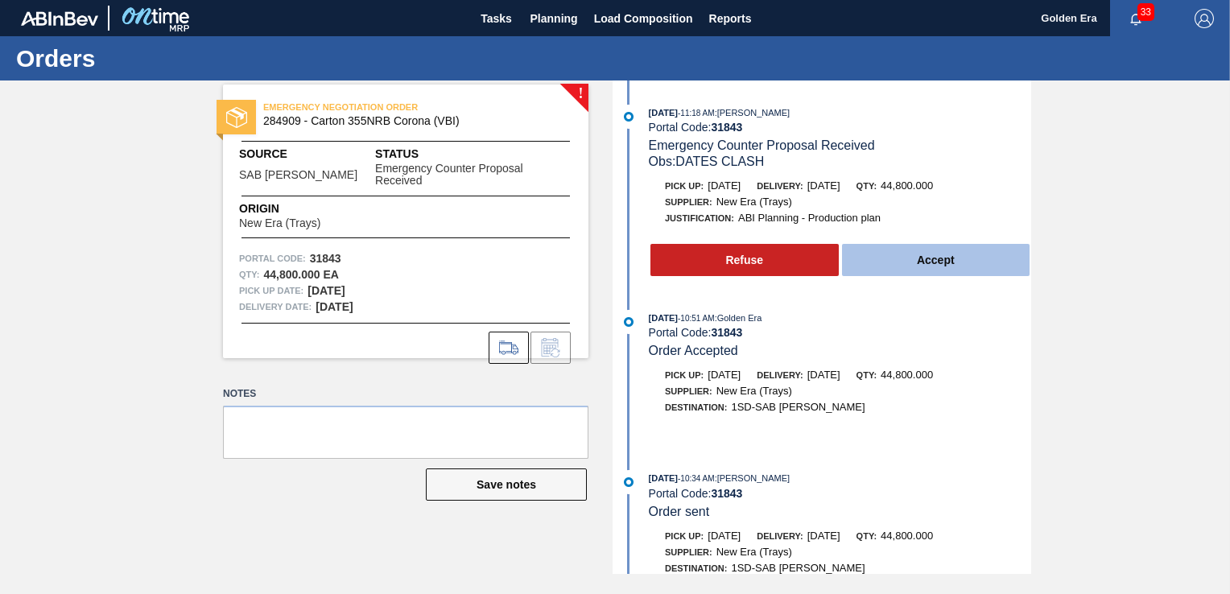
click at [968, 261] on button "Accept" at bounding box center [936, 260] width 188 height 32
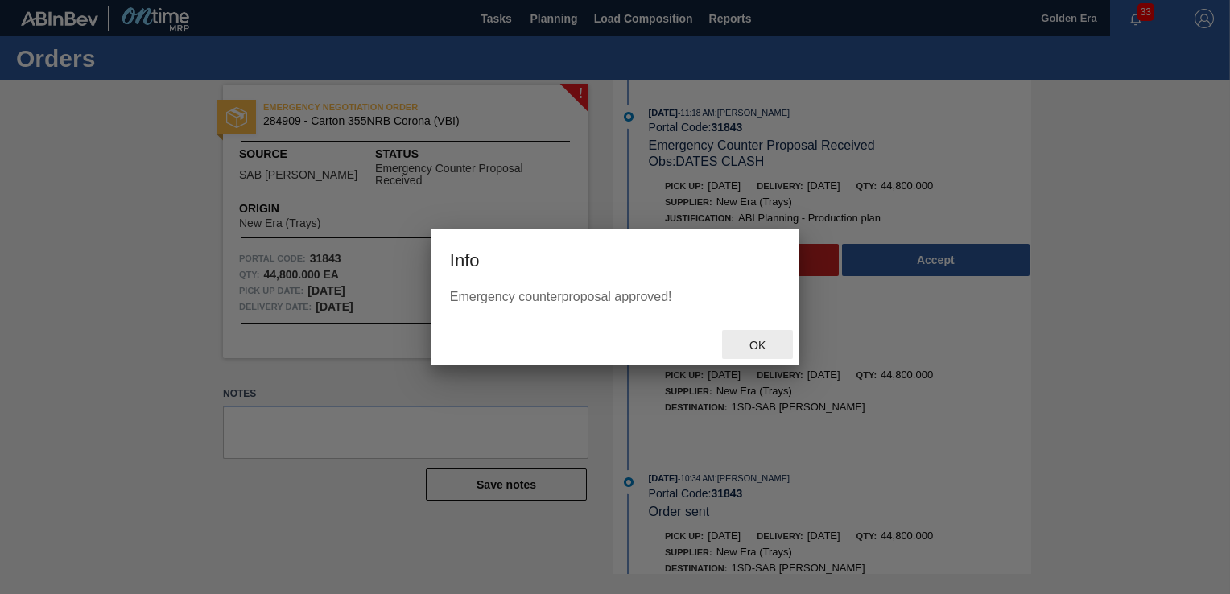
click at [755, 340] on span "Ok" at bounding box center [758, 345] width 42 height 13
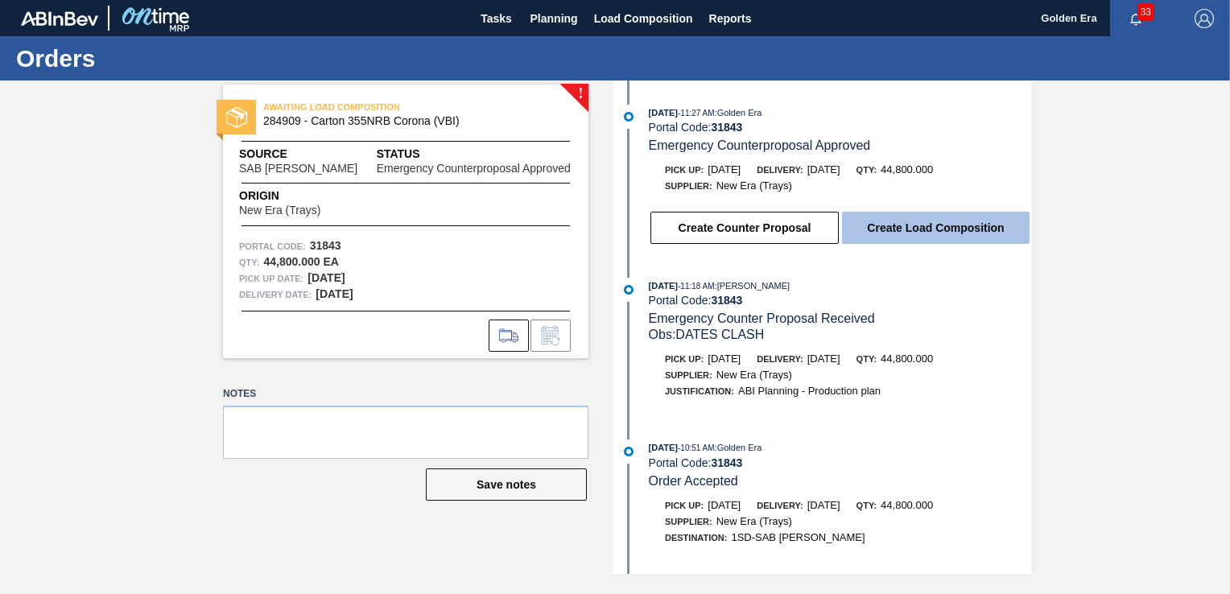
click at [947, 226] on button "Create Load Composition" at bounding box center [936, 228] width 188 height 32
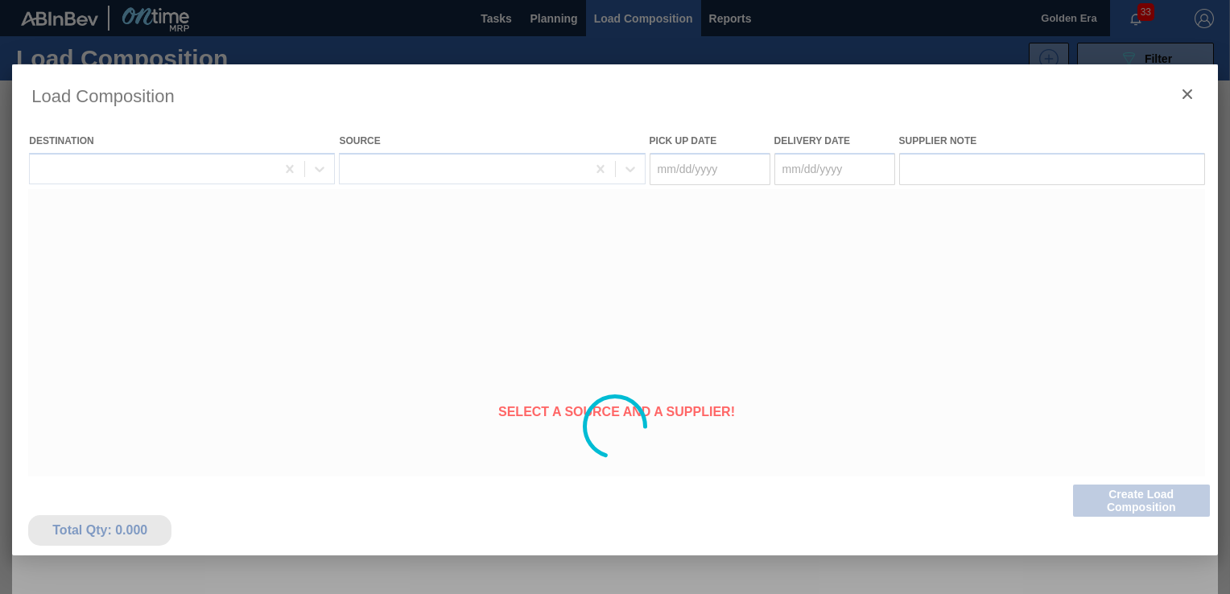
type Date "[DATE]"
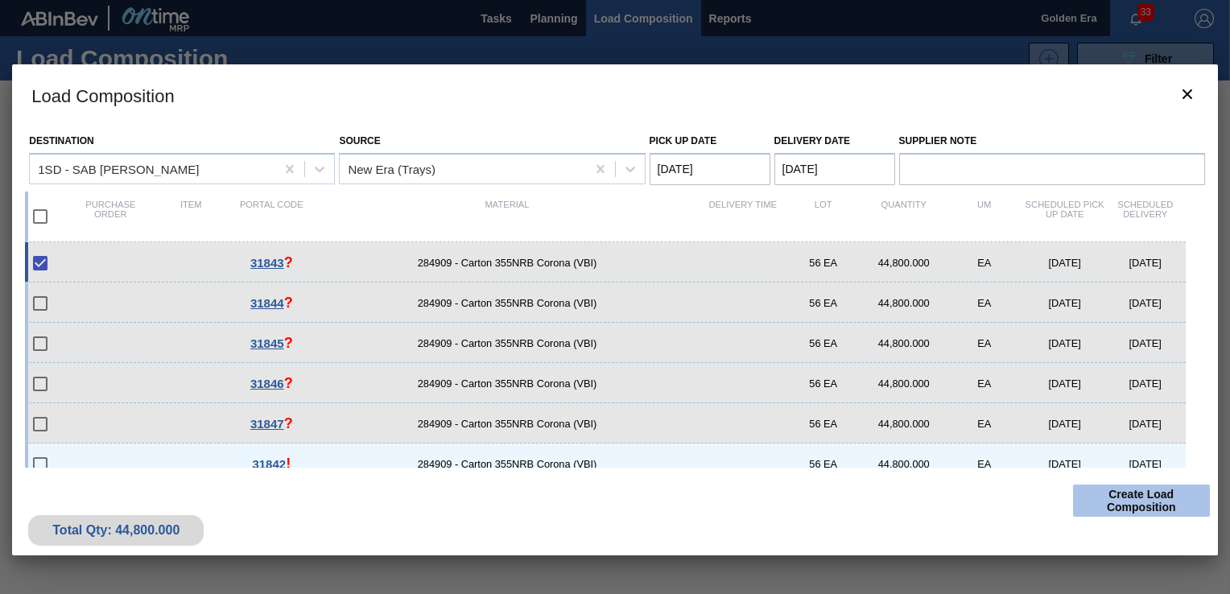
click at [1155, 501] on button "Create Load Composition" at bounding box center [1141, 501] width 137 height 32
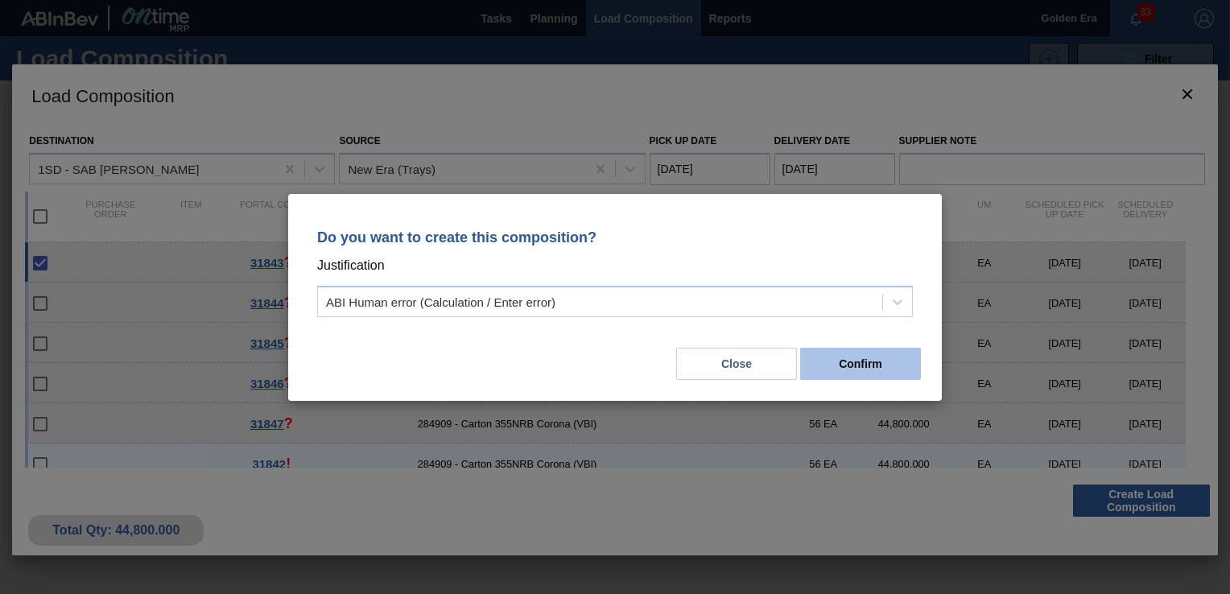
click at [872, 359] on button "Confirm" at bounding box center [860, 364] width 121 height 32
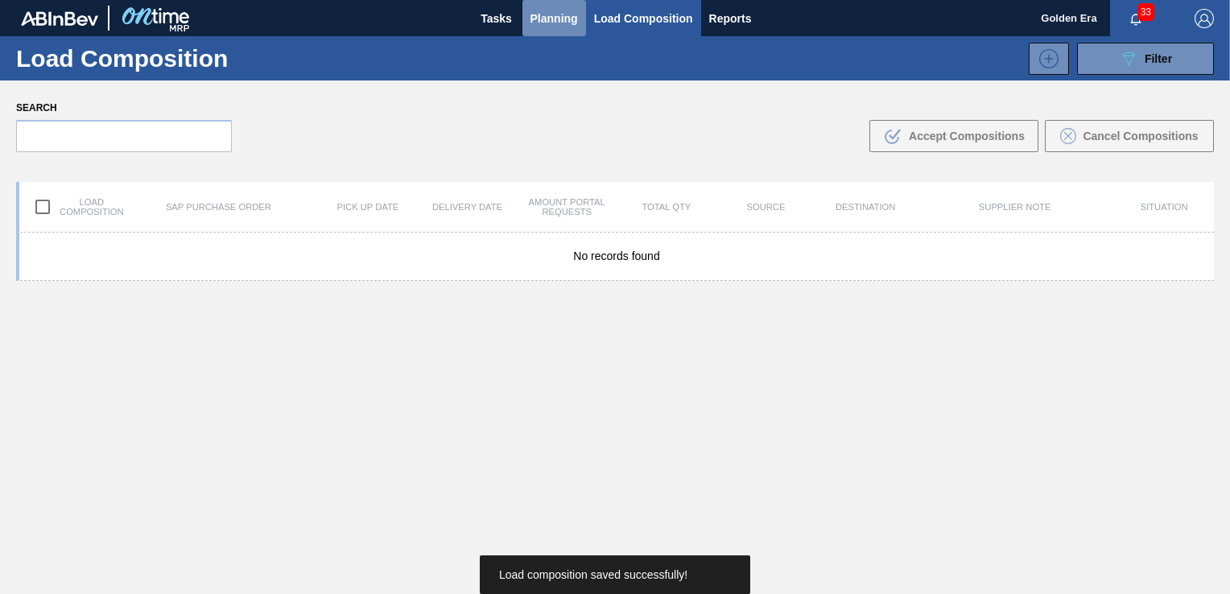
click at [559, 11] on span "Planning" at bounding box center [555, 18] width 48 height 19
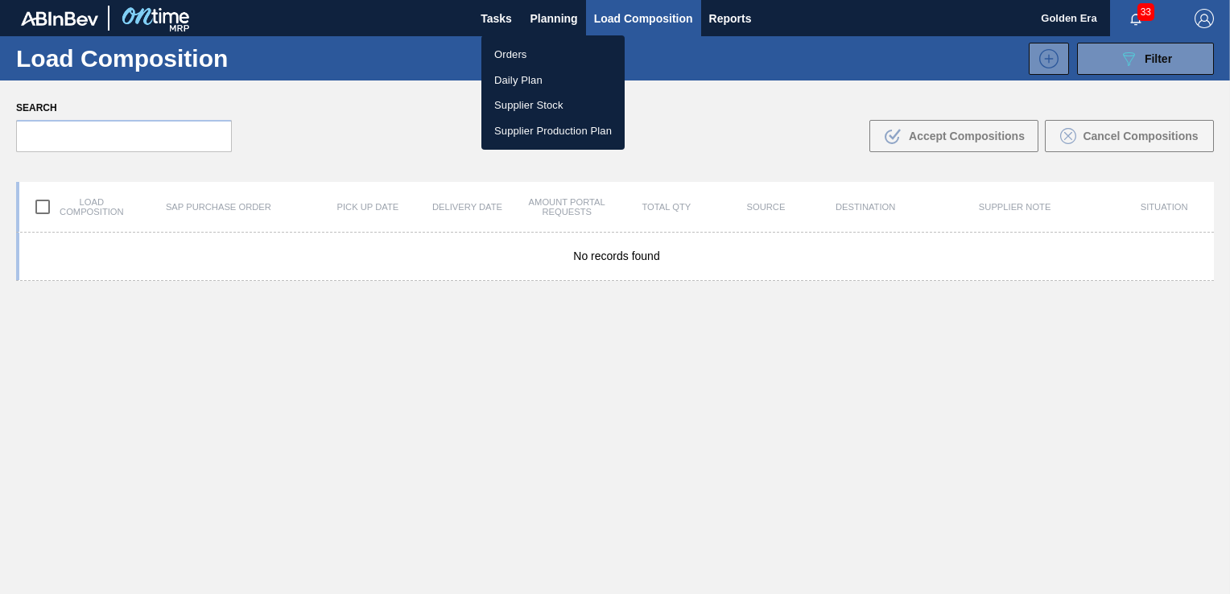
click at [539, 55] on li "Orders" at bounding box center [553, 55] width 143 height 26
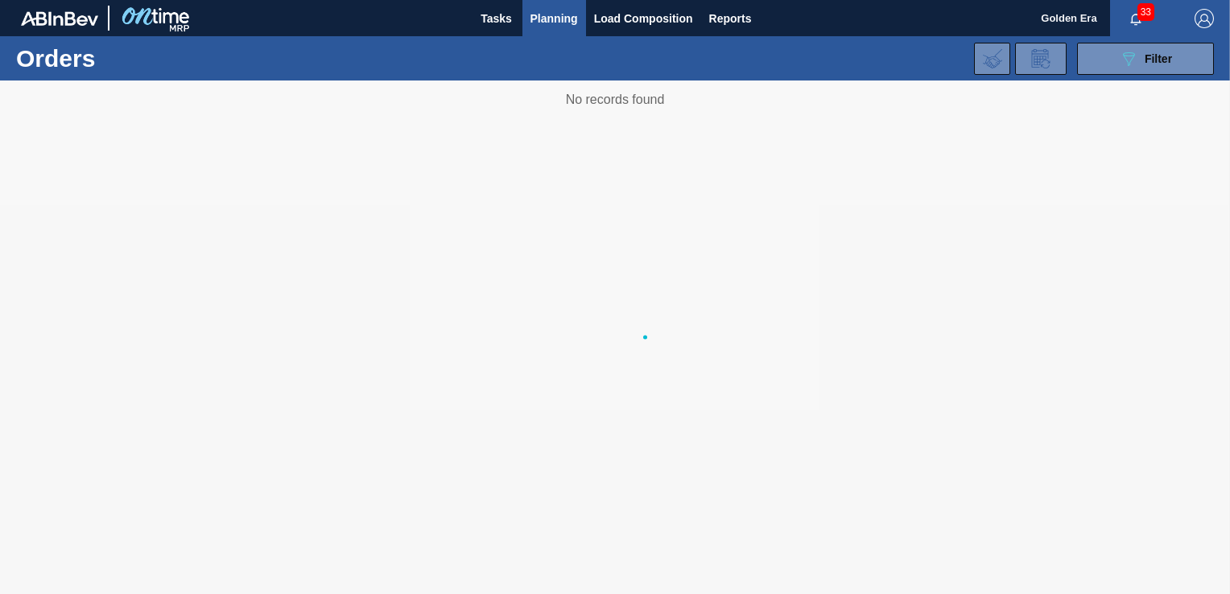
click at [538, 20] on span "Planning" at bounding box center [555, 18] width 48 height 19
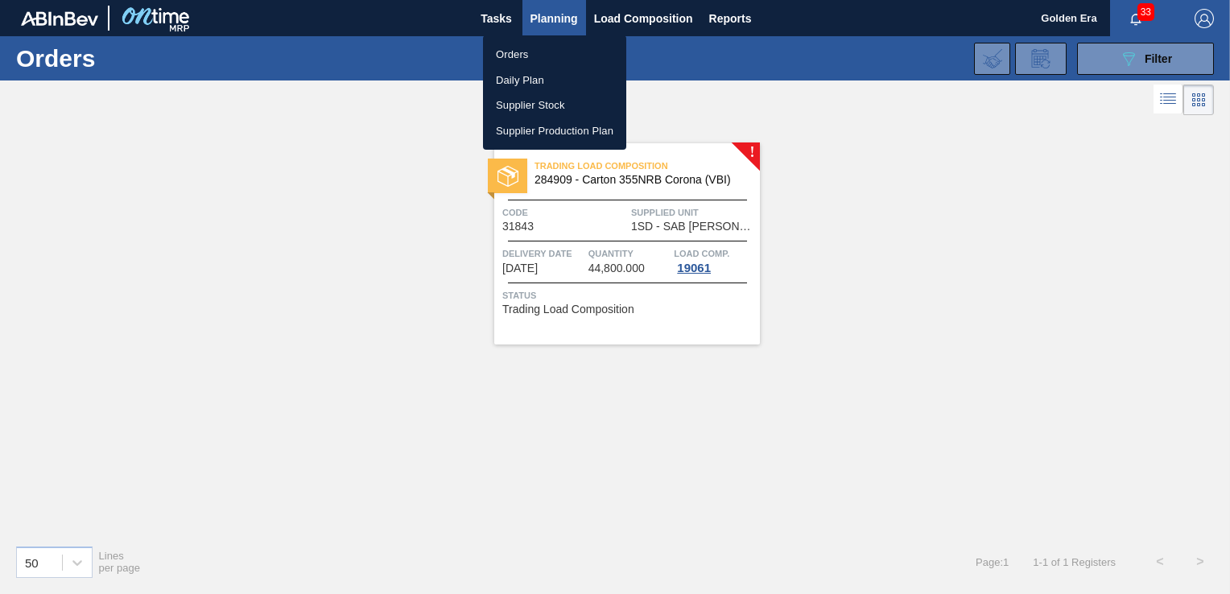
click at [527, 48] on li "Orders" at bounding box center [554, 55] width 143 height 26
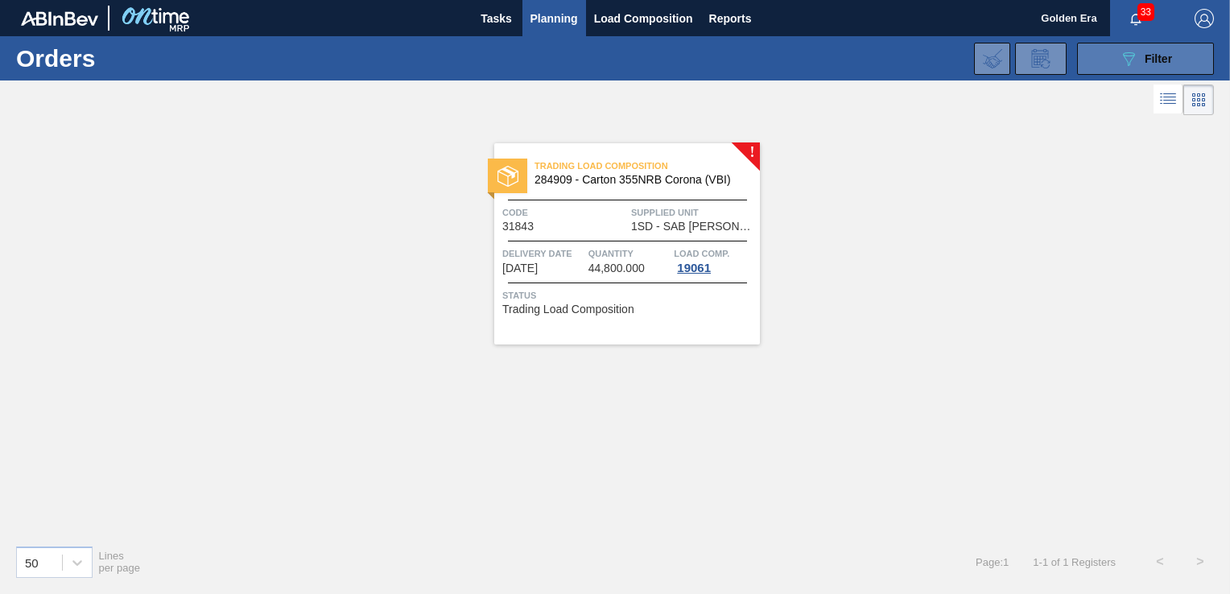
click at [1153, 54] on span "Filter" at bounding box center [1158, 58] width 27 height 13
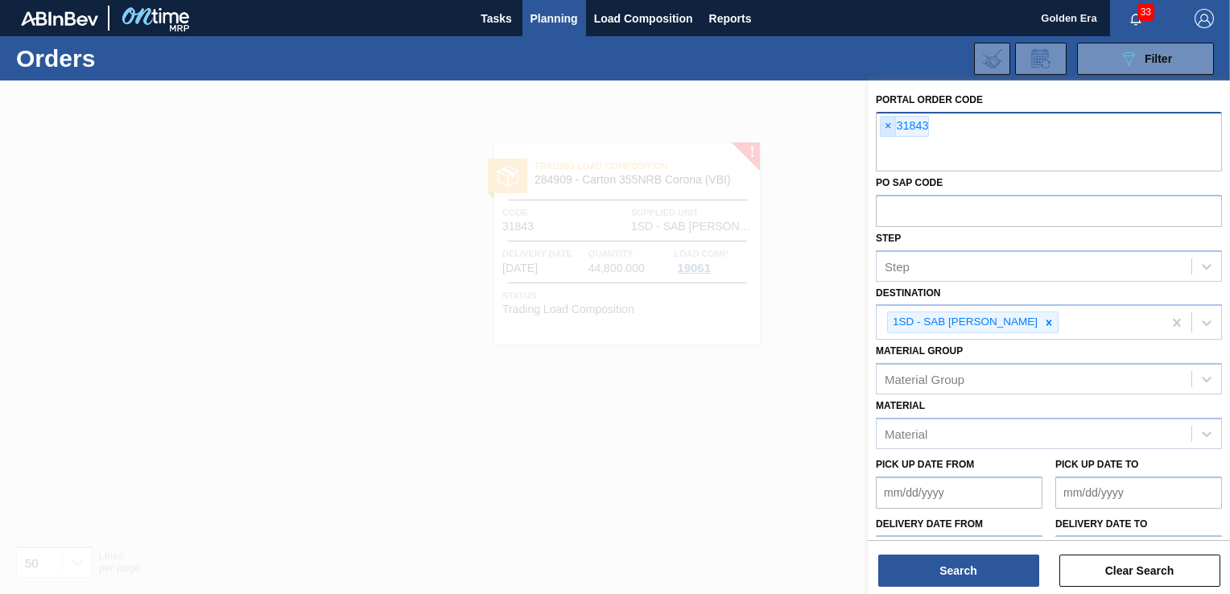
click at [891, 125] on span "×" at bounding box center [888, 126] width 15 height 19
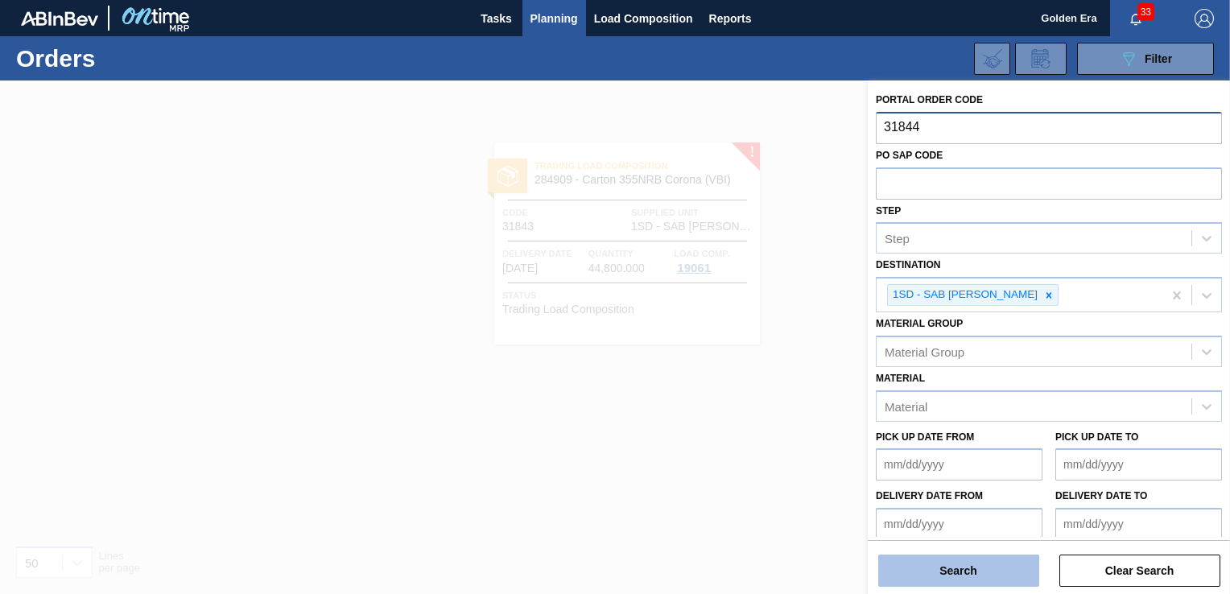
type input "31844"
click at [988, 568] on button "Search" at bounding box center [958, 571] width 161 height 32
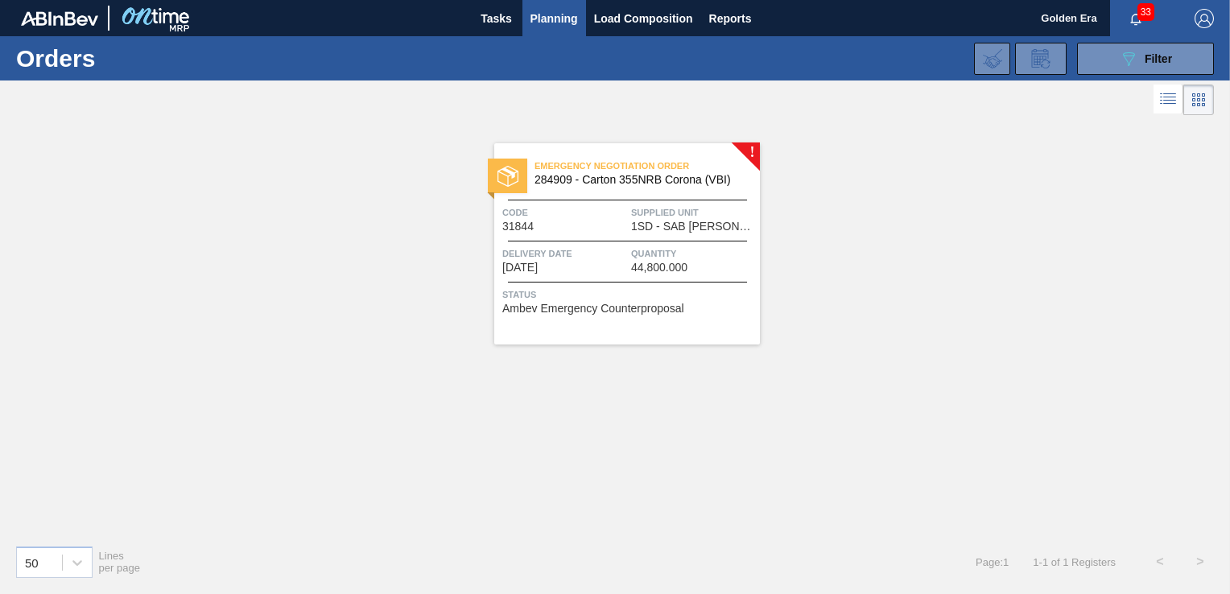
click at [699, 308] on div "Status Ambev Emergency Counterproposal" at bounding box center [629, 300] width 254 height 26
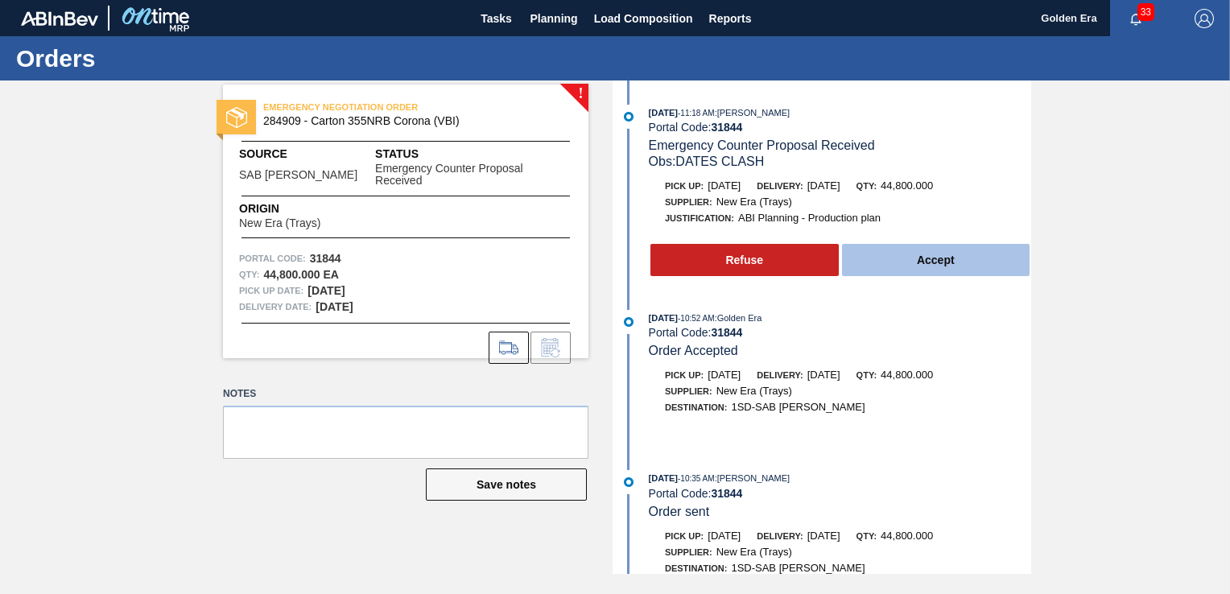
click at [969, 255] on button "Accept" at bounding box center [936, 260] width 188 height 32
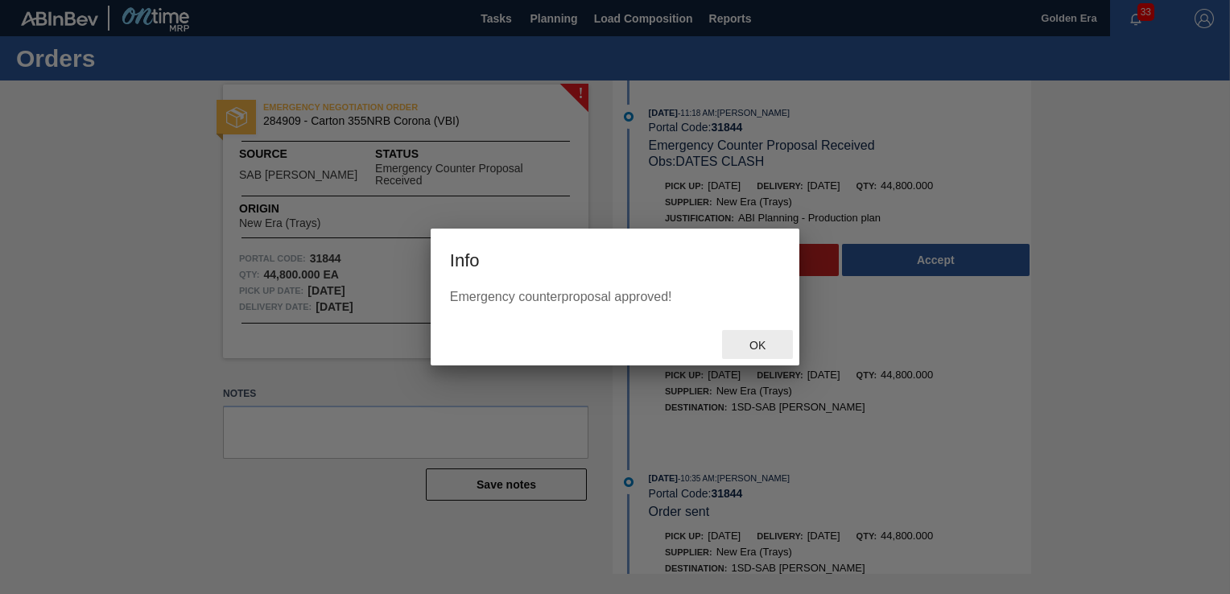
click at [763, 346] on span "Ok" at bounding box center [758, 345] width 42 height 13
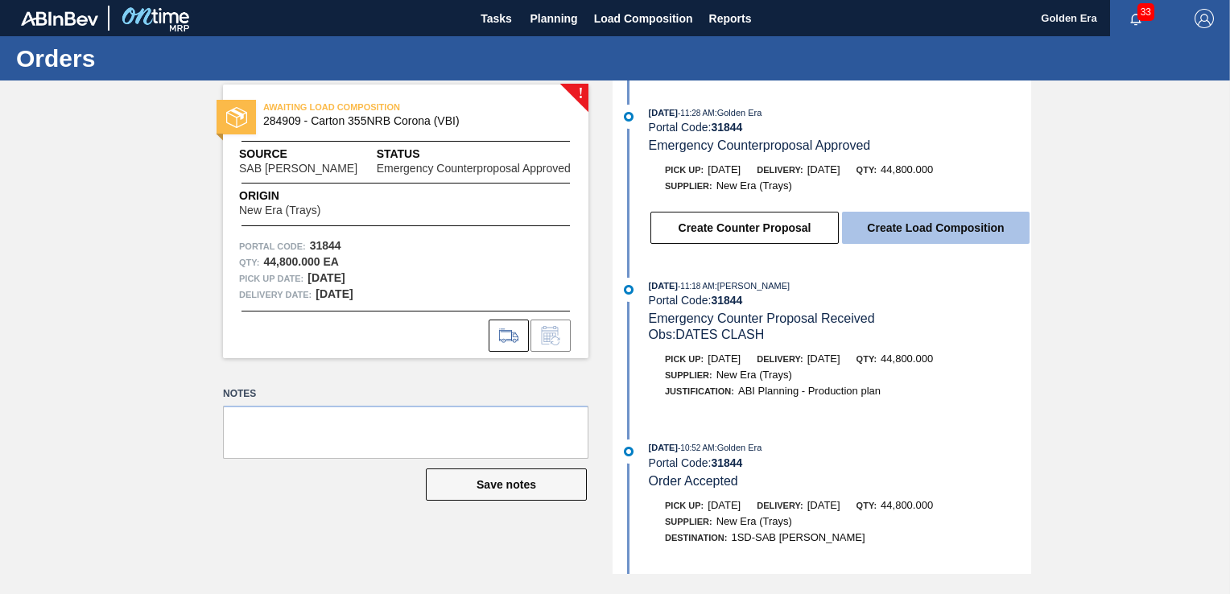
click at [924, 230] on button "Create Load Composition" at bounding box center [936, 228] width 188 height 32
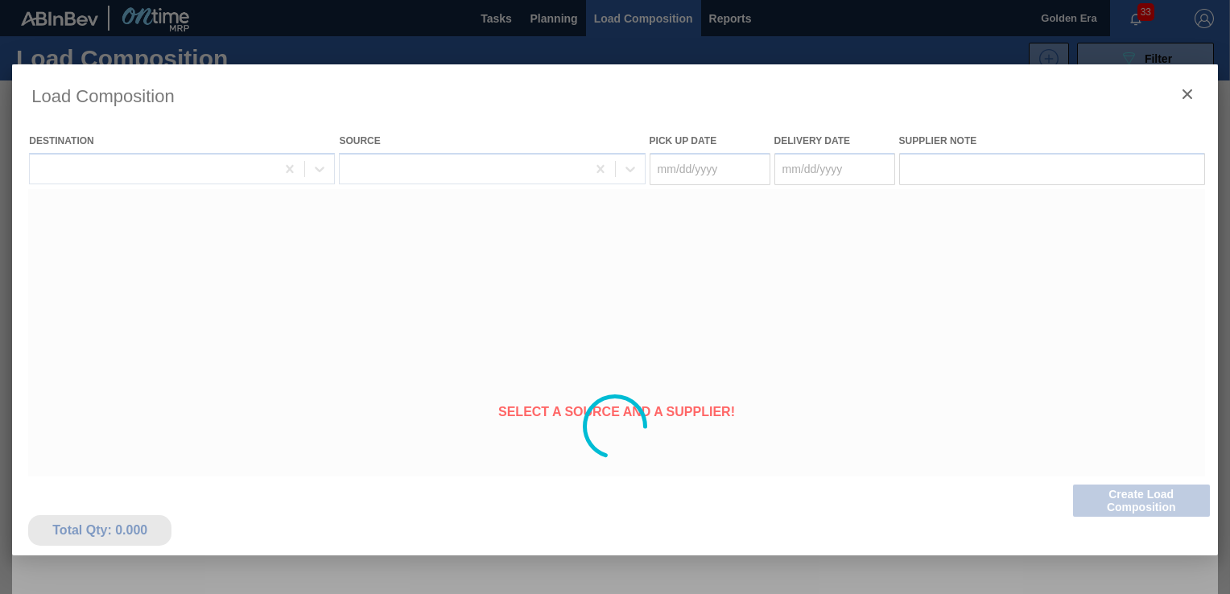
type Date "[DATE]"
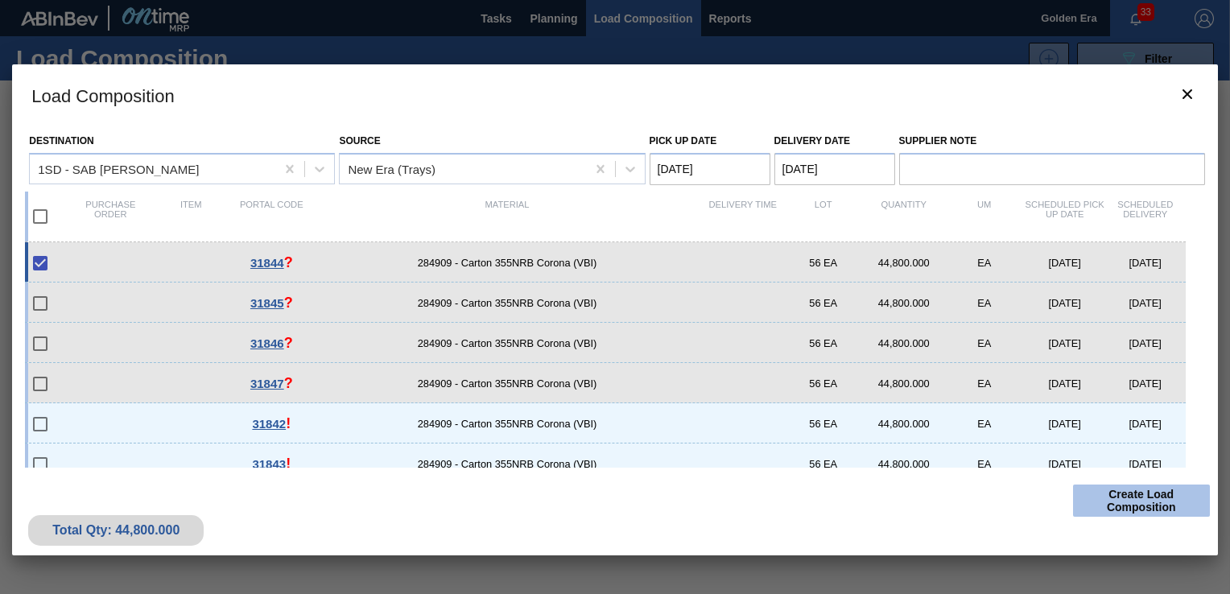
click at [1131, 494] on button "Create Load Composition" at bounding box center [1141, 501] width 137 height 32
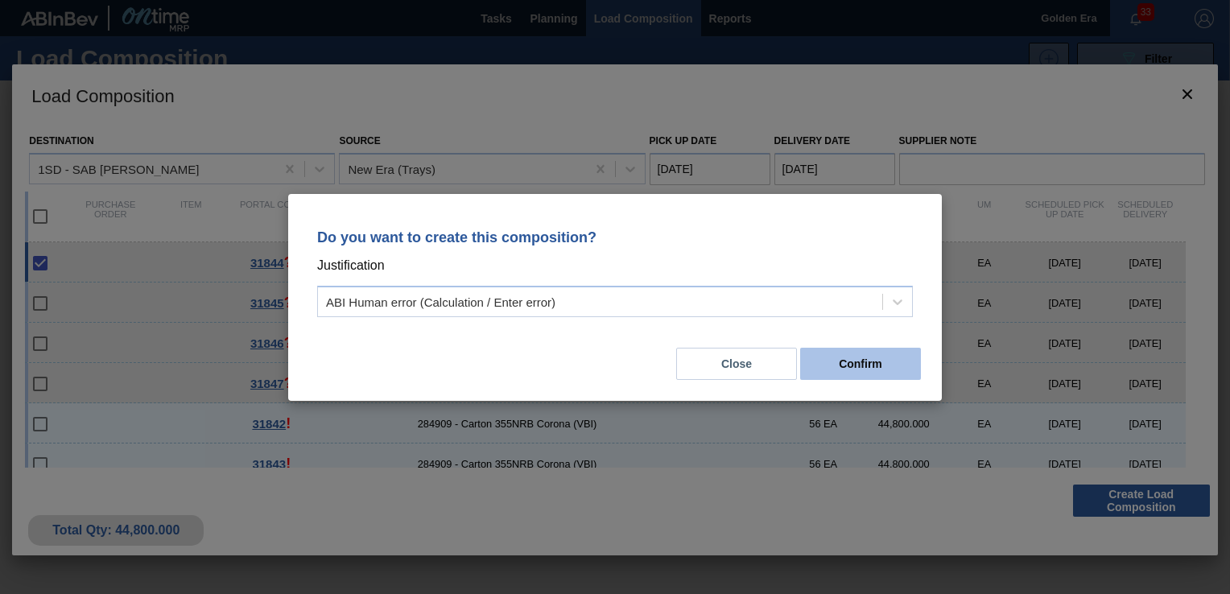
click at [862, 356] on button "Confirm" at bounding box center [860, 364] width 121 height 32
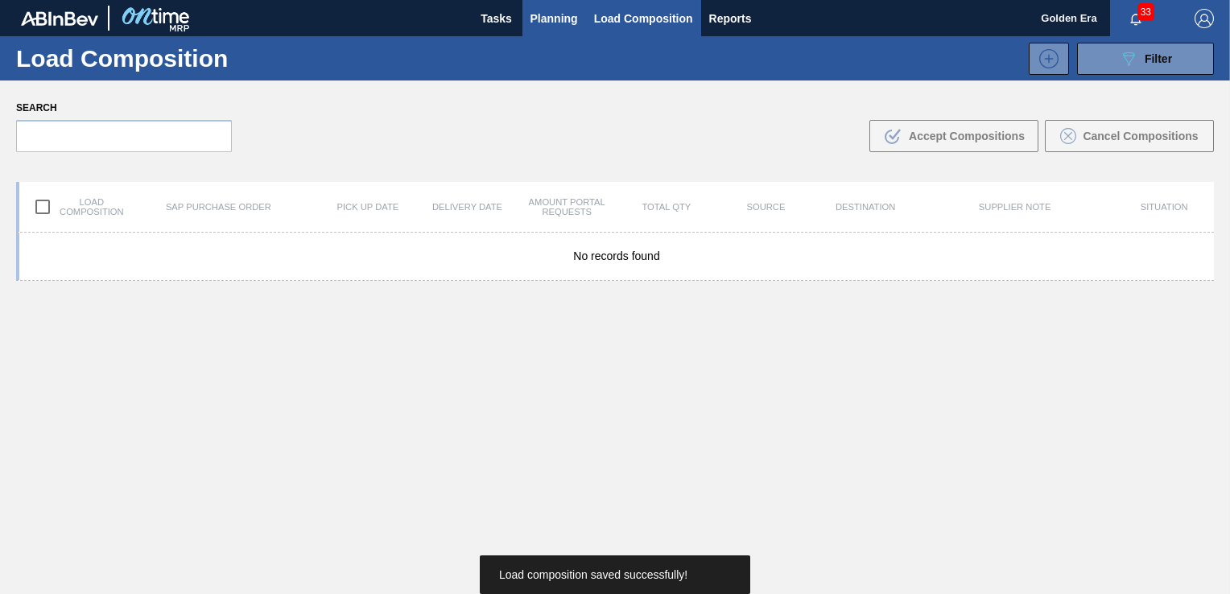
click at [556, 21] on span "Planning" at bounding box center [555, 18] width 48 height 19
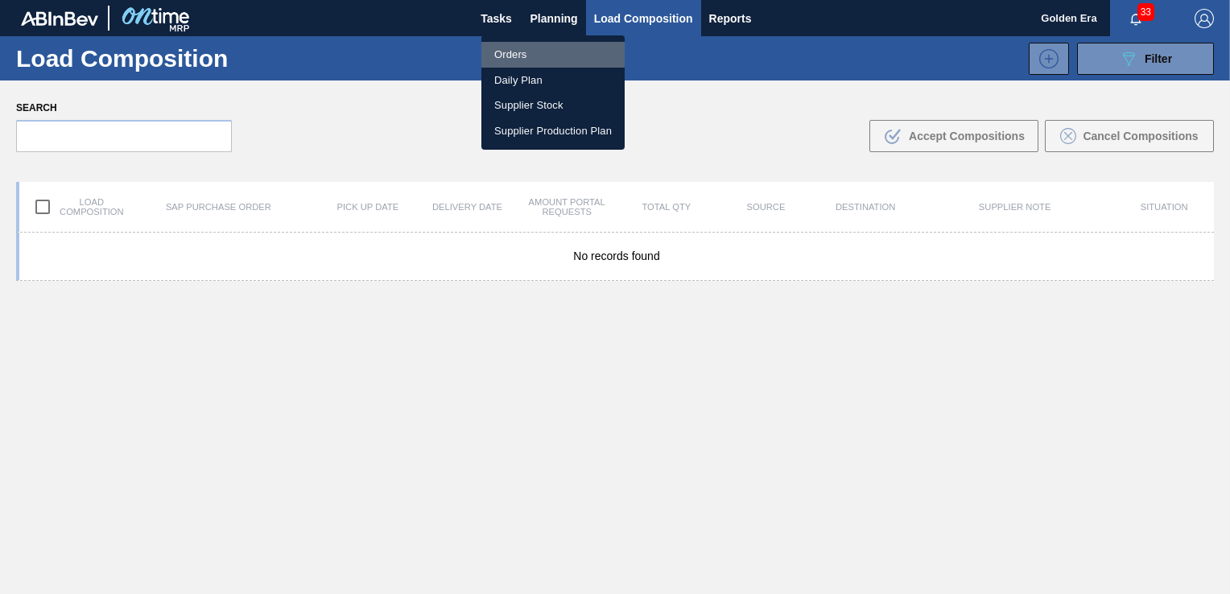
click at [509, 52] on li "Orders" at bounding box center [553, 55] width 143 height 26
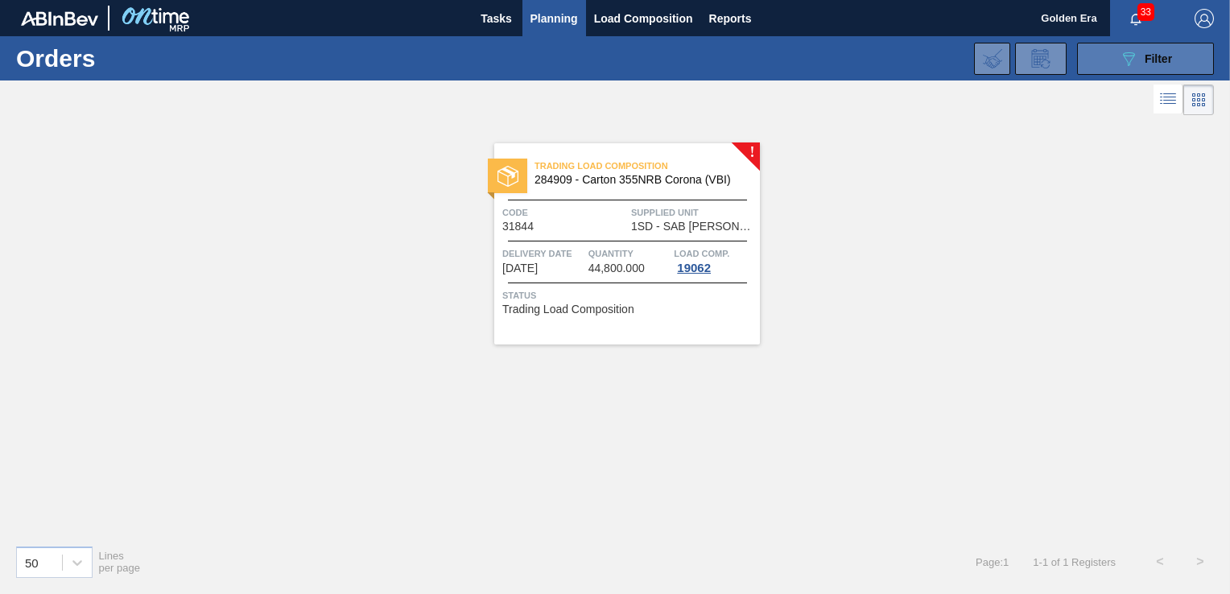
click at [1168, 53] on span "Filter" at bounding box center [1158, 58] width 27 height 13
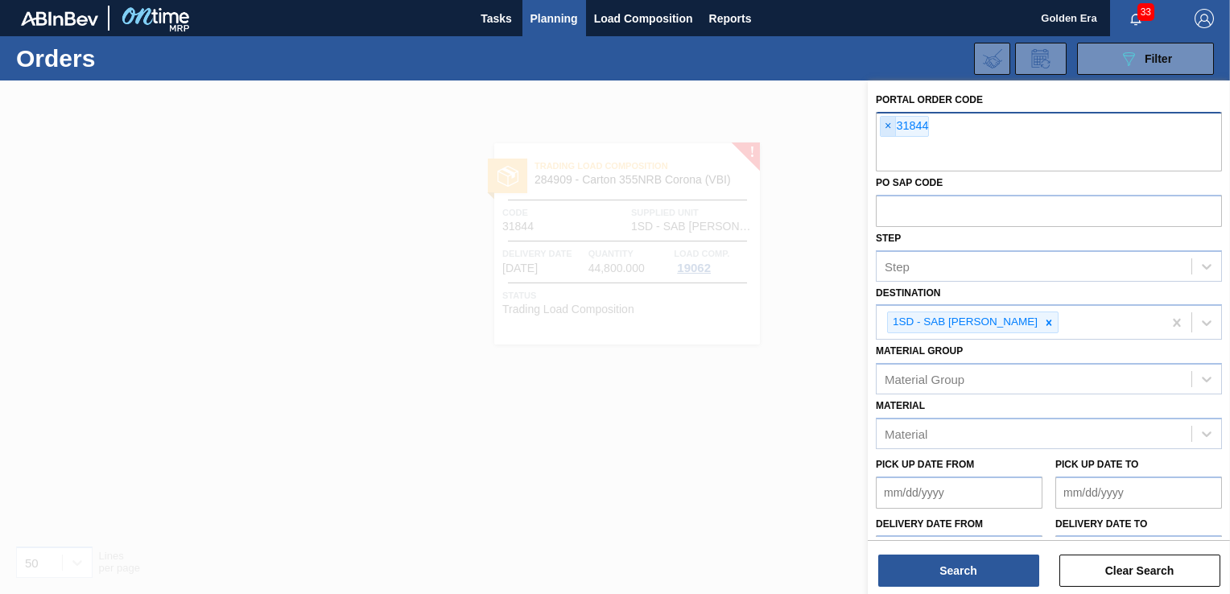
click at [889, 124] on span "×" at bounding box center [888, 126] width 15 height 19
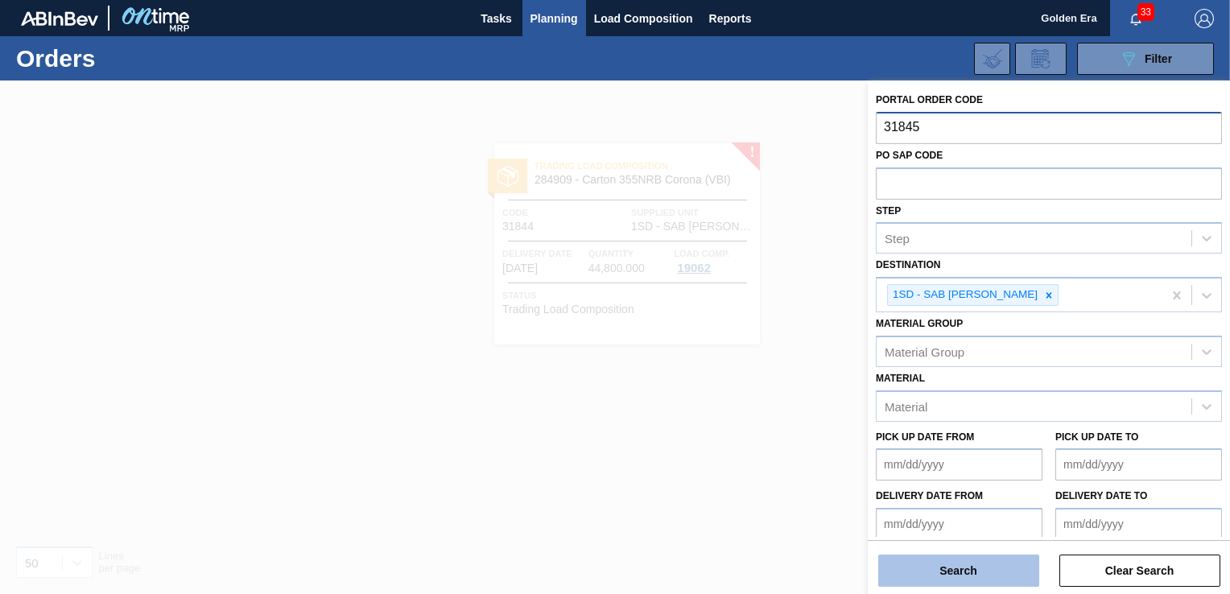
type input "31845"
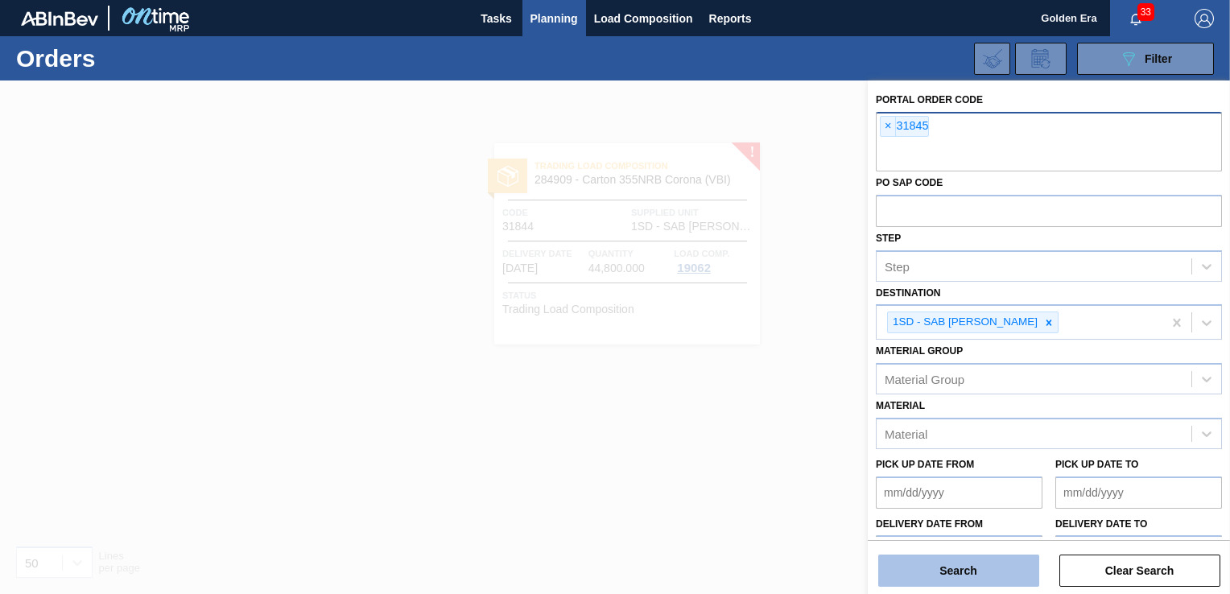
click at [967, 573] on button "Search" at bounding box center [958, 571] width 161 height 32
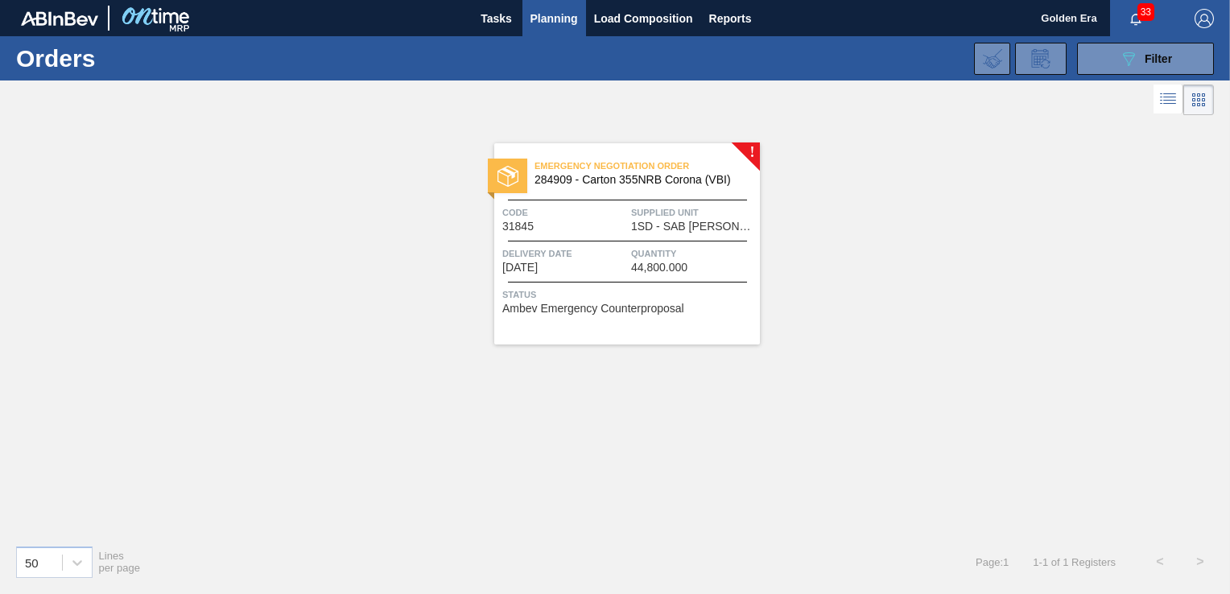
click at [709, 288] on span "Status" at bounding box center [629, 295] width 254 height 16
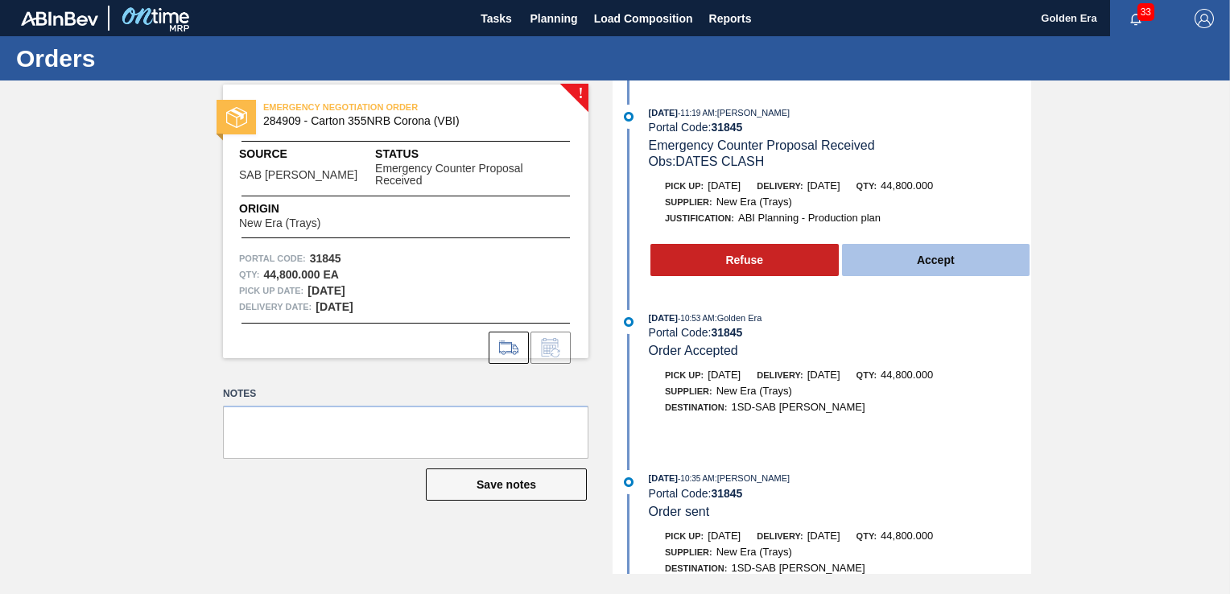
click at [926, 262] on button "Accept" at bounding box center [936, 260] width 188 height 32
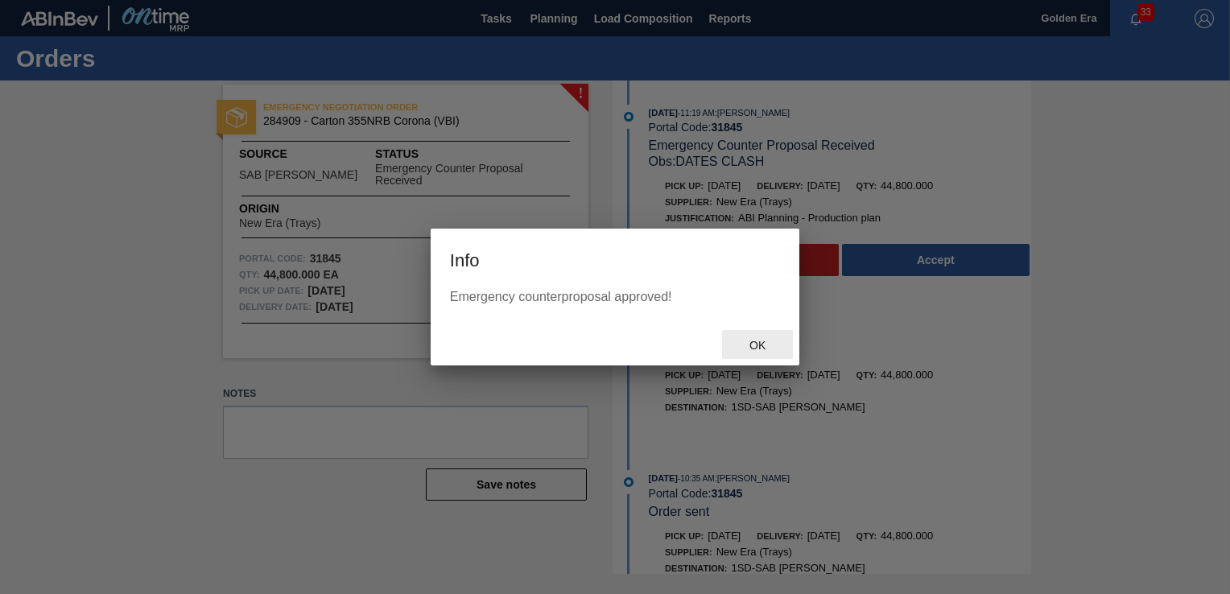
click at [763, 343] on span "Ok" at bounding box center [758, 345] width 42 height 13
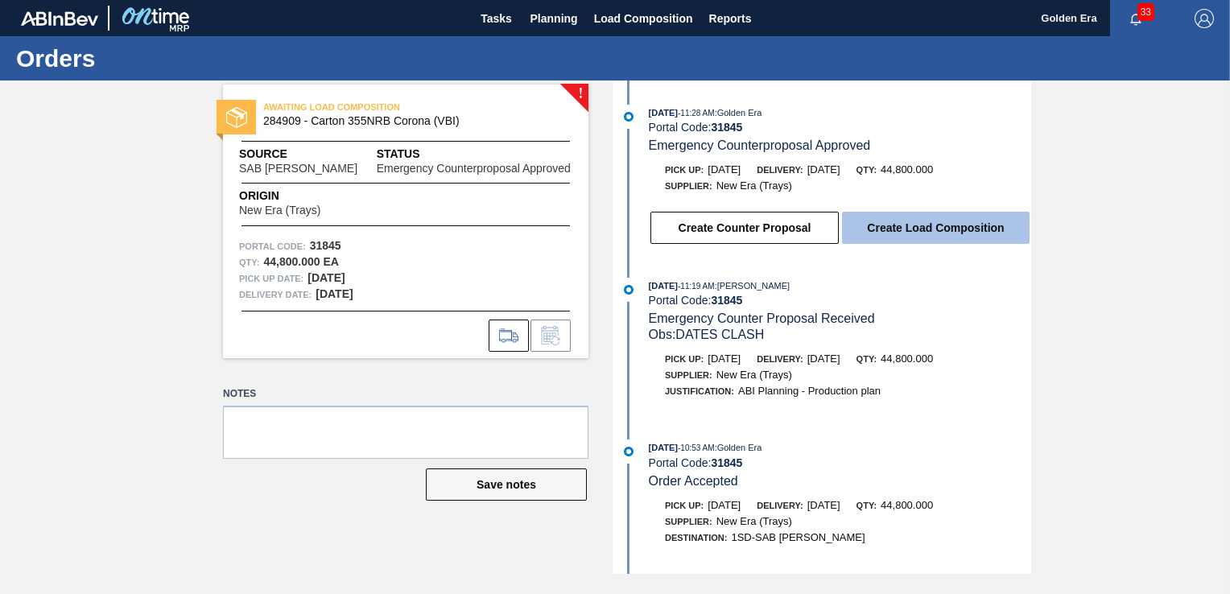
click at [916, 221] on button "Create Load Composition" at bounding box center [936, 228] width 188 height 32
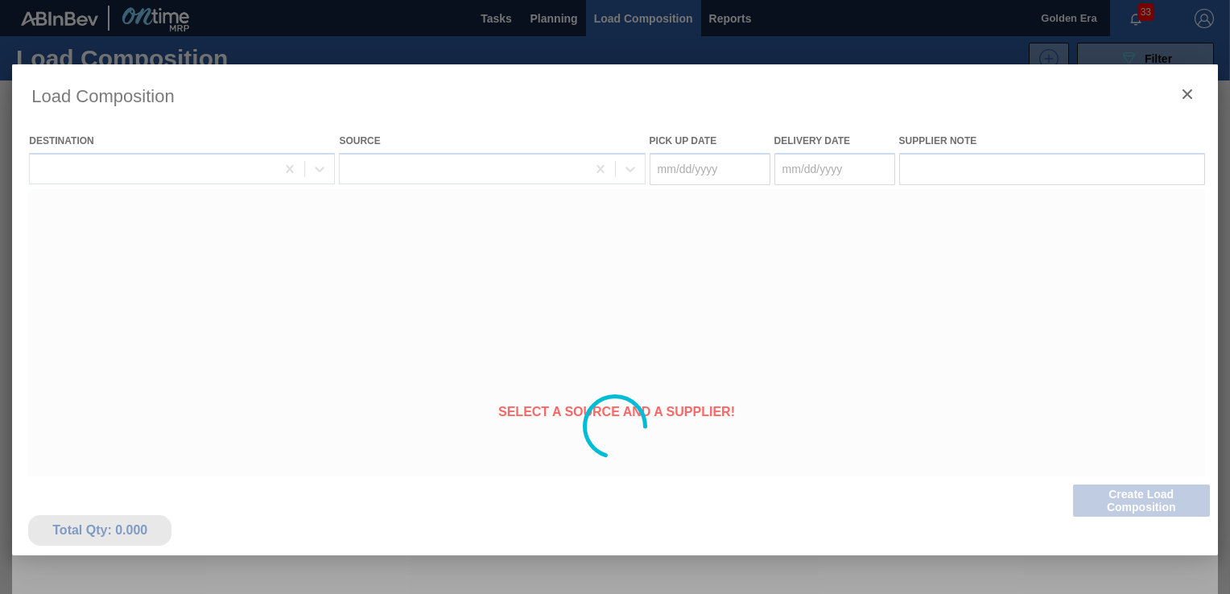
type Date "[DATE]"
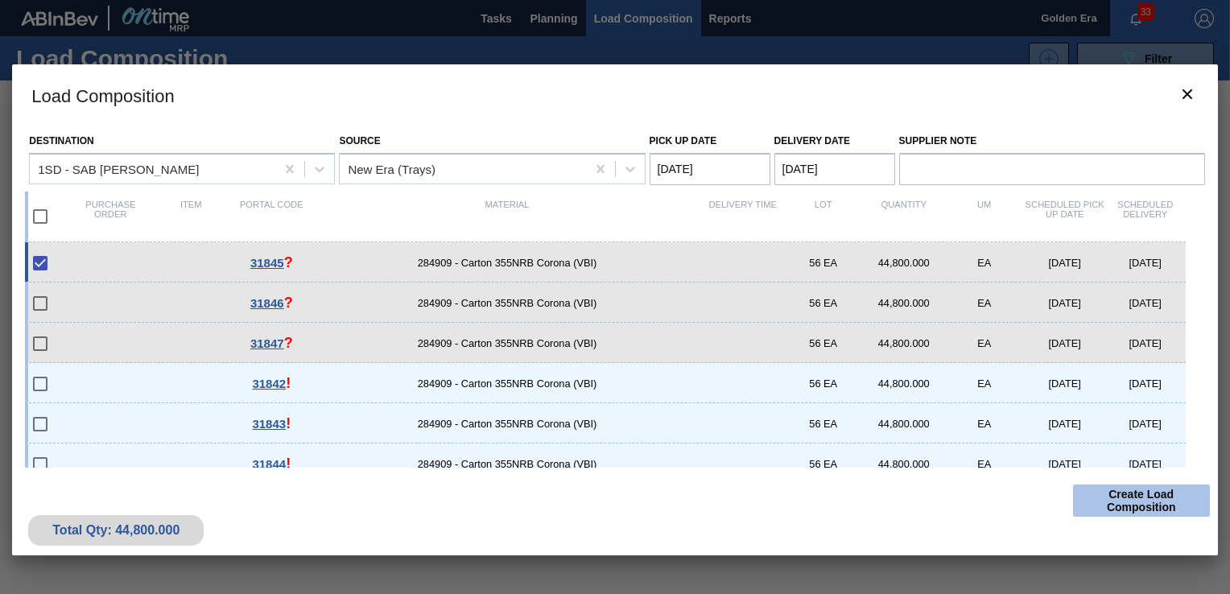
click at [1121, 511] on button "Create Load Composition" at bounding box center [1141, 501] width 137 height 32
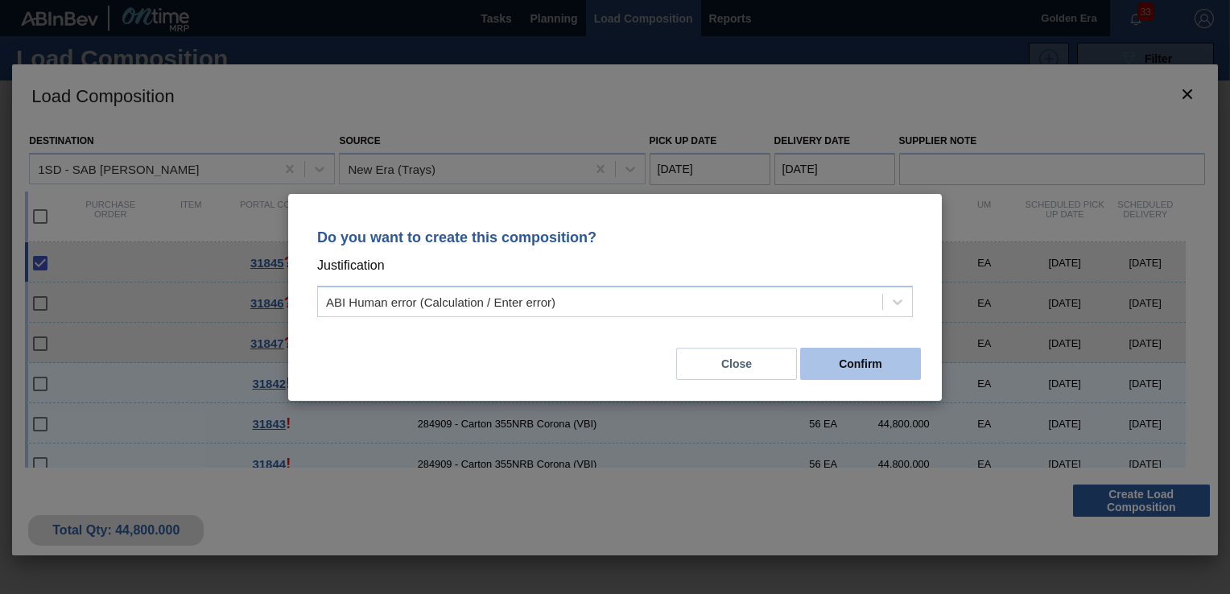
click at [892, 356] on button "Confirm" at bounding box center [860, 364] width 121 height 32
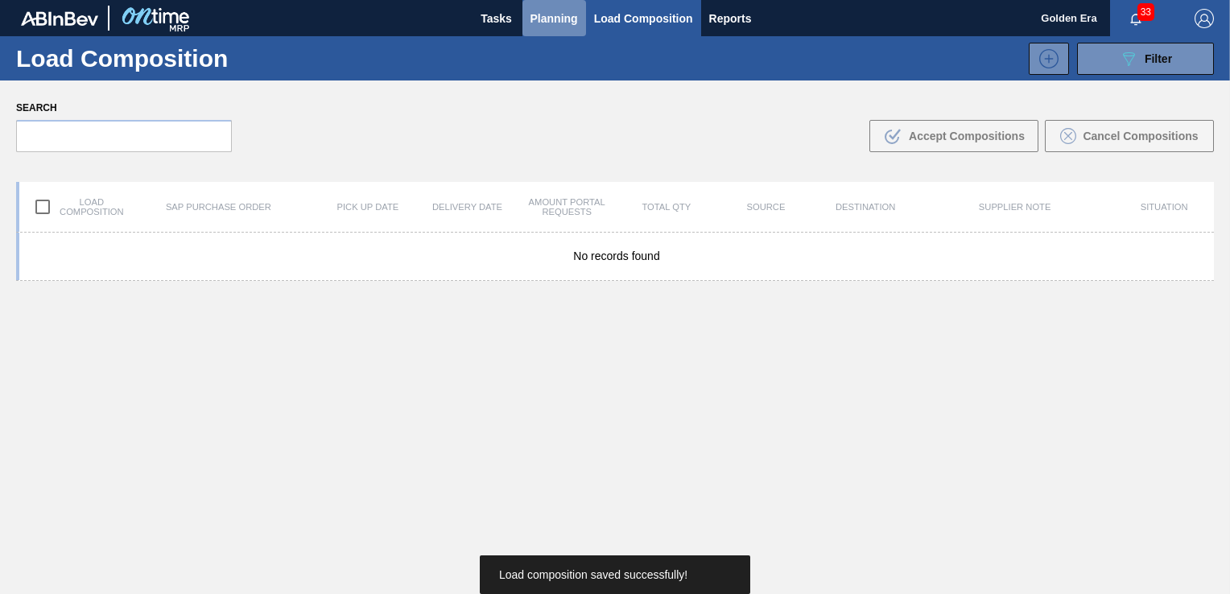
click at [536, 19] on span "Planning" at bounding box center [555, 18] width 48 height 19
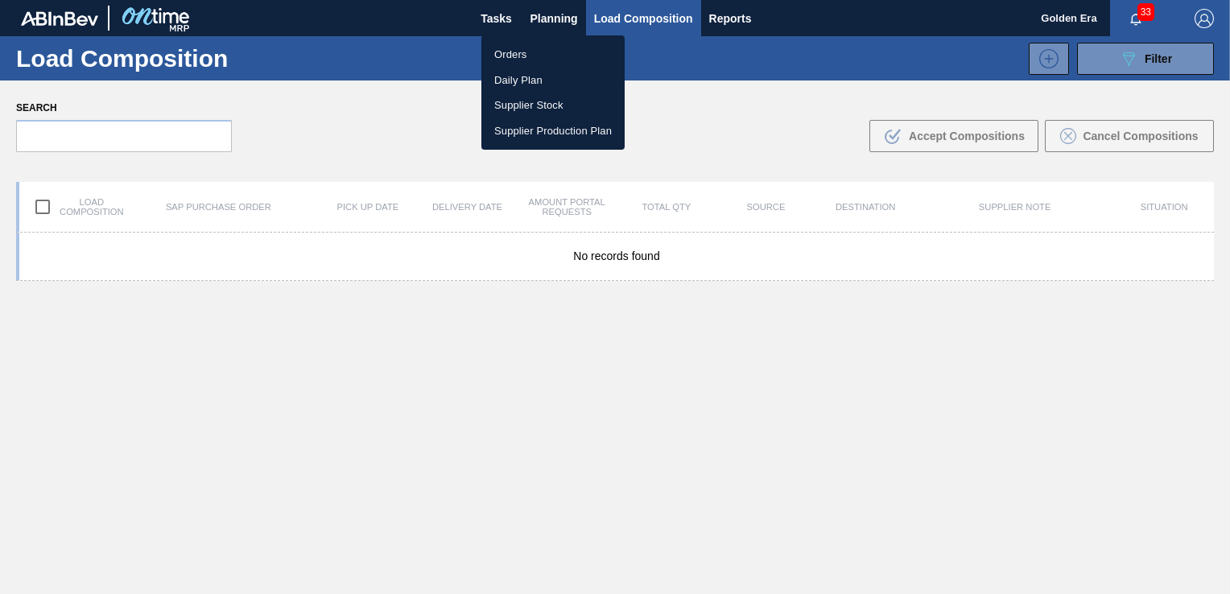
drag, startPoint x: 527, startPoint y: 50, endPoint x: 544, endPoint y: 42, distance: 18.7
click at [527, 50] on li "Orders" at bounding box center [553, 55] width 143 height 26
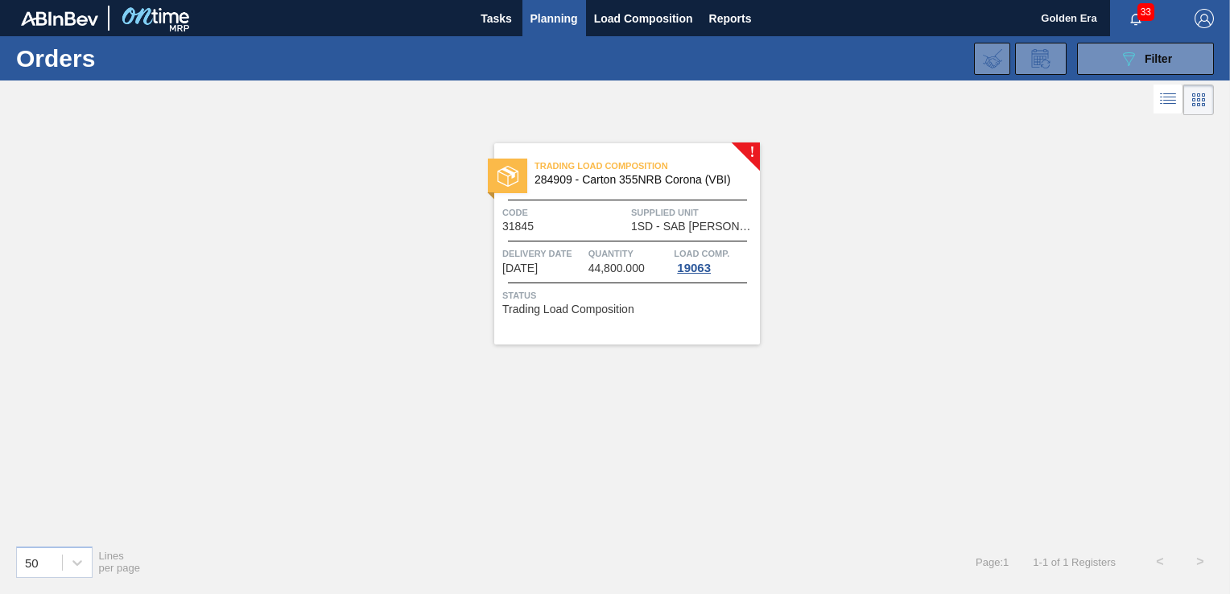
click at [563, 20] on span "Planning" at bounding box center [555, 18] width 48 height 19
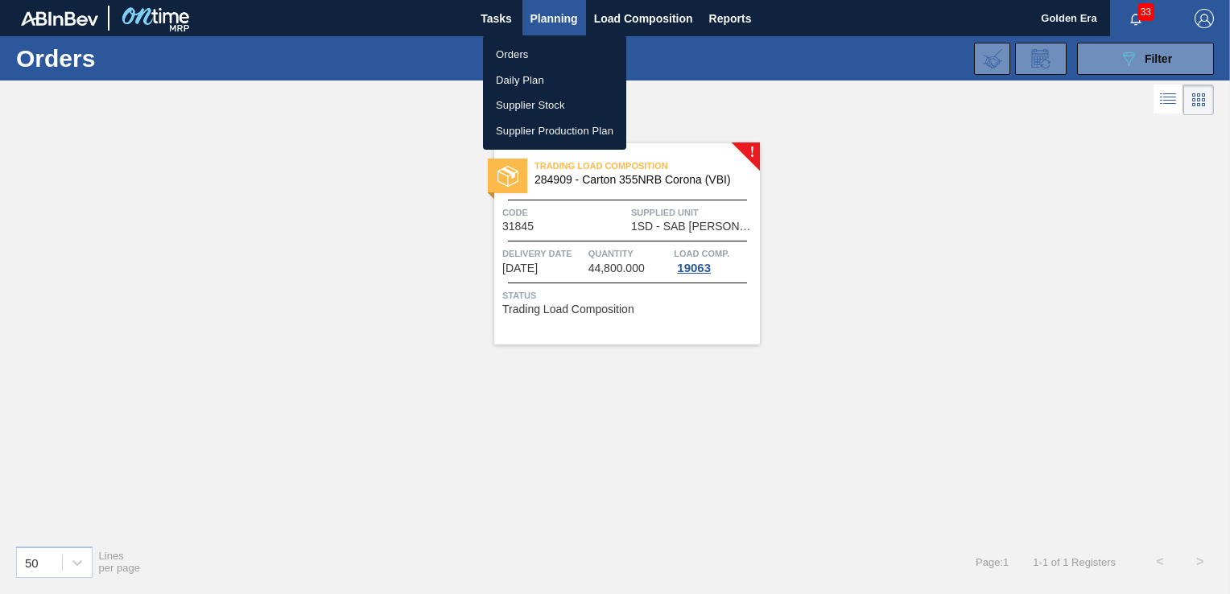
click at [717, 95] on div at bounding box center [615, 297] width 1230 height 594
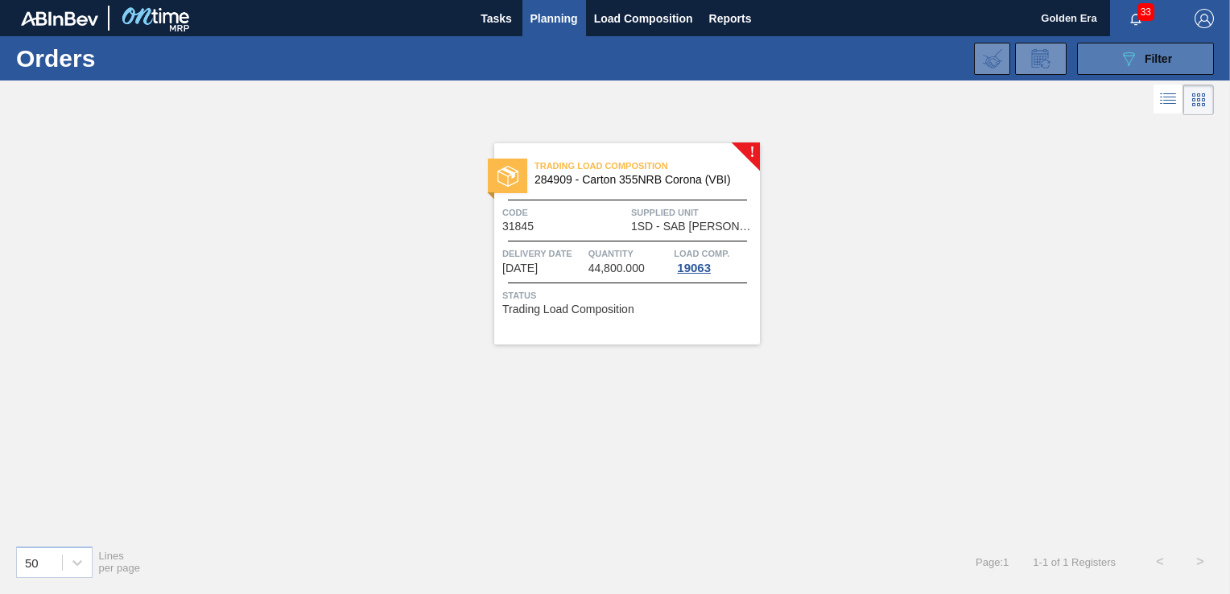
click at [1160, 54] on span "Filter" at bounding box center [1158, 58] width 27 height 13
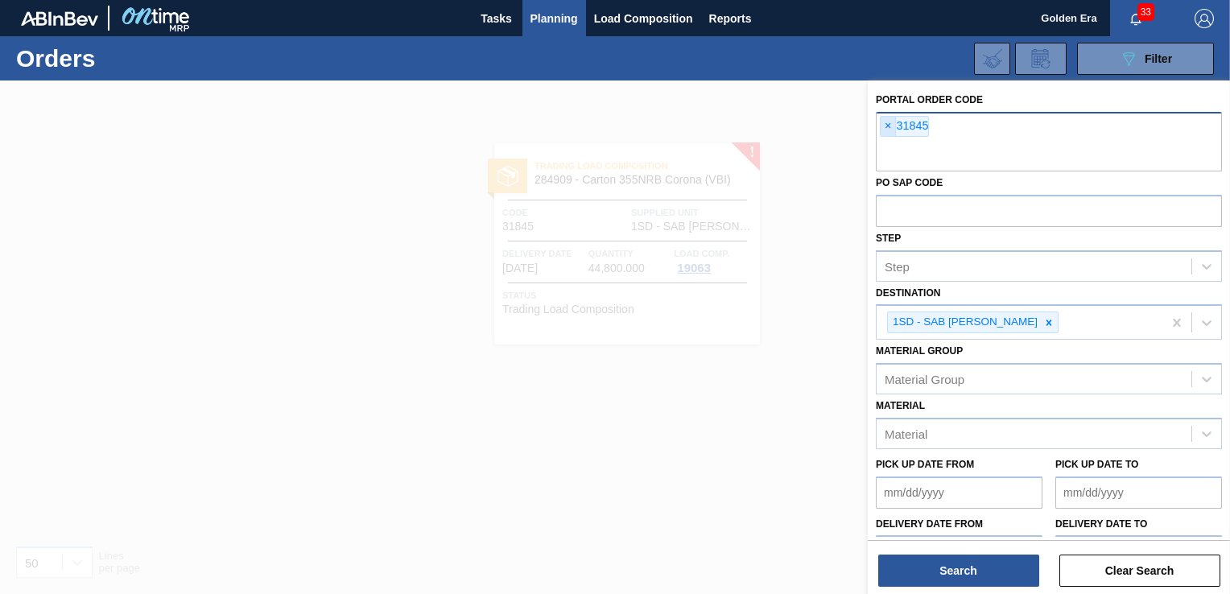
click at [886, 128] on span "×" at bounding box center [888, 126] width 15 height 19
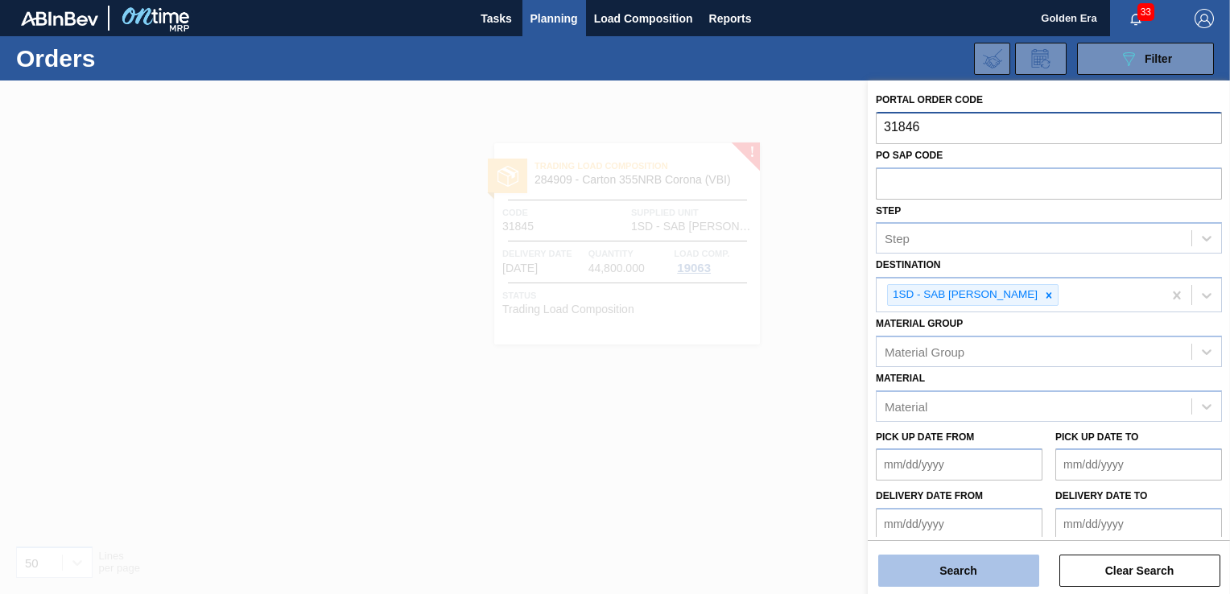
type input "31846"
click at [997, 565] on button "Search" at bounding box center [958, 571] width 161 height 32
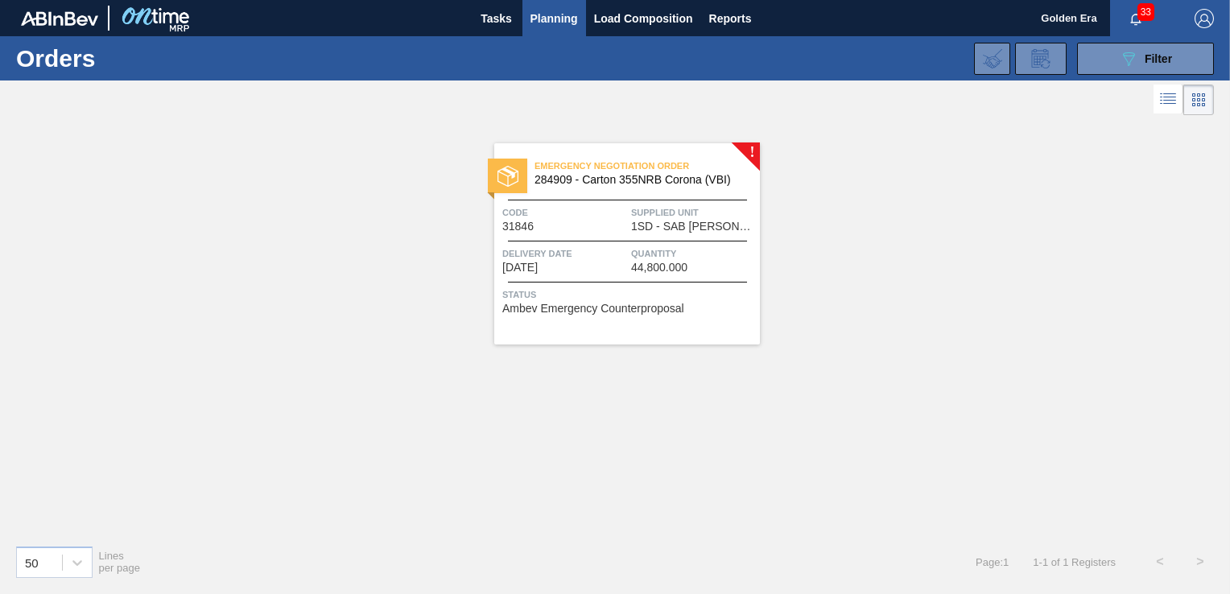
click at [744, 300] on span "Status" at bounding box center [629, 295] width 254 height 16
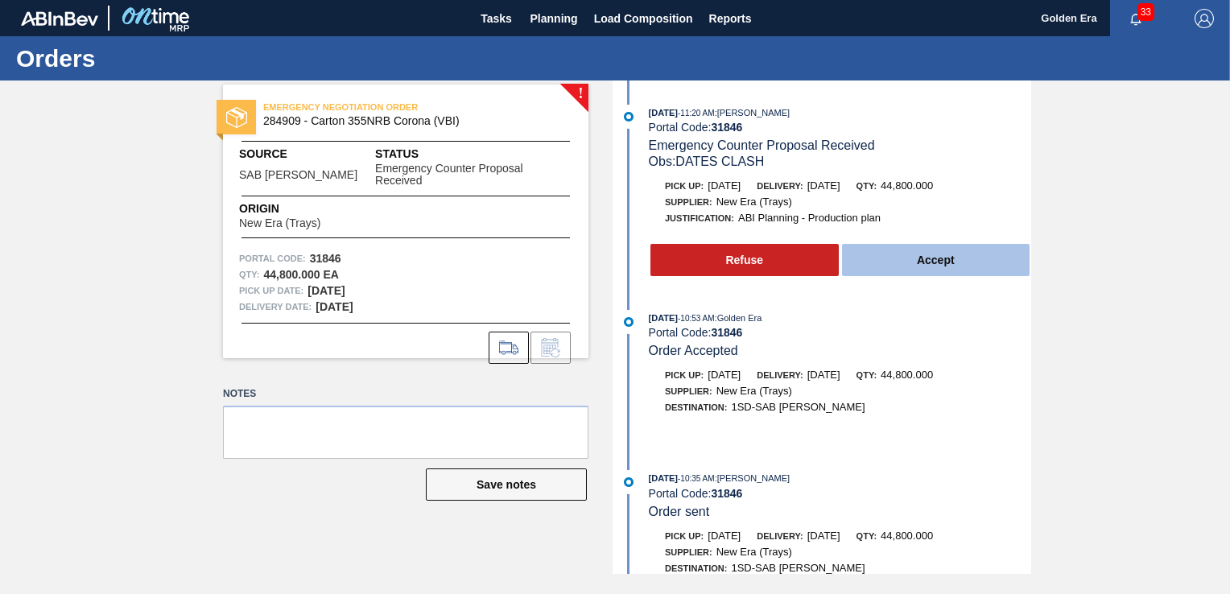
click at [940, 269] on button "Accept" at bounding box center [936, 260] width 188 height 32
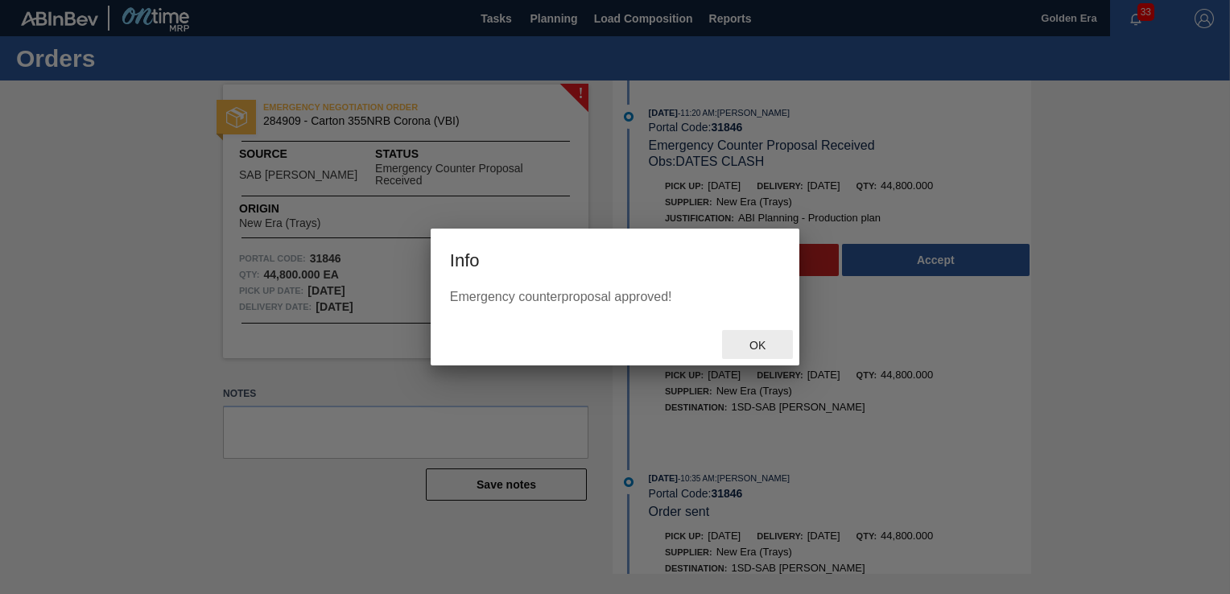
click at [760, 343] on span "Ok" at bounding box center [758, 345] width 42 height 13
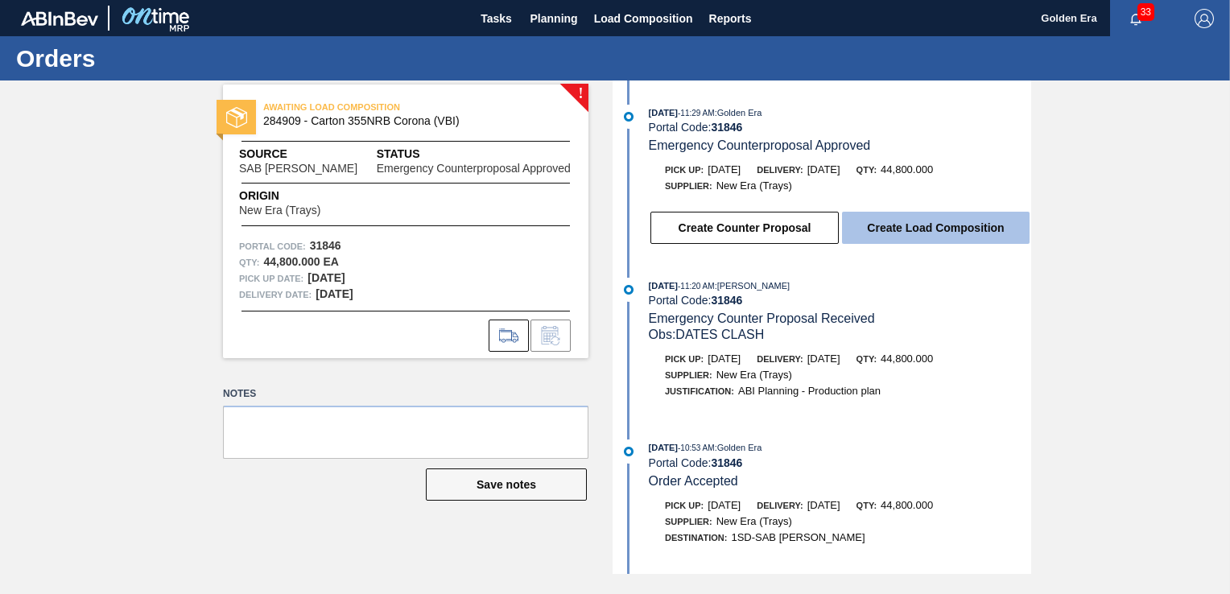
click at [978, 230] on button "Create Load Composition" at bounding box center [936, 228] width 188 height 32
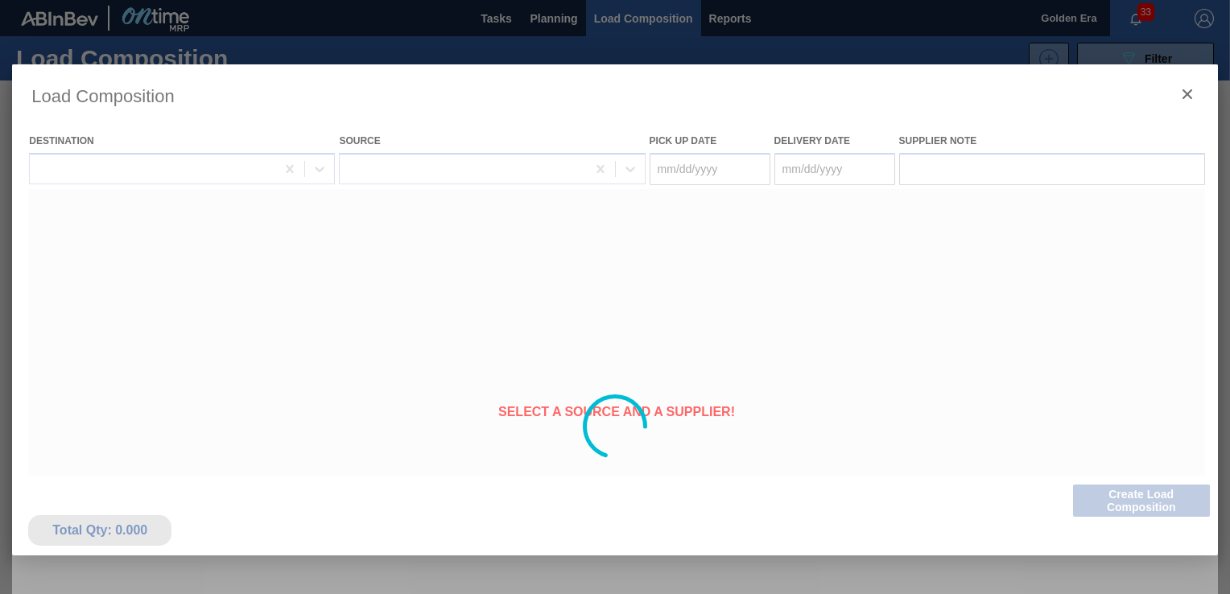
type Date "[DATE]"
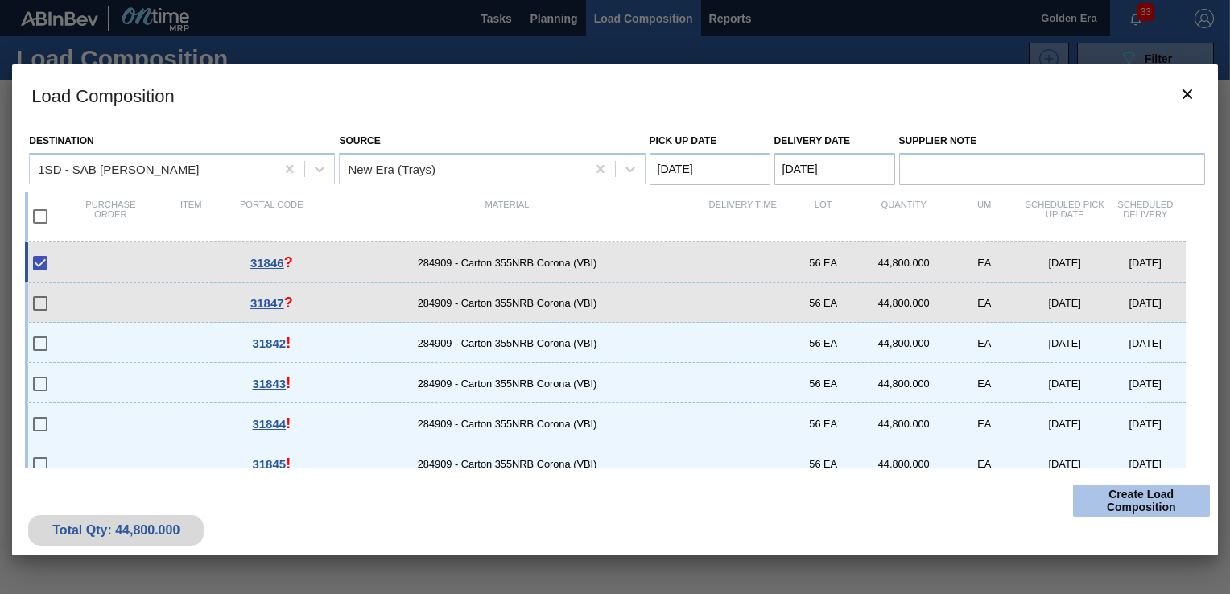
click at [1109, 502] on button "Create Load Composition" at bounding box center [1141, 501] width 137 height 32
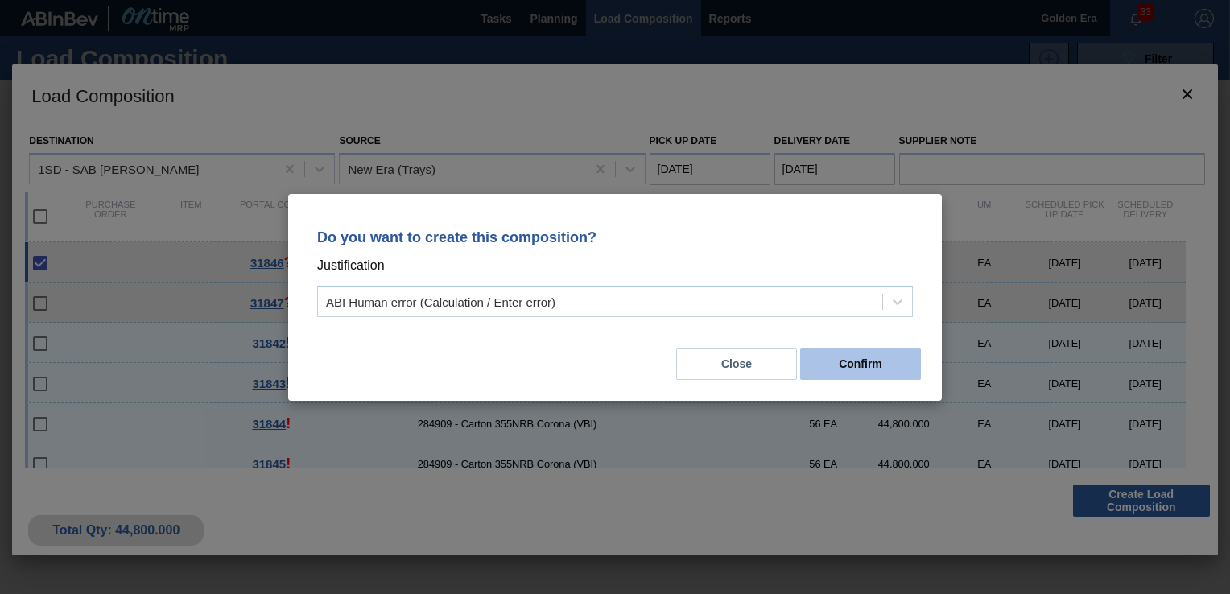
click at [884, 350] on button "Confirm" at bounding box center [860, 364] width 121 height 32
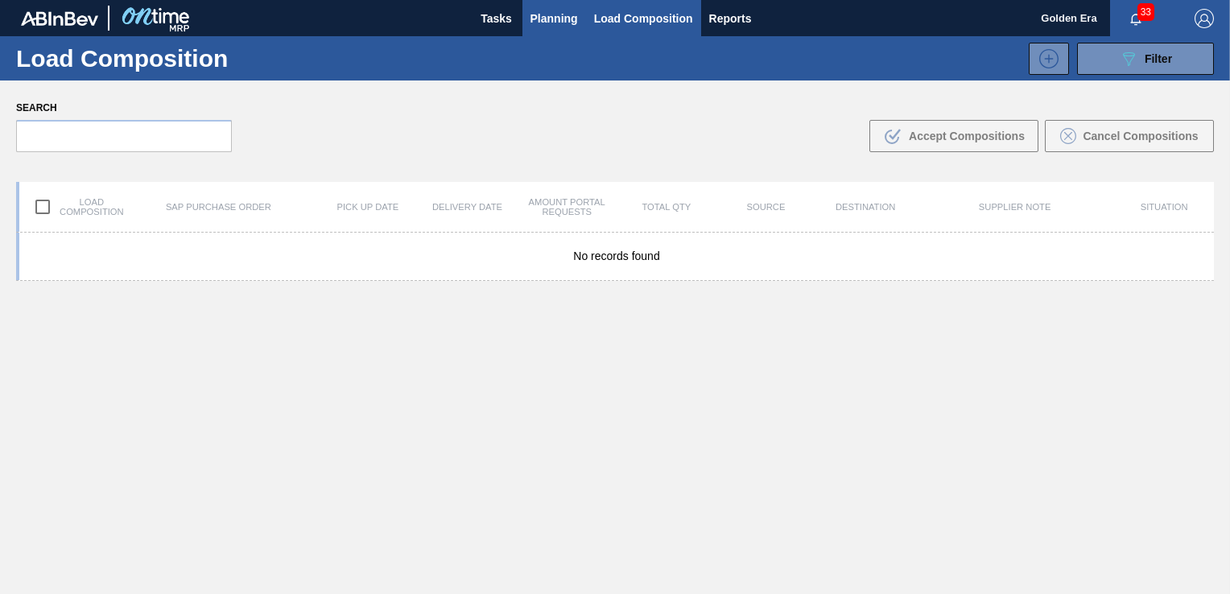
click at [557, 7] on button "Planning" at bounding box center [555, 18] width 64 height 36
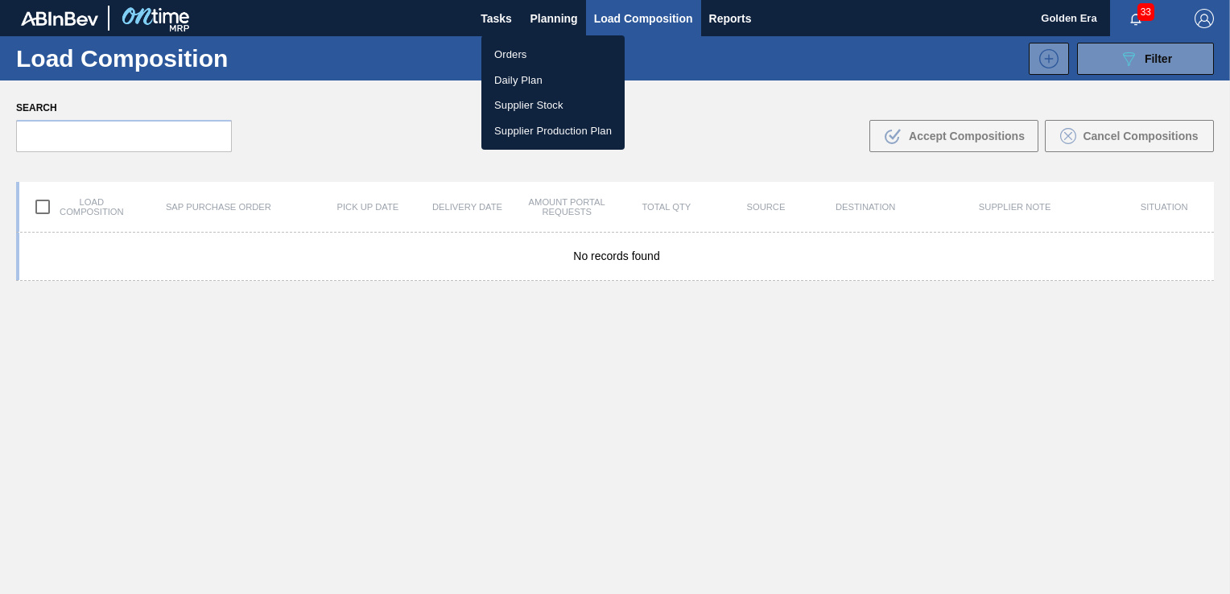
click at [520, 52] on li "Orders" at bounding box center [553, 55] width 143 height 26
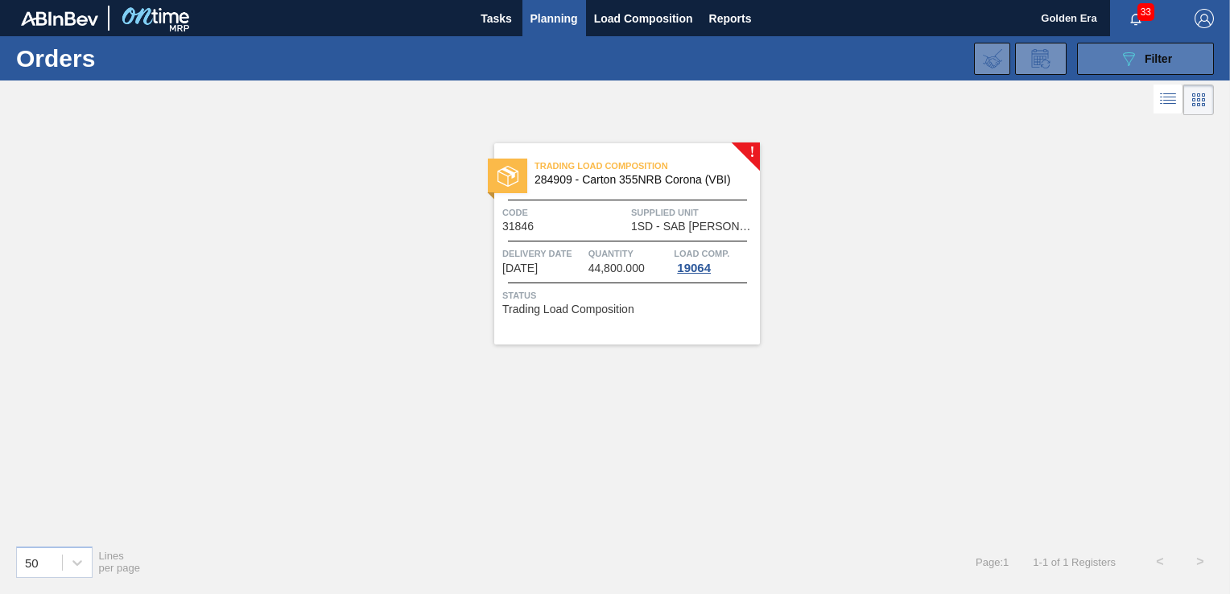
click at [1134, 52] on icon "089F7B8B-B2A5-4AFE-B5C0-19BA573D28AC" at bounding box center [1128, 58] width 19 height 19
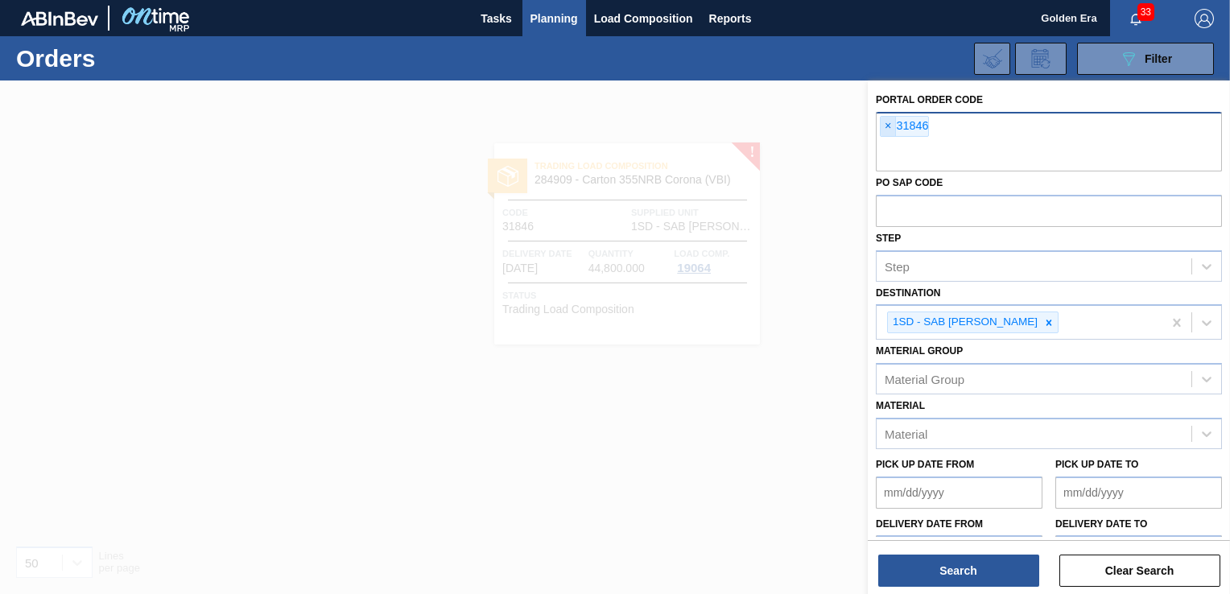
click at [884, 124] on span "×" at bounding box center [888, 126] width 15 height 19
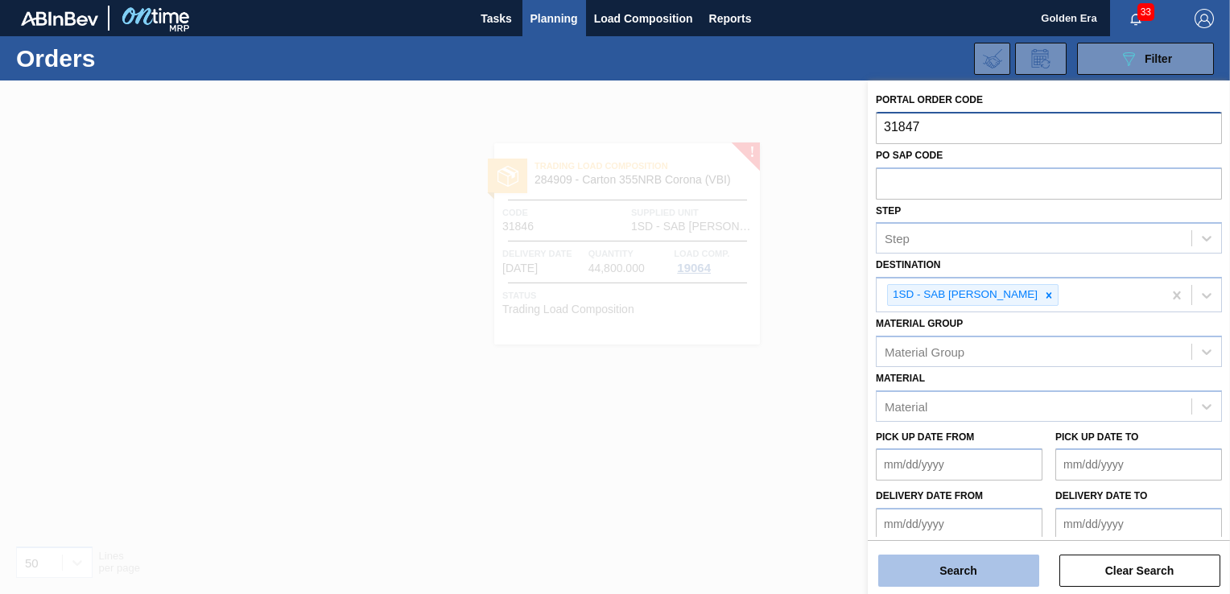
type input "31847"
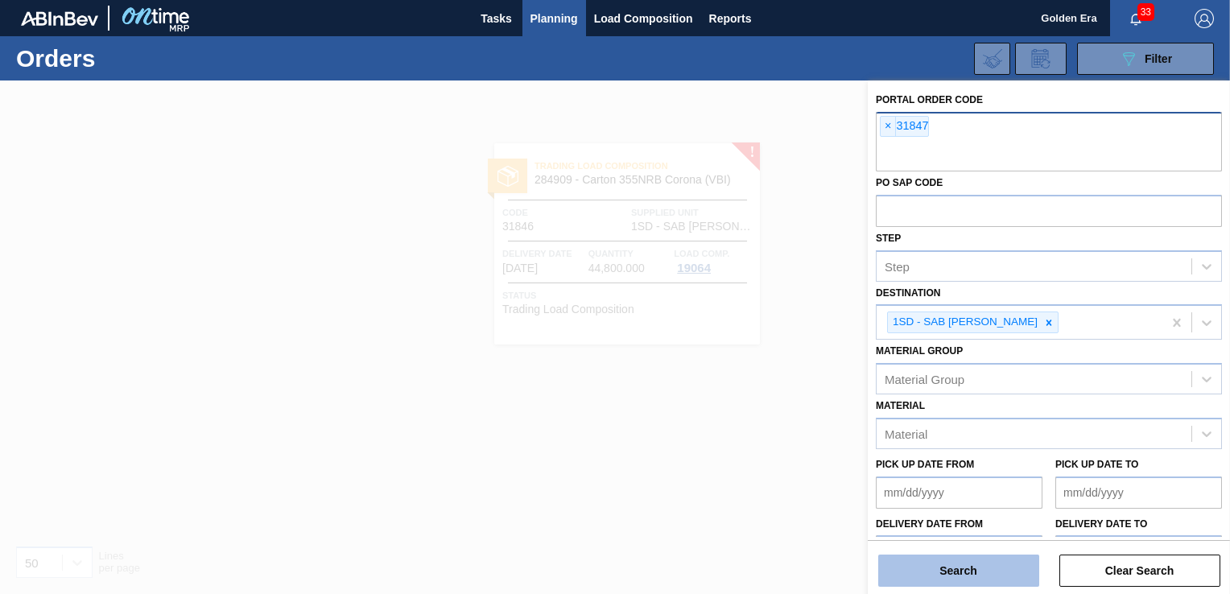
click at [949, 570] on button "Search" at bounding box center [958, 571] width 161 height 32
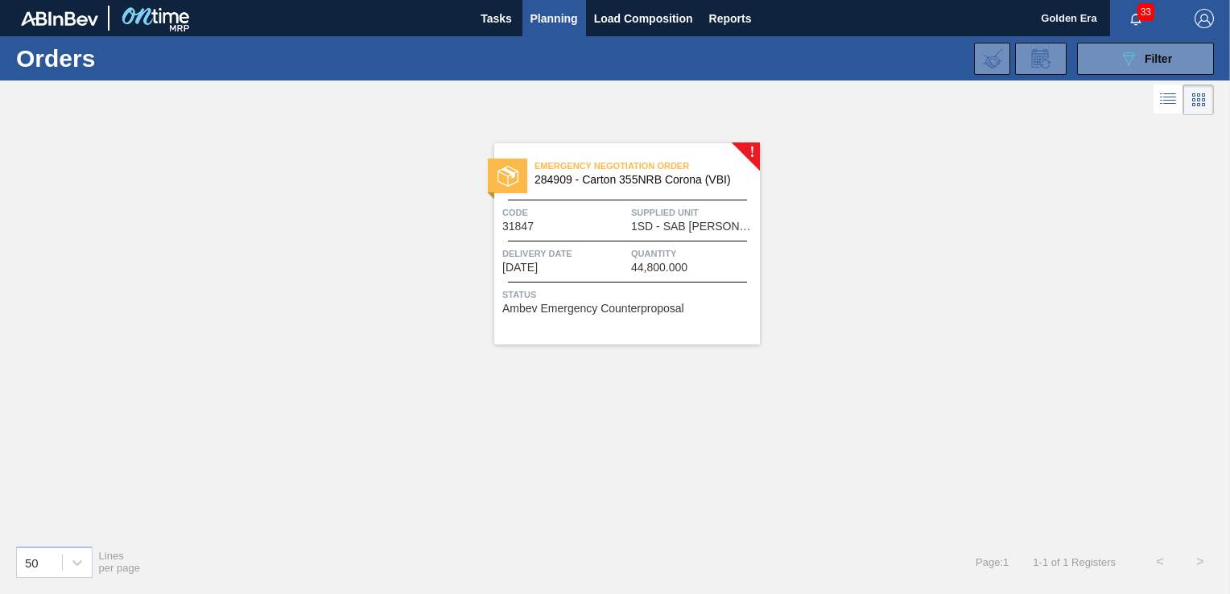
click at [709, 317] on div "Emergency Negotiation Order 284909 - Carton 355NRB Corona (VBI) Code 31847 Supp…" at bounding box center [627, 243] width 266 height 201
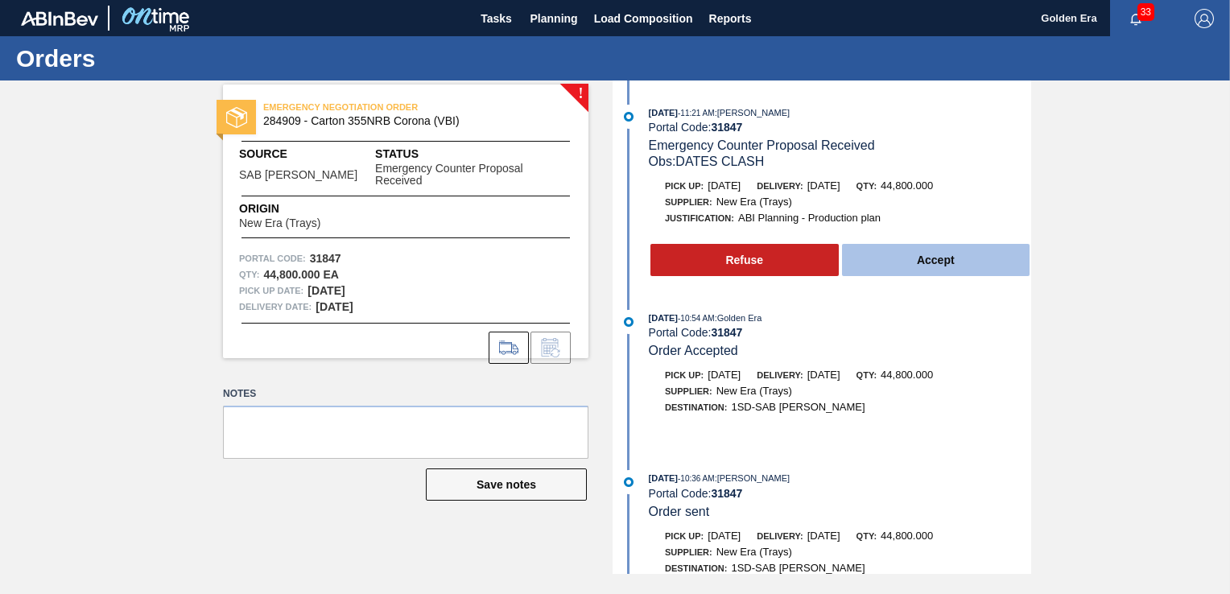
click at [886, 259] on button "Accept" at bounding box center [936, 260] width 188 height 32
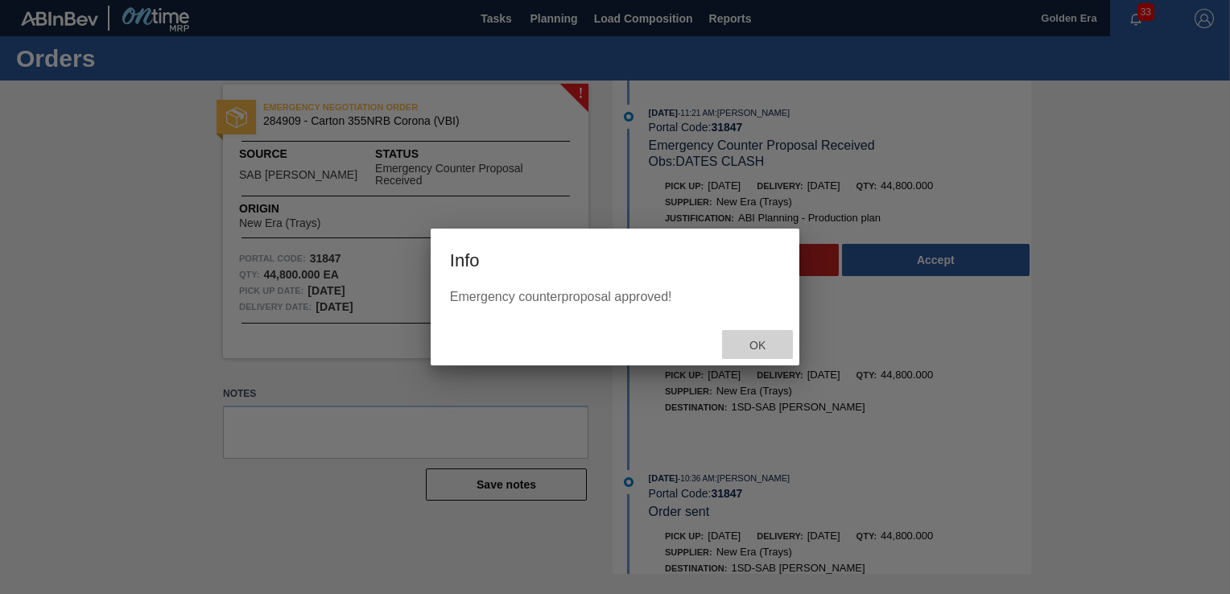
click at [775, 344] on span "Ok" at bounding box center [758, 345] width 42 height 13
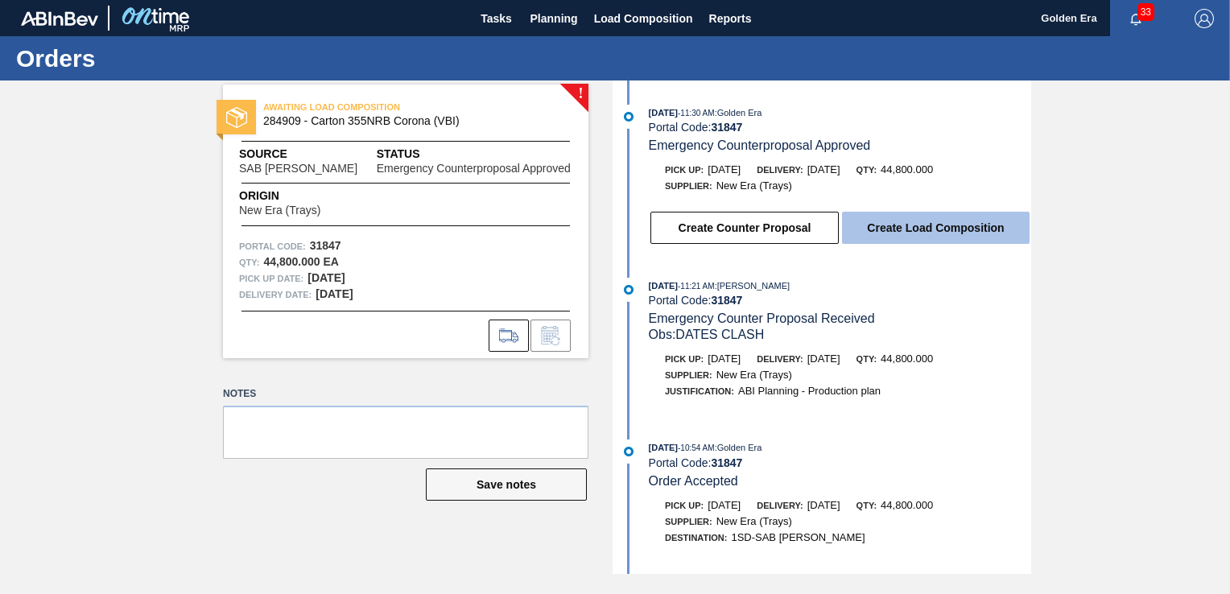
click at [961, 231] on button "Create Load Composition" at bounding box center [936, 228] width 188 height 32
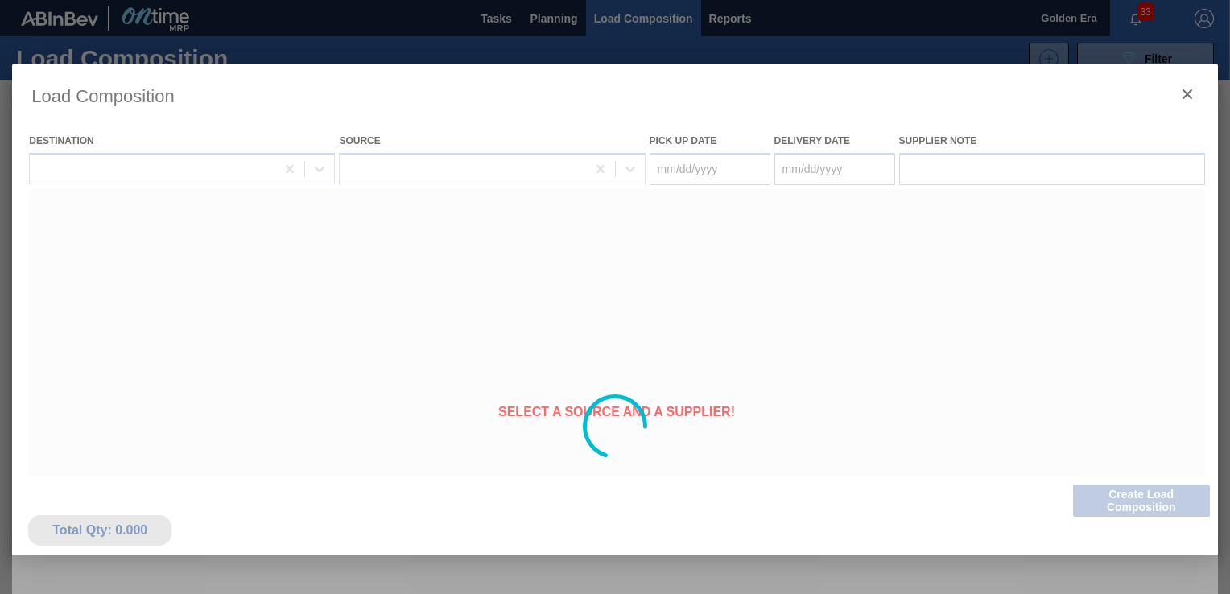
type Date "[DATE]"
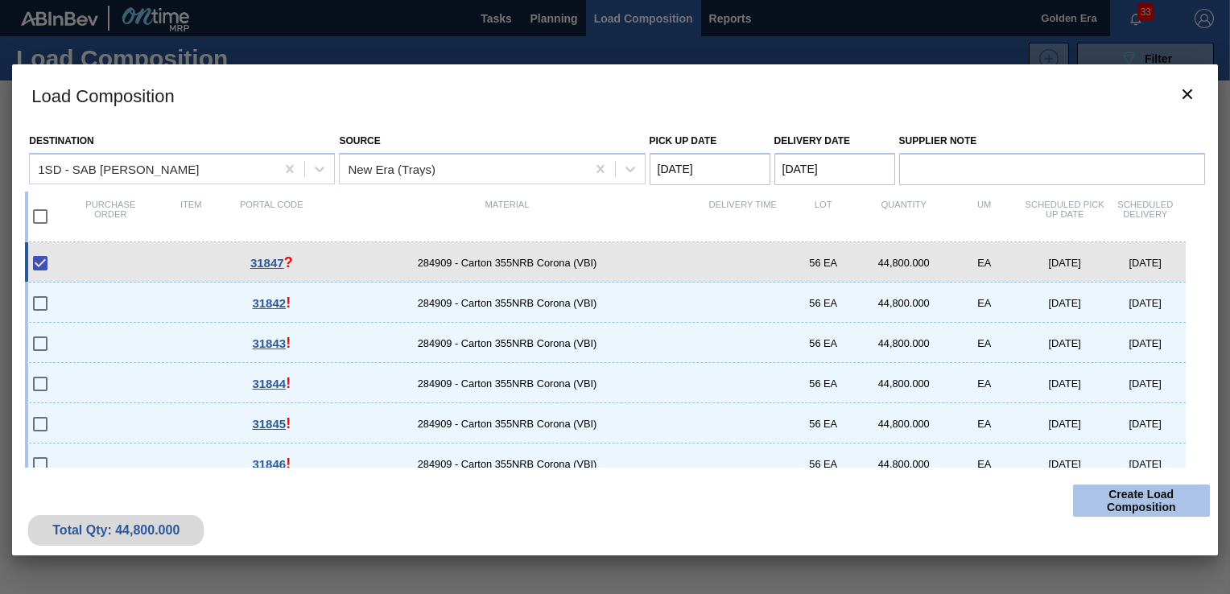
click at [1132, 509] on button "Create Load Composition" at bounding box center [1141, 501] width 137 height 32
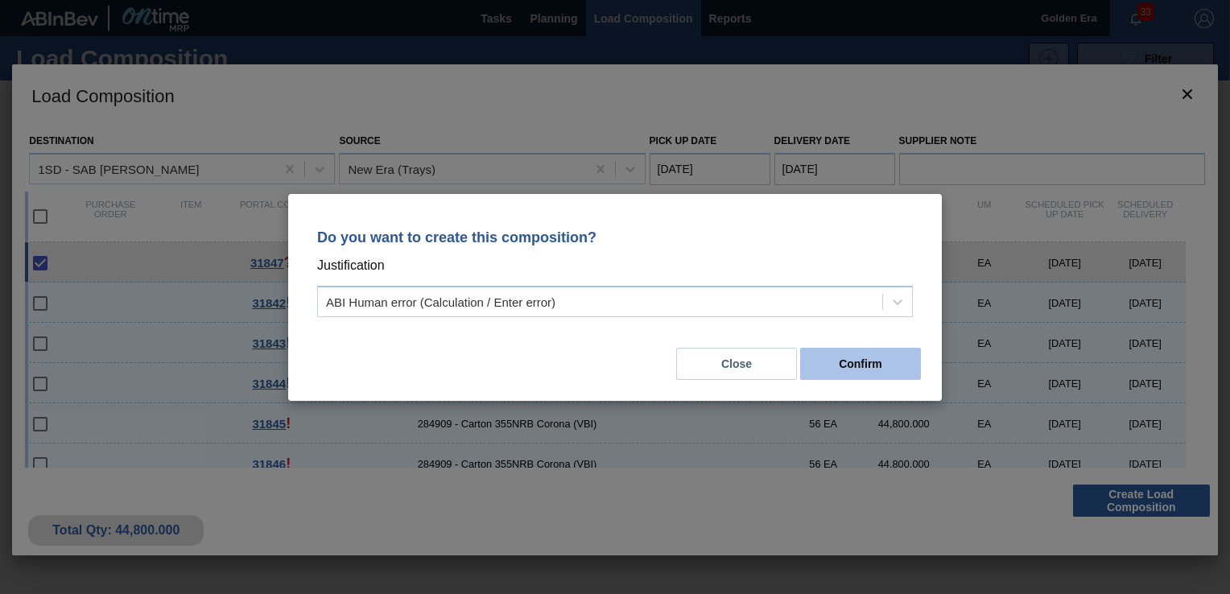
click at [883, 366] on button "Confirm" at bounding box center [860, 364] width 121 height 32
